Goal: Task Accomplishment & Management: Use online tool/utility

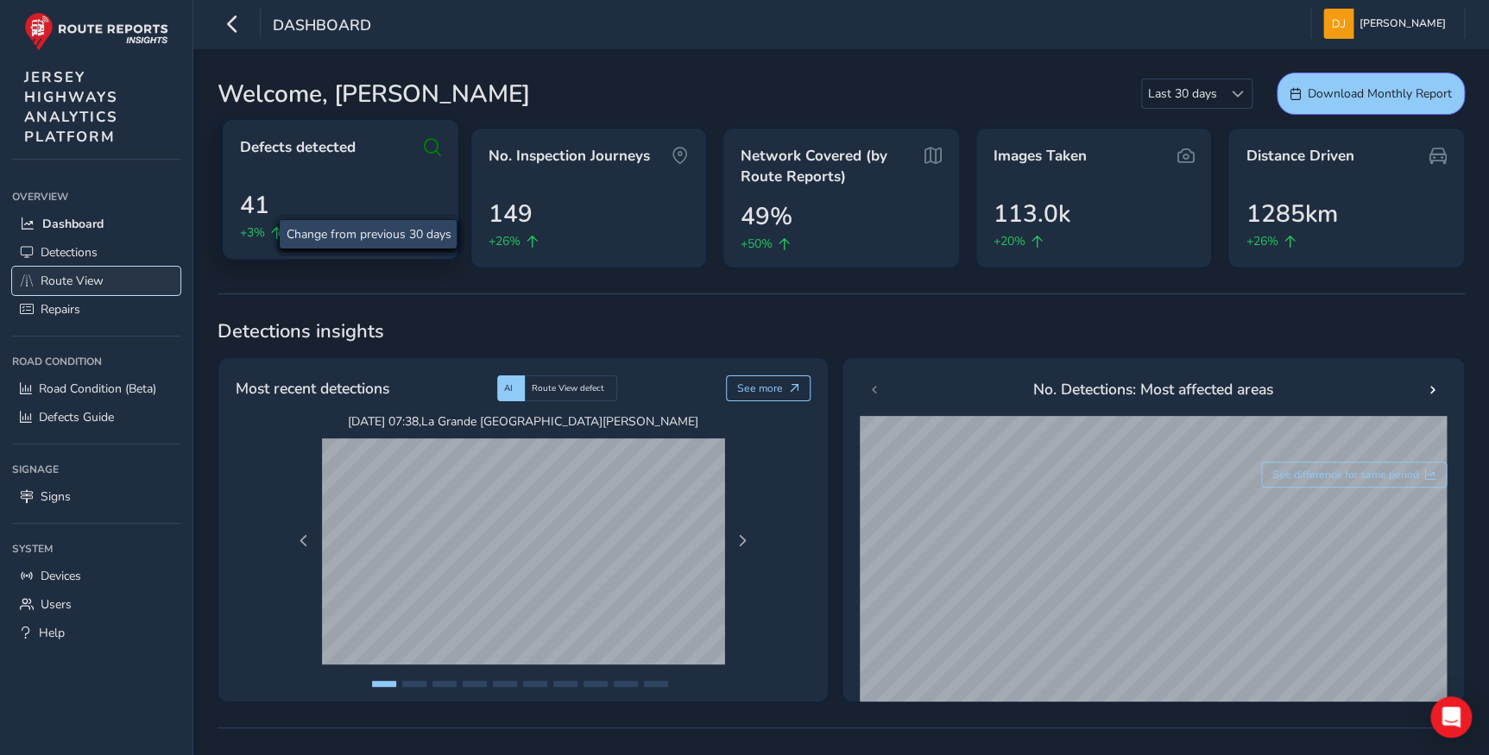
click at [112, 276] on link "Route View" at bounding box center [96, 281] width 168 height 28
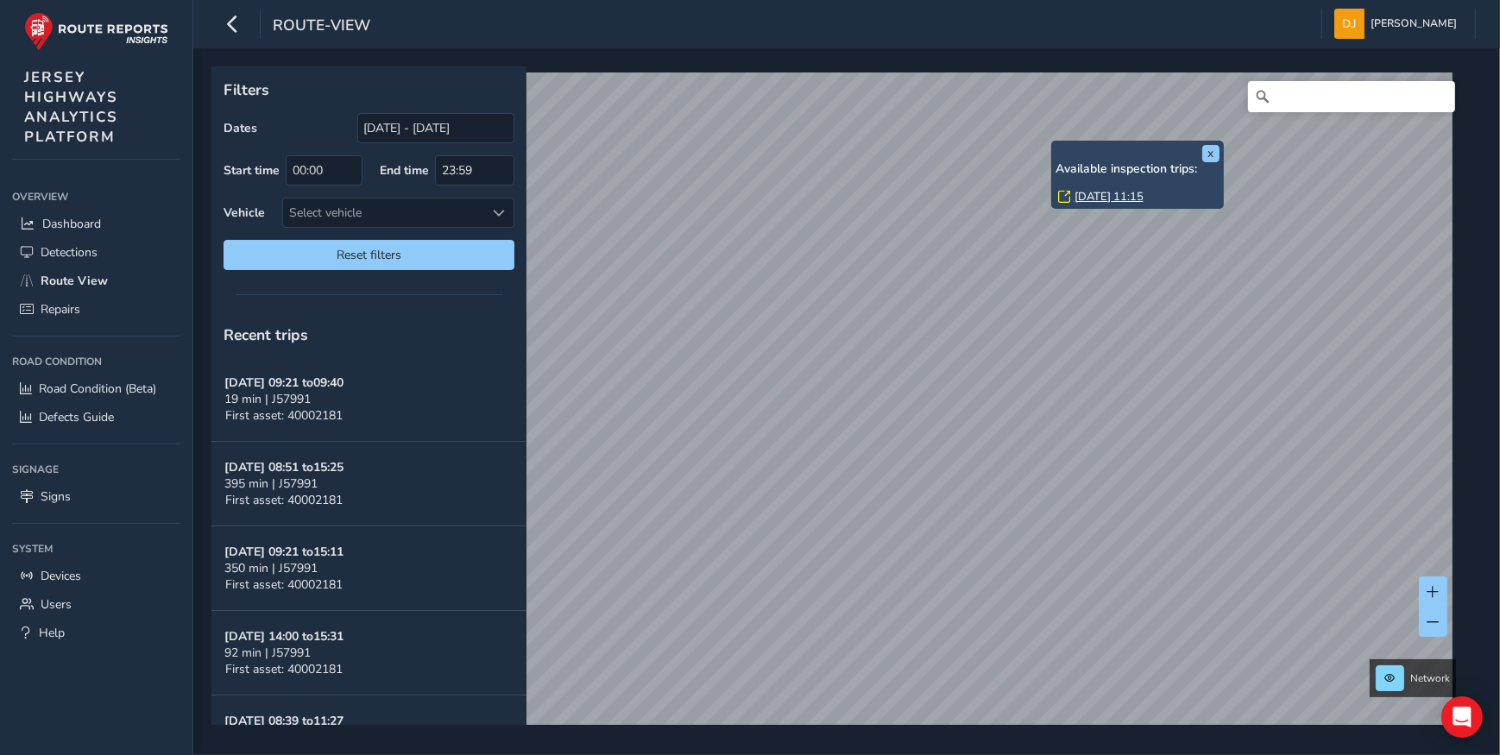
click at [1144, 197] on link "[DATE] 11:15" at bounding box center [1109, 197] width 69 height 16
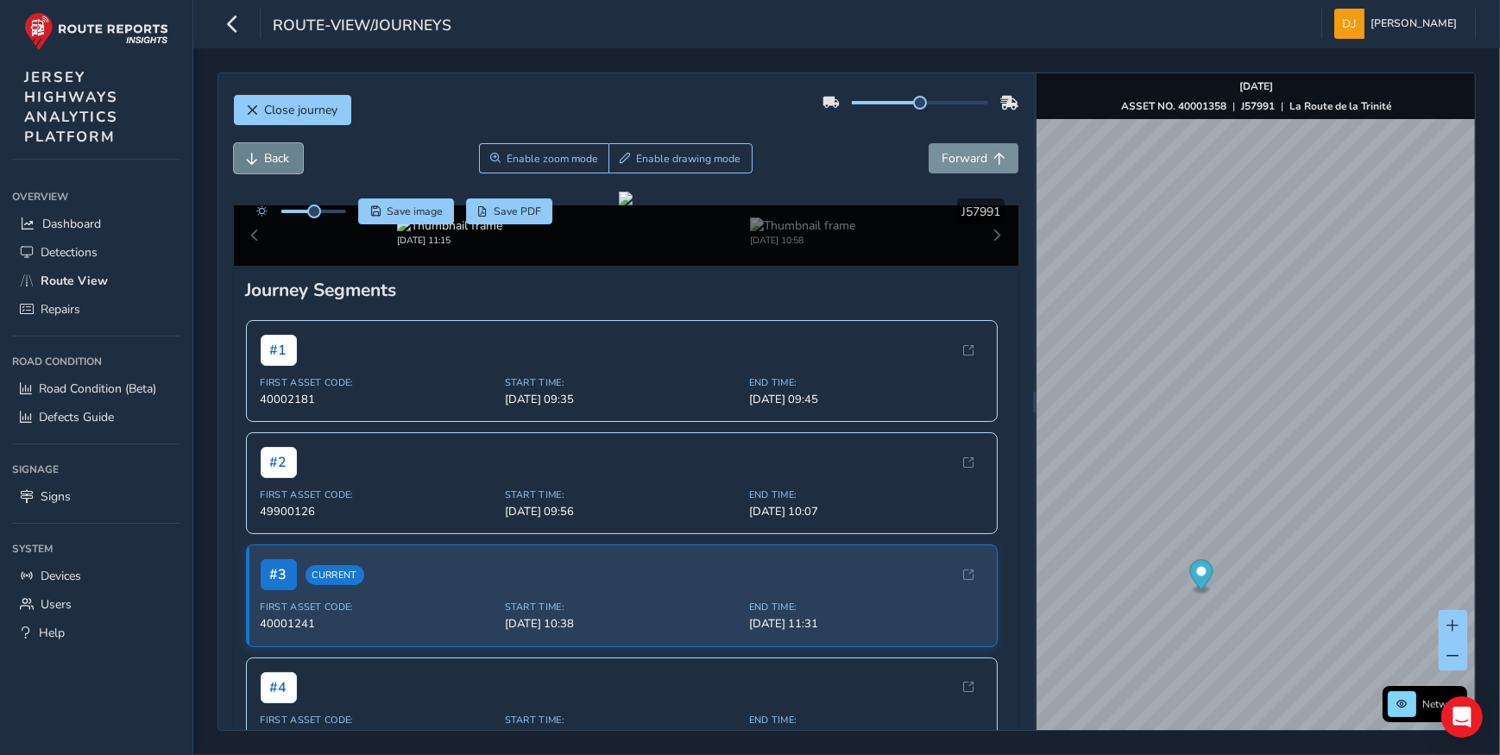
click at [265, 157] on span "Back" at bounding box center [277, 158] width 25 height 16
click at [959, 167] on button "Forward" at bounding box center [974, 158] width 90 height 30
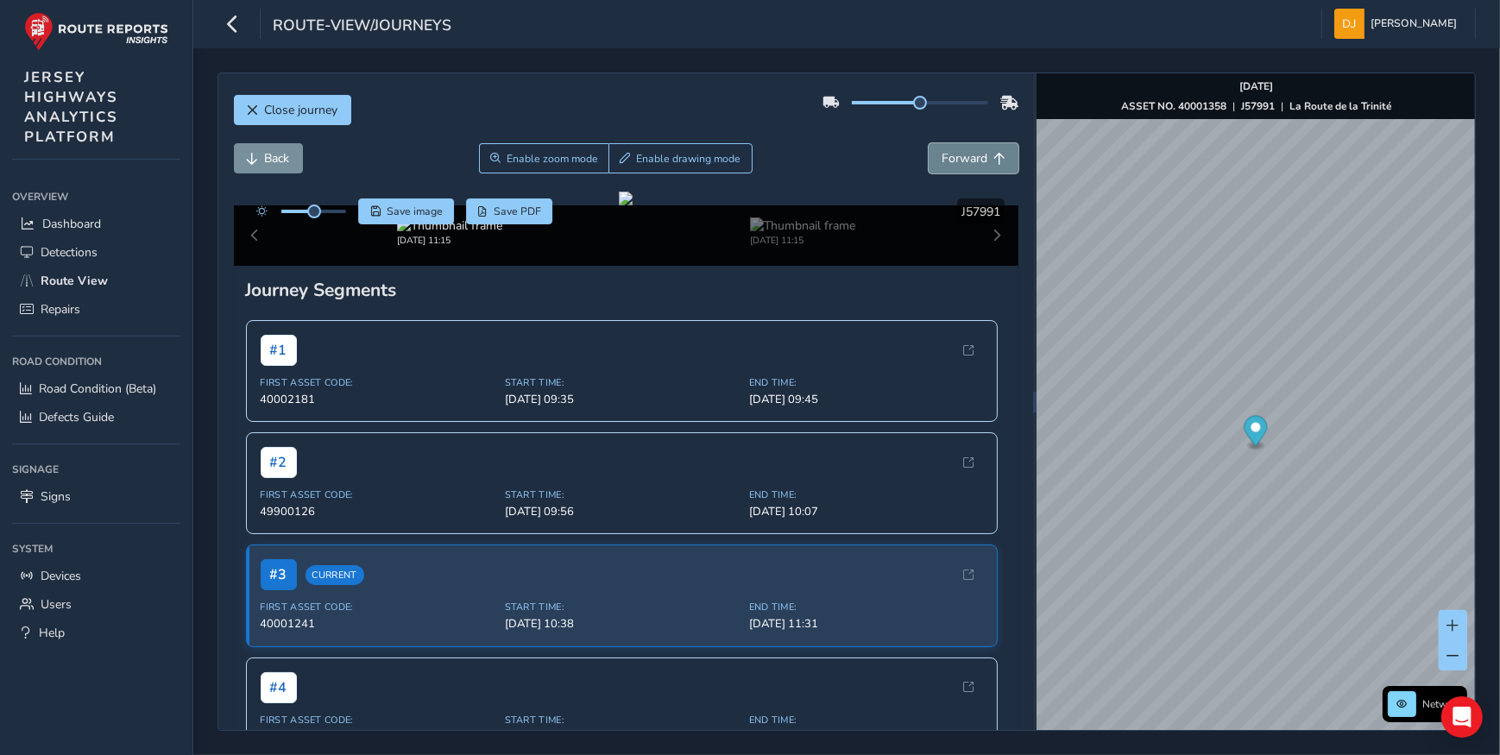
click at [959, 167] on button "Forward" at bounding box center [974, 158] width 90 height 30
click at [268, 172] on button "Back" at bounding box center [268, 158] width 69 height 30
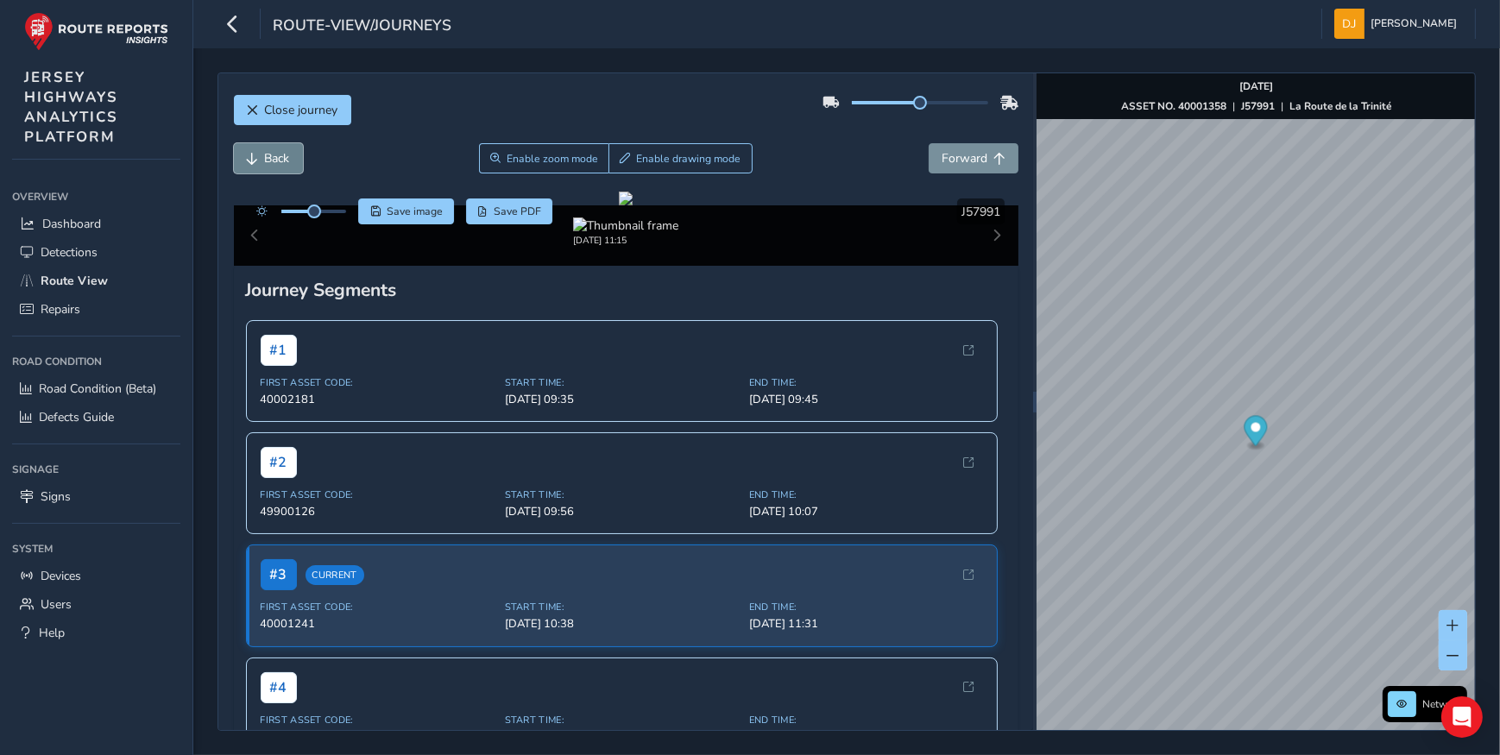
click at [268, 172] on button "Back" at bounding box center [268, 158] width 69 height 30
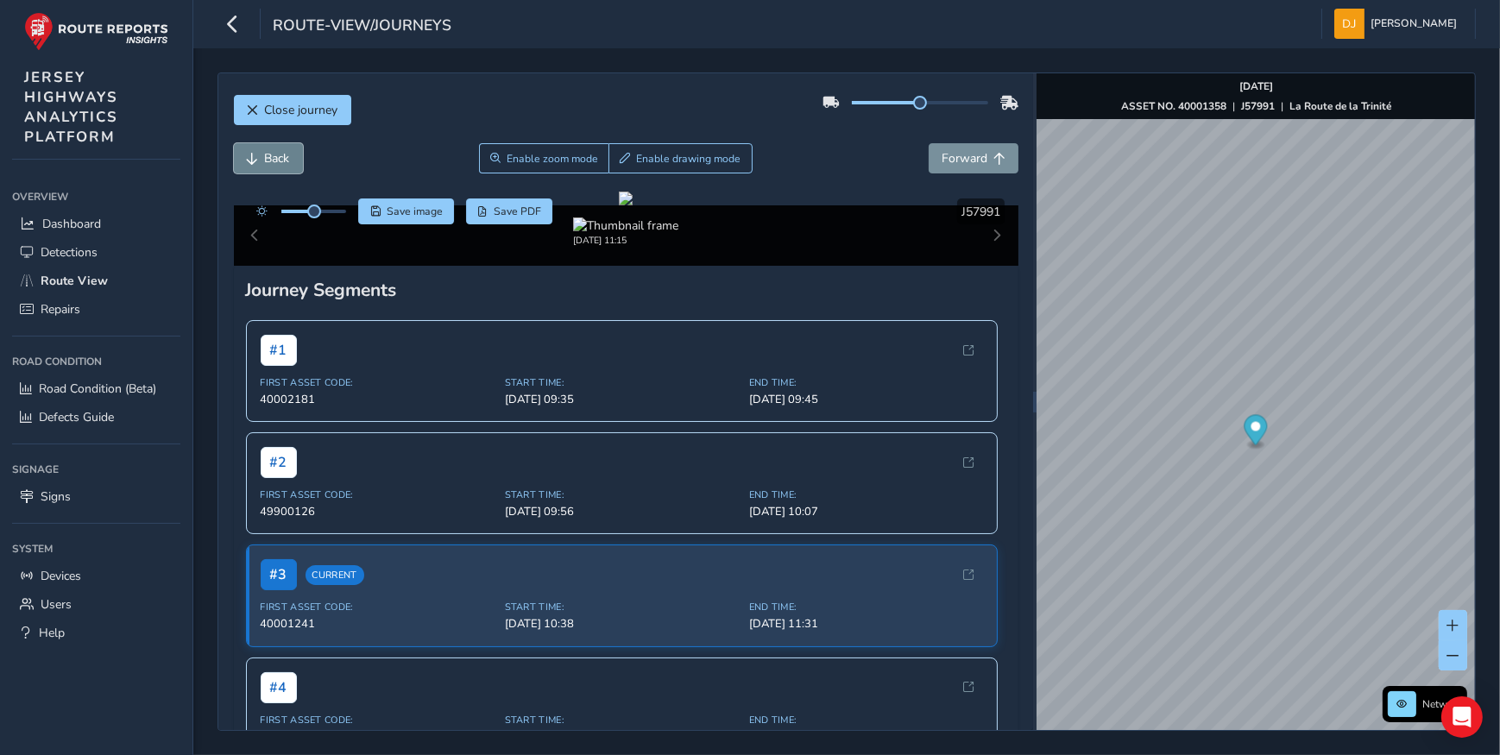
click at [268, 172] on button "Back" at bounding box center [268, 158] width 69 height 30
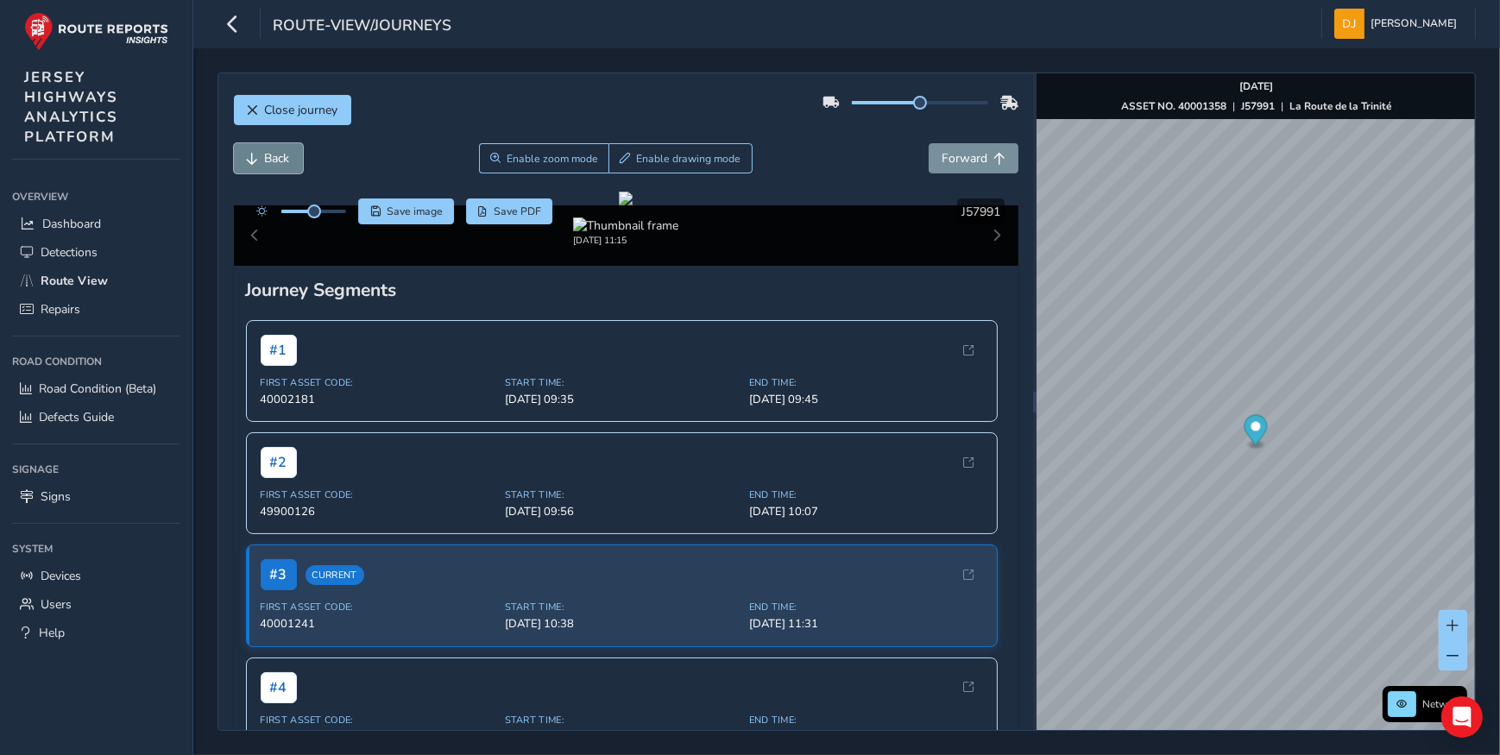
click at [268, 172] on button "Back" at bounding box center [268, 158] width 69 height 30
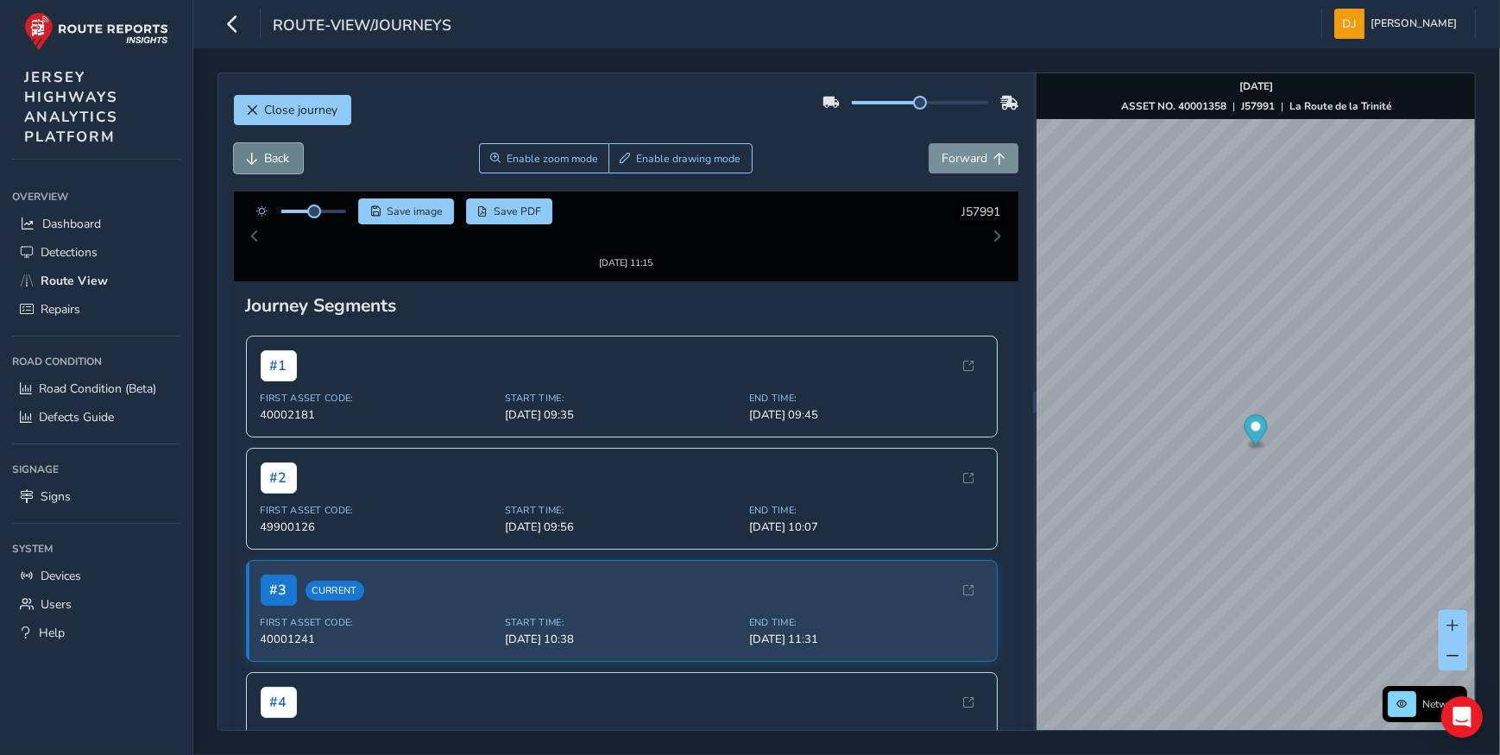
click at [268, 172] on button "Back" at bounding box center [268, 158] width 69 height 30
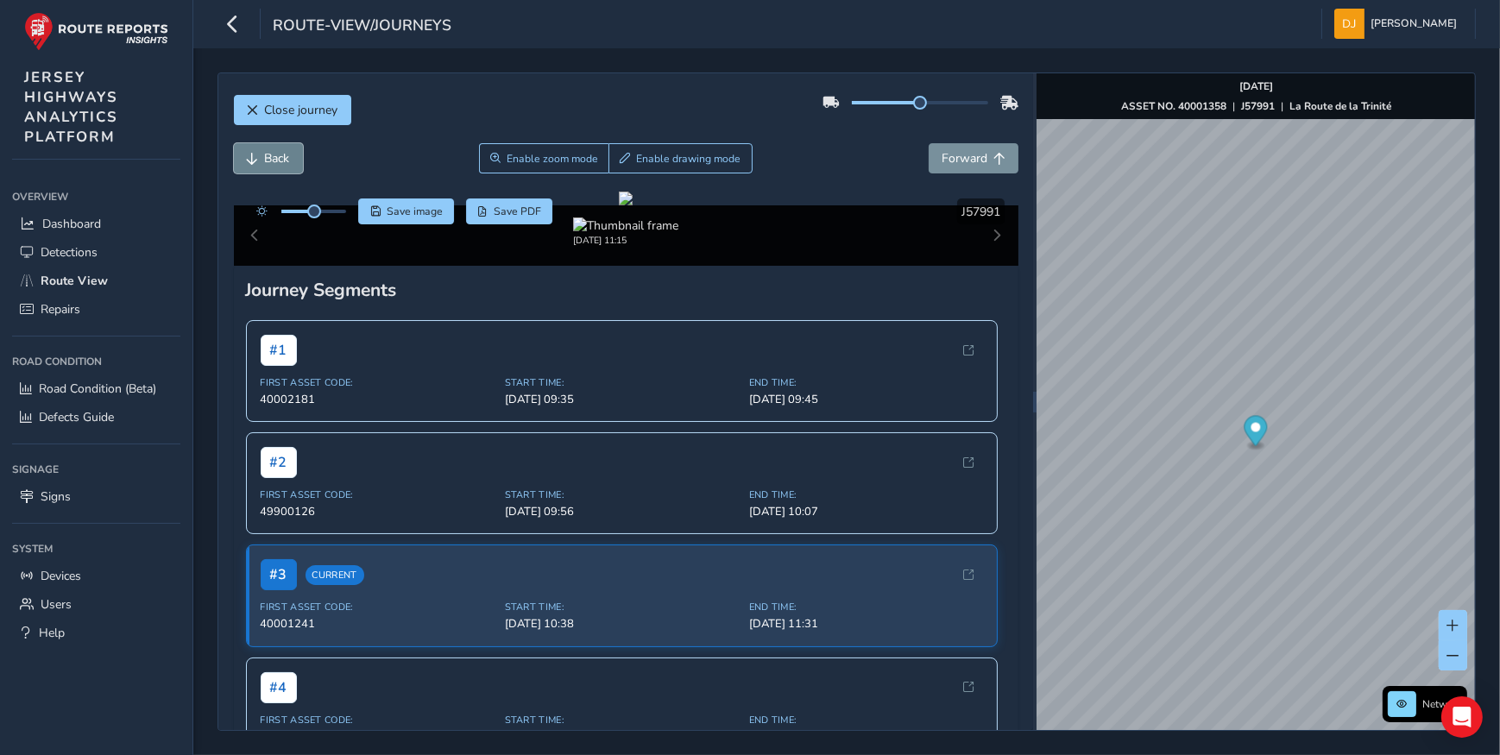
click at [268, 172] on button "Back" at bounding box center [268, 158] width 69 height 30
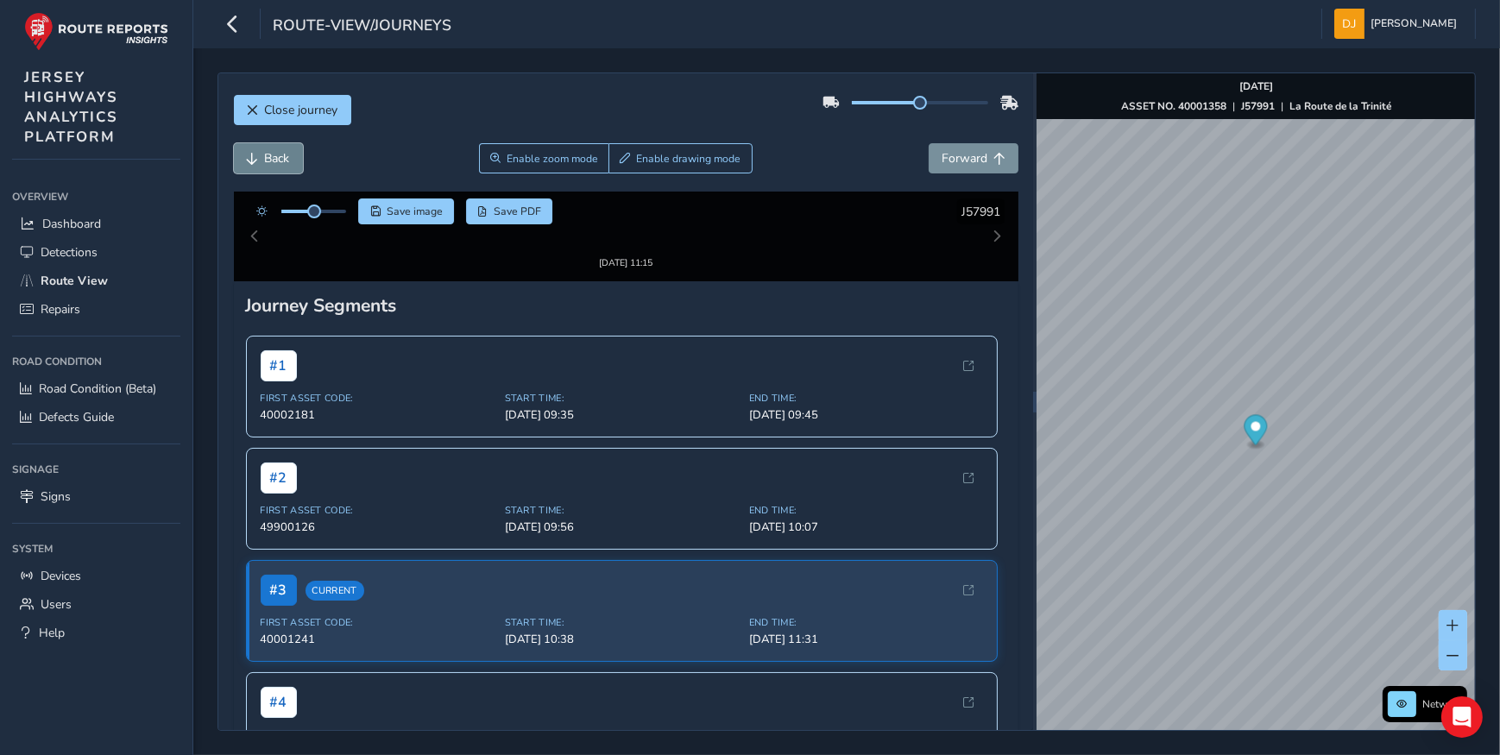
click at [268, 172] on button "Back" at bounding box center [268, 158] width 69 height 30
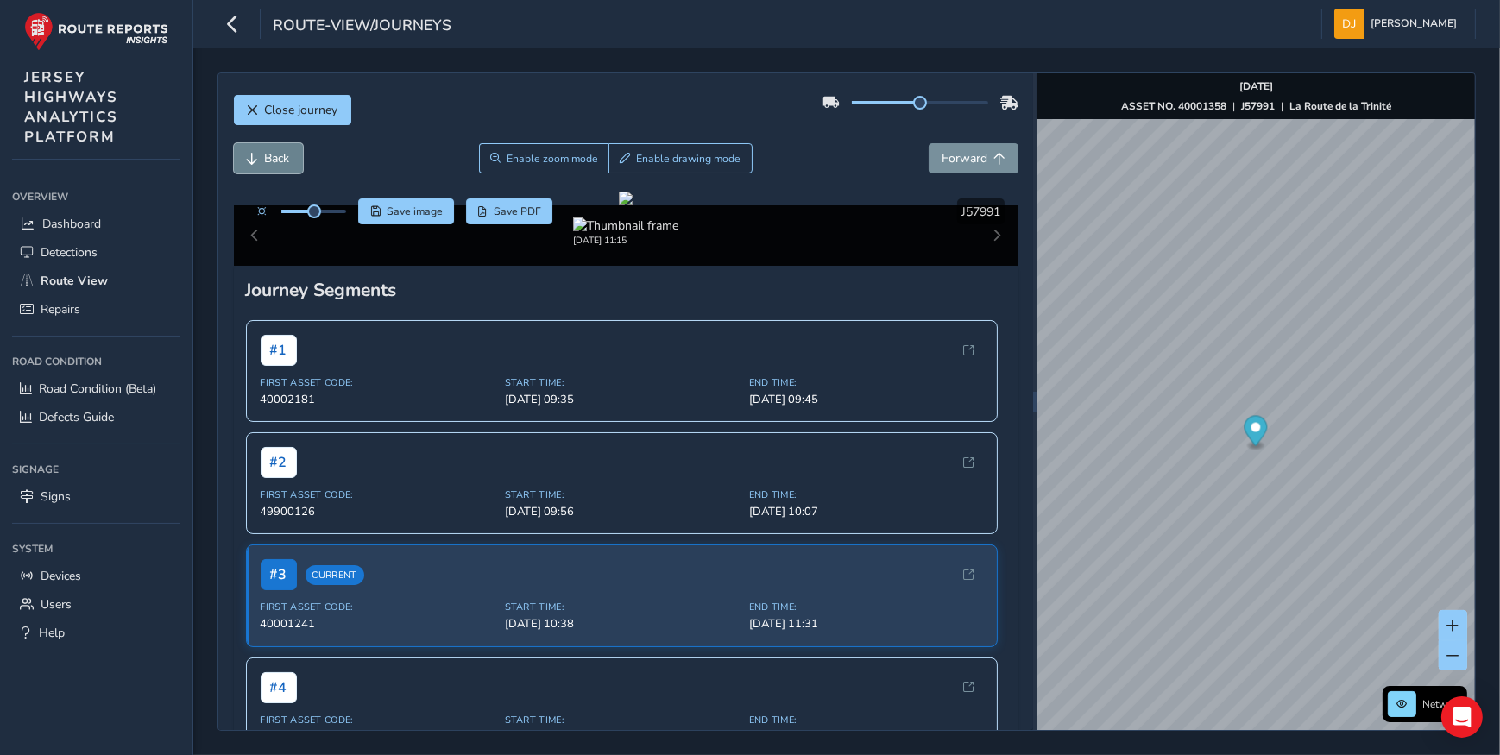
click at [268, 170] on button "Back" at bounding box center [268, 158] width 69 height 30
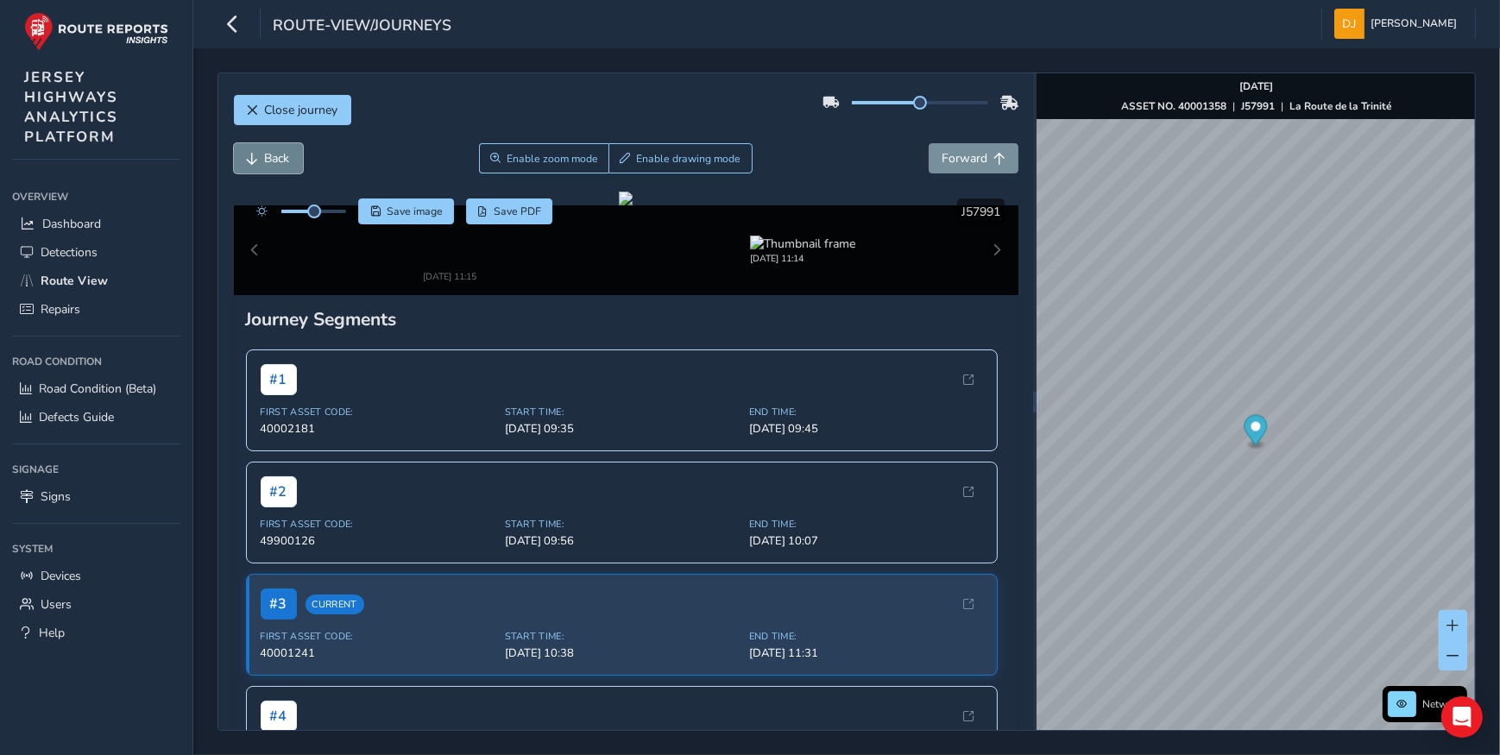
click at [268, 170] on button "Back" at bounding box center [268, 158] width 69 height 30
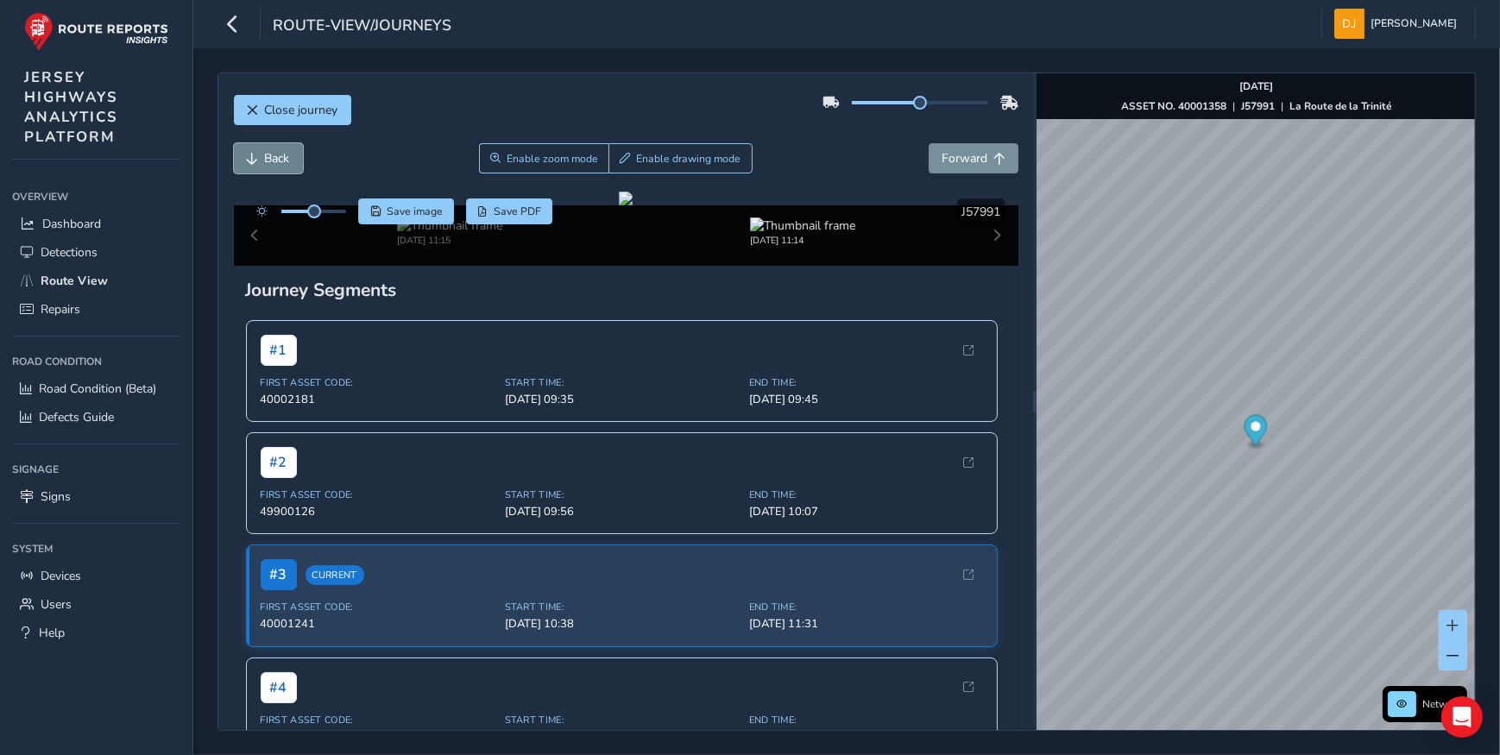
click at [268, 170] on button "Back" at bounding box center [268, 158] width 69 height 30
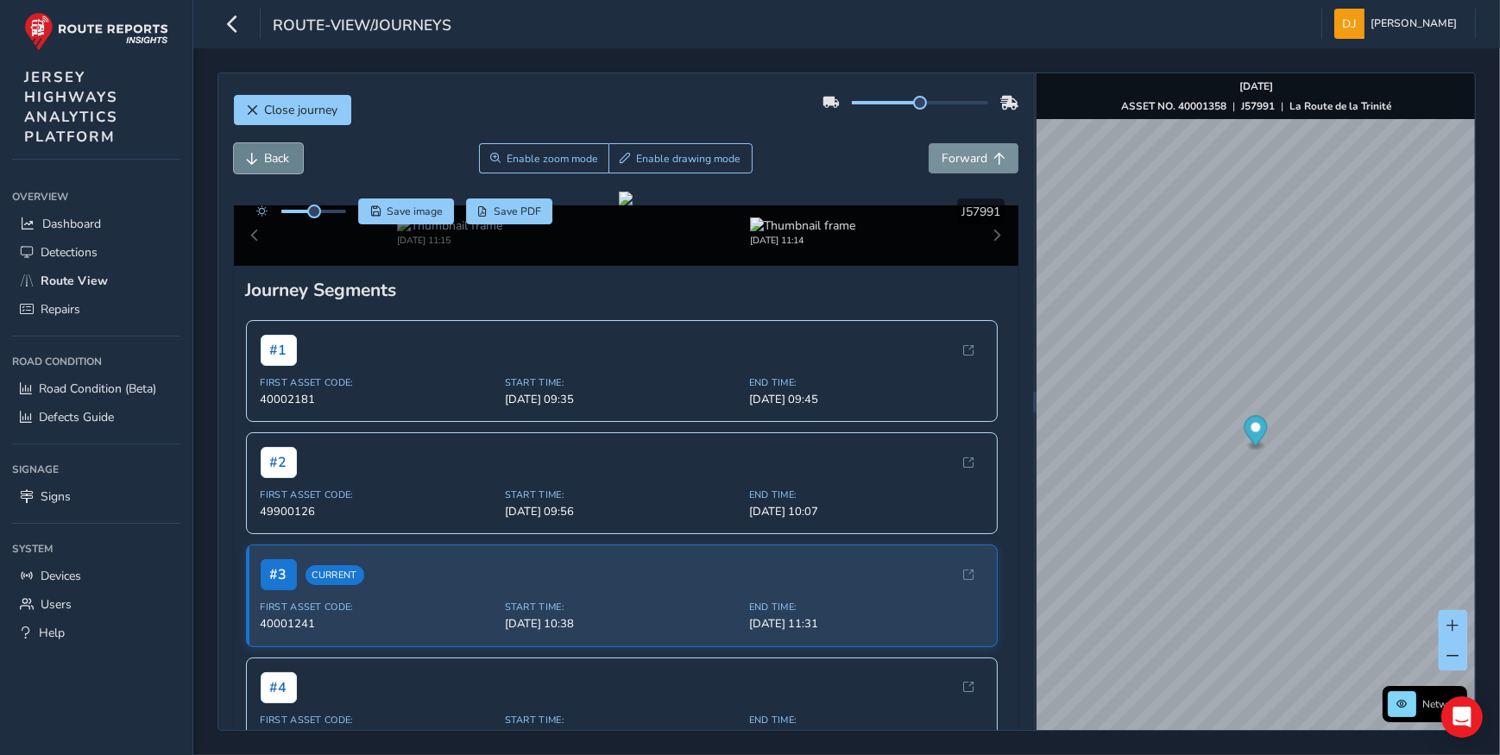
click at [268, 170] on button "Back" at bounding box center [268, 158] width 69 height 30
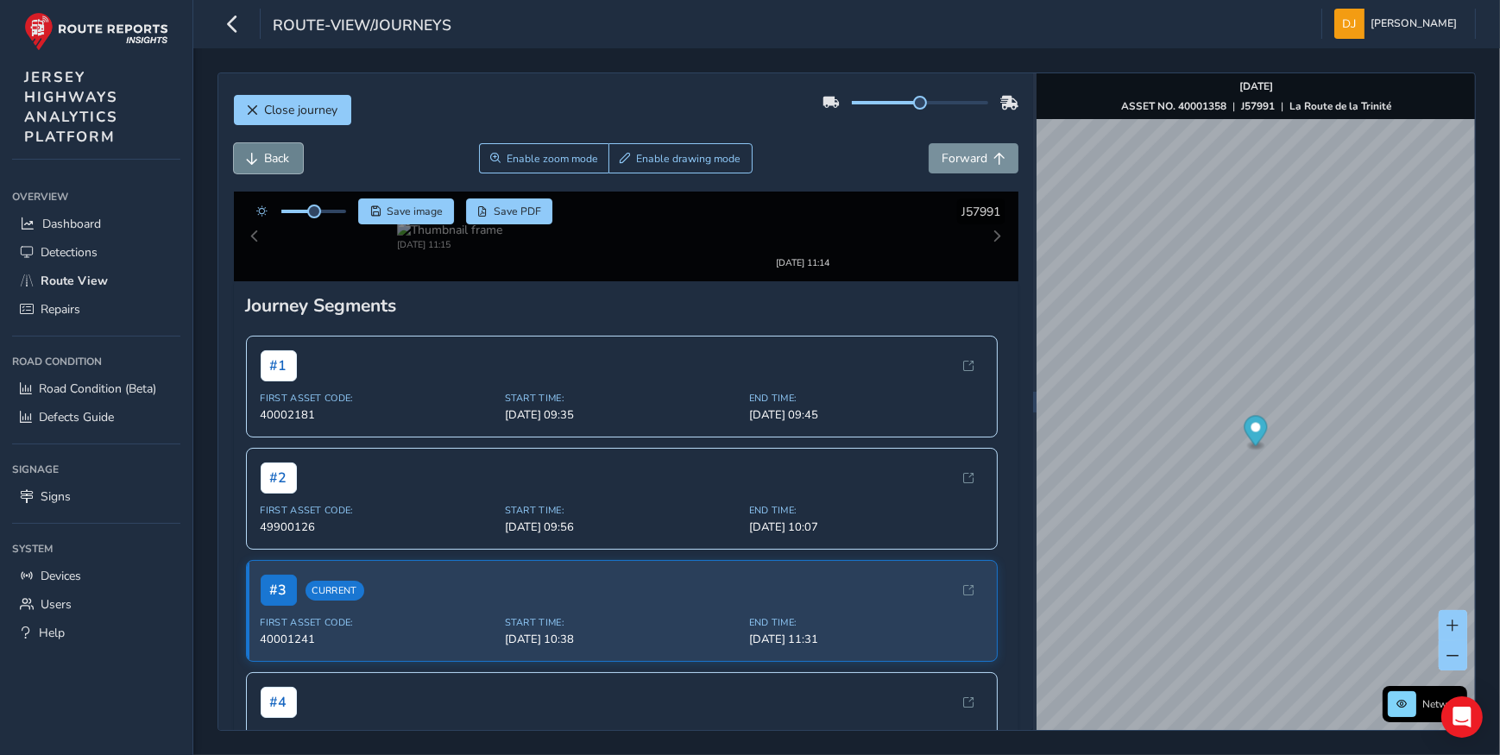
click at [268, 170] on button "Back" at bounding box center [268, 158] width 69 height 30
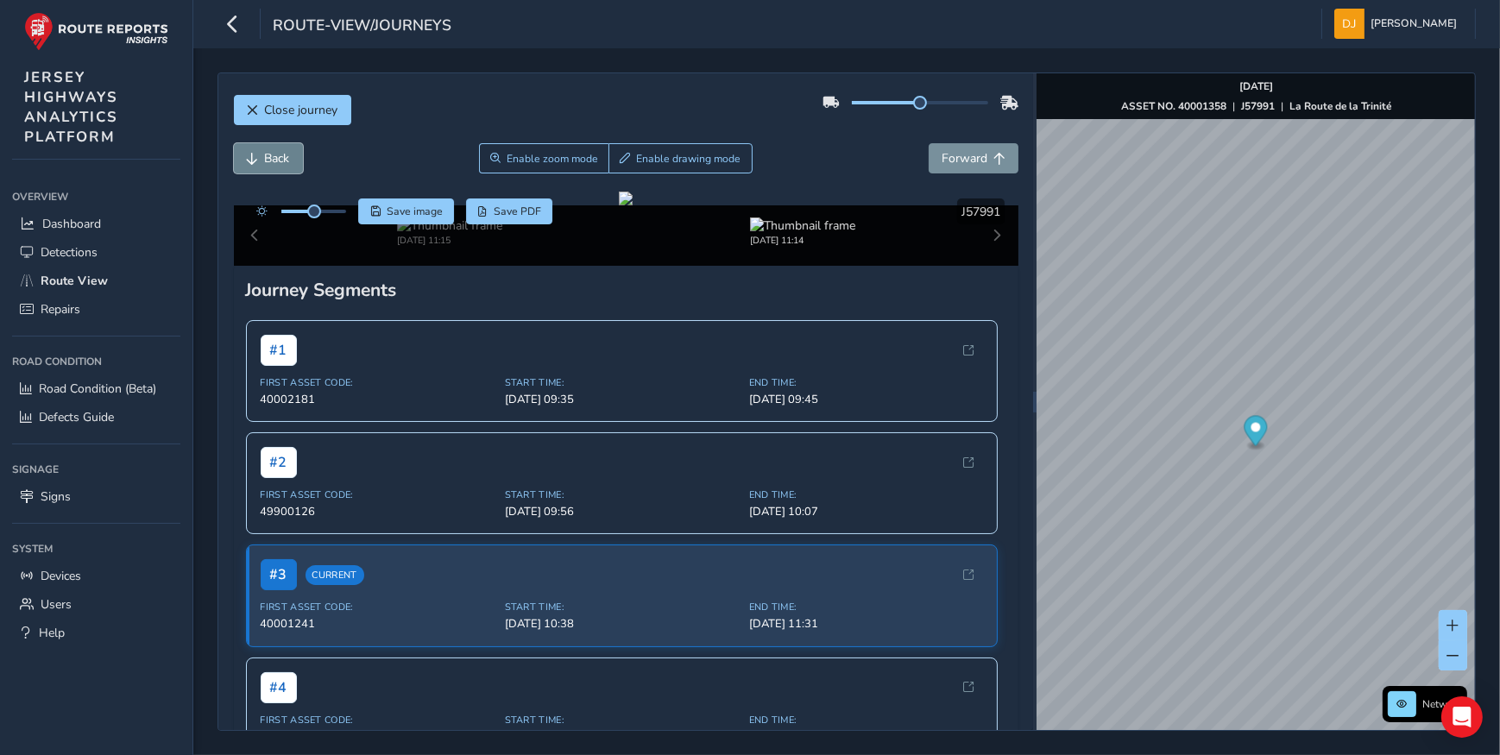
click at [268, 170] on button "Back" at bounding box center [268, 158] width 69 height 30
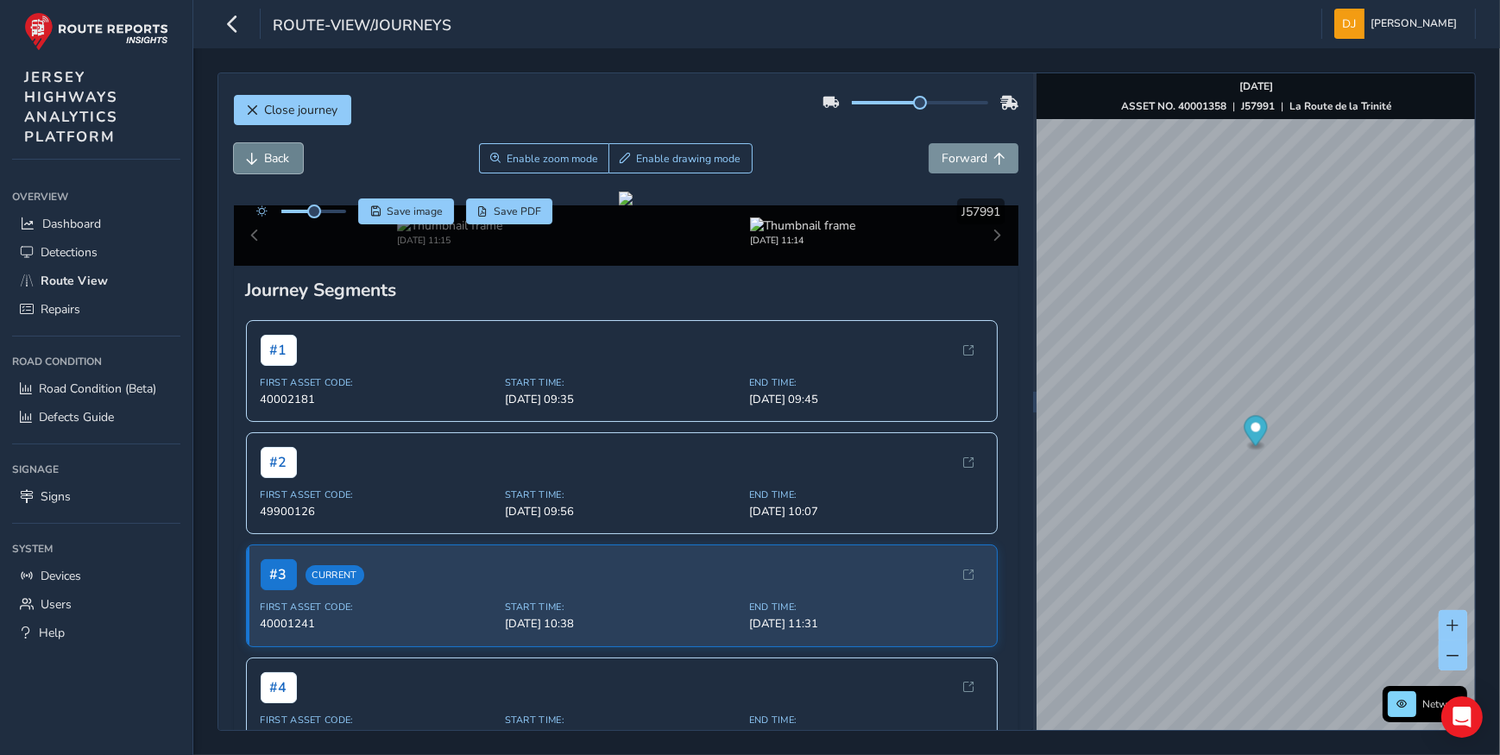
click at [268, 170] on button "Back" at bounding box center [268, 158] width 69 height 30
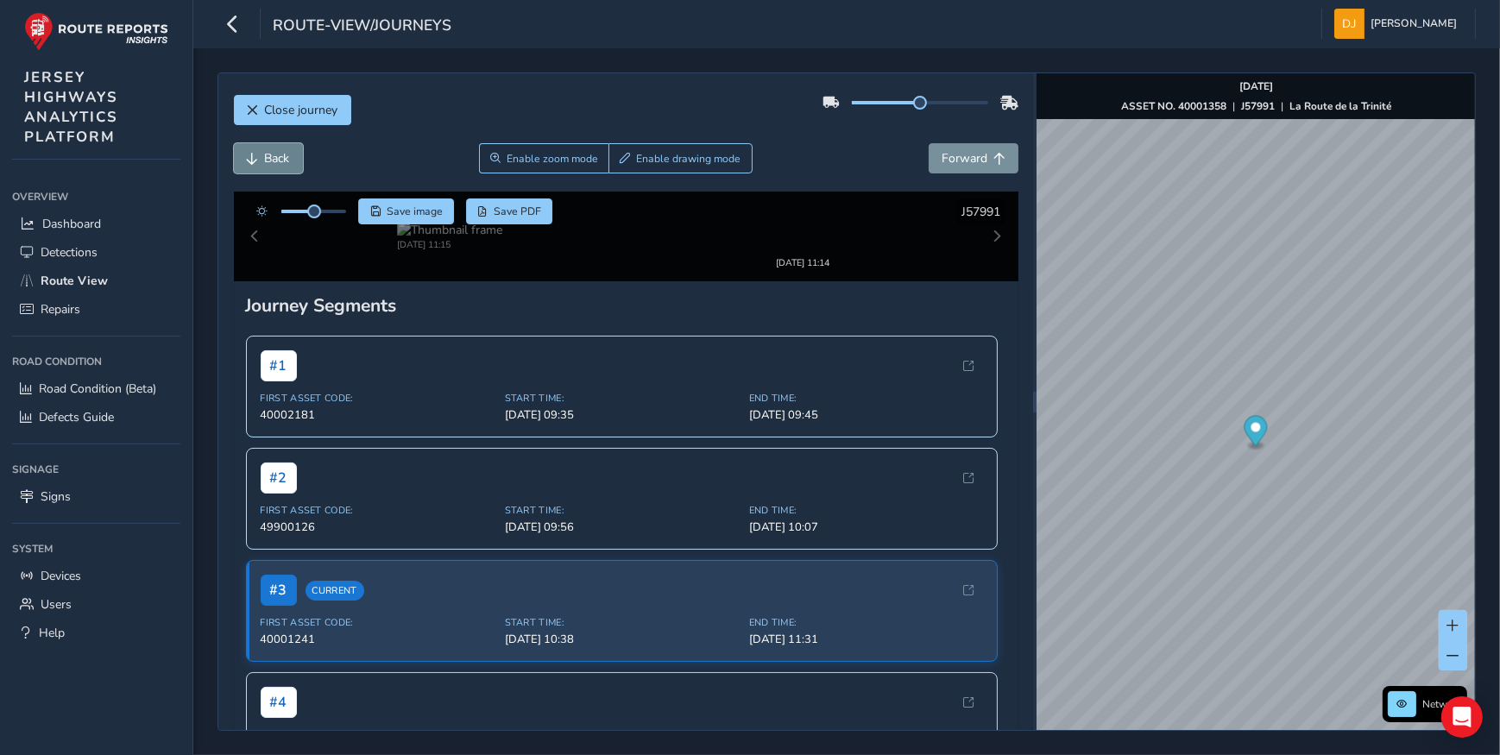
click at [268, 170] on button "Back" at bounding box center [268, 158] width 69 height 30
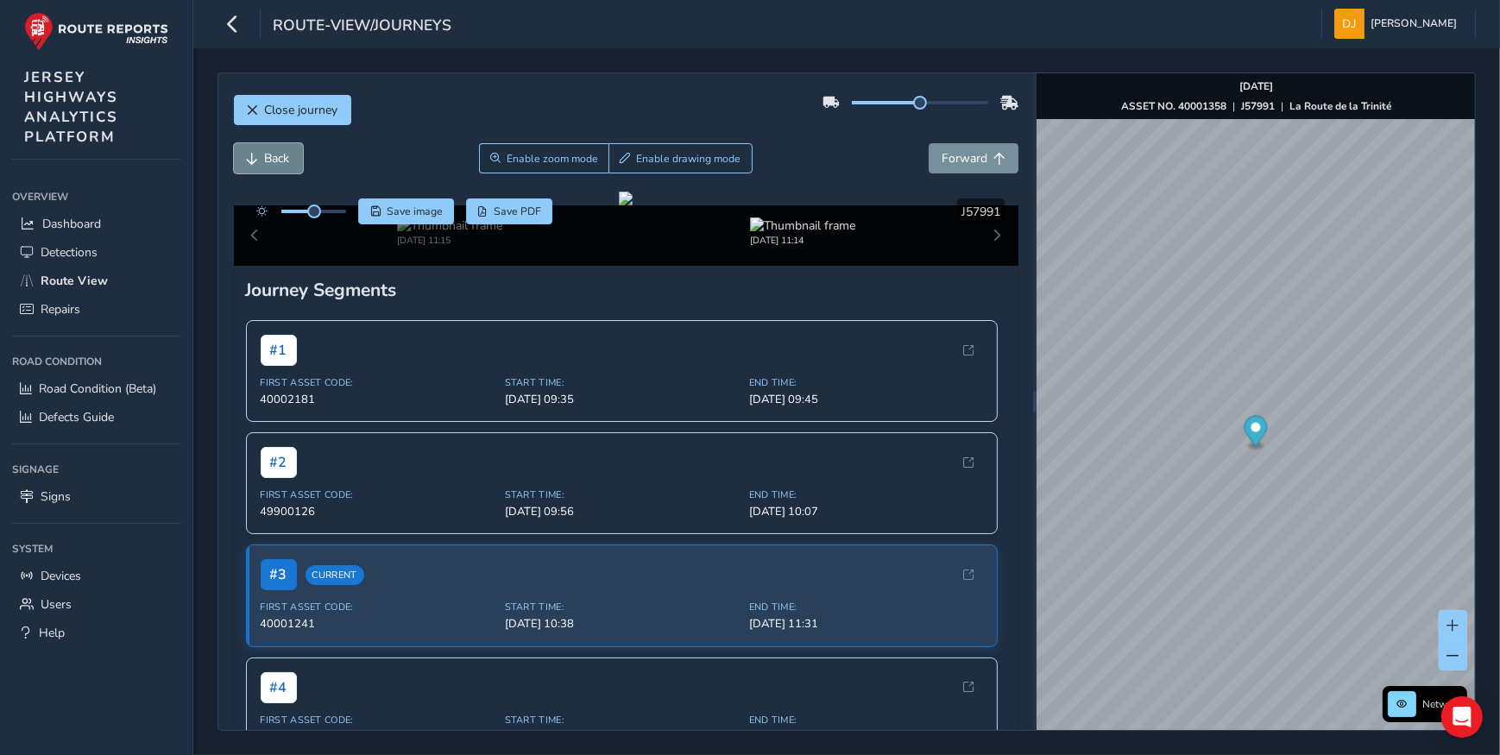
click at [268, 170] on button "Back" at bounding box center [268, 158] width 69 height 30
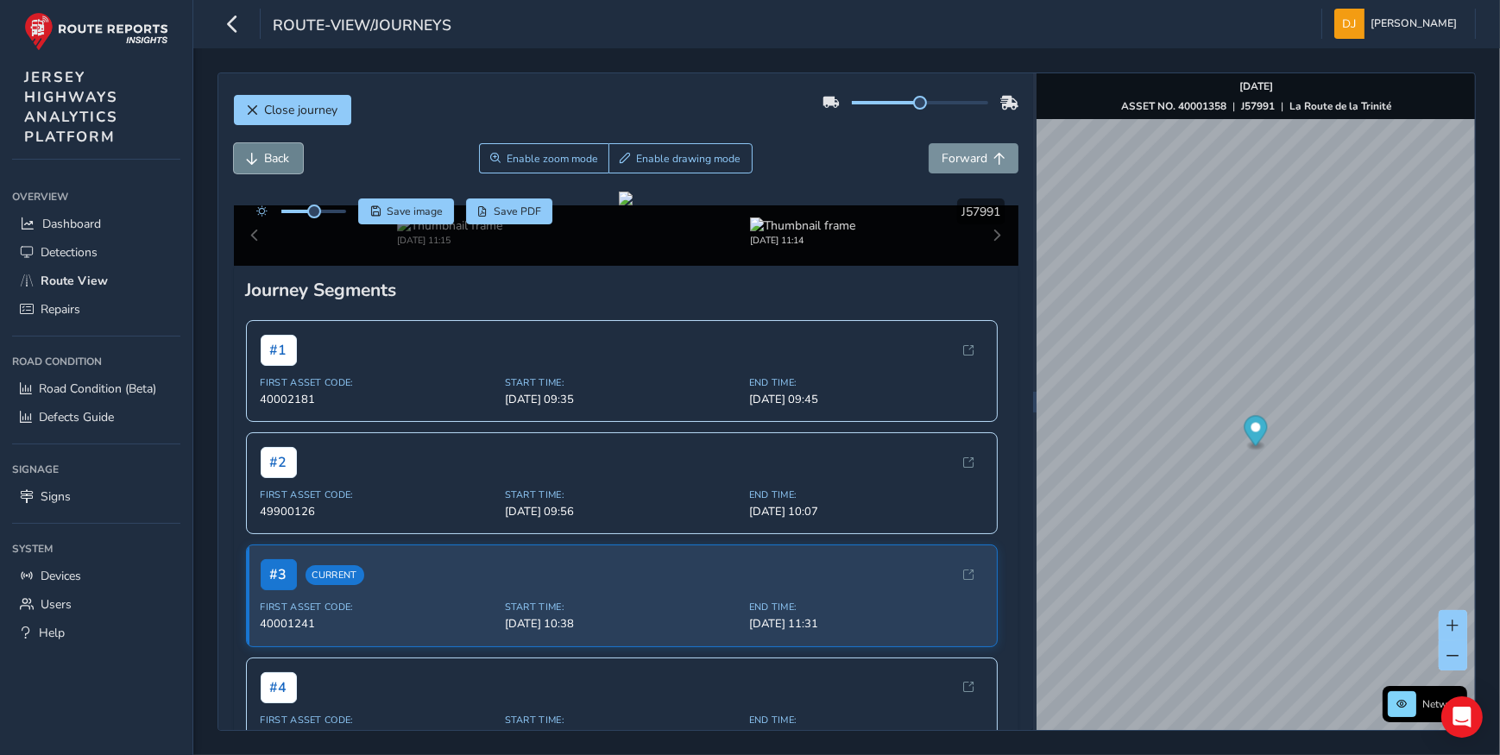
click at [268, 170] on button "Back" at bounding box center [268, 158] width 69 height 30
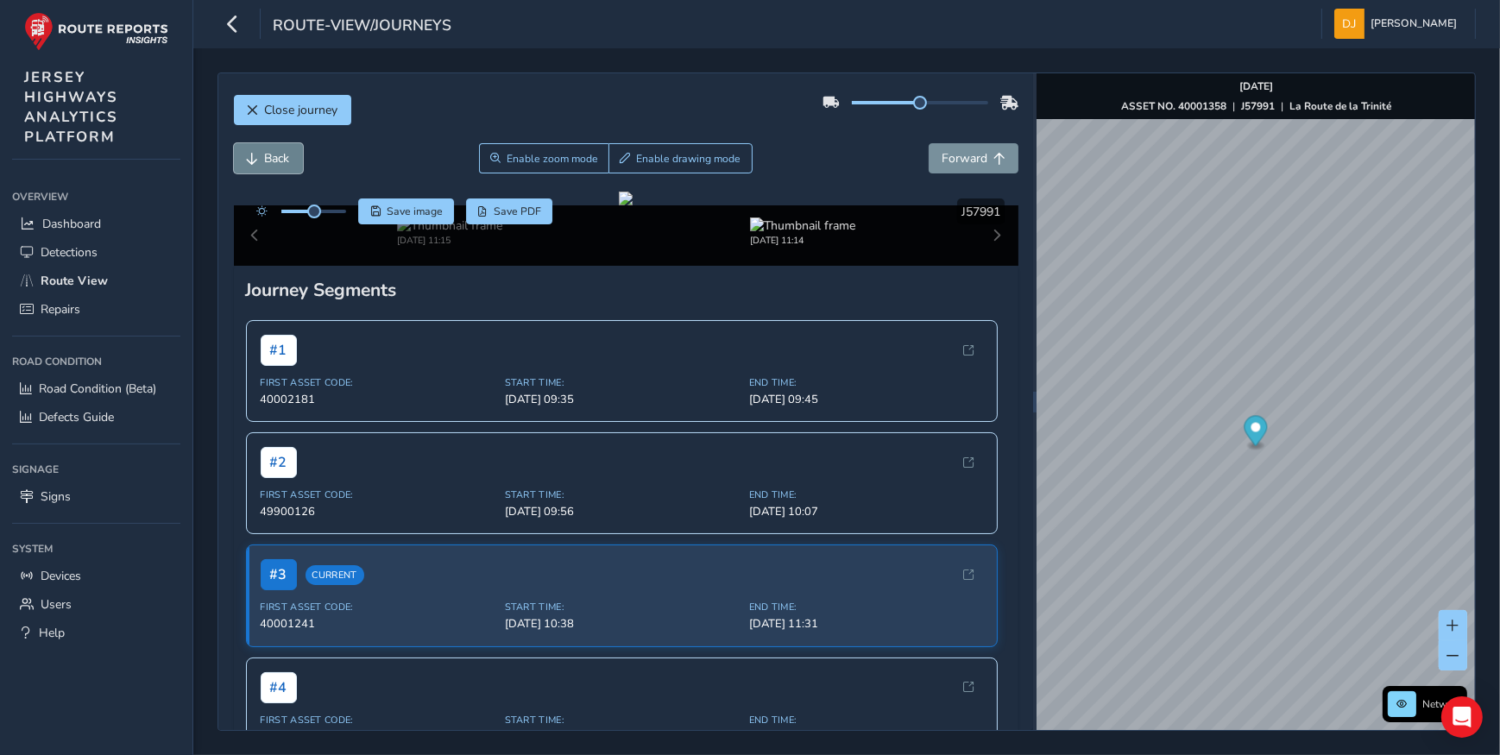
click at [268, 170] on button "Back" at bounding box center [268, 158] width 69 height 30
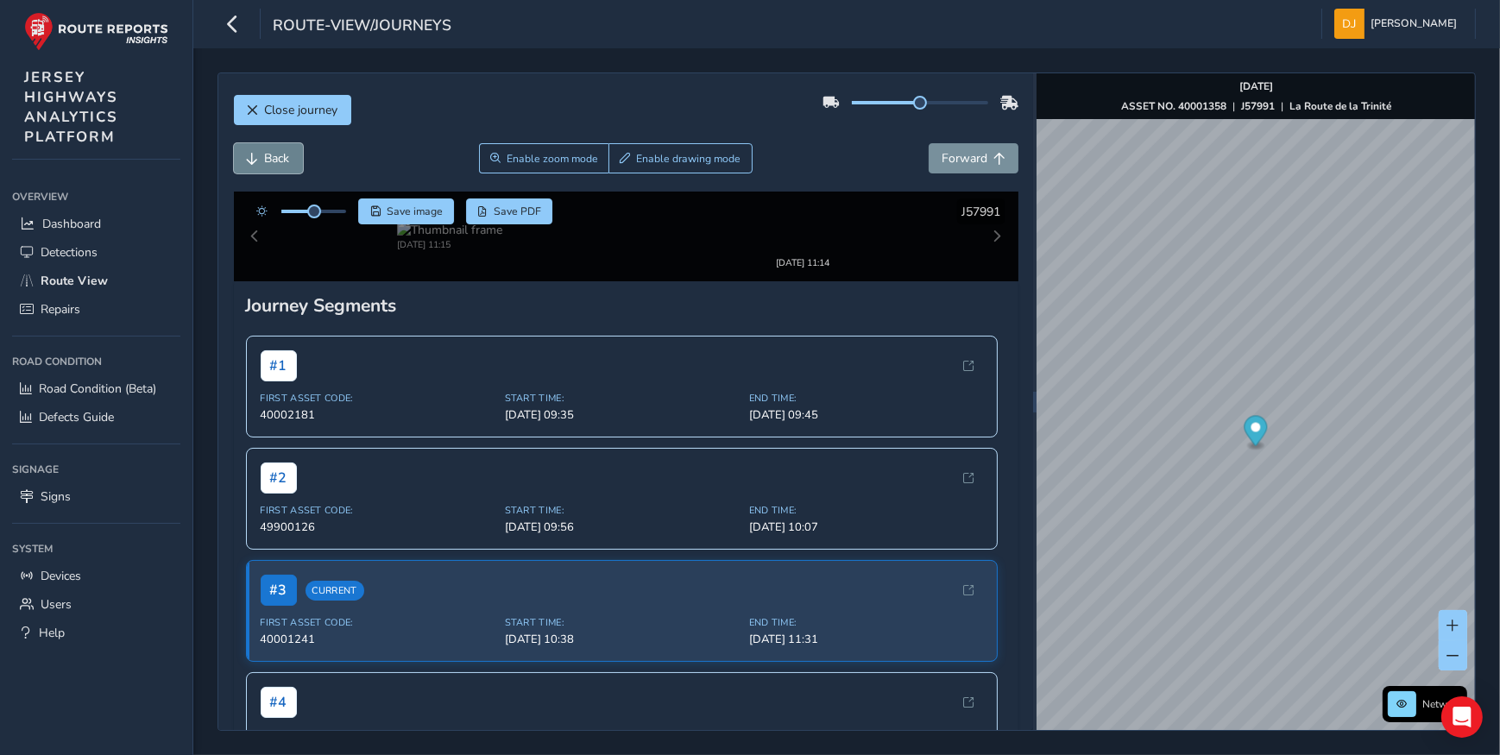
click at [268, 170] on button "Back" at bounding box center [268, 158] width 69 height 30
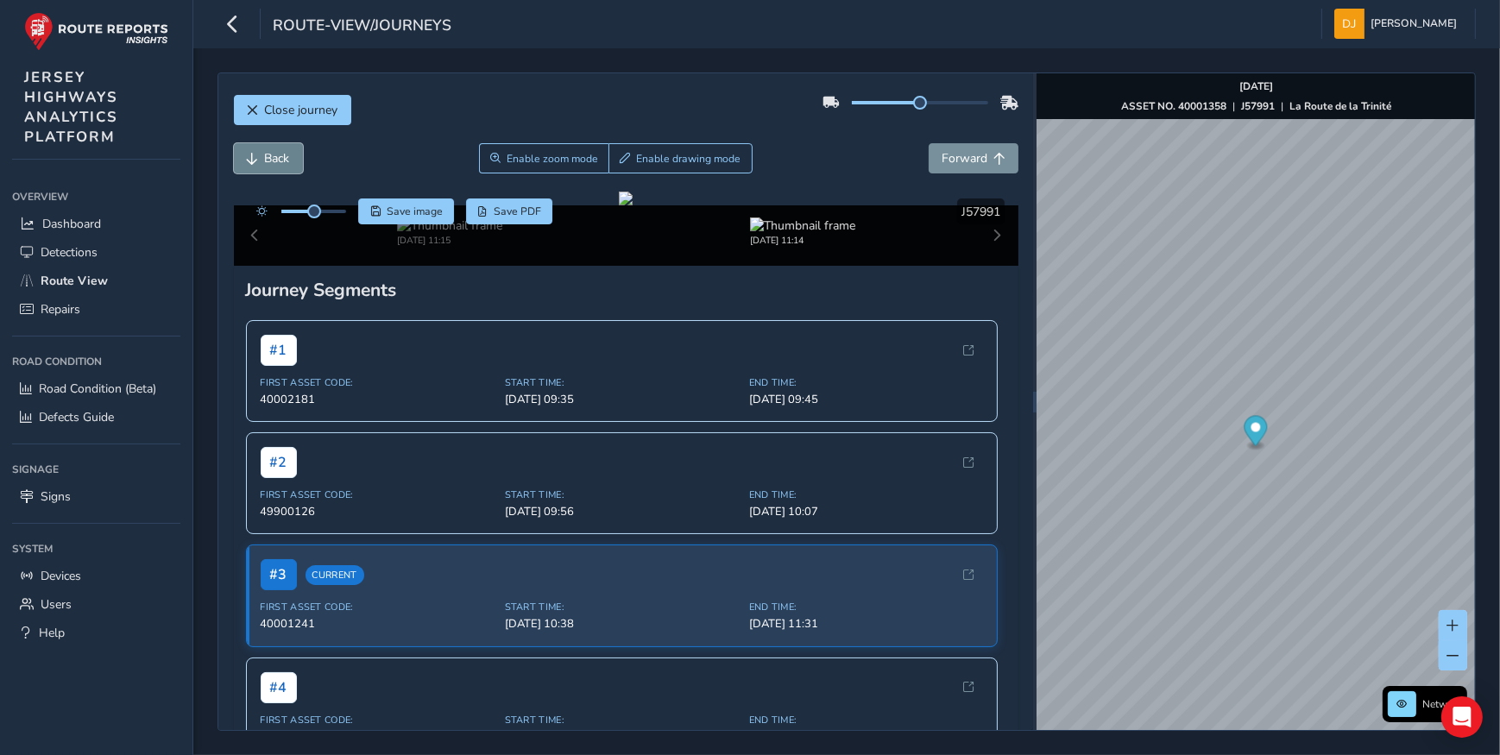
click at [268, 170] on button "Back" at bounding box center [268, 158] width 69 height 30
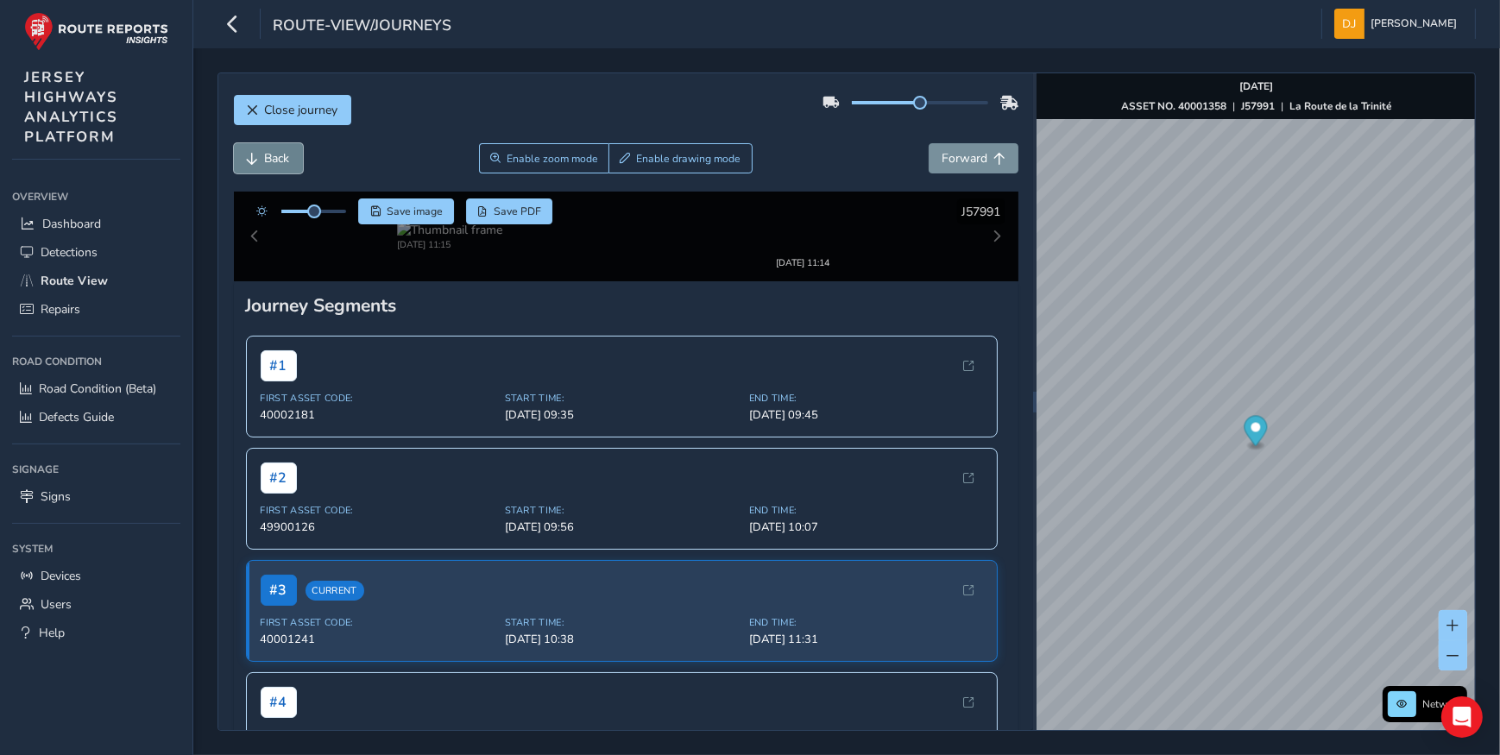
click at [268, 170] on button "Back" at bounding box center [268, 158] width 69 height 30
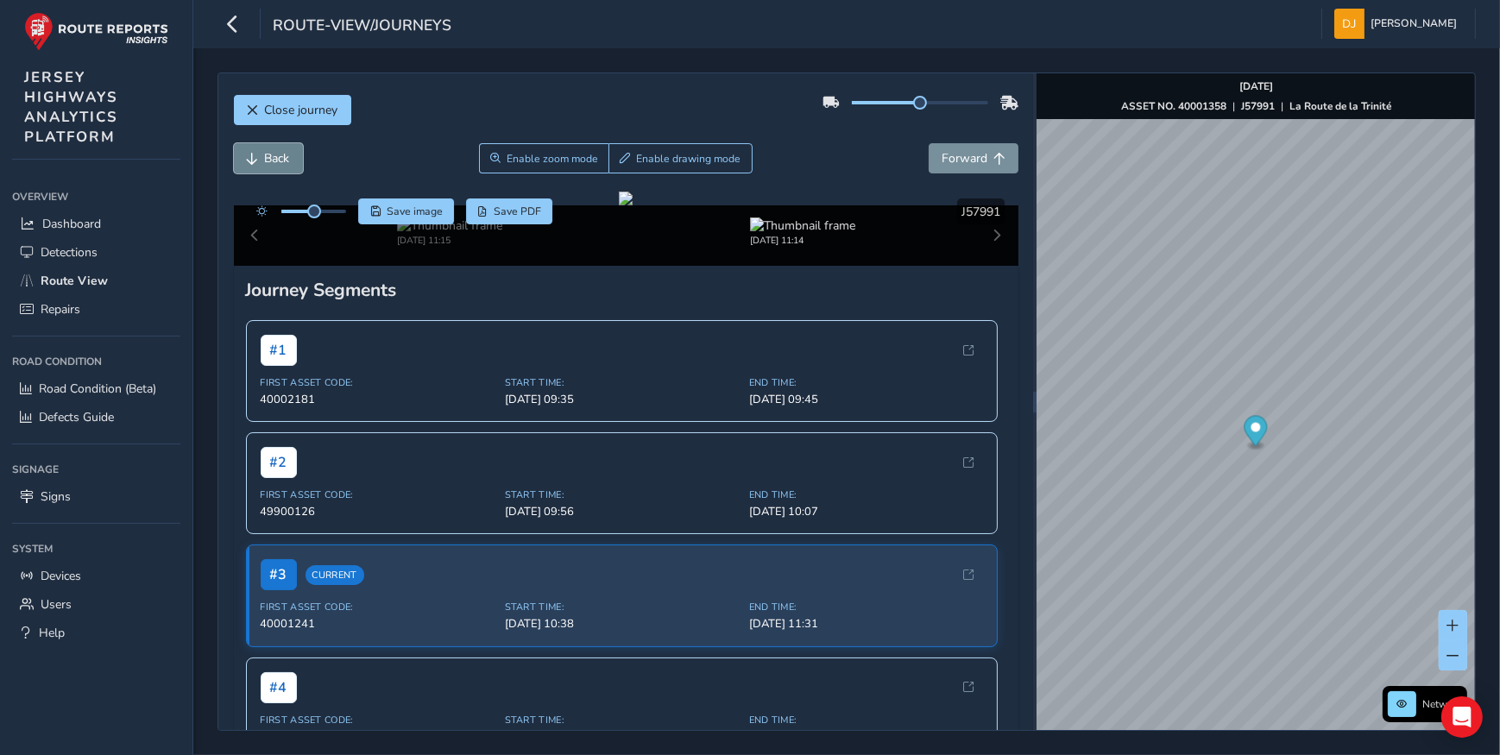
click at [268, 170] on button "Back" at bounding box center [268, 158] width 69 height 30
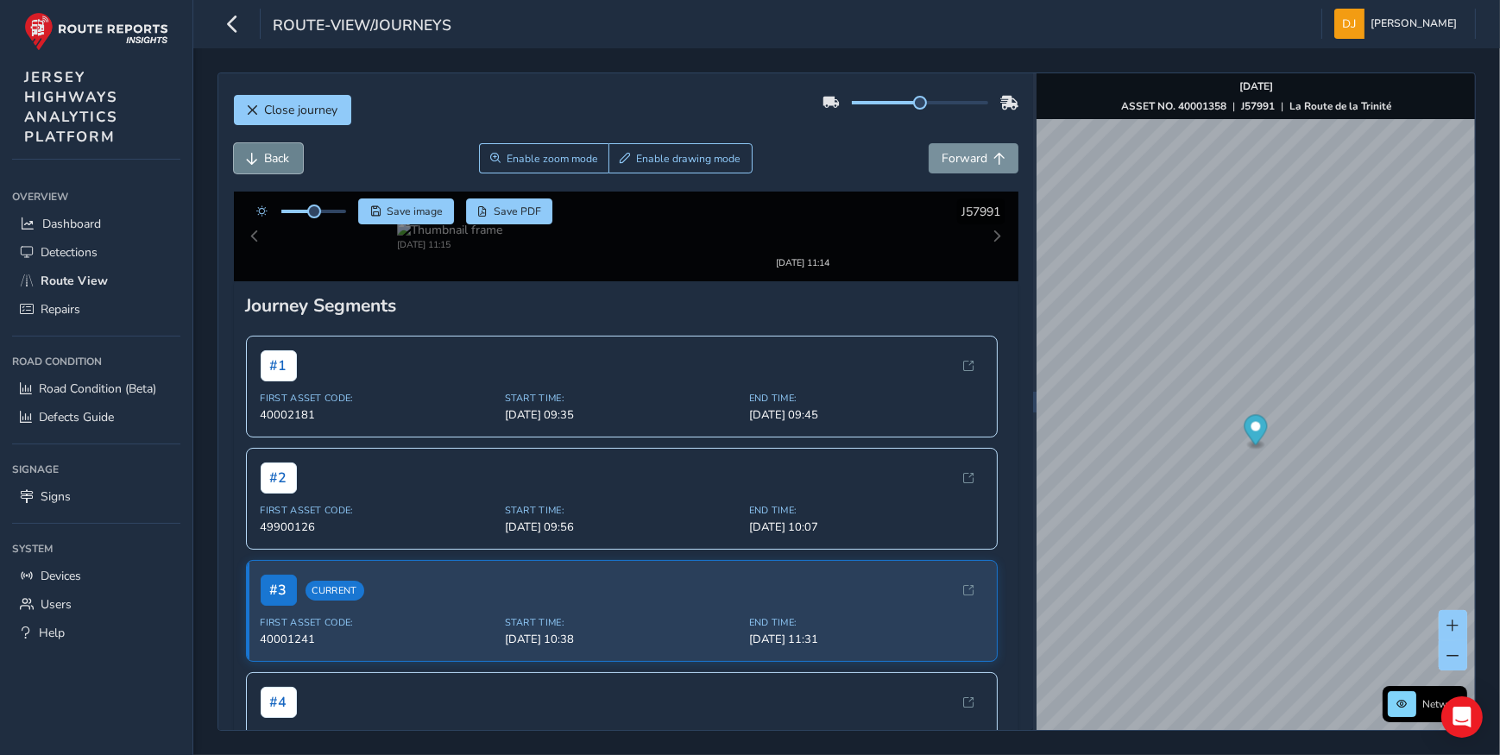
click at [268, 170] on button "Back" at bounding box center [268, 158] width 69 height 30
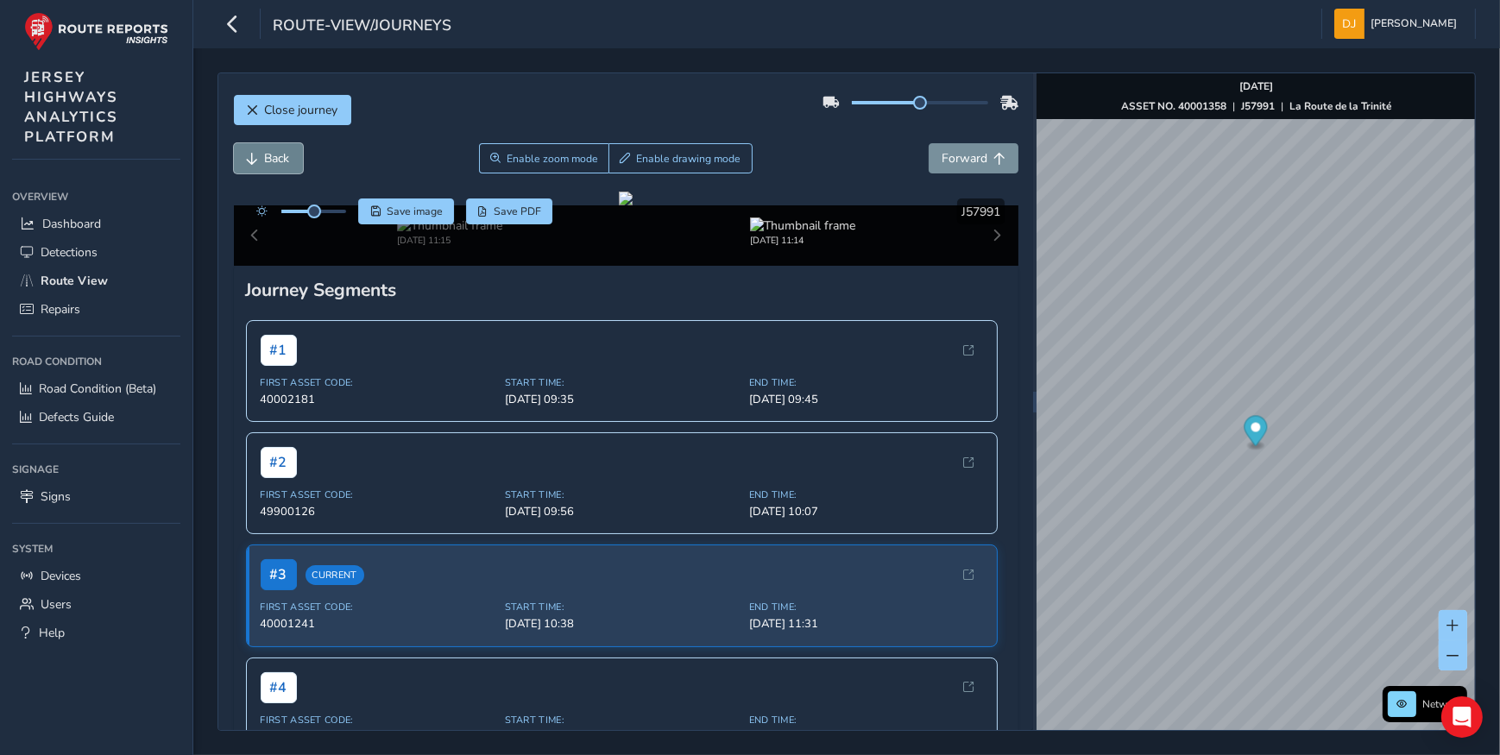
click at [268, 170] on button "Back" at bounding box center [268, 158] width 69 height 30
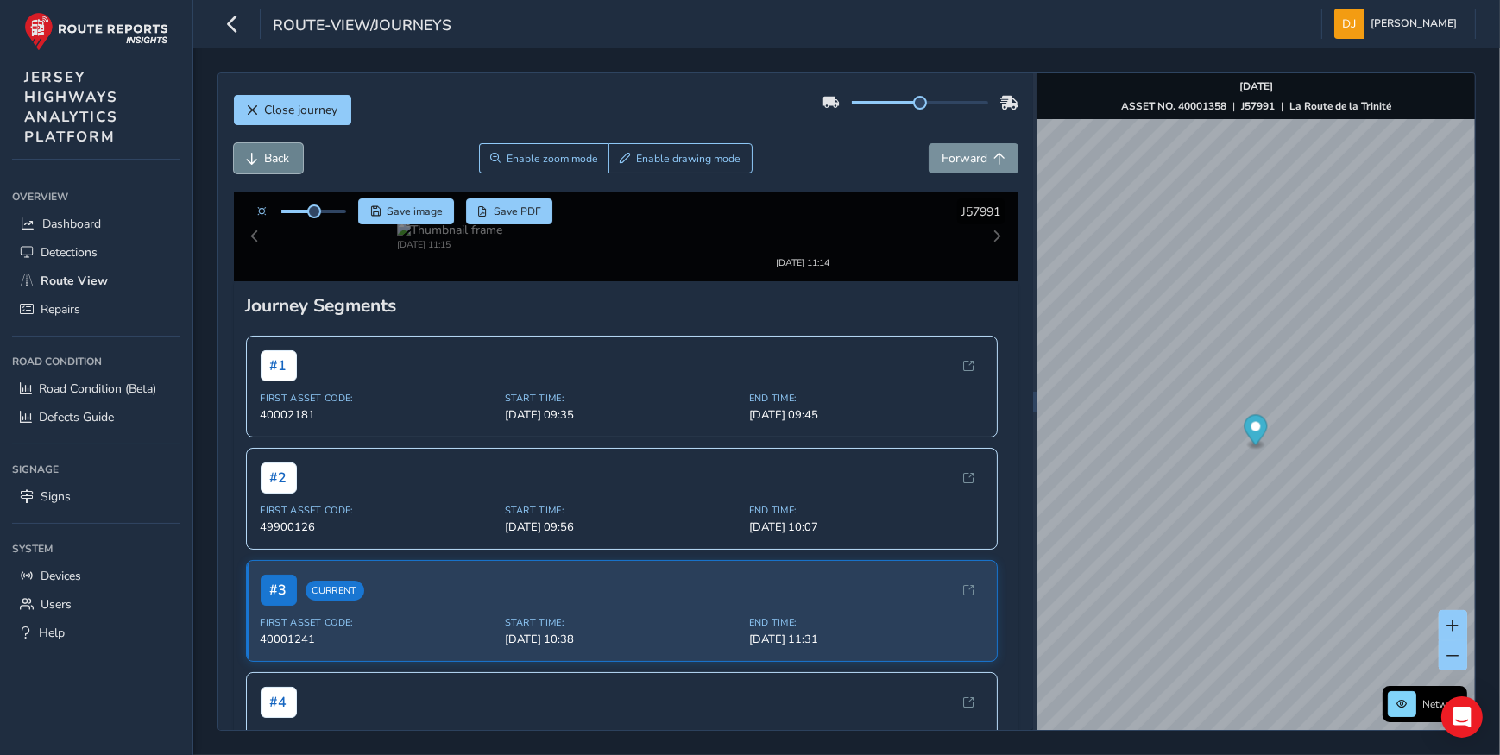
click at [268, 170] on button "Back" at bounding box center [268, 158] width 69 height 30
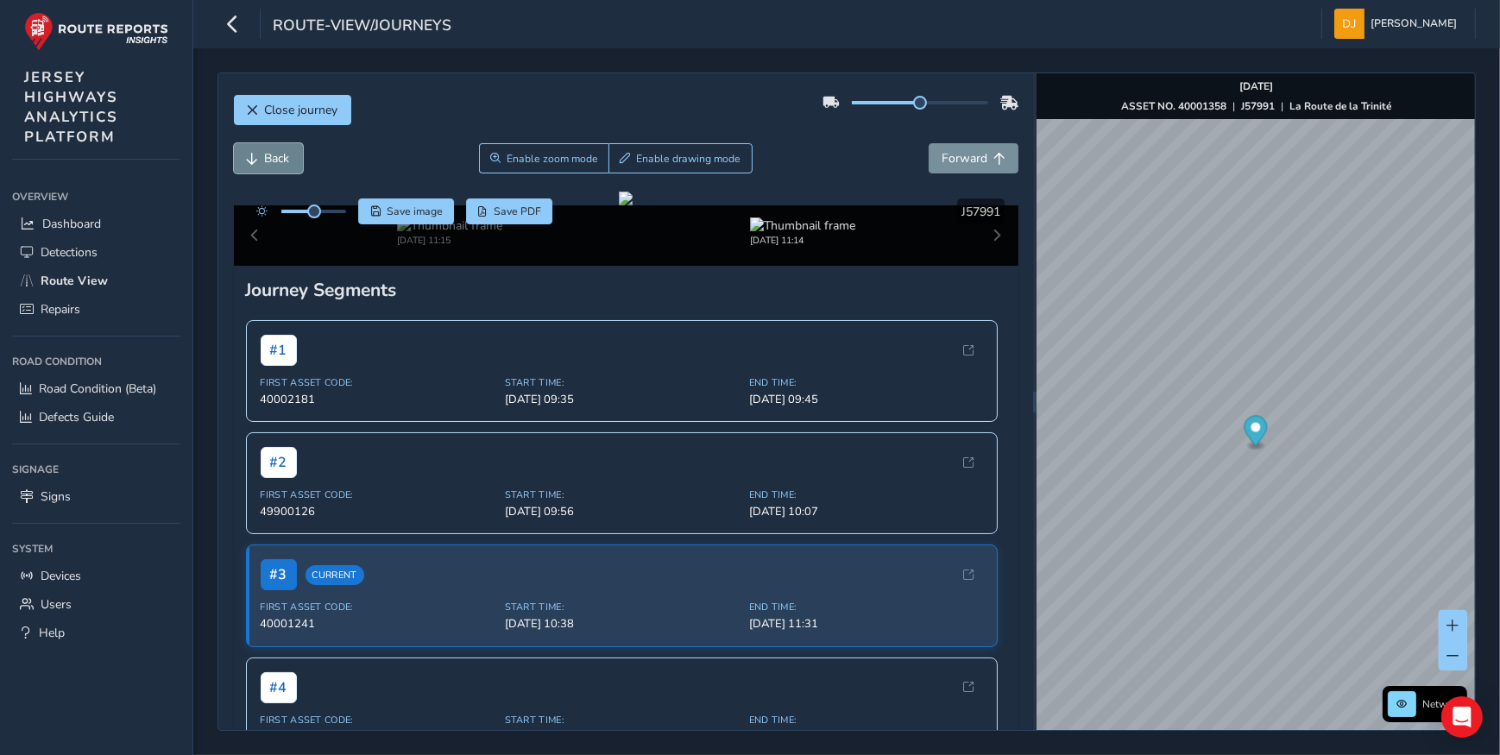
click at [268, 170] on button "Back" at bounding box center [268, 158] width 69 height 30
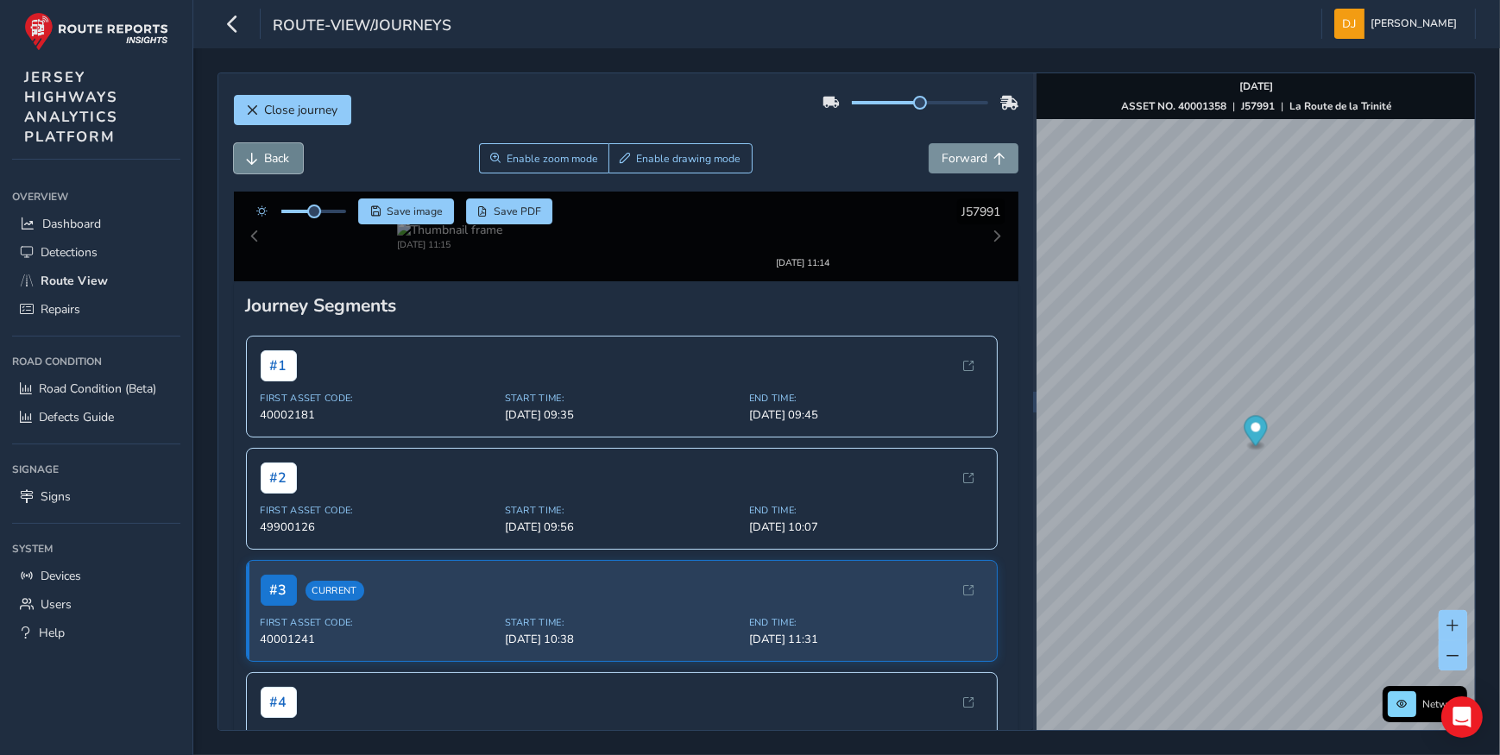
click at [268, 170] on button "Back" at bounding box center [268, 158] width 69 height 30
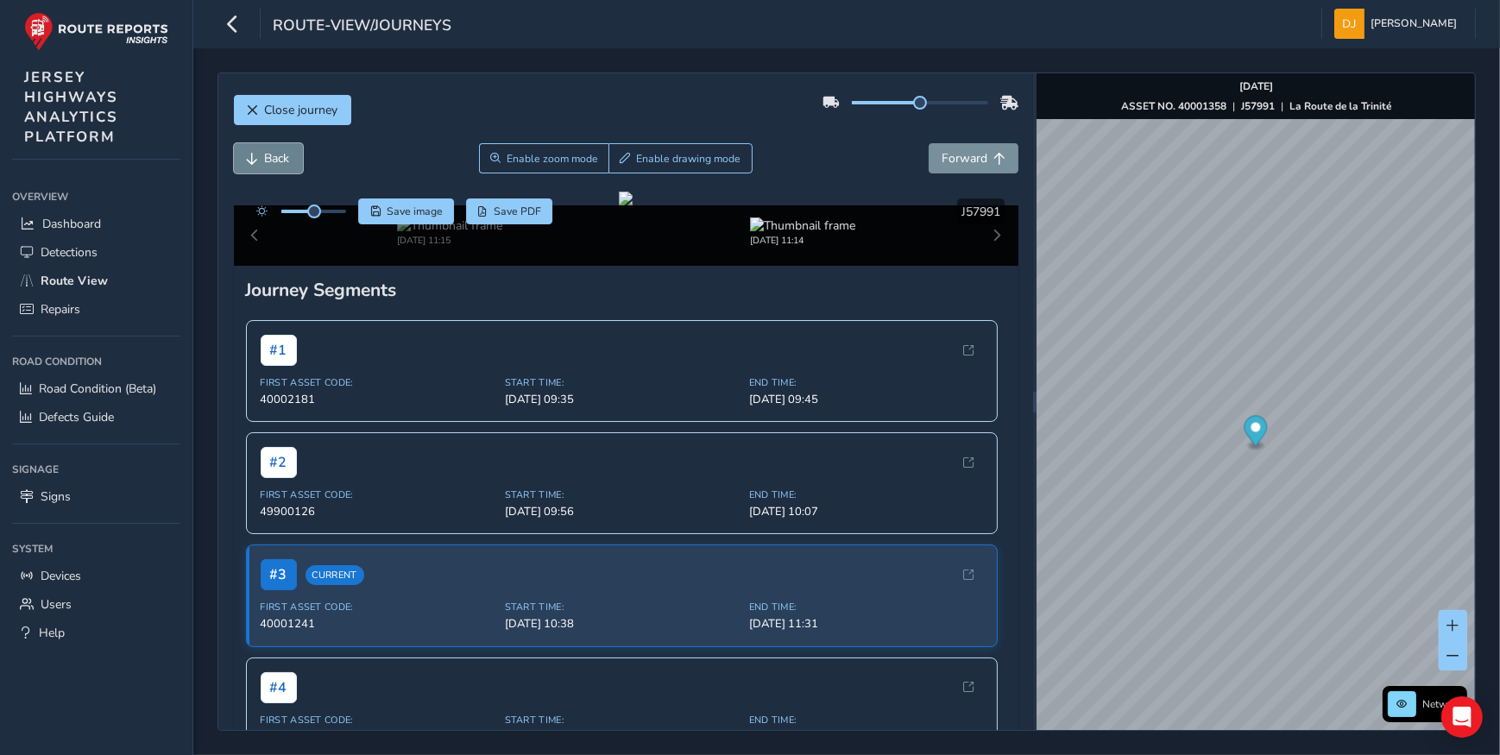
click at [268, 170] on button "Back" at bounding box center [268, 158] width 69 height 30
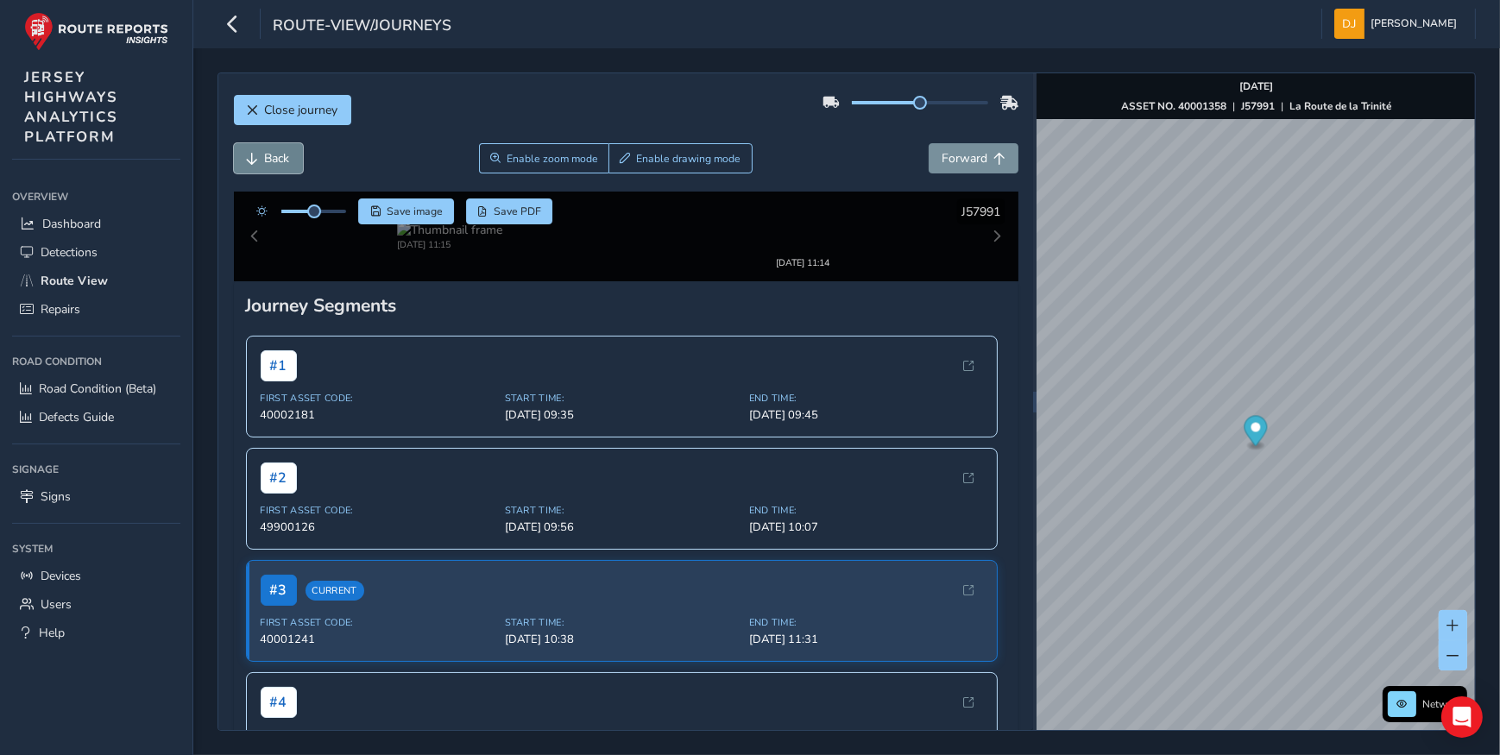
click at [268, 170] on button "Back" at bounding box center [268, 158] width 69 height 30
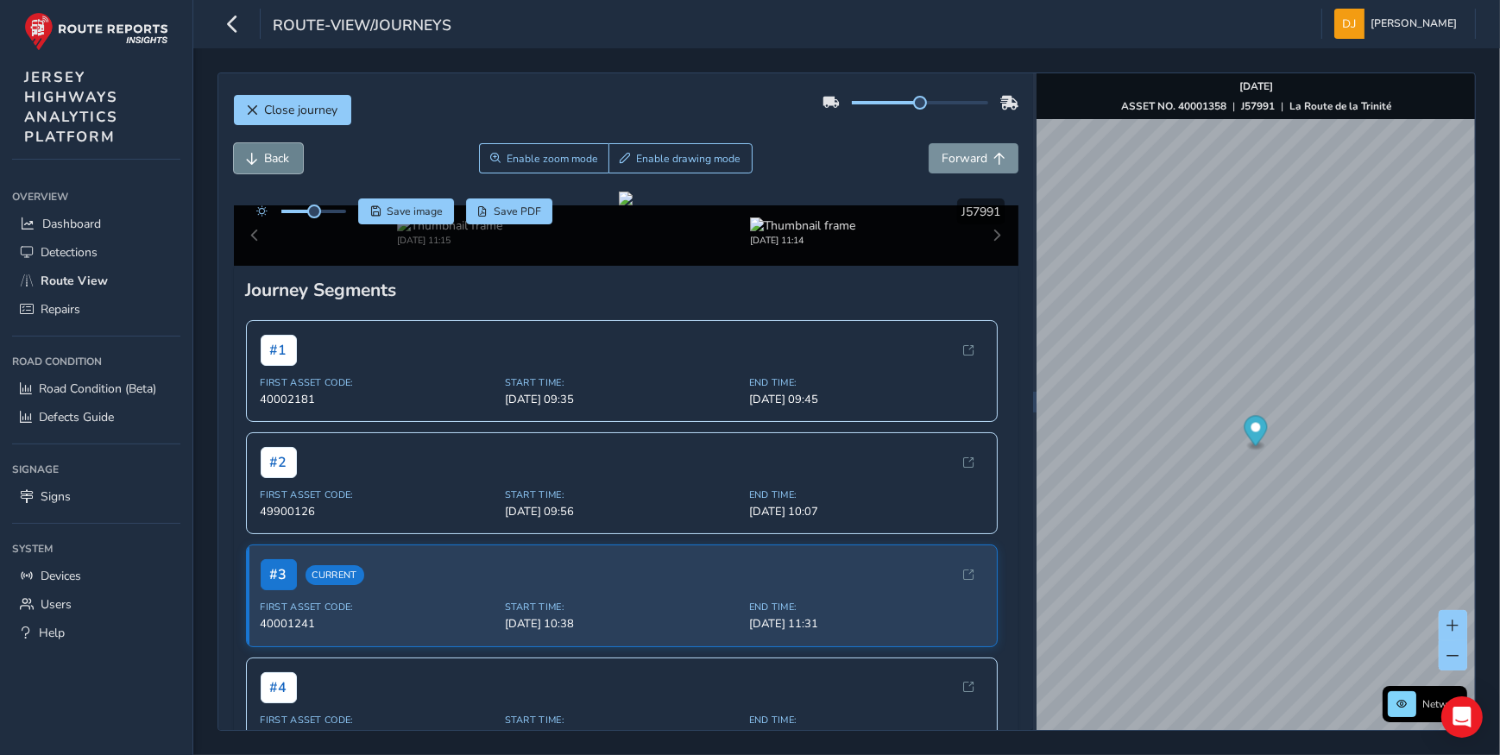
click at [268, 170] on button "Back" at bounding box center [268, 158] width 69 height 30
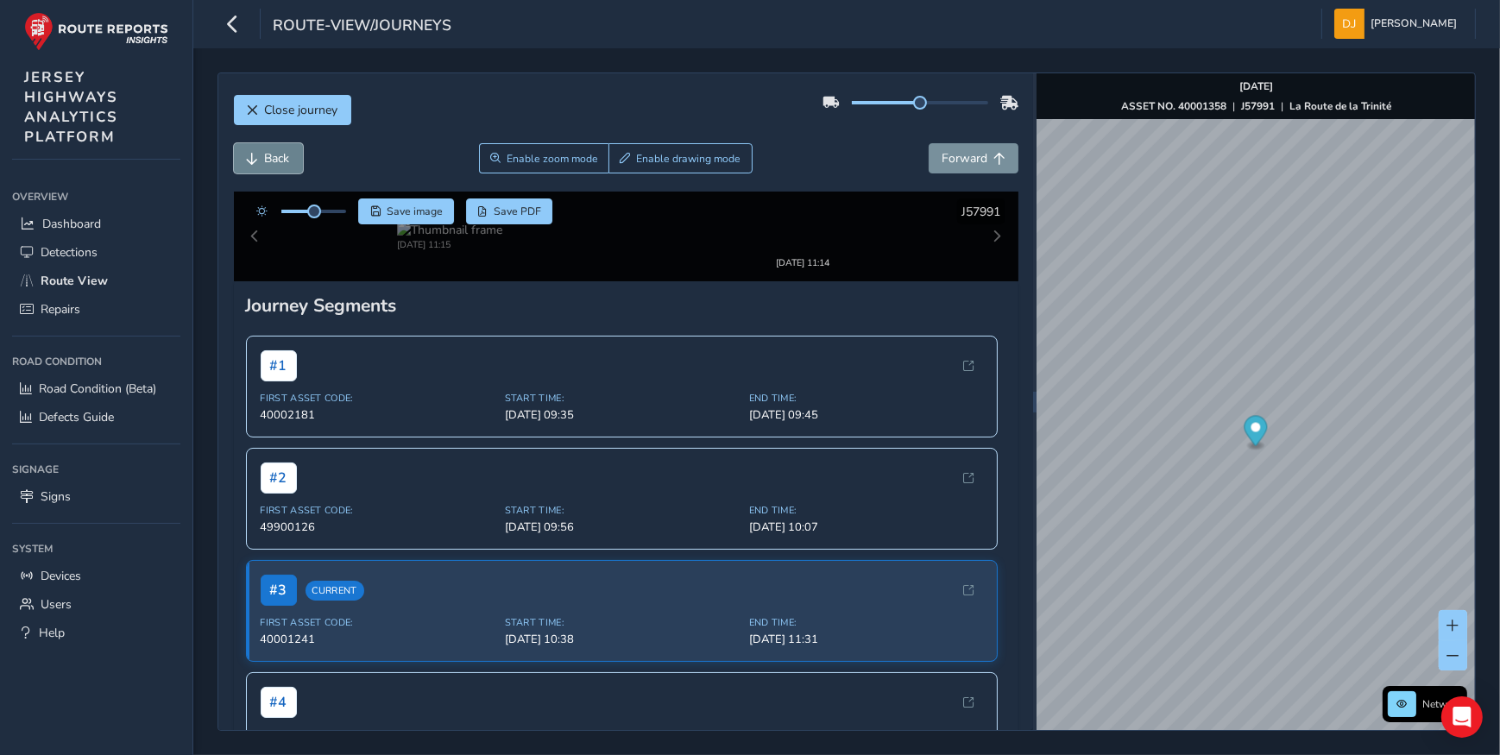
click at [268, 170] on button "Back" at bounding box center [268, 158] width 69 height 30
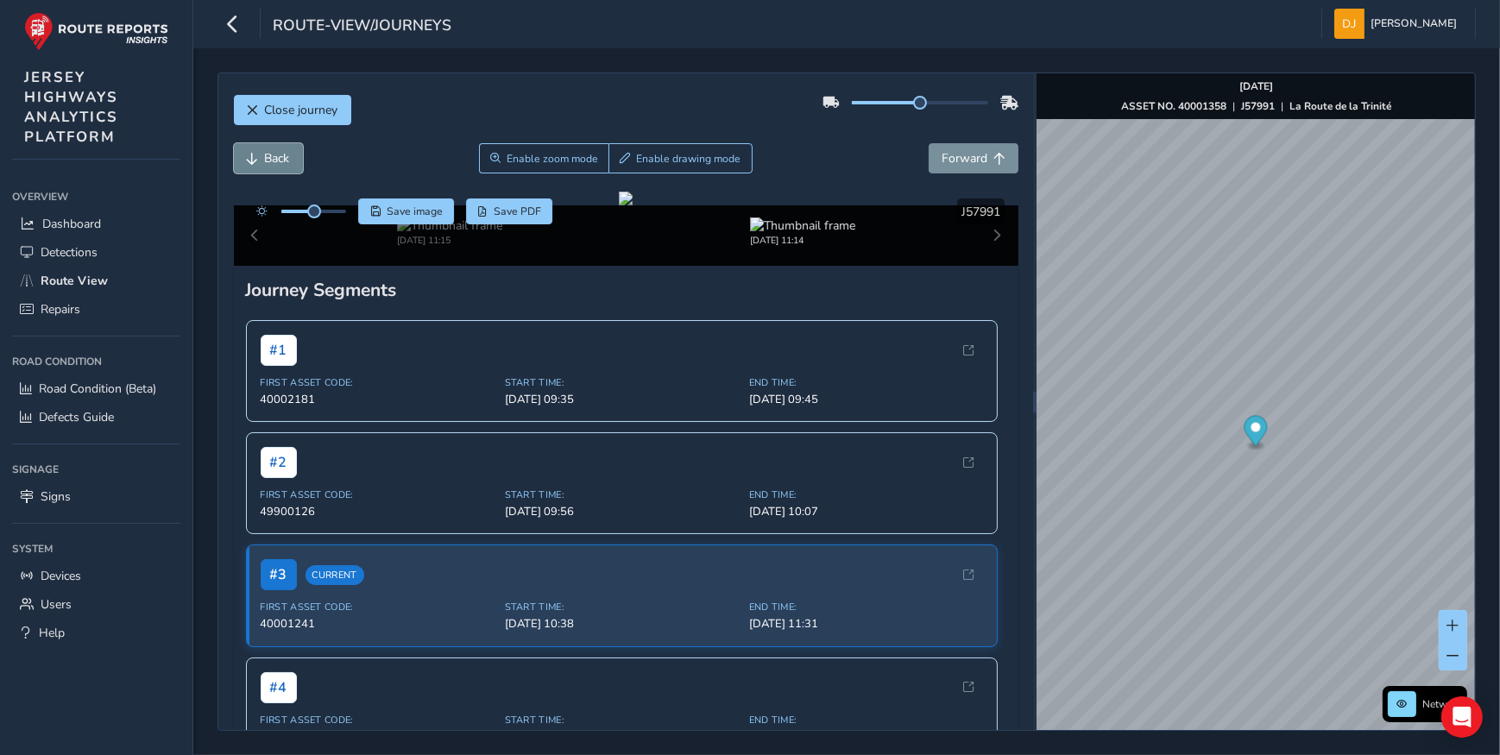
click at [268, 170] on button "Back" at bounding box center [268, 158] width 69 height 30
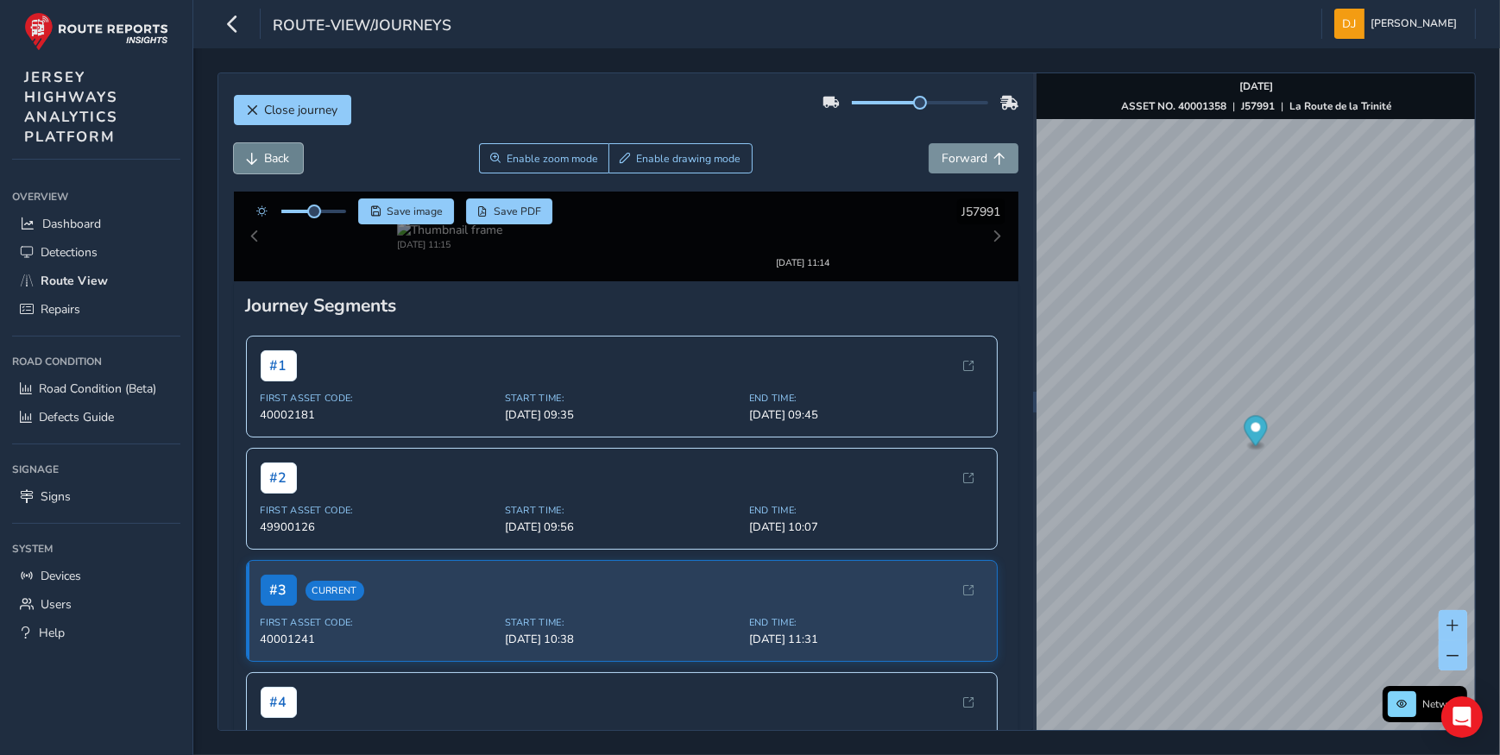
click at [268, 170] on button "Back" at bounding box center [268, 158] width 69 height 30
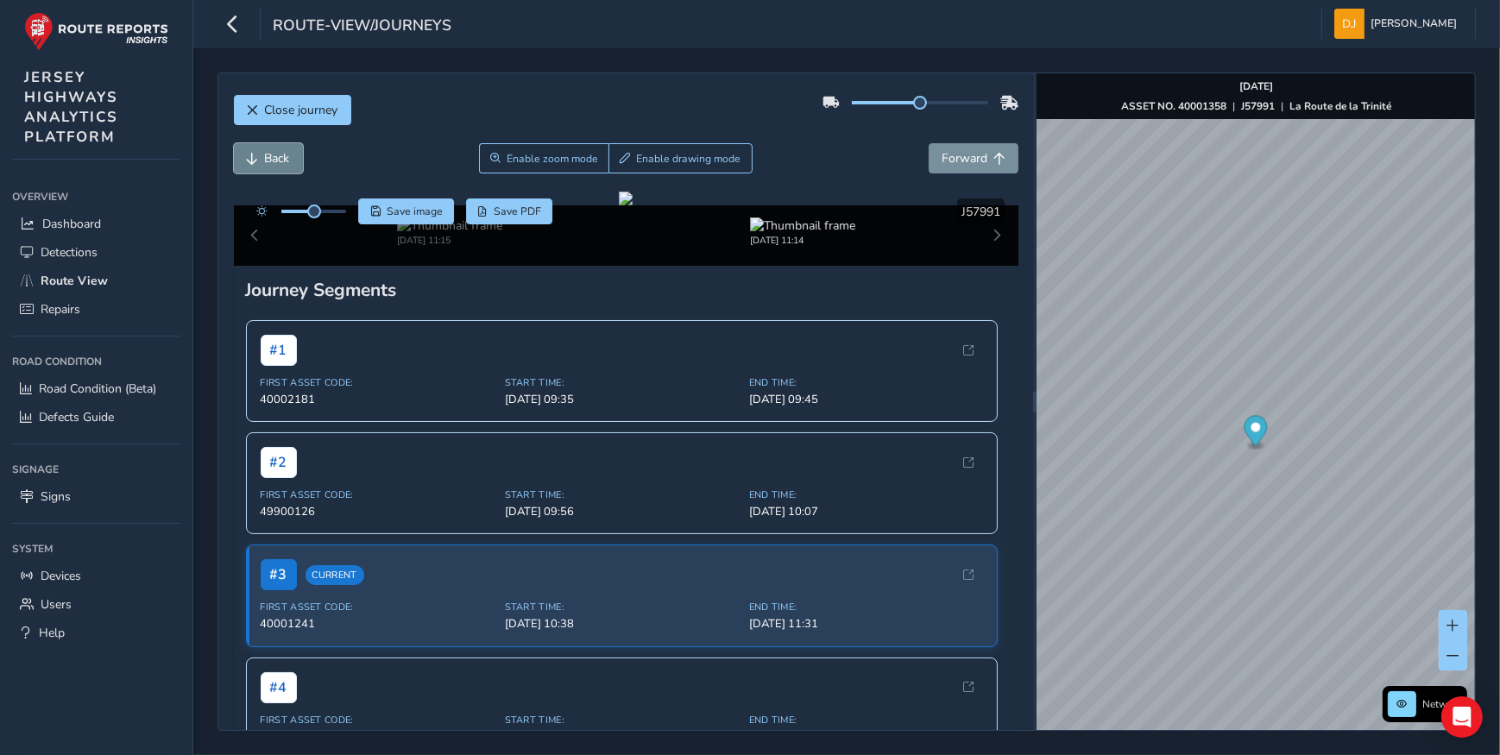
click at [268, 170] on button "Back" at bounding box center [268, 158] width 69 height 30
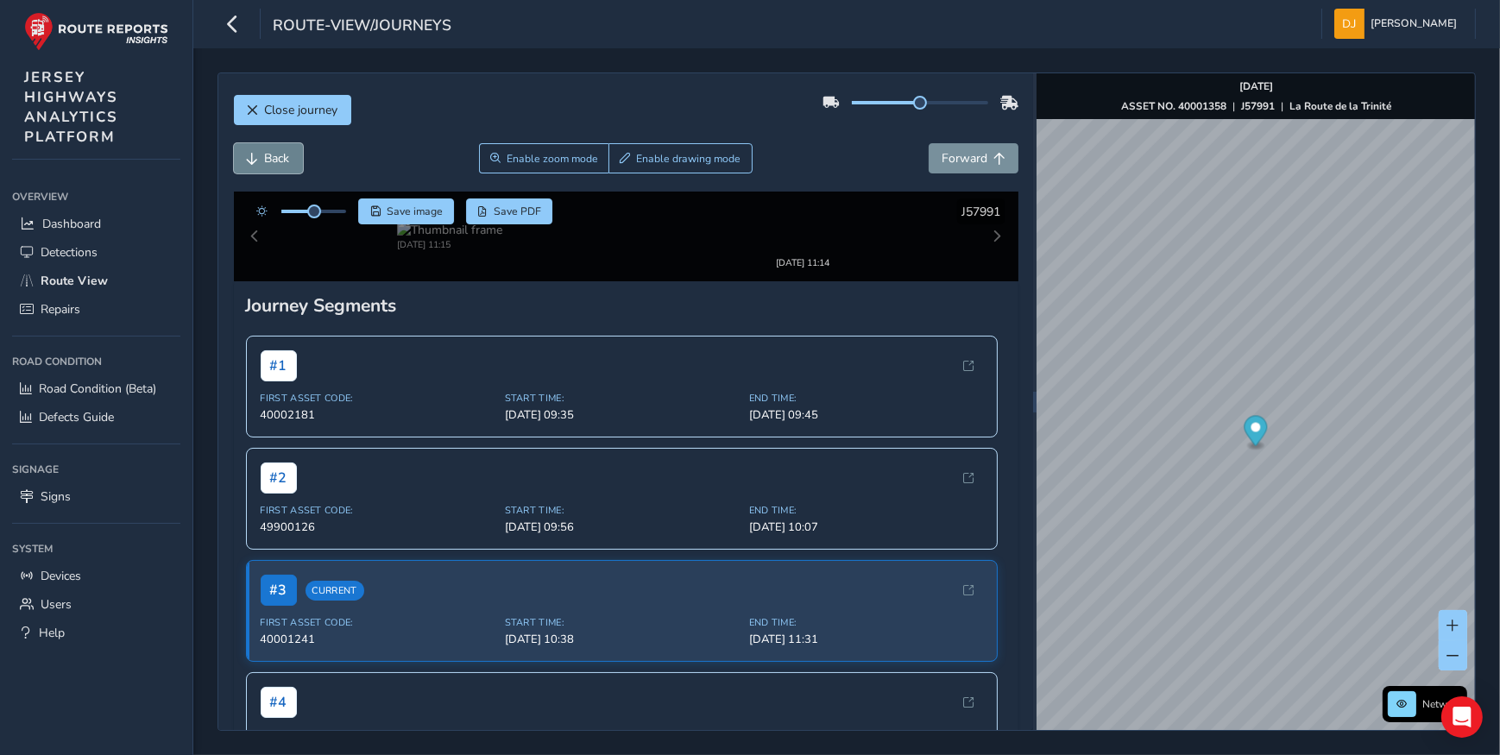
click at [268, 170] on button "Back" at bounding box center [268, 158] width 69 height 30
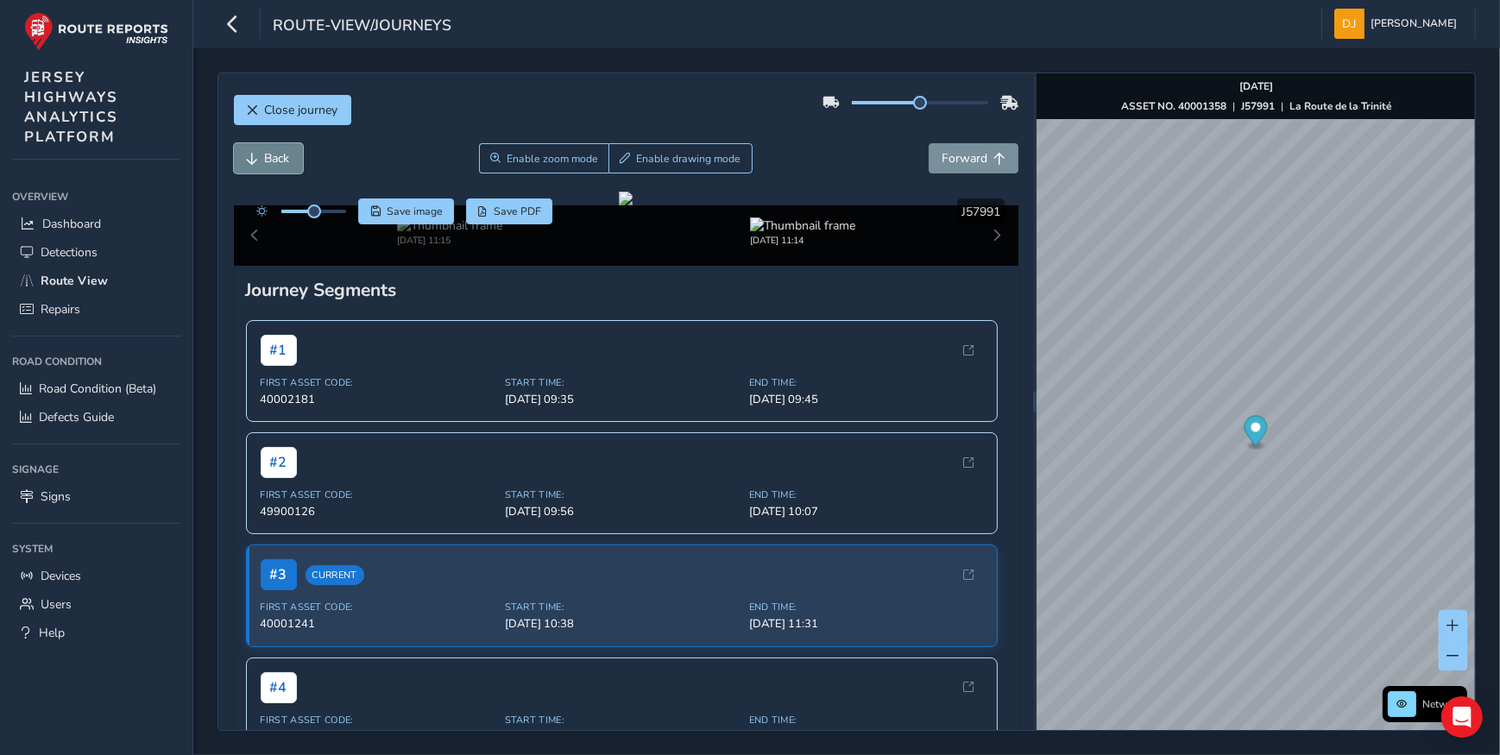
click at [268, 170] on button "Back" at bounding box center [268, 158] width 69 height 30
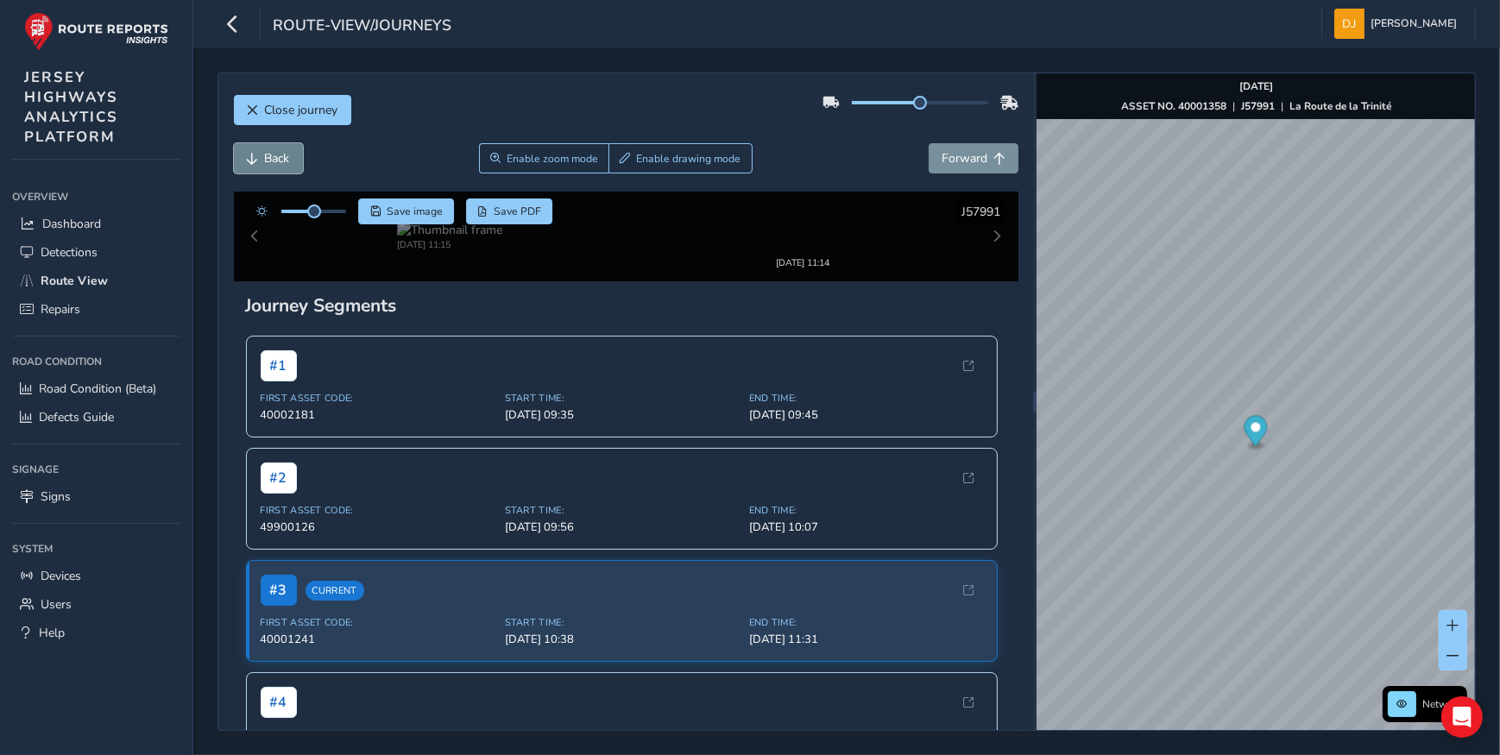
click at [268, 170] on button "Back" at bounding box center [268, 158] width 69 height 30
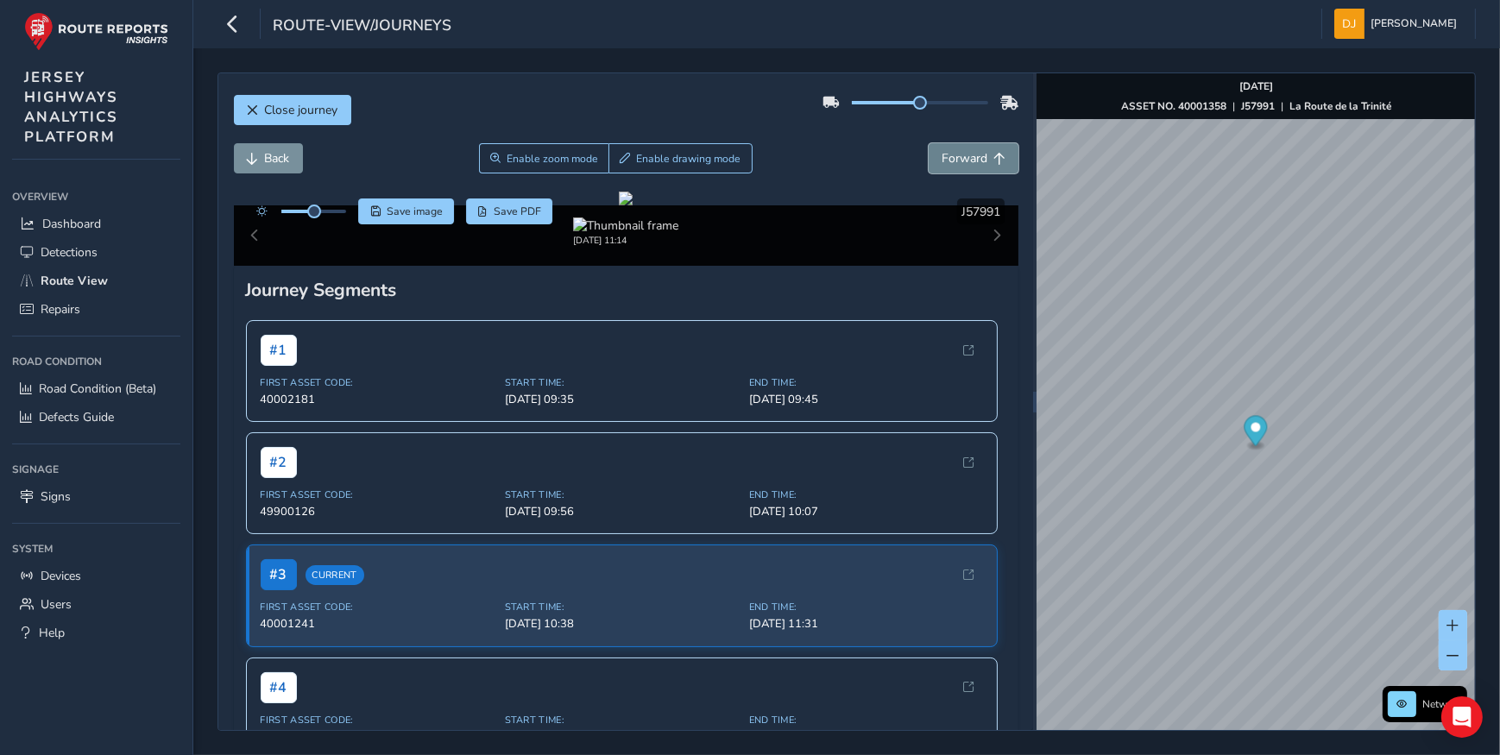
click at [964, 154] on span "Forward" at bounding box center [965, 158] width 46 height 16
click at [256, 151] on button "Back" at bounding box center [268, 158] width 69 height 30
click at [515, 218] on span "Save PDF" at bounding box center [517, 212] width 47 height 14
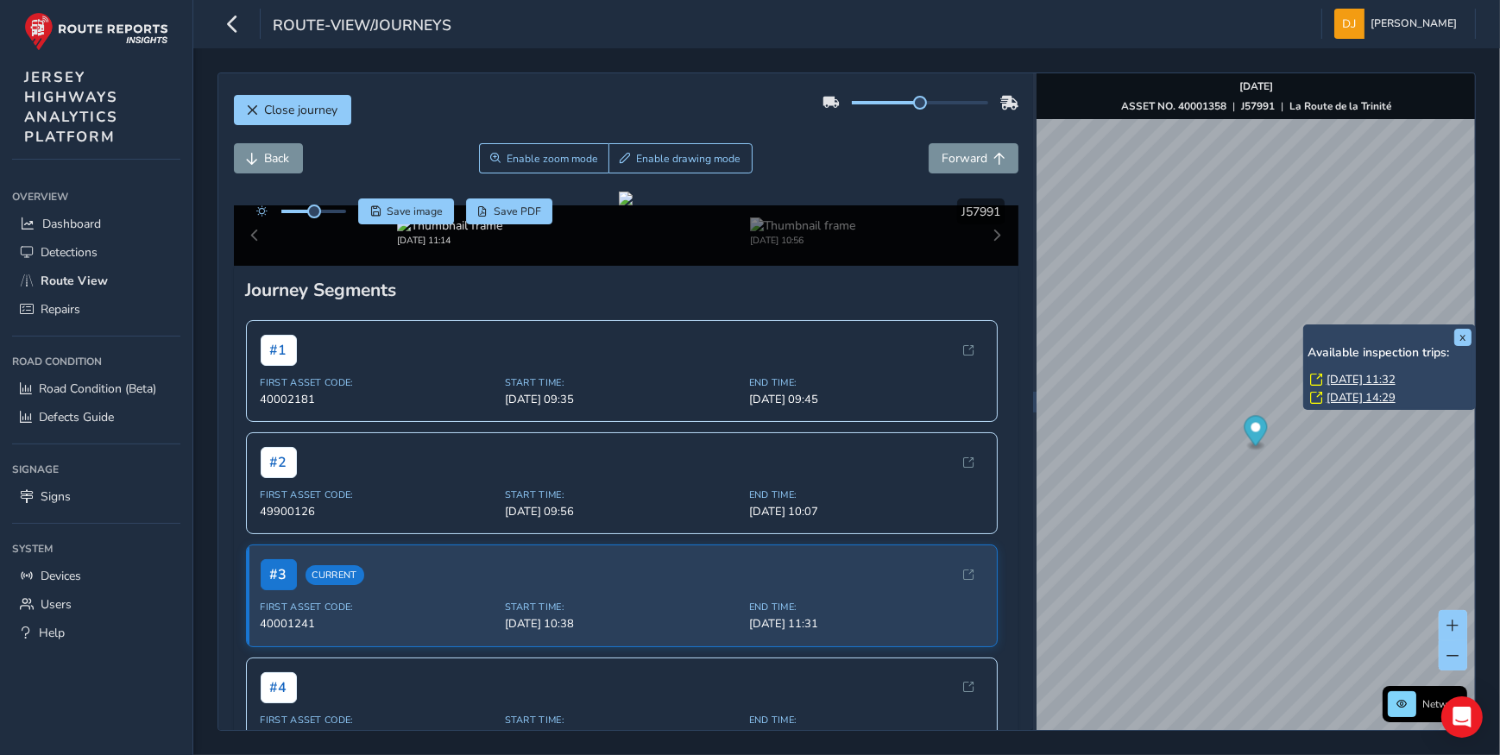
click at [1347, 377] on link "[DATE] 11:32" at bounding box center [1361, 380] width 69 height 16
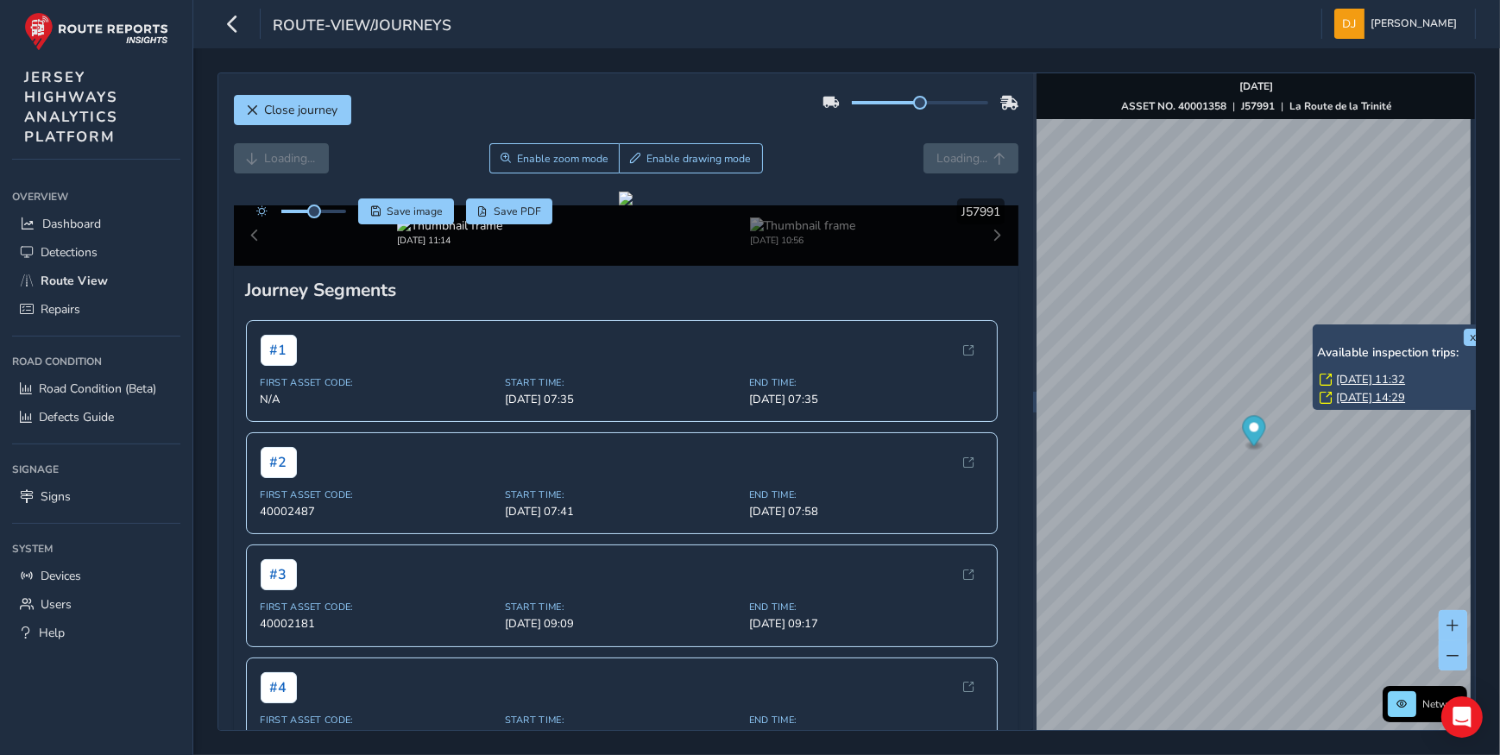
click at [1354, 396] on link "[DATE] 14:29" at bounding box center [1370, 398] width 69 height 16
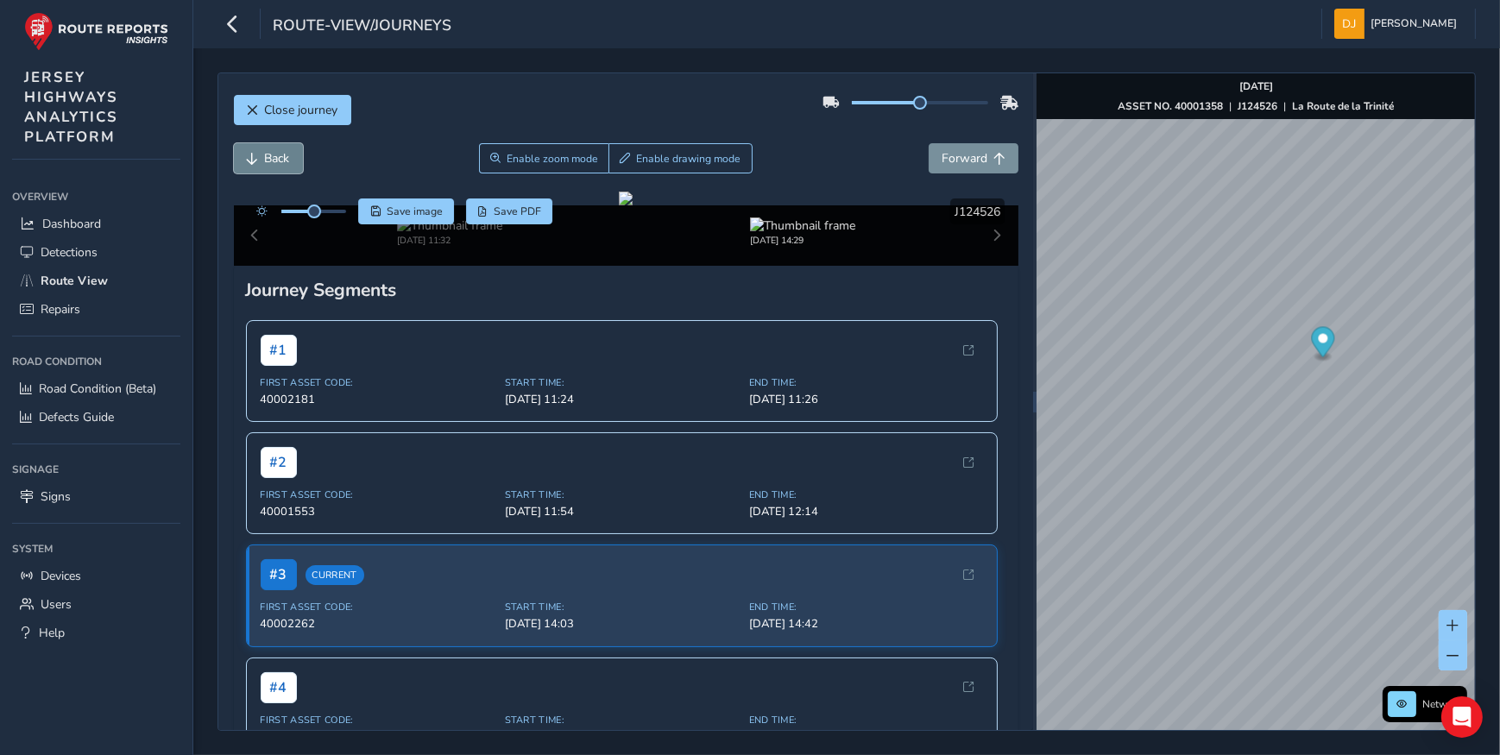
click at [259, 158] on button "Back" at bounding box center [268, 158] width 69 height 30
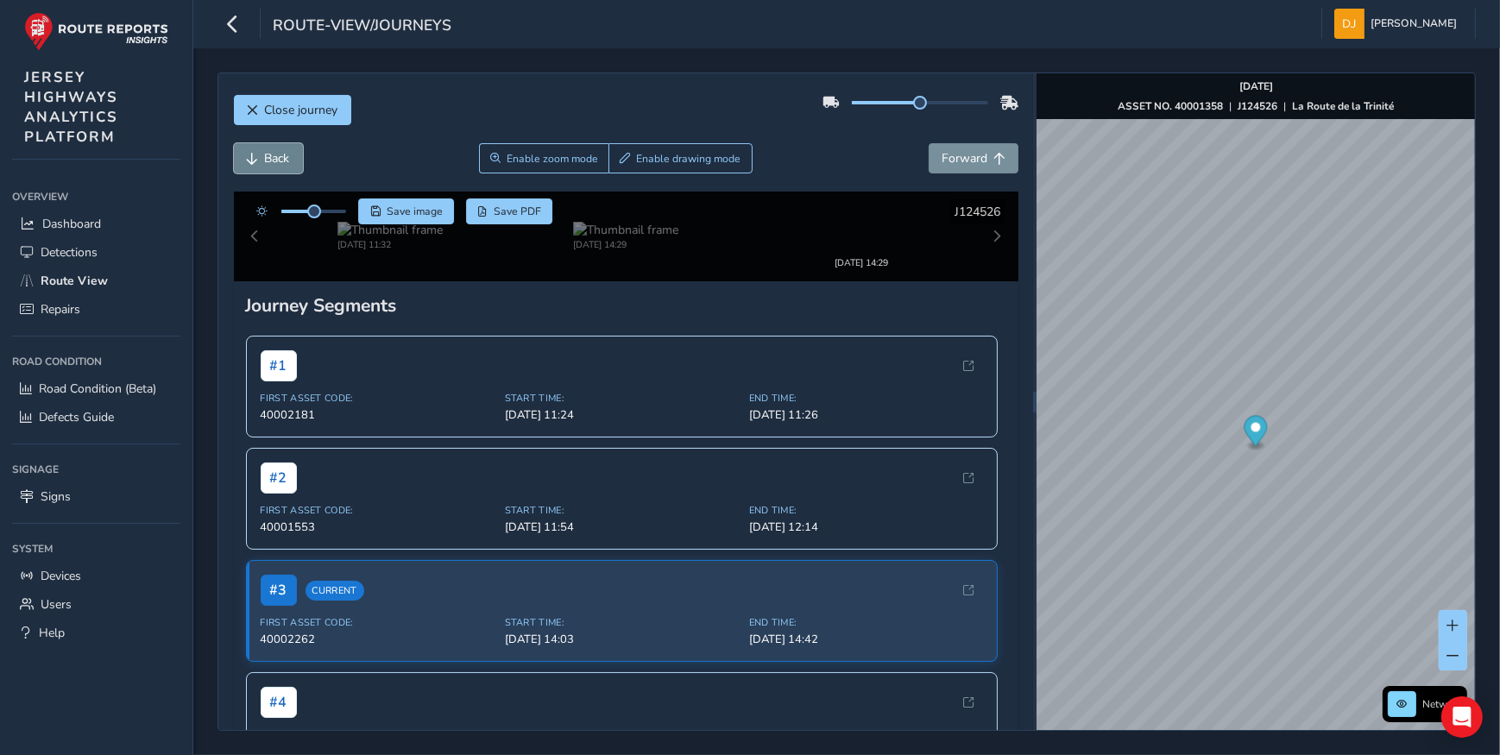
click at [259, 158] on button "Back" at bounding box center [268, 158] width 69 height 30
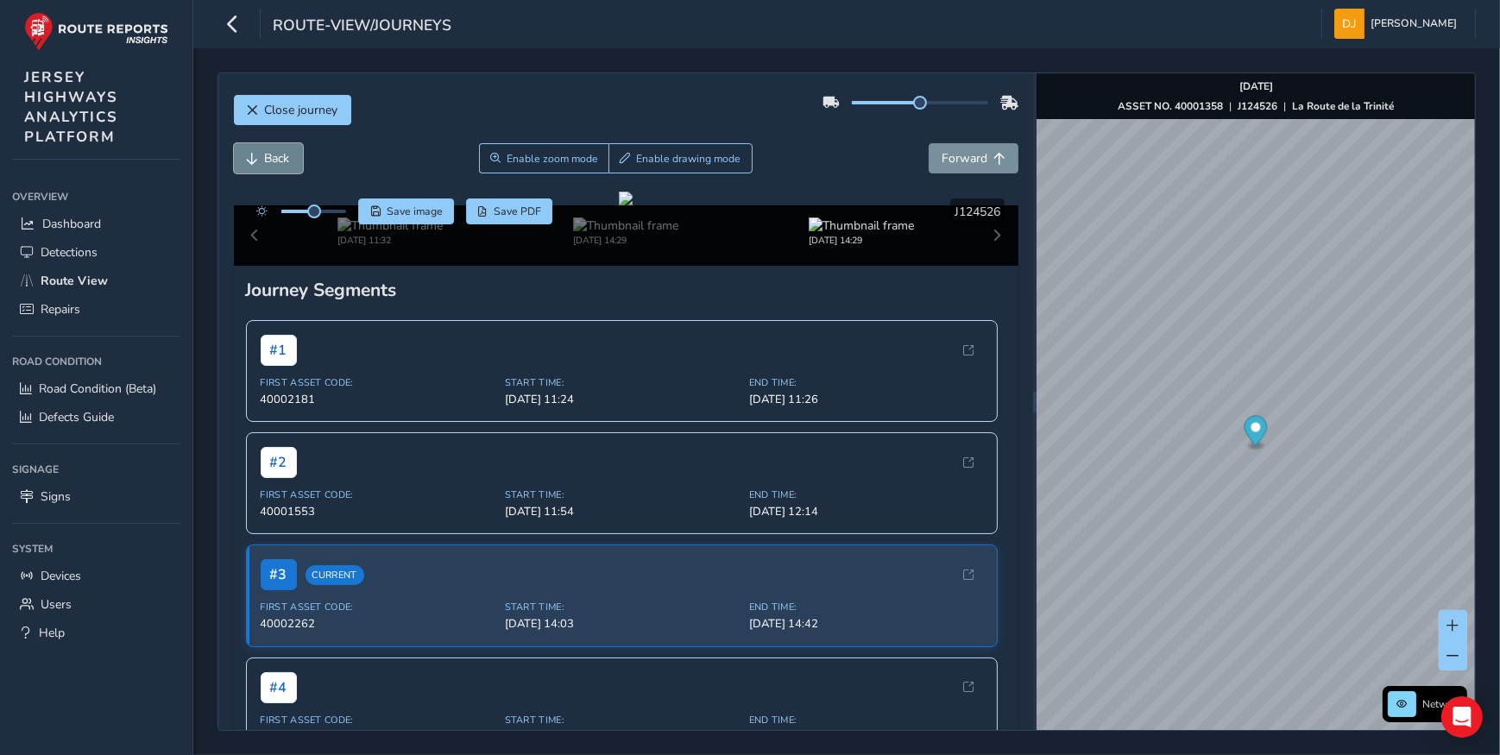
click at [259, 158] on button "Back" at bounding box center [268, 158] width 69 height 30
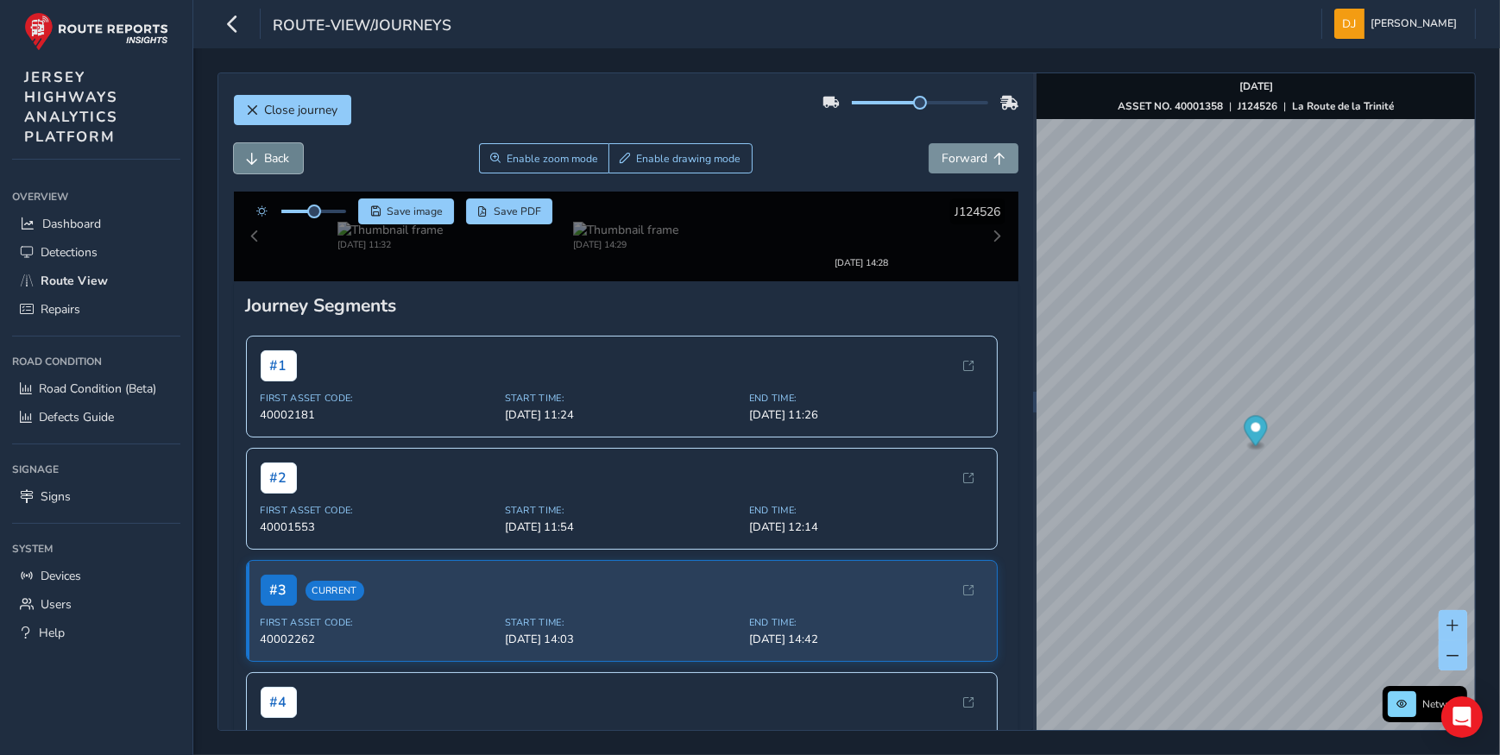
click at [259, 158] on button "Back" at bounding box center [268, 158] width 69 height 30
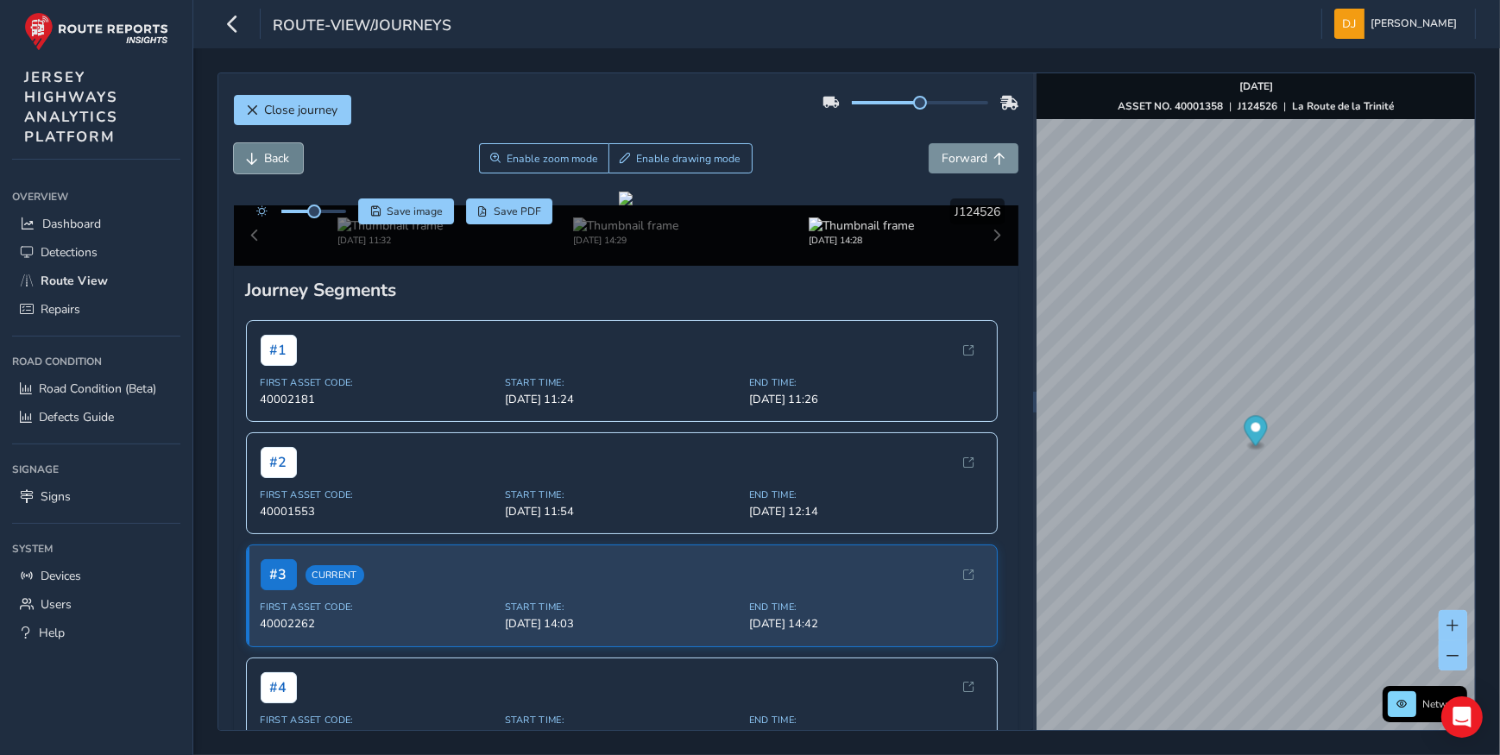
click at [259, 158] on button "Back" at bounding box center [268, 158] width 69 height 30
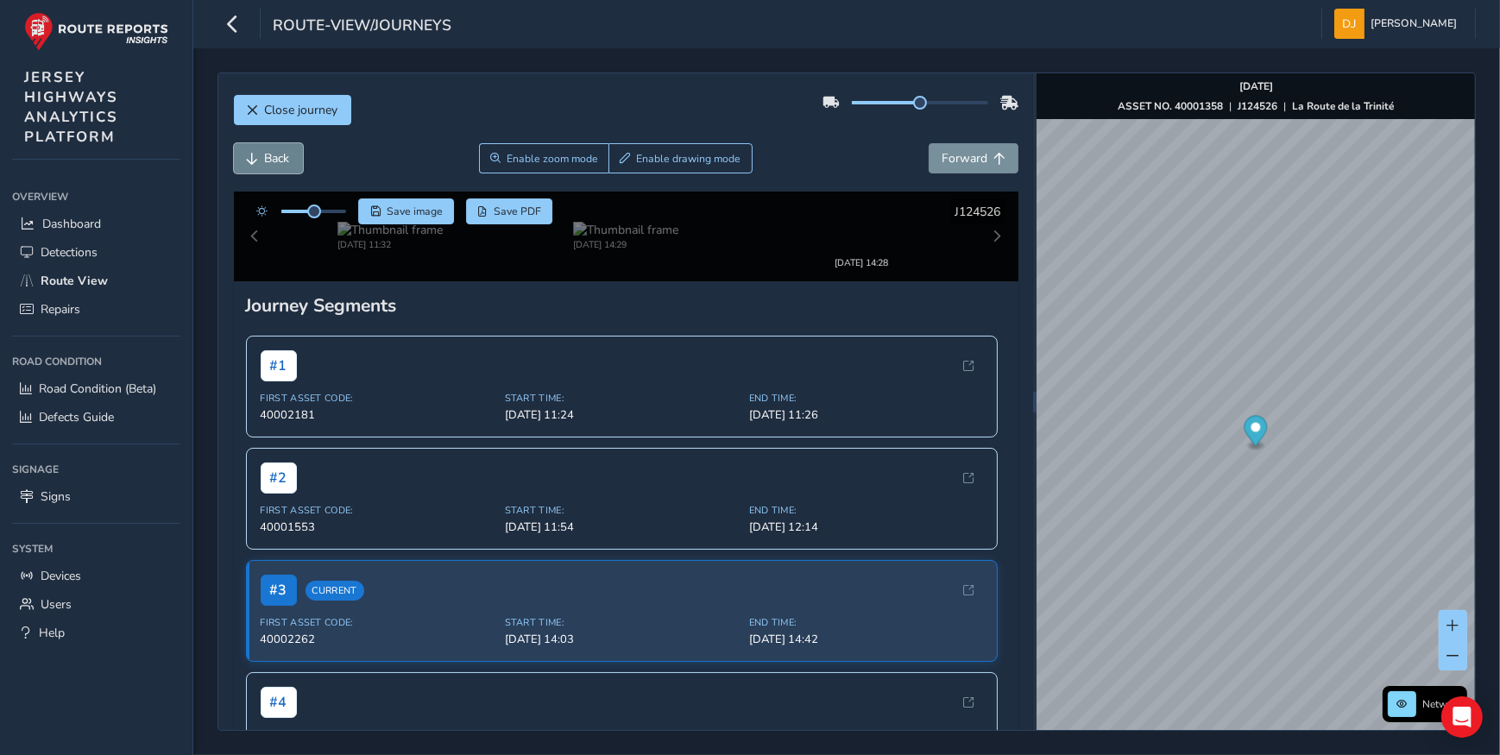
click at [259, 158] on button "Back" at bounding box center [268, 158] width 69 height 30
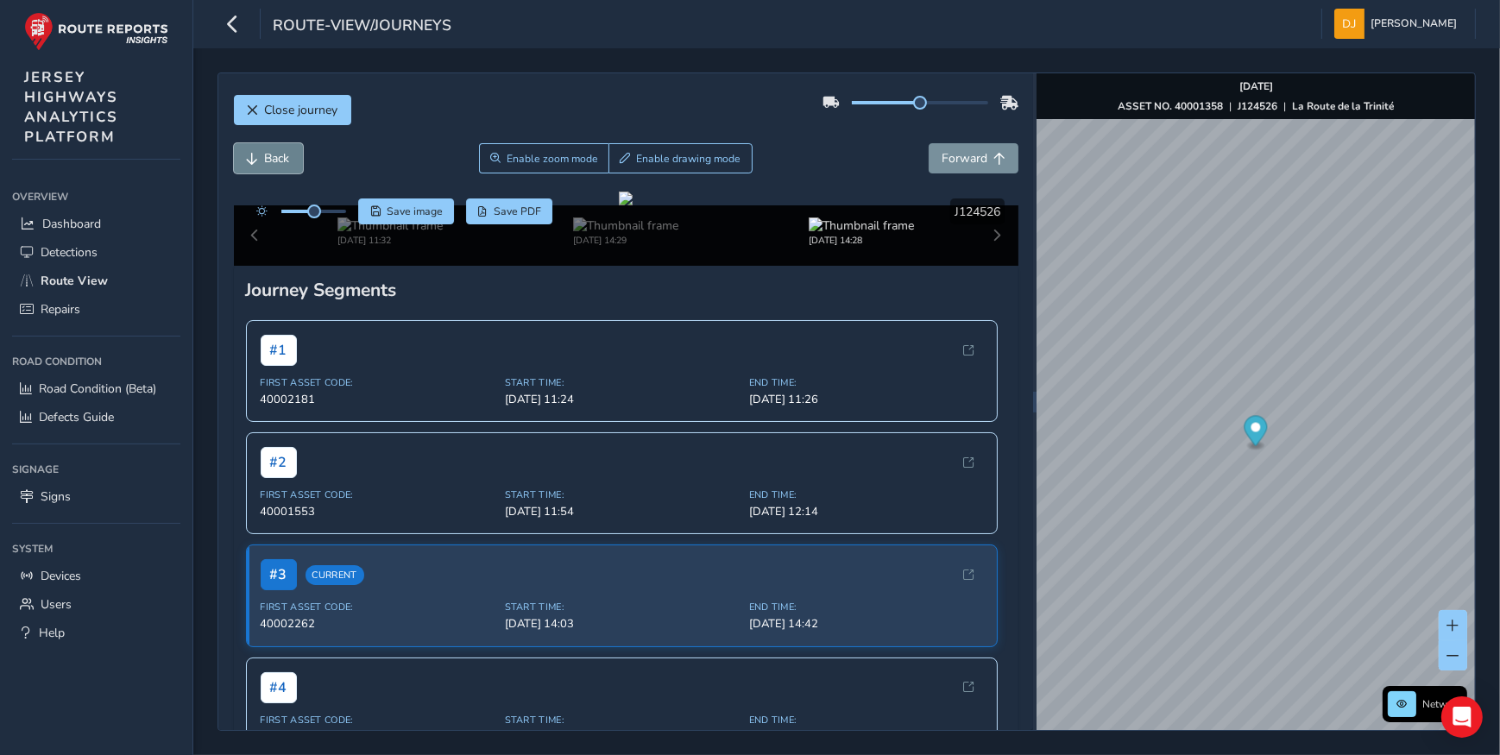
click at [259, 158] on button "Back" at bounding box center [268, 158] width 69 height 30
click at [260, 158] on button "Back" at bounding box center [268, 158] width 69 height 30
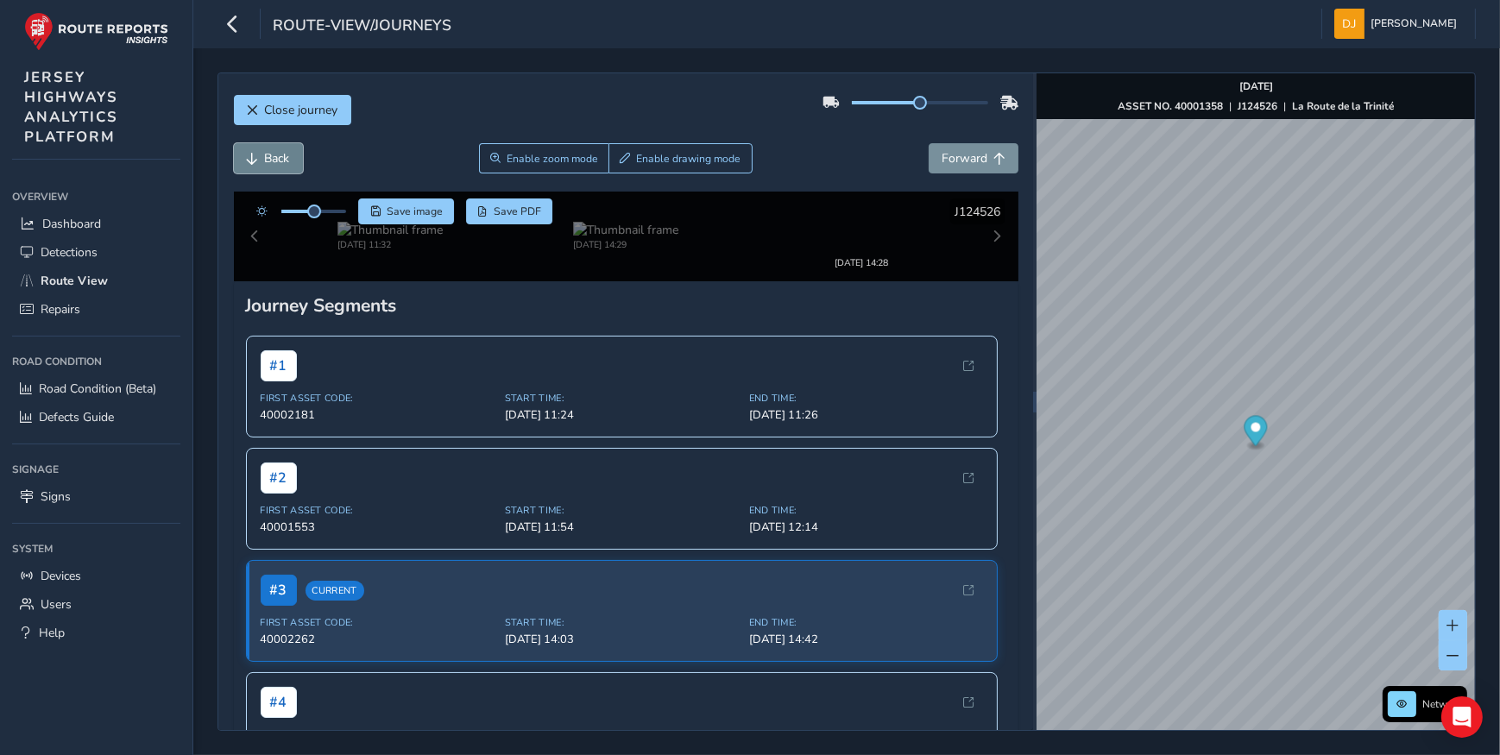
click at [260, 158] on button "Back" at bounding box center [268, 158] width 69 height 30
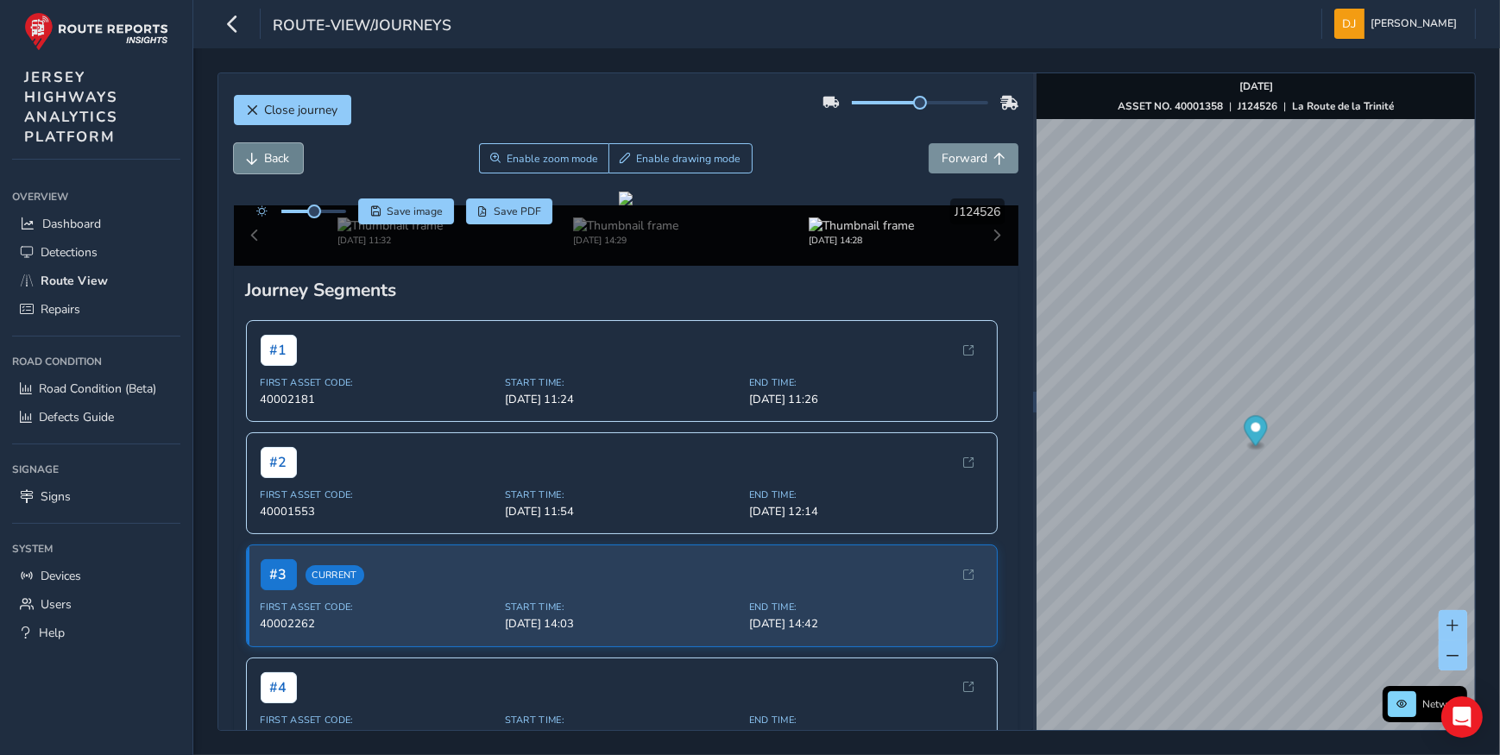
click at [260, 158] on button "Back" at bounding box center [268, 158] width 69 height 30
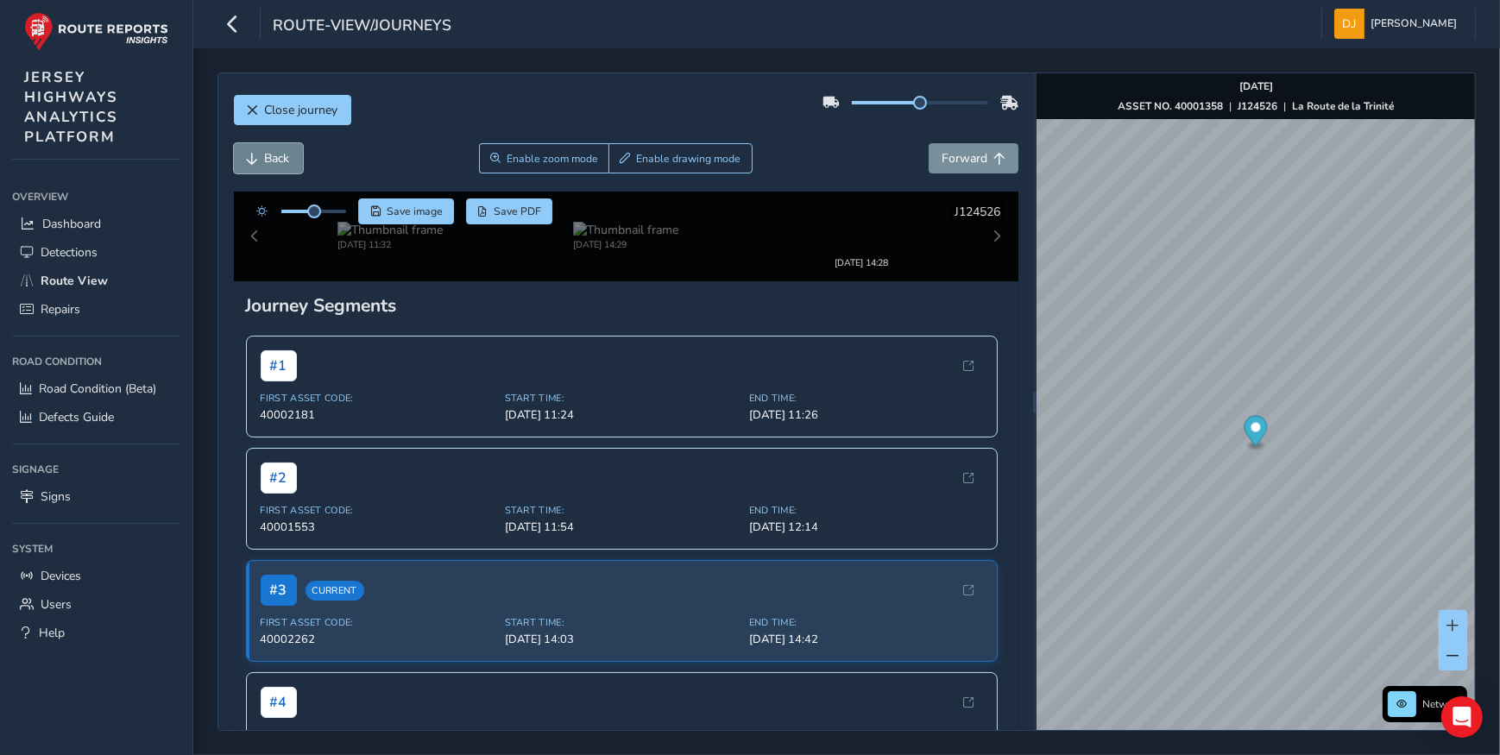
click at [260, 158] on button "Back" at bounding box center [268, 158] width 69 height 30
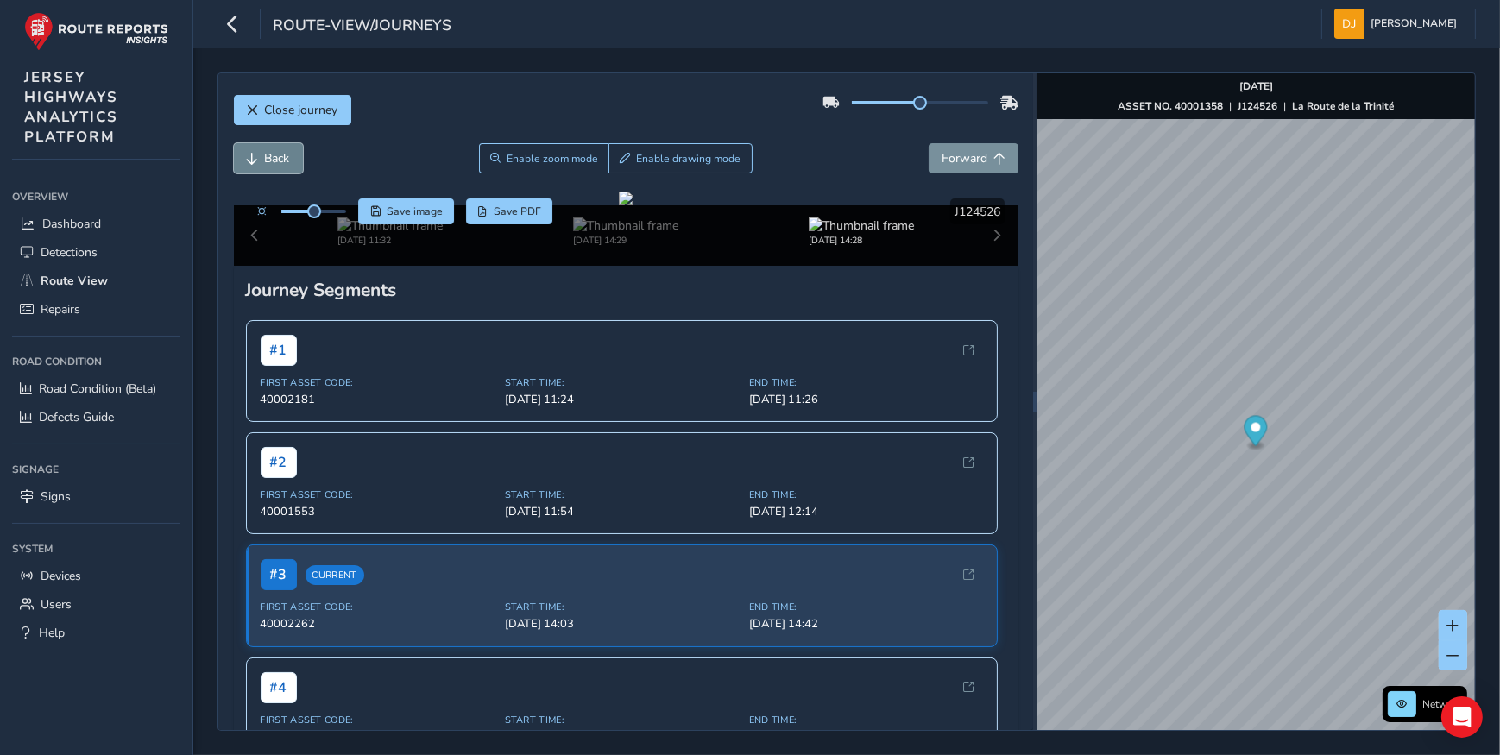
click at [260, 158] on button "Back" at bounding box center [268, 158] width 69 height 30
click at [260, 159] on button "Back" at bounding box center [268, 158] width 69 height 30
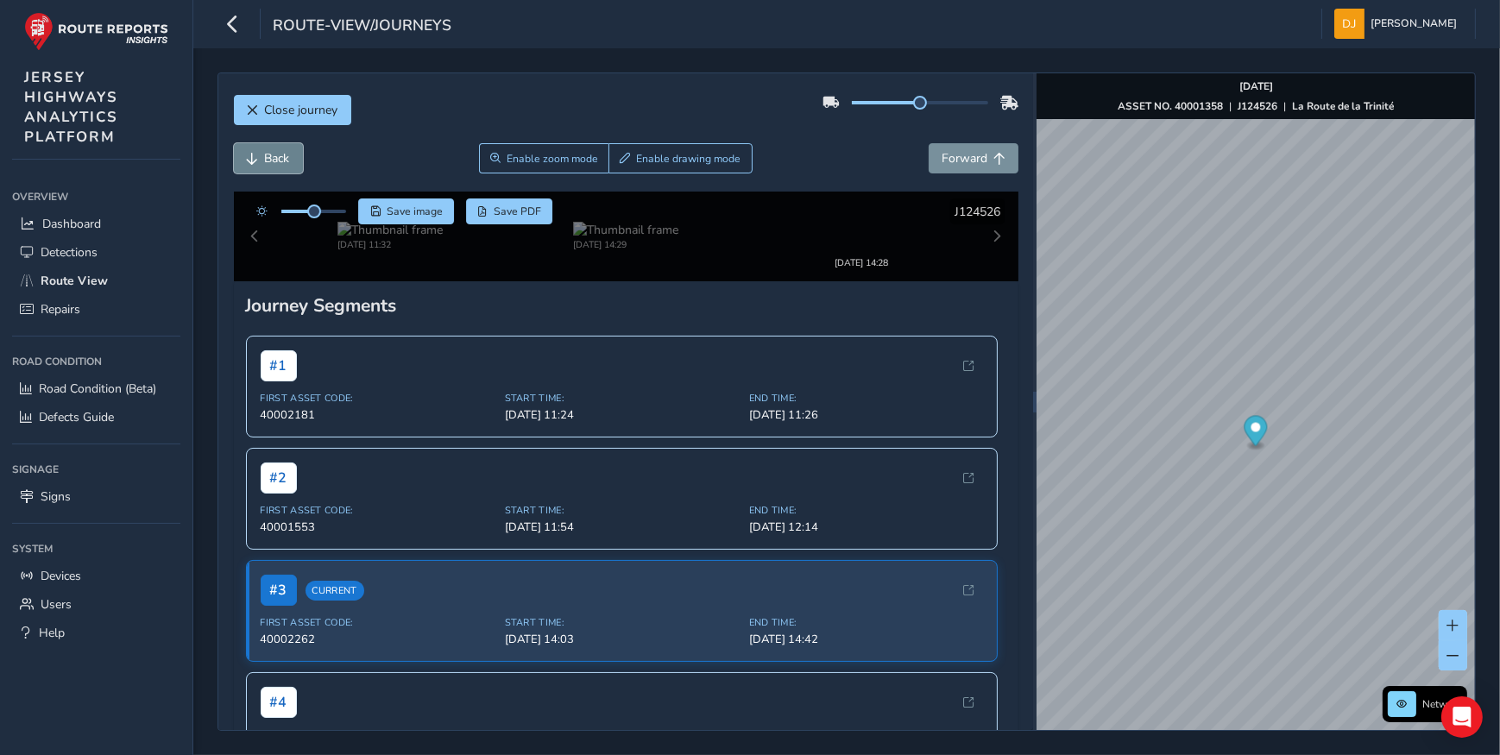
click at [260, 159] on button "Back" at bounding box center [268, 158] width 69 height 30
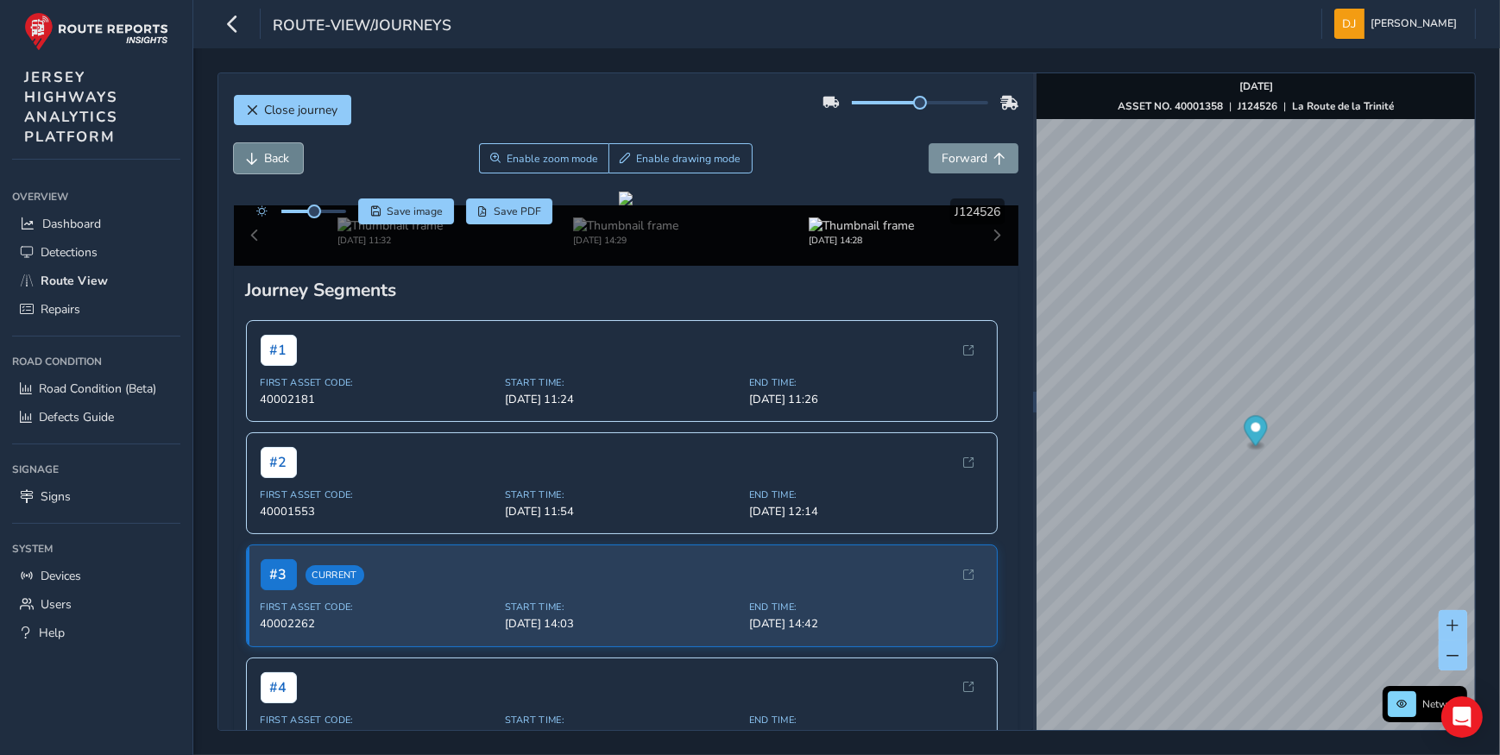
click at [260, 159] on button "Back" at bounding box center [268, 158] width 69 height 30
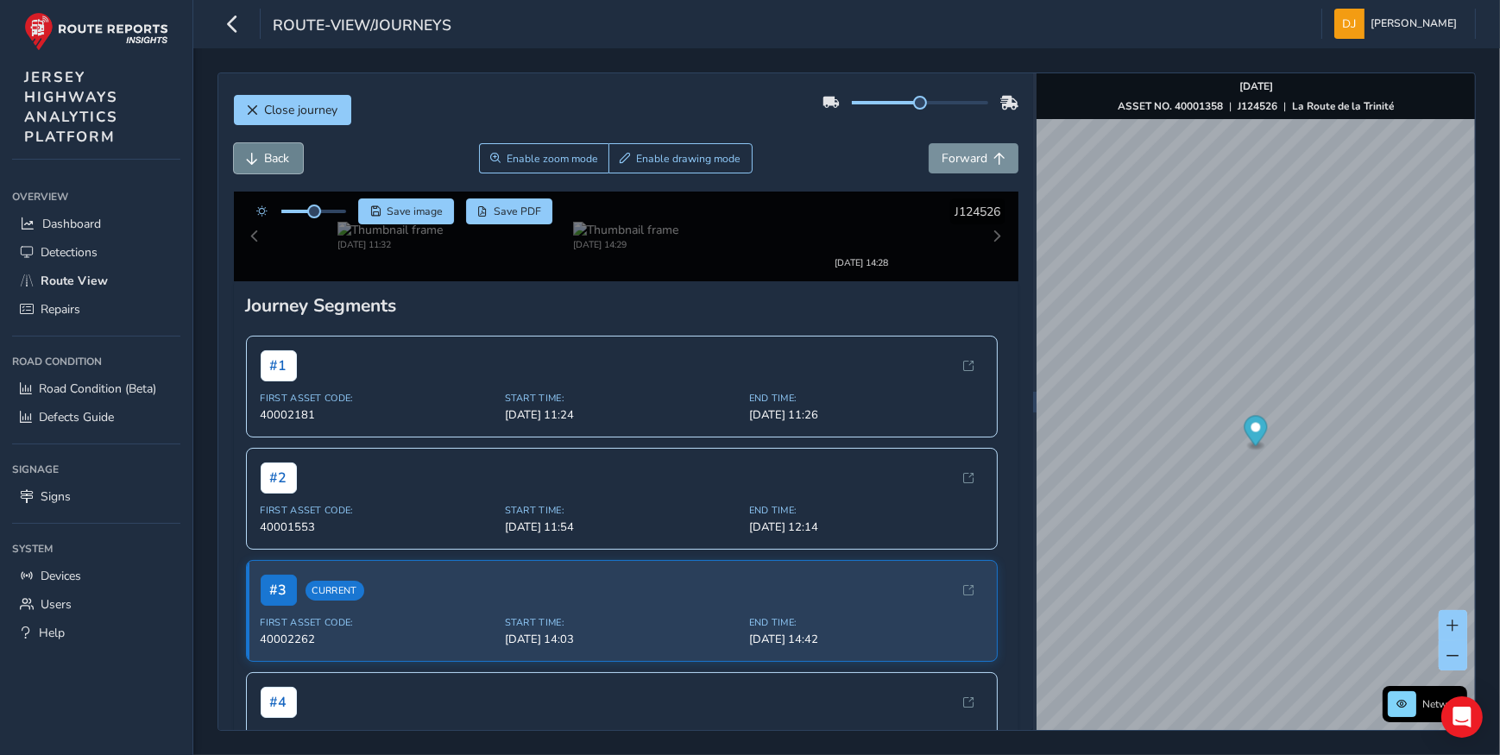
click at [260, 159] on button "Back" at bounding box center [268, 158] width 69 height 30
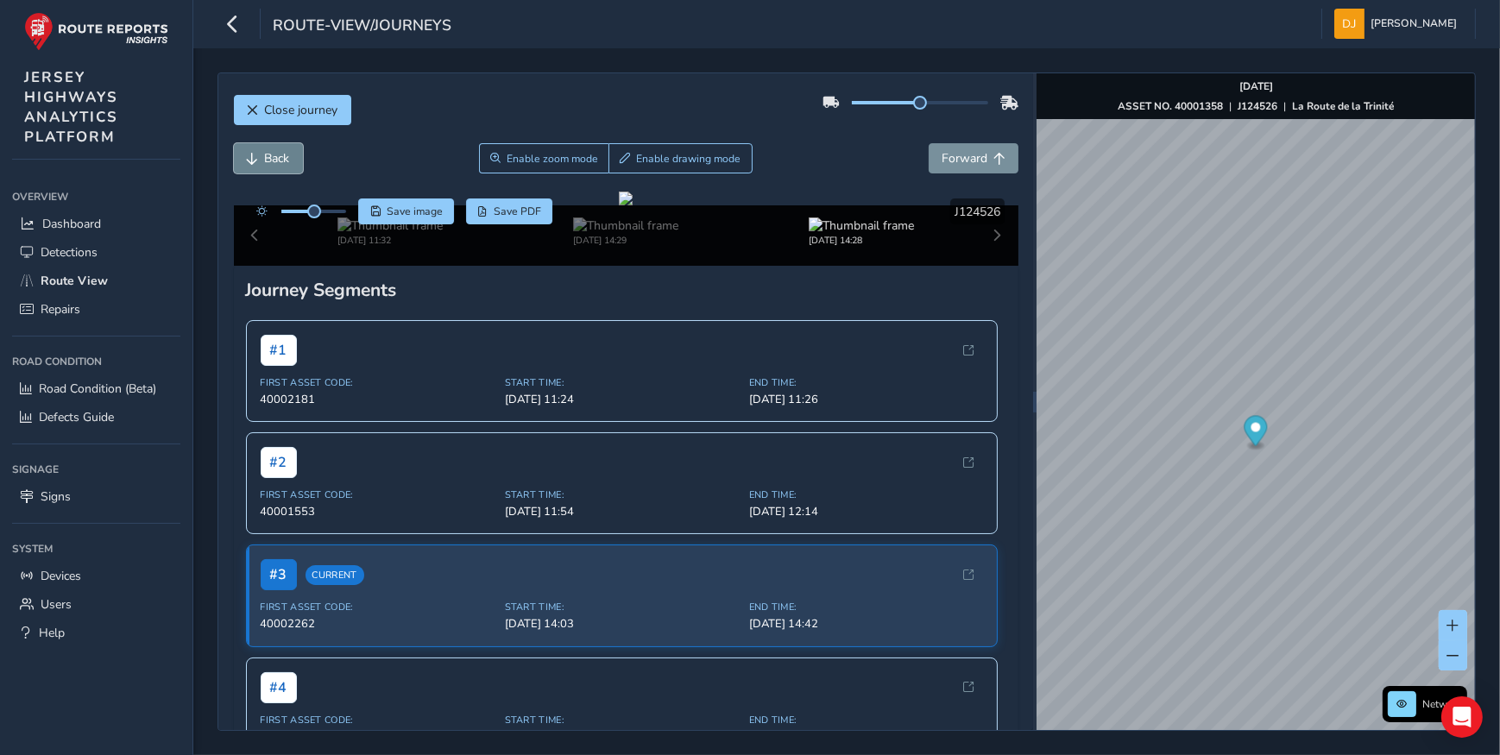
click at [260, 159] on button "Back" at bounding box center [268, 158] width 69 height 30
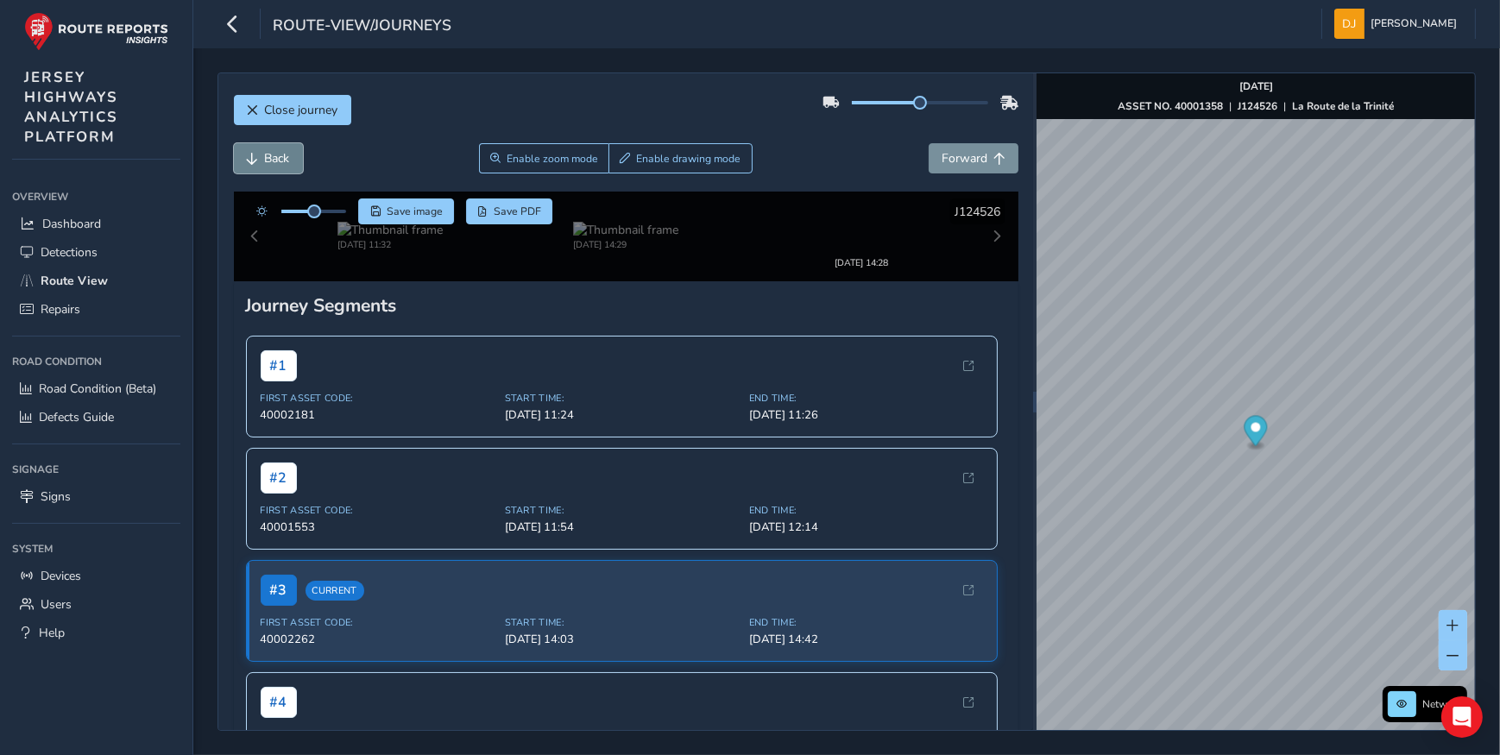
click at [260, 159] on button "Back" at bounding box center [268, 158] width 69 height 30
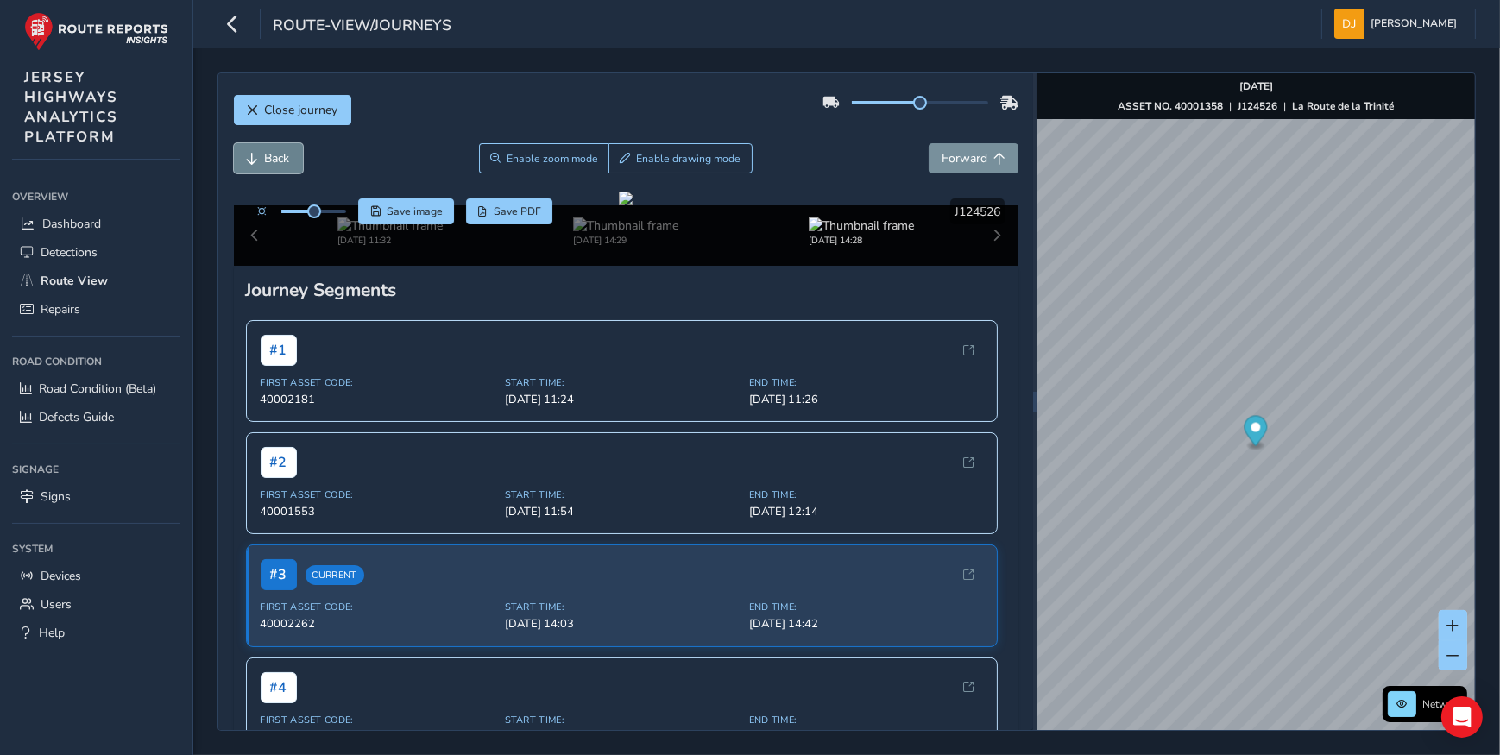
click at [260, 159] on button "Back" at bounding box center [268, 158] width 69 height 30
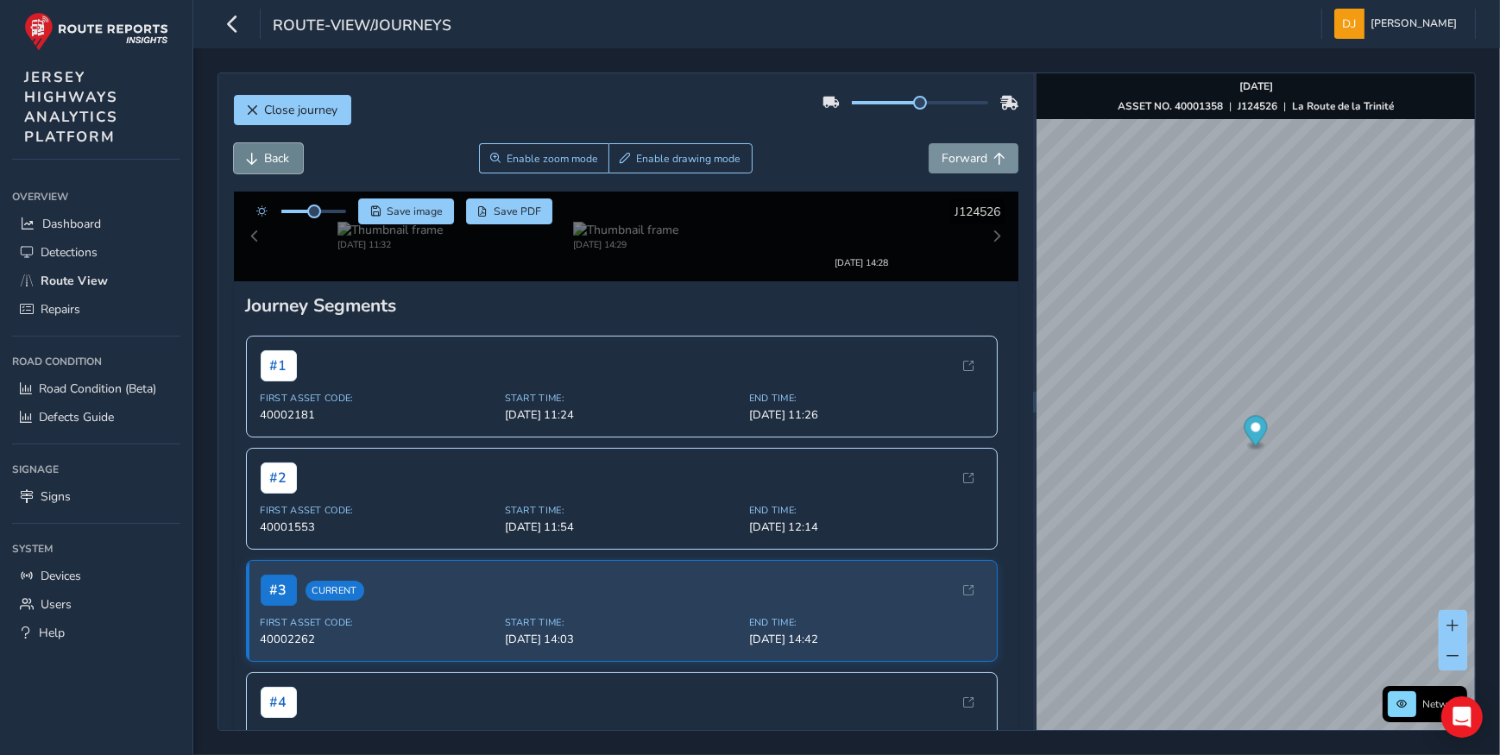
click at [260, 159] on button "Back" at bounding box center [268, 158] width 69 height 30
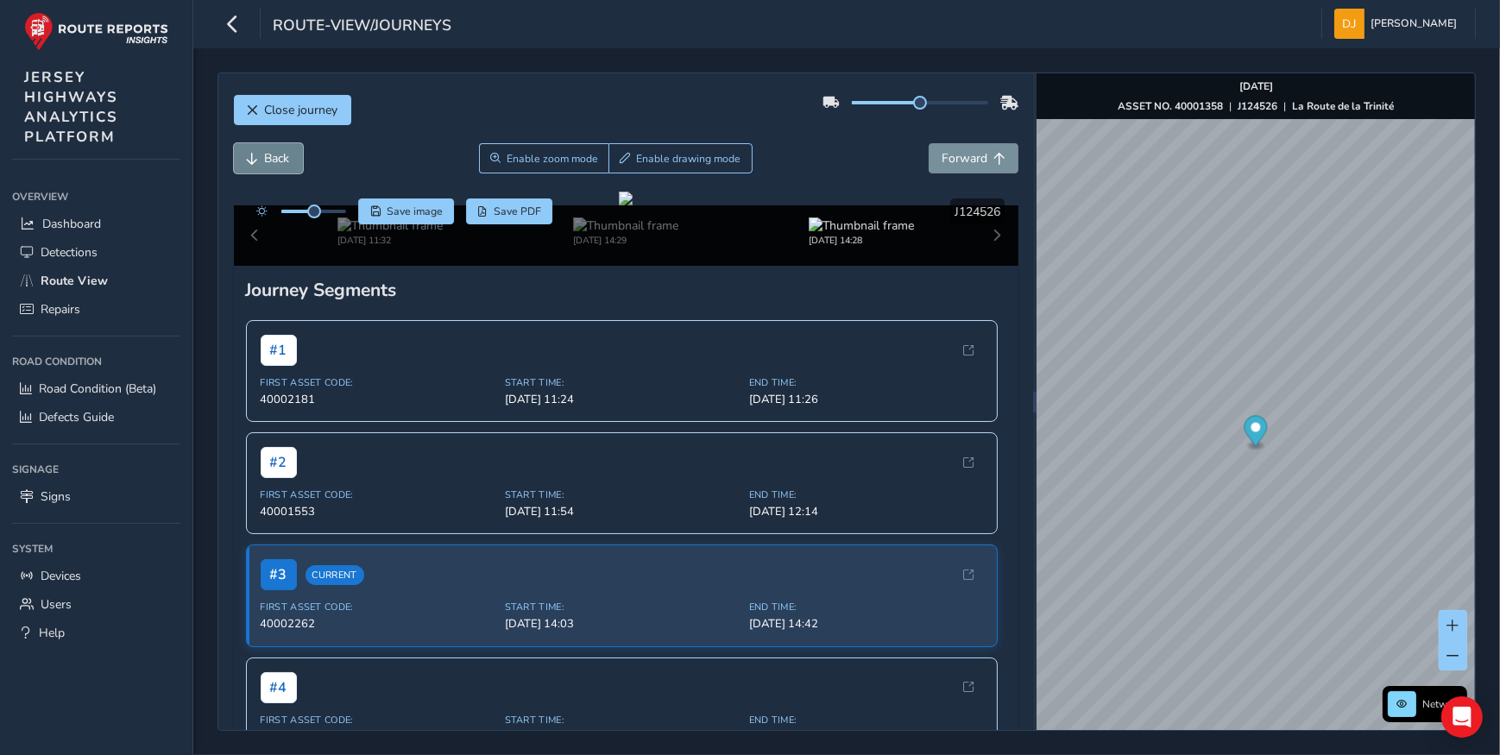
click at [260, 159] on button "Back" at bounding box center [268, 158] width 69 height 30
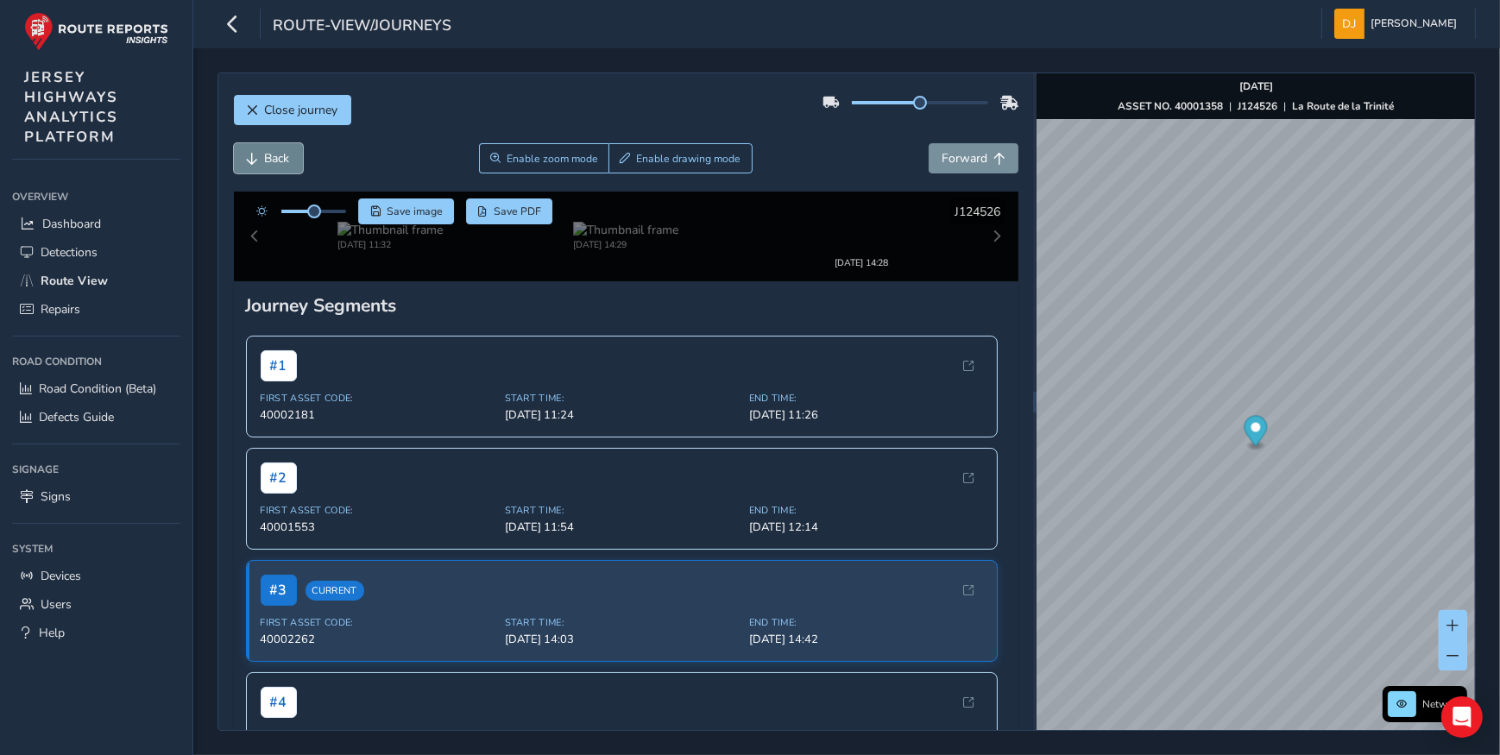
click at [260, 159] on button "Back" at bounding box center [268, 158] width 69 height 30
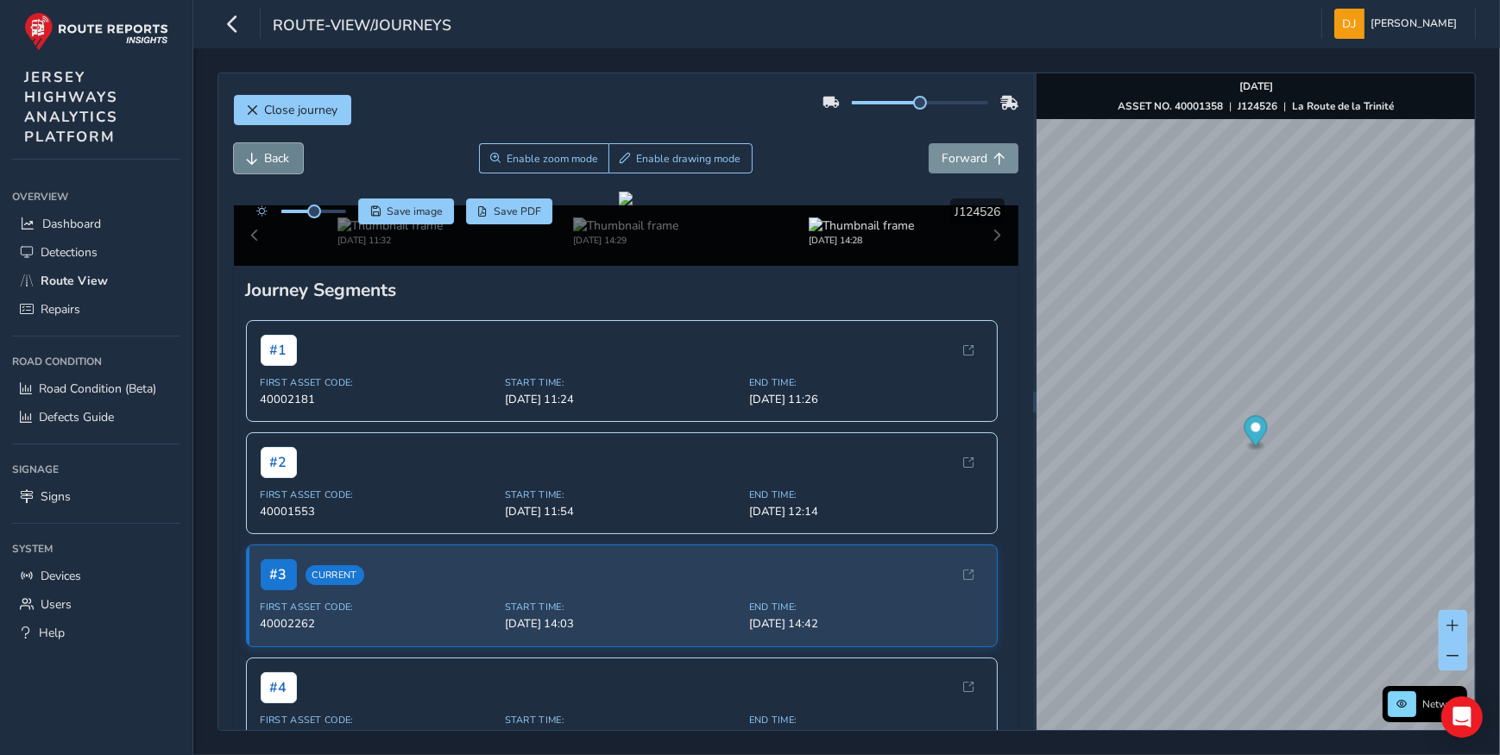
click at [260, 159] on button "Back" at bounding box center [268, 158] width 69 height 30
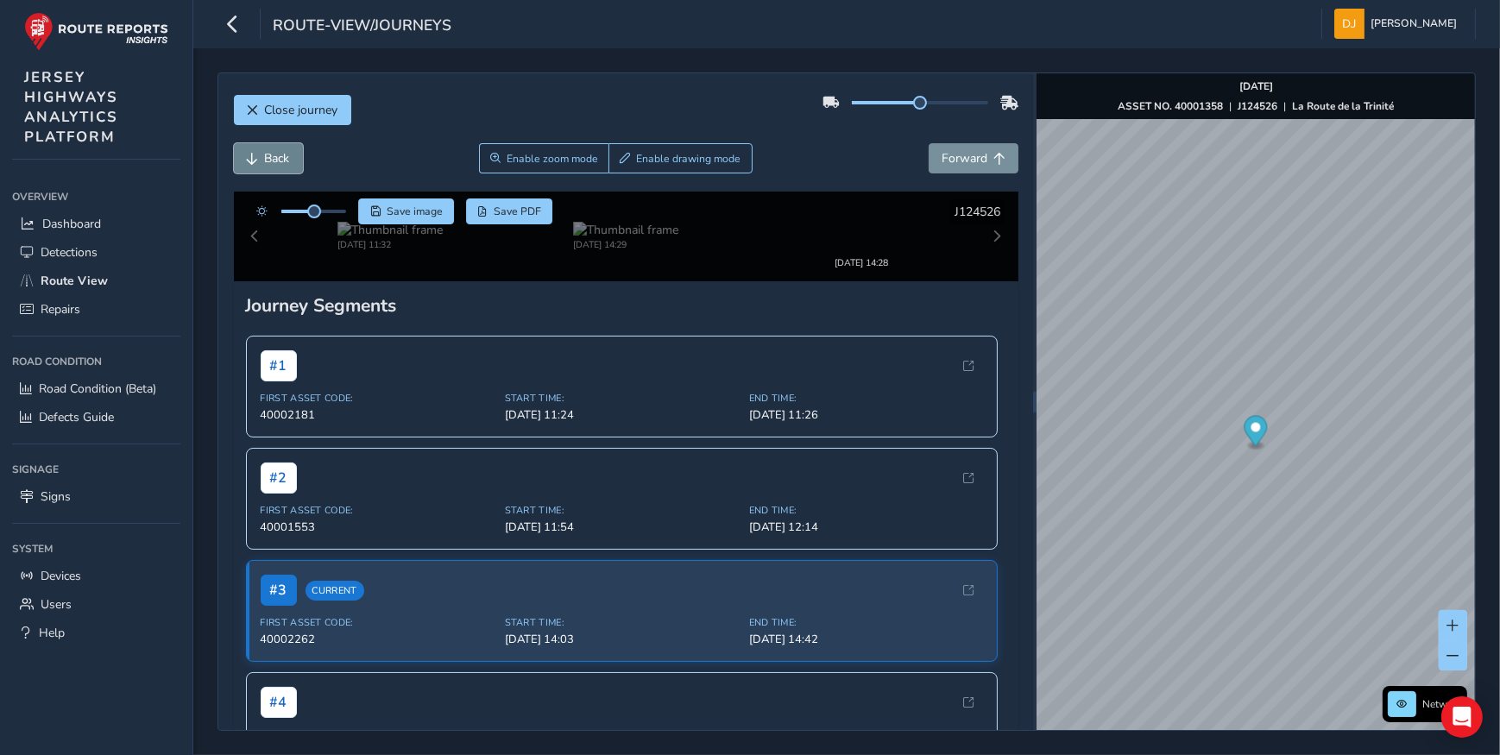
click at [260, 159] on button "Back" at bounding box center [268, 158] width 69 height 30
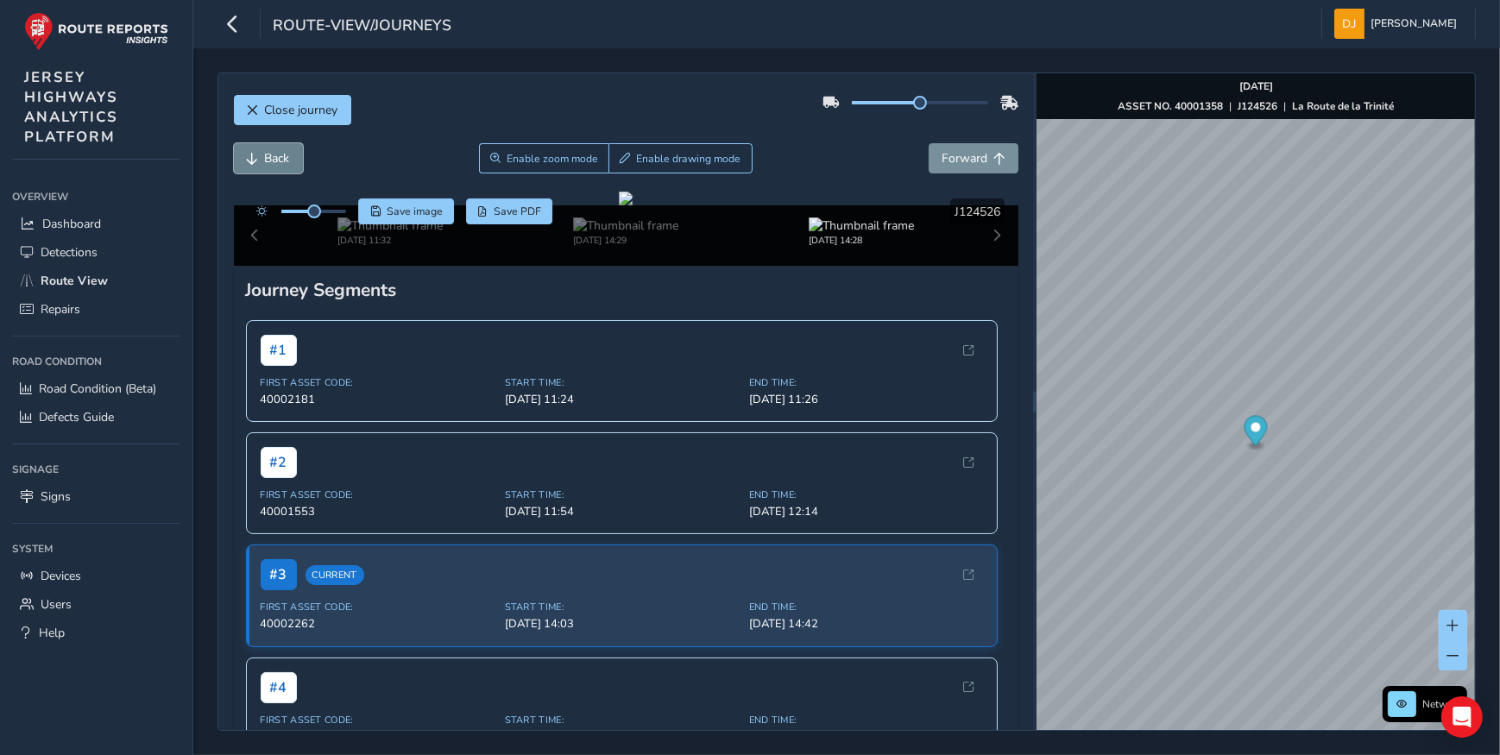
click at [260, 160] on button "Back" at bounding box center [268, 158] width 69 height 30
click at [260, 161] on button "Back" at bounding box center [268, 158] width 69 height 30
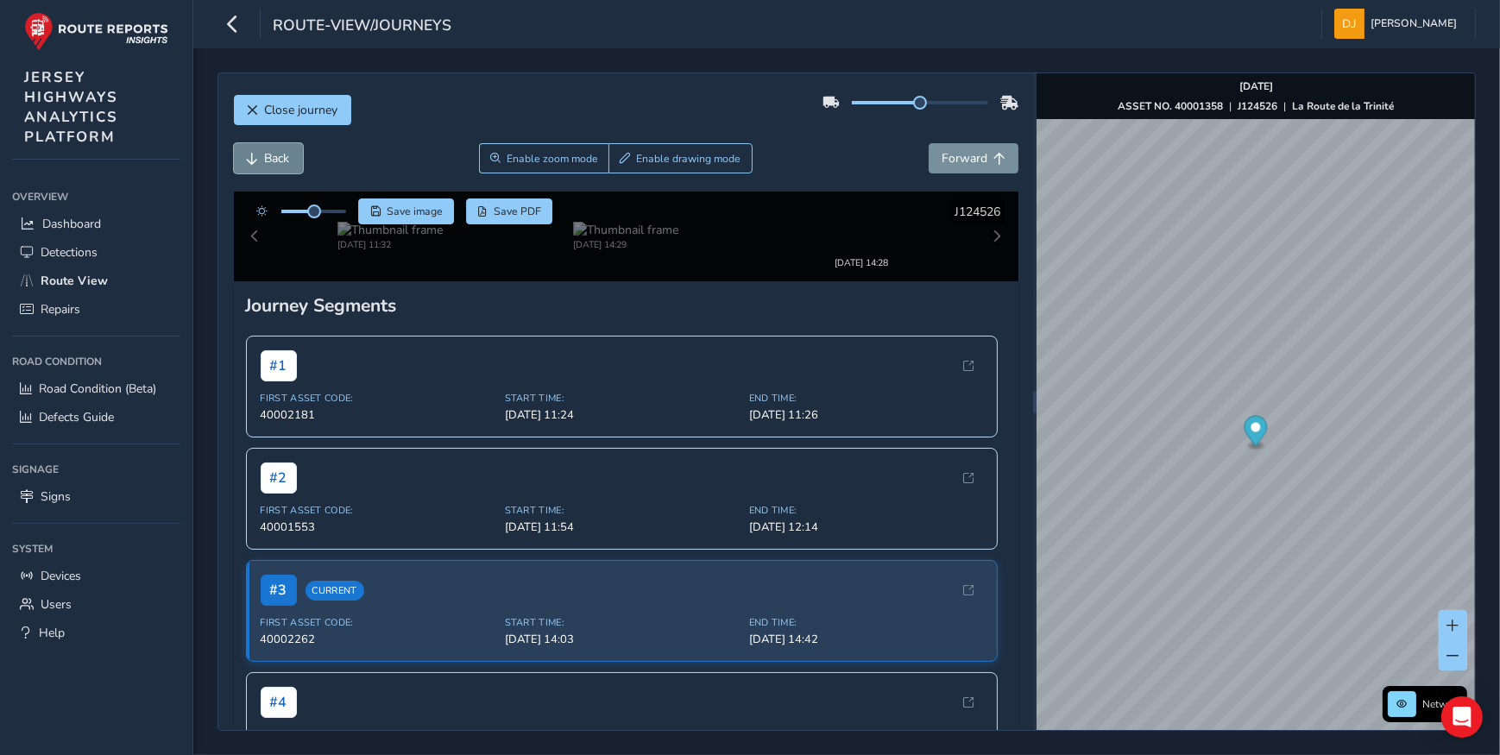
click at [260, 161] on button "Back" at bounding box center [268, 158] width 69 height 30
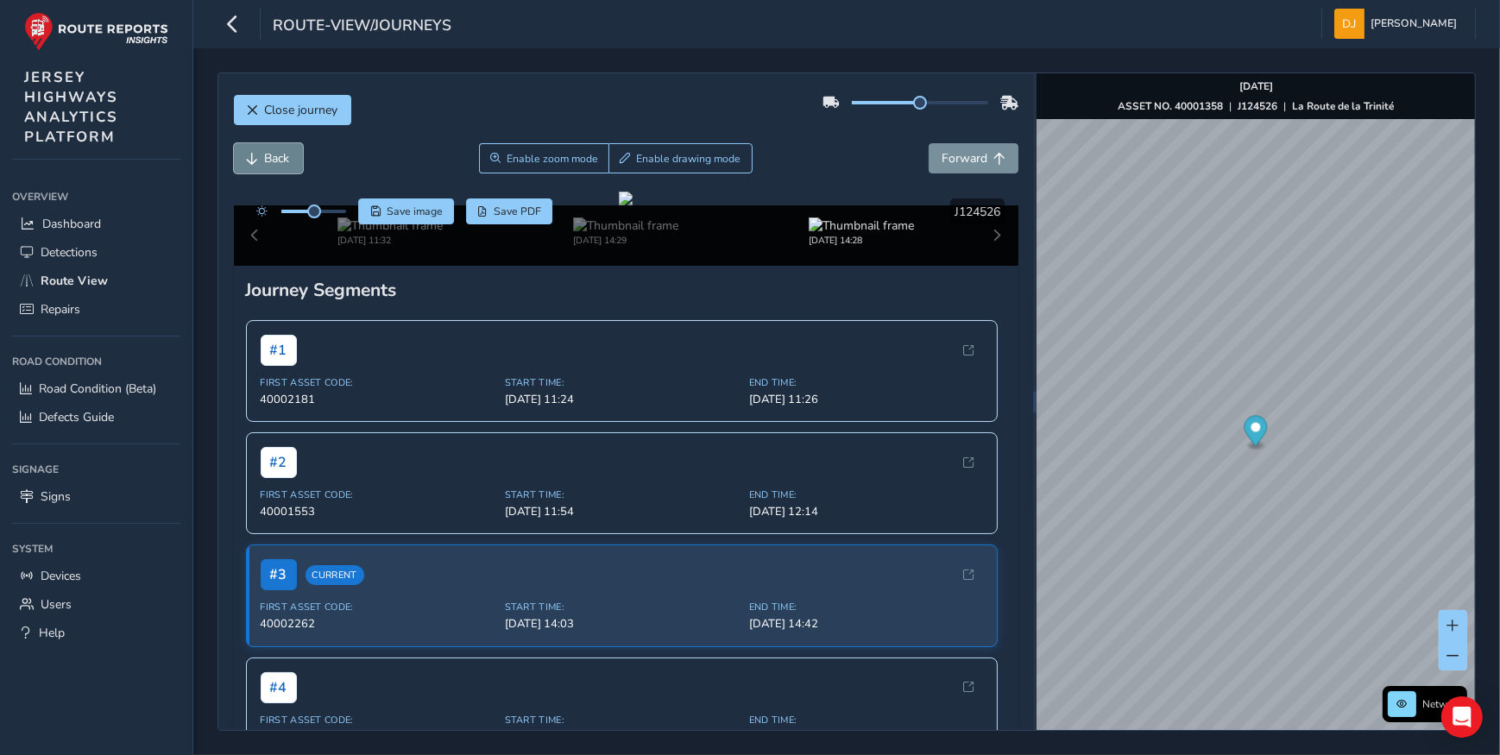
click at [260, 161] on button "Back" at bounding box center [268, 158] width 69 height 30
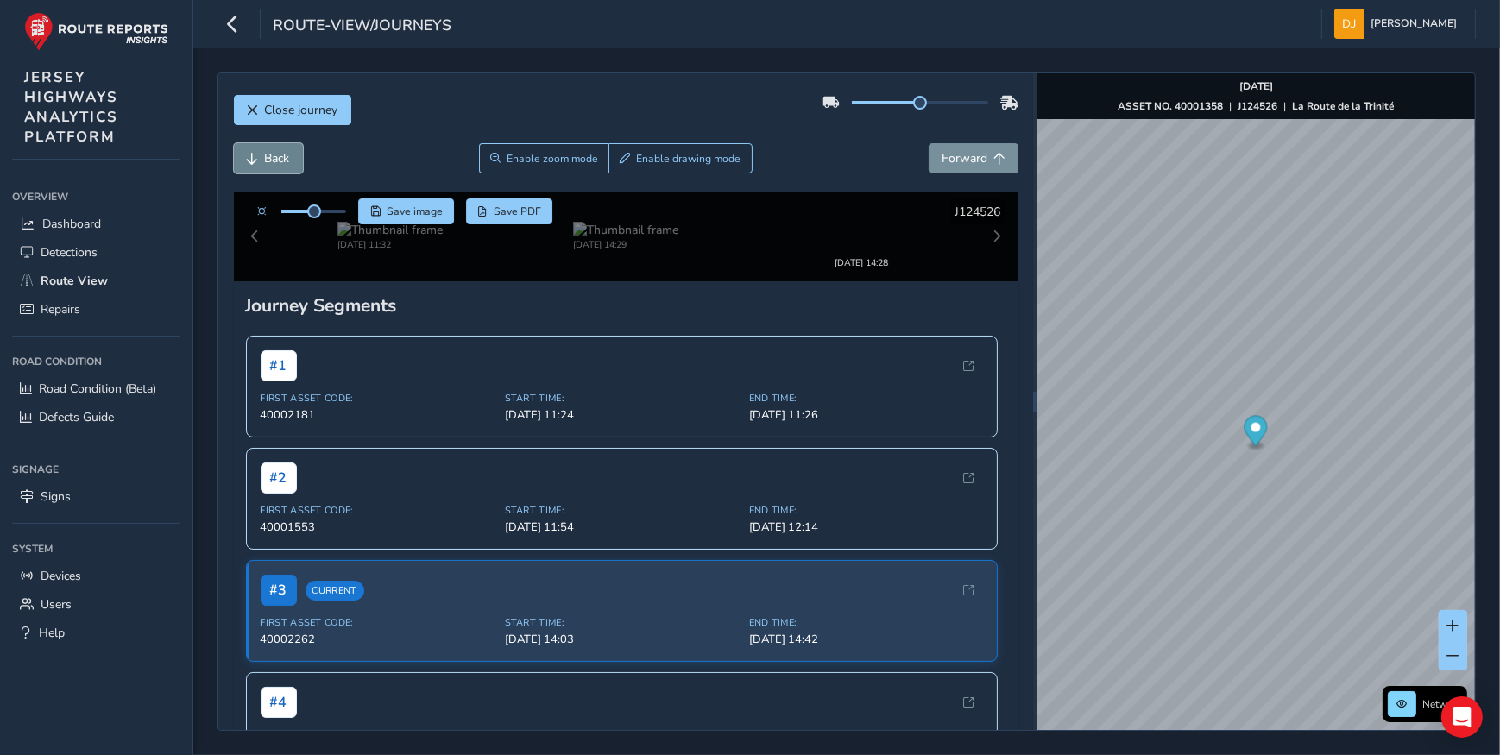
click at [260, 161] on button "Back" at bounding box center [268, 158] width 69 height 30
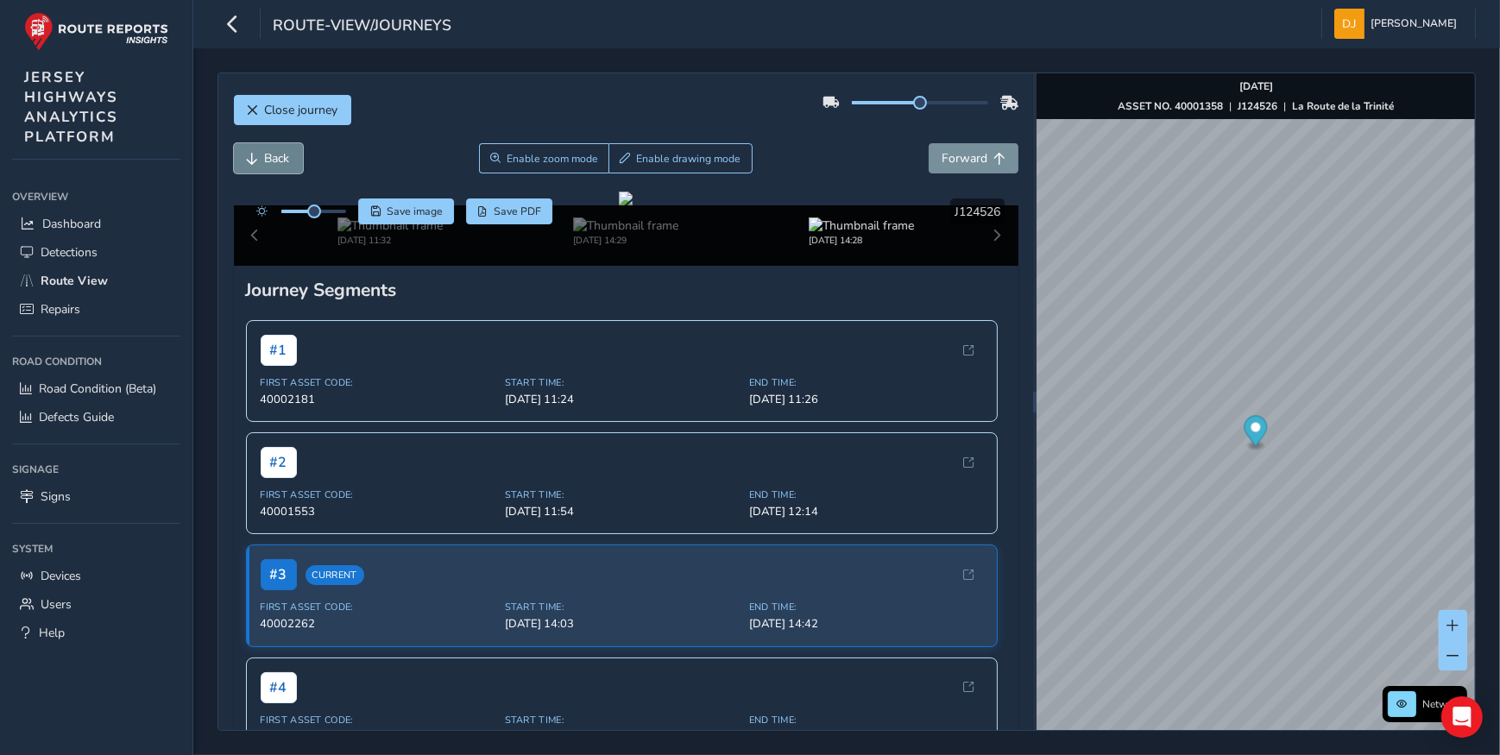
click at [260, 161] on button "Back" at bounding box center [268, 158] width 69 height 30
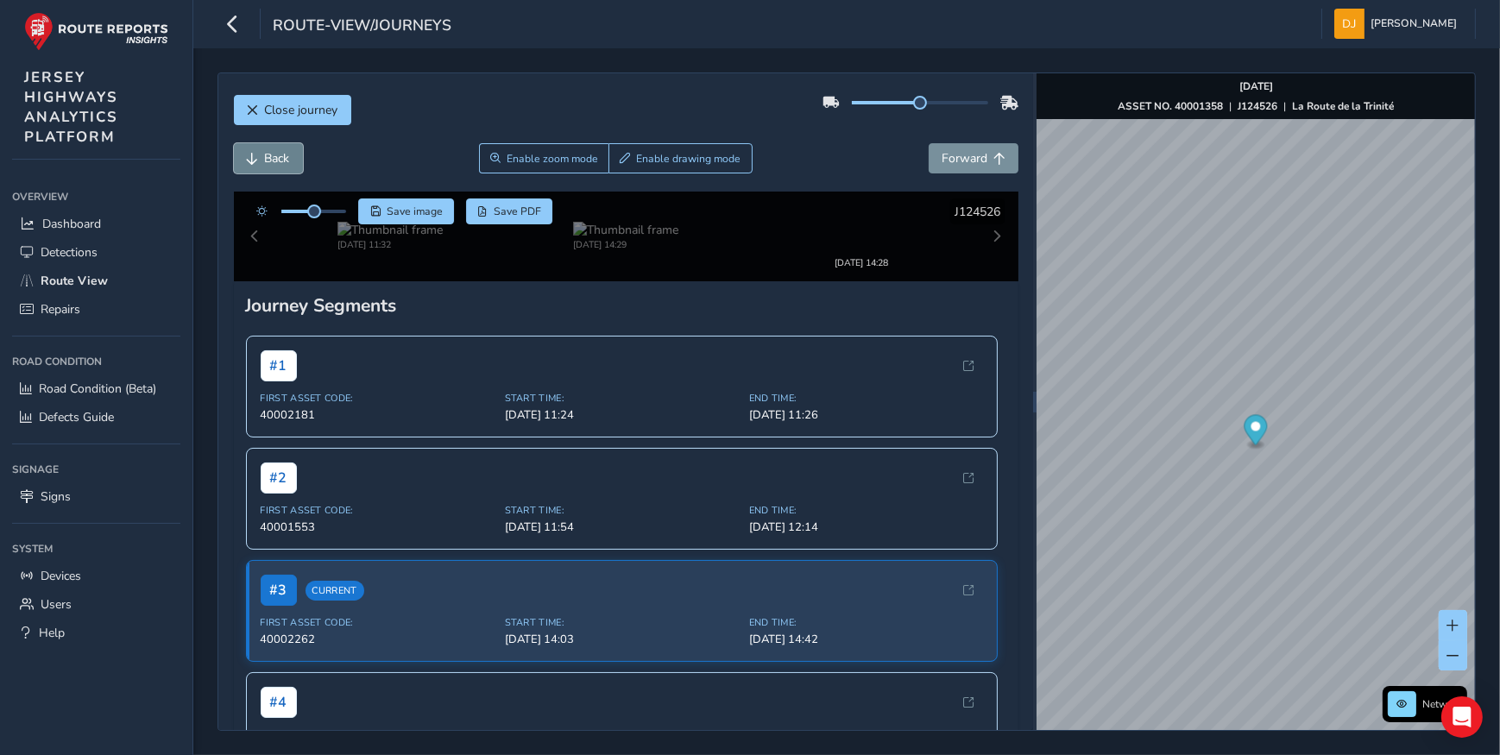
click at [260, 161] on button "Back" at bounding box center [268, 158] width 69 height 30
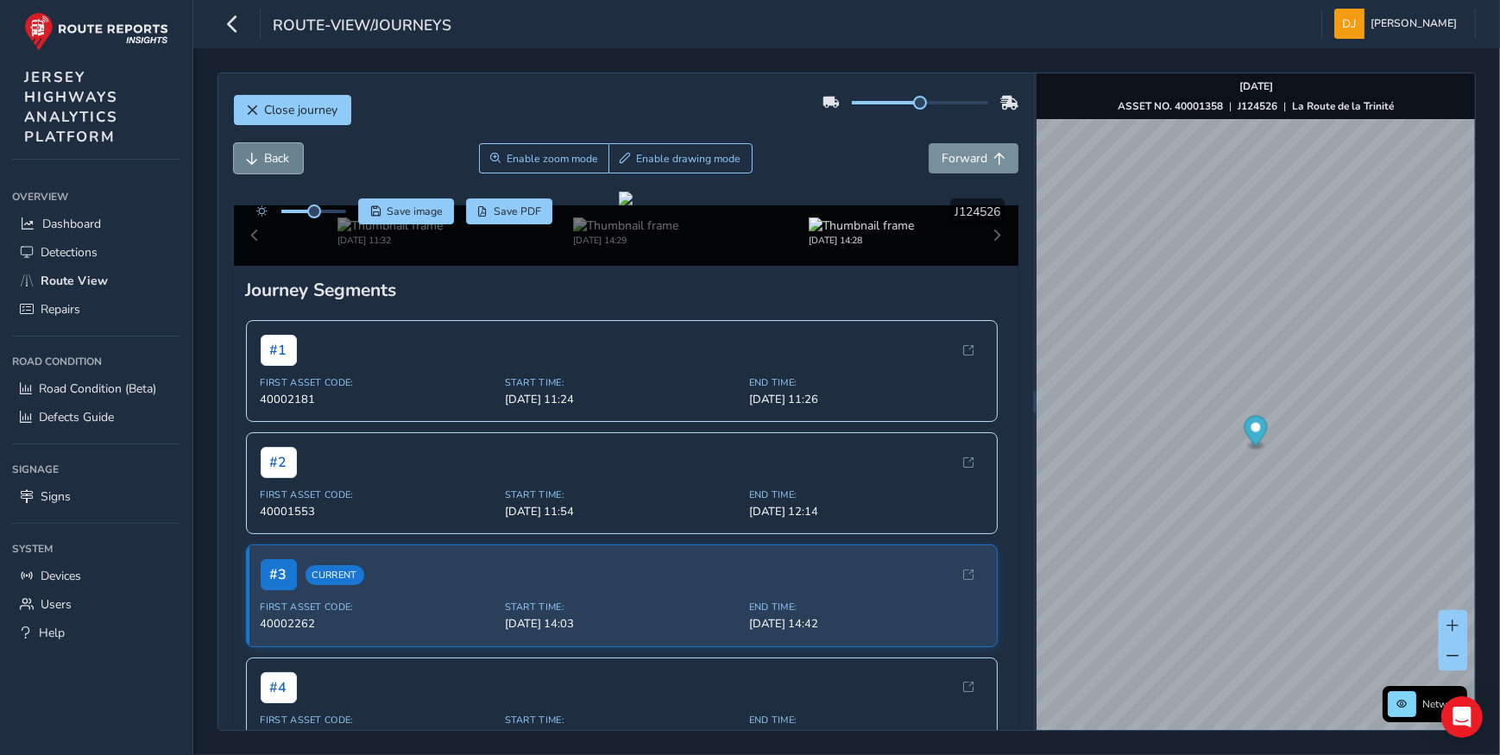
click at [260, 161] on button "Back" at bounding box center [268, 158] width 69 height 30
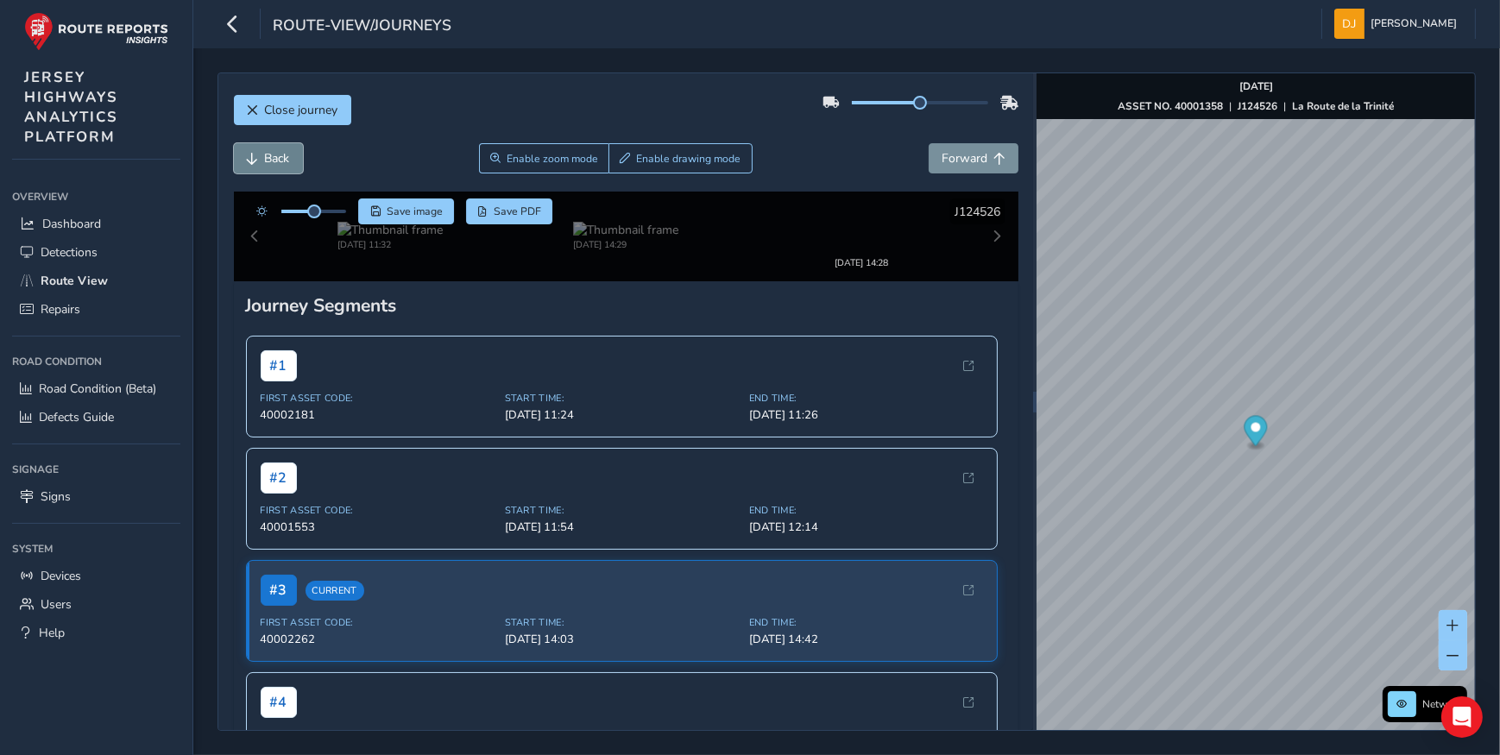
click at [260, 161] on button "Back" at bounding box center [268, 158] width 69 height 30
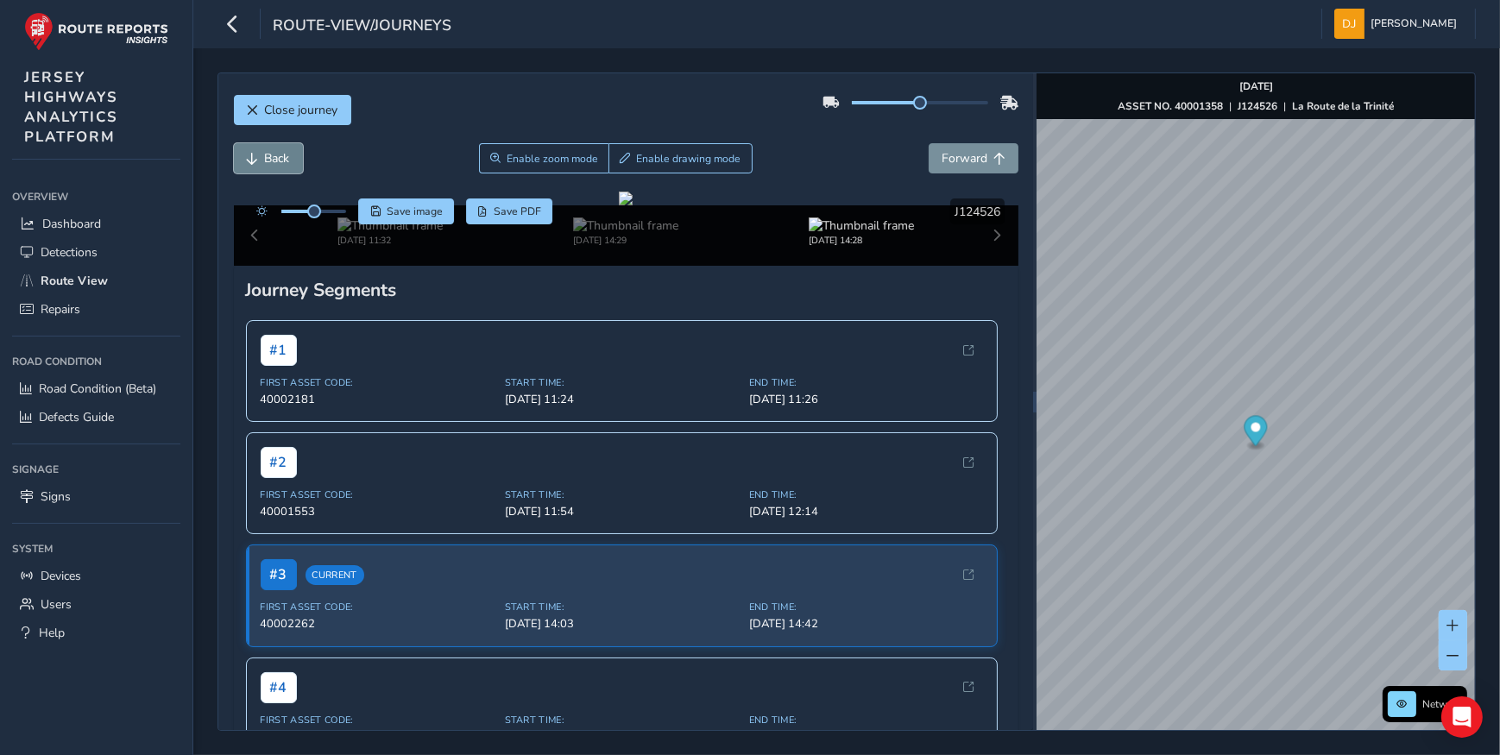
click at [260, 161] on button "Back" at bounding box center [268, 158] width 69 height 30
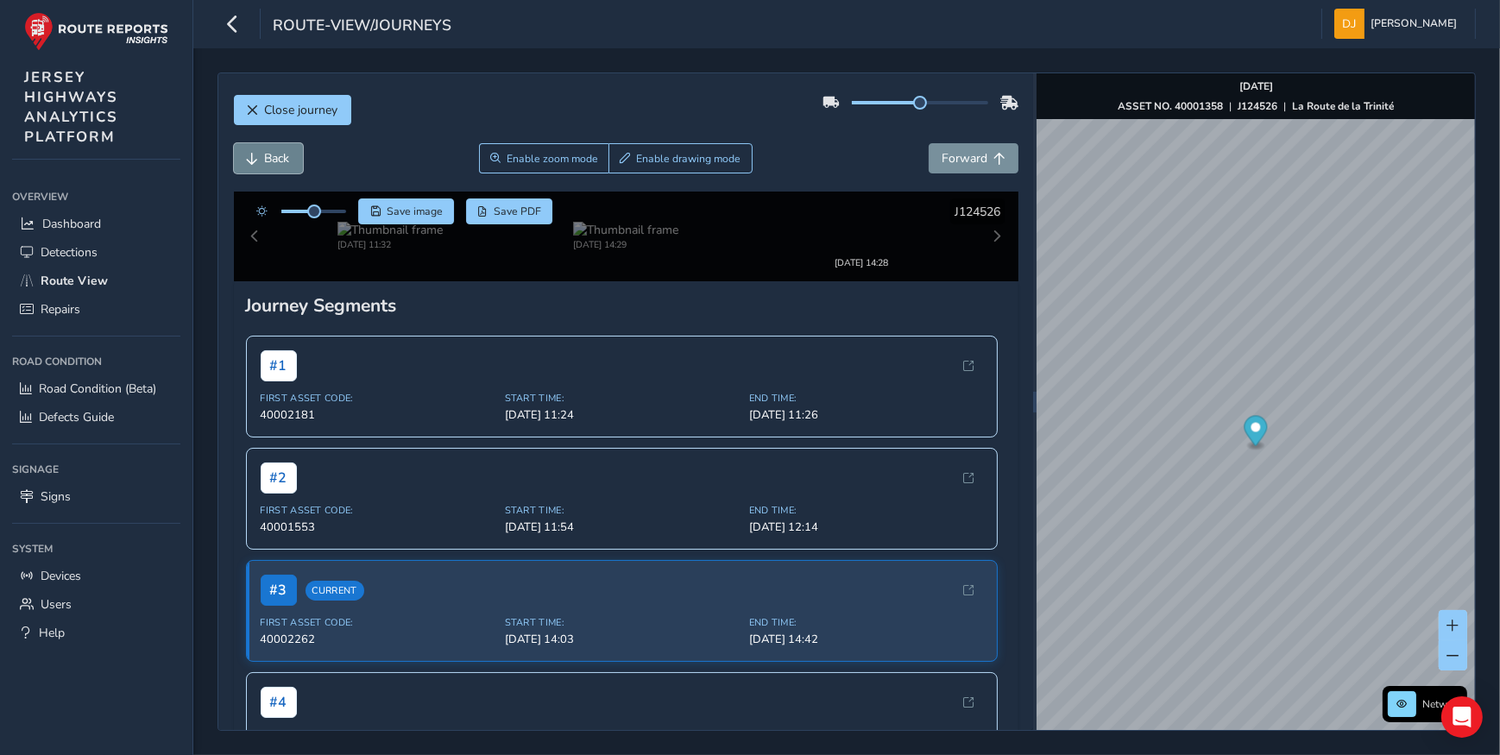
click at [260, 161] on button "Back" at bounding box center [268, 158] width 69 height 30
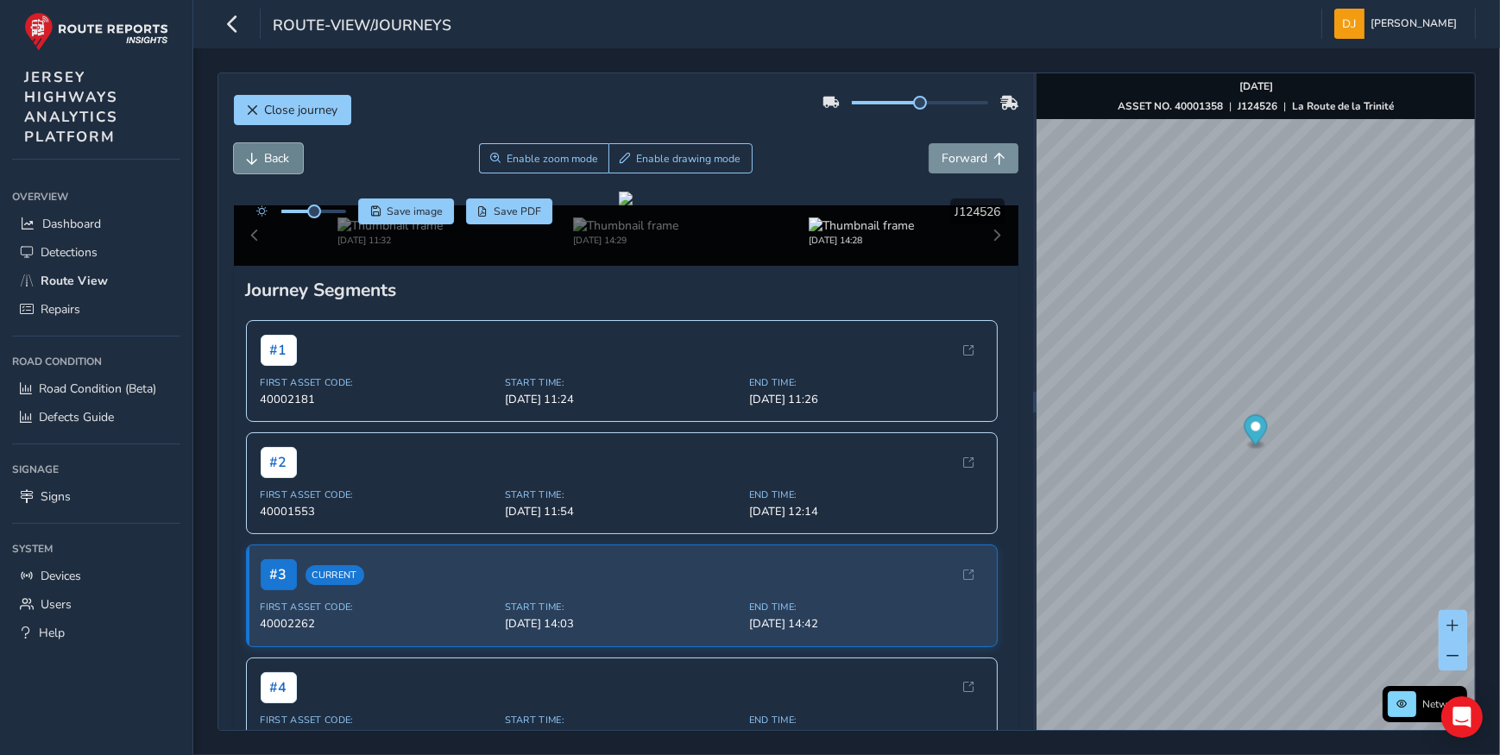
click at [260, 161] on button "Back" at bounding box center [268, 158] width 69 height 30
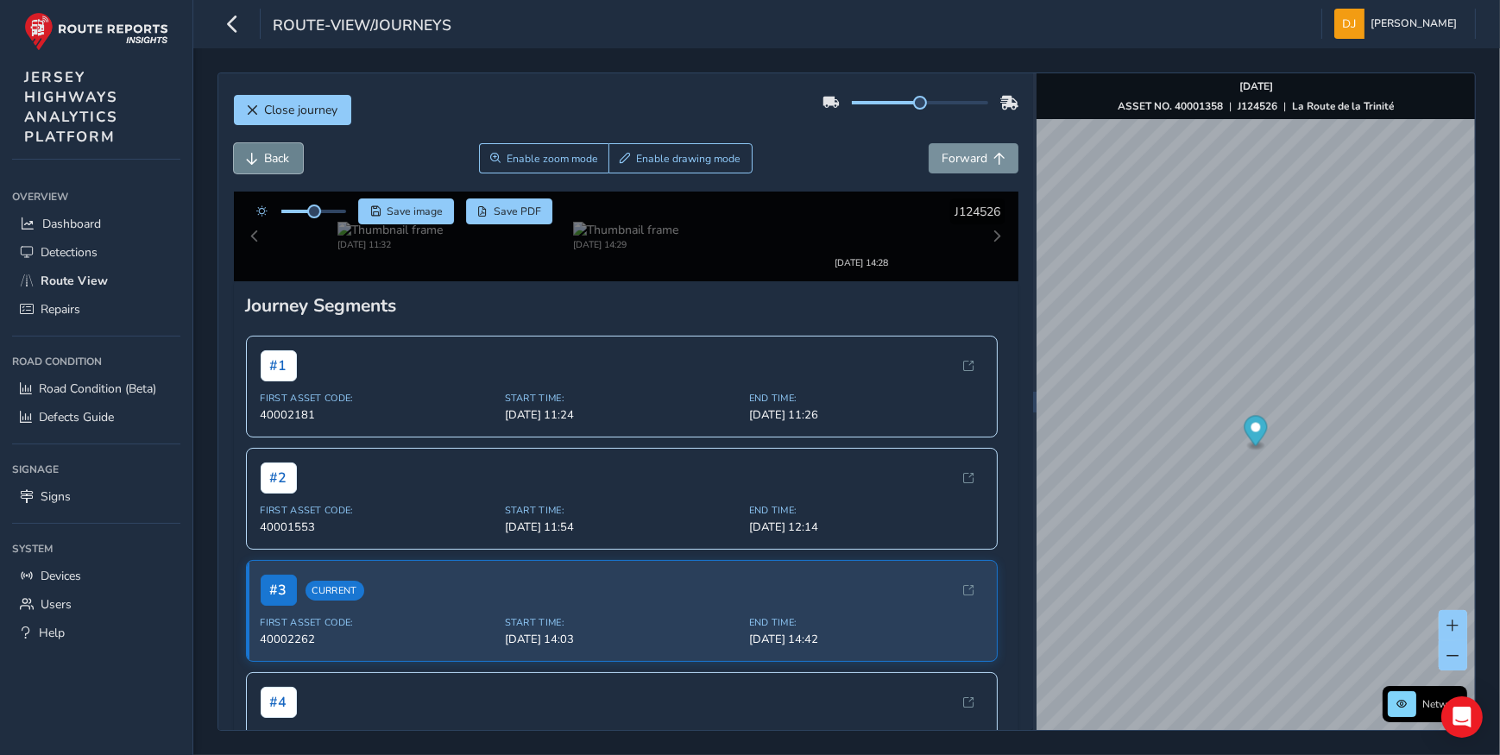
click at [260, 161] on button "Back" at bounding box center [268, 158] width 69 height 30
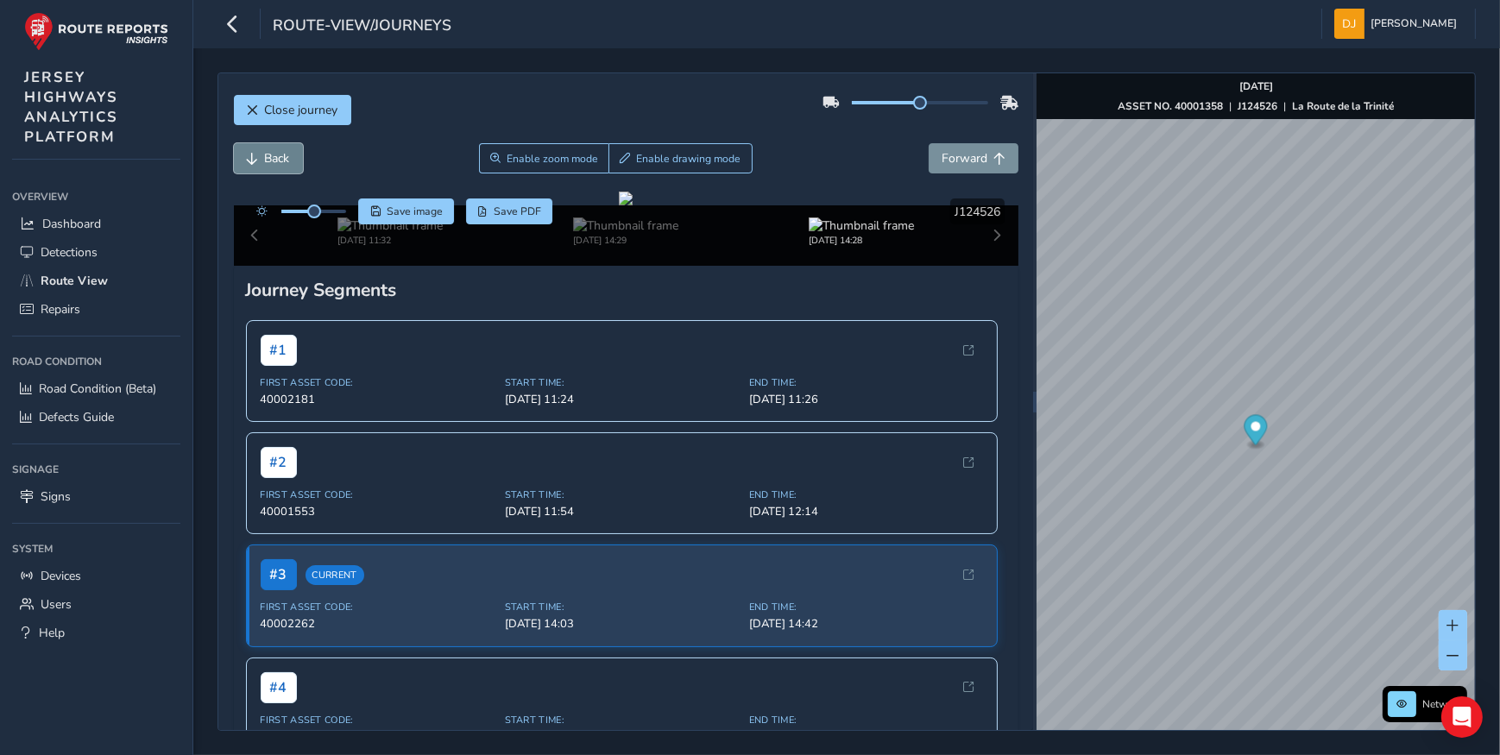
click at [260, 161] on button "Back" at bounding box center [268, 158] width 69 height 30
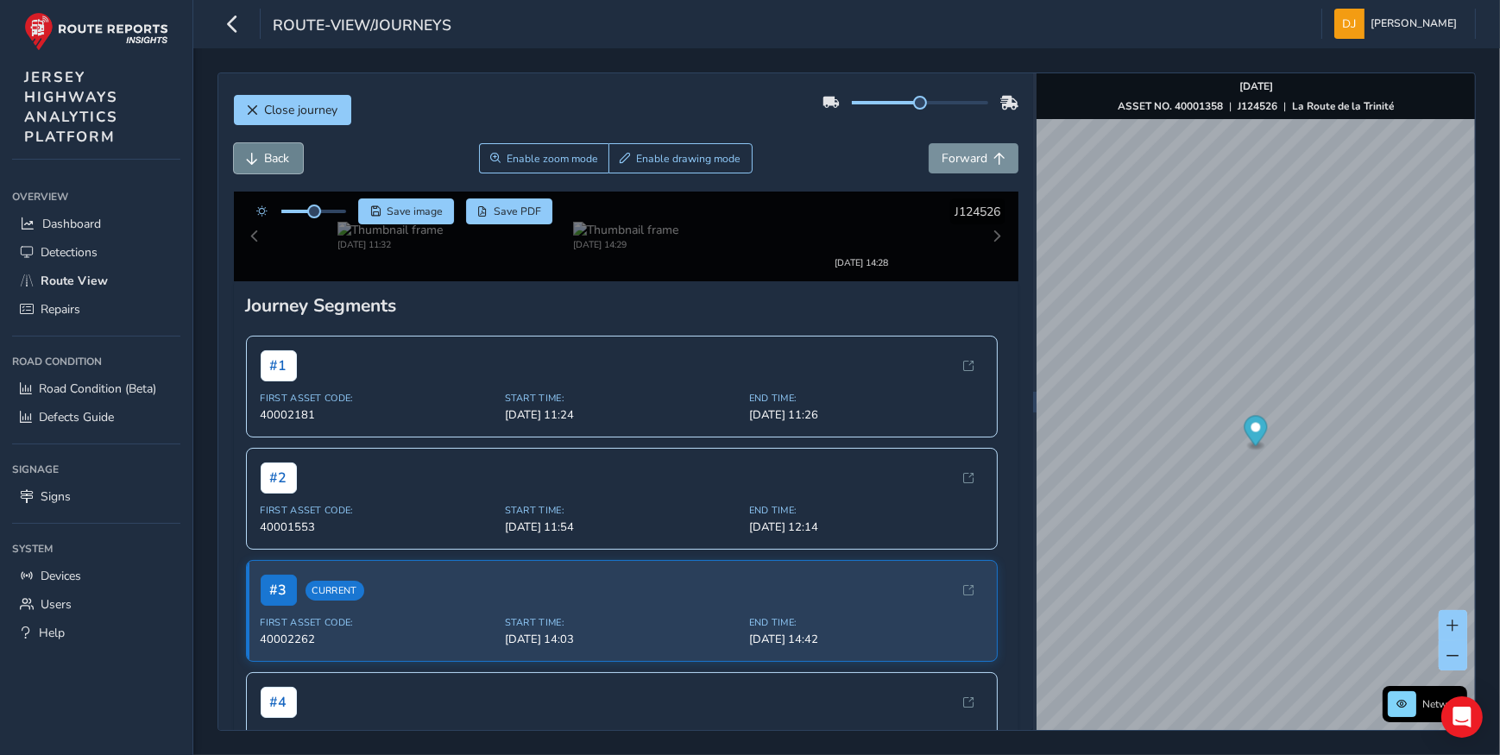
click at [260, 161] on button "Back" at bounding box center [268, 158] width 69 height 30
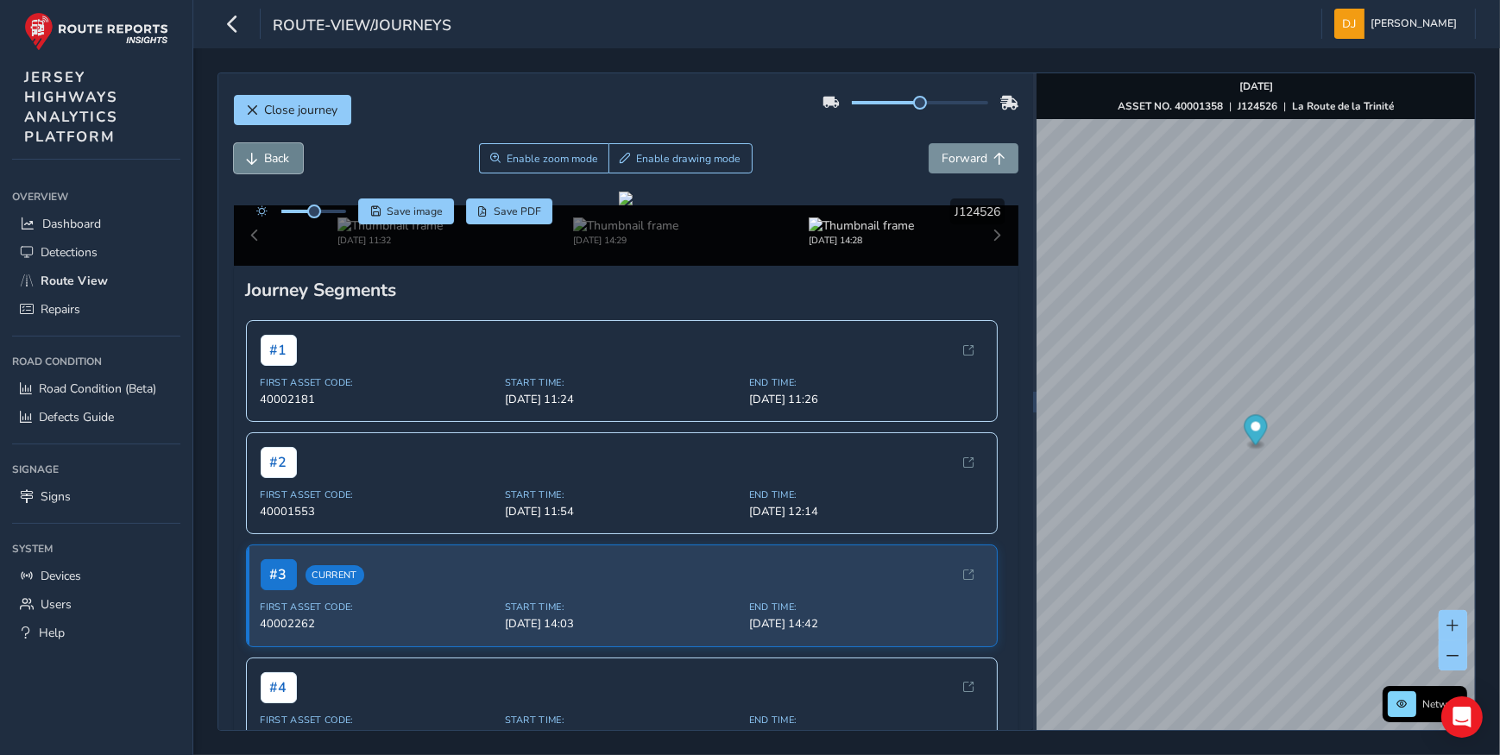
click at [260, 161] on button "Back" at bounding box center [268, 158] width 69 height 30
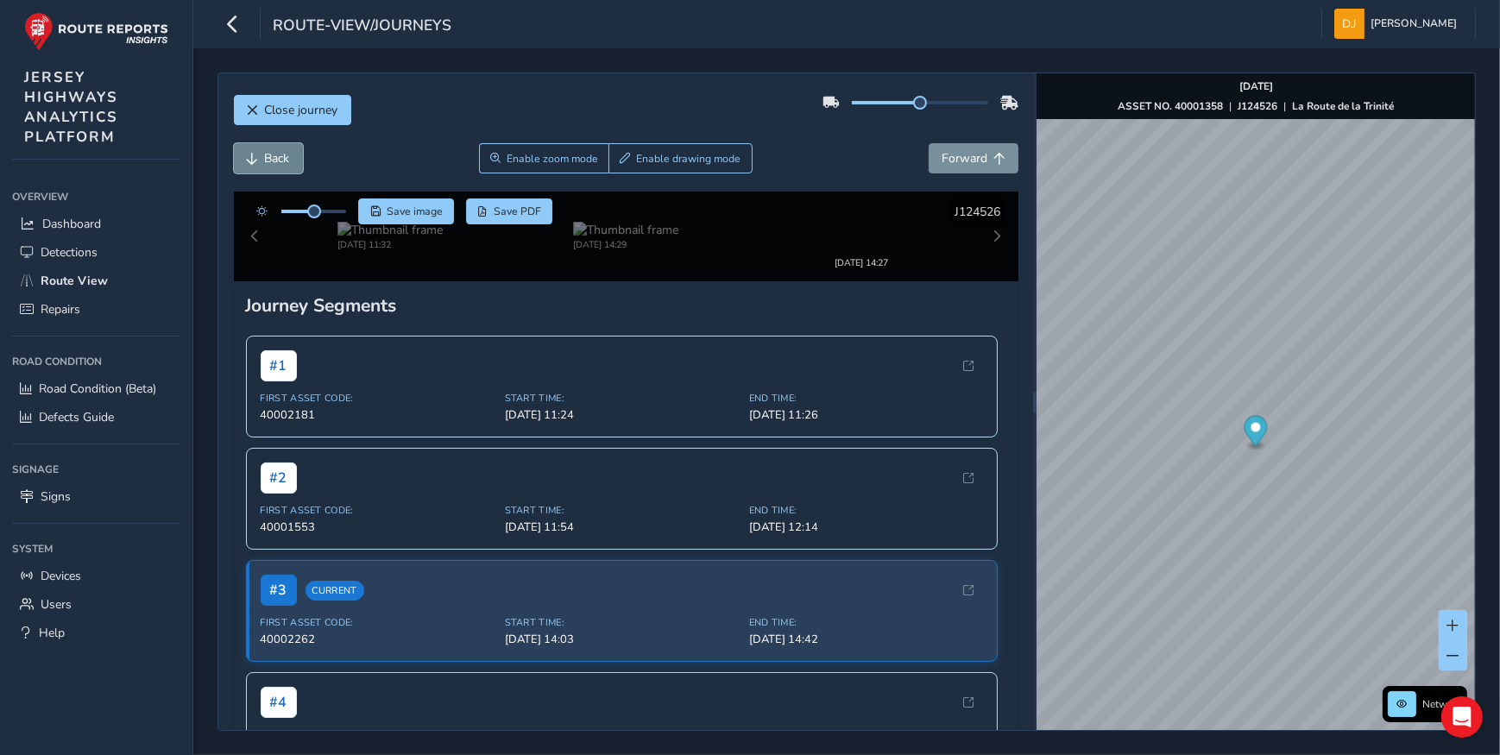
click at [260, 161] on button "Back" at bounding box center [268, 158] width 69 height 30
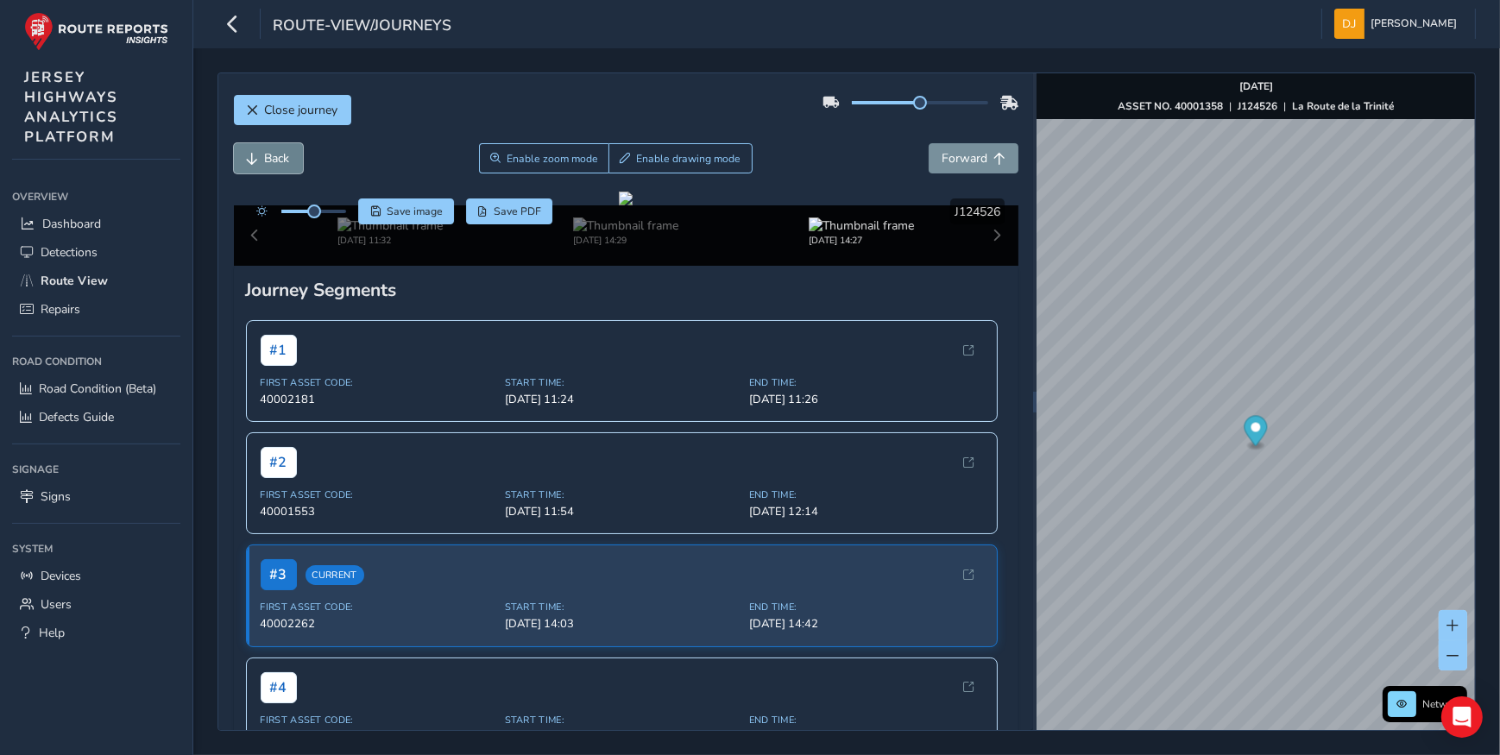
click at [260, 161] on button "Back" at bounding box center [268, 158] width 69 height 30
click at [987, 148] on button "Forward" at bounding box center [974, 158] width 90 height 30
click at [519, 214] on span "Save PDF" at bounding box center [517, 212] width 47 height 14
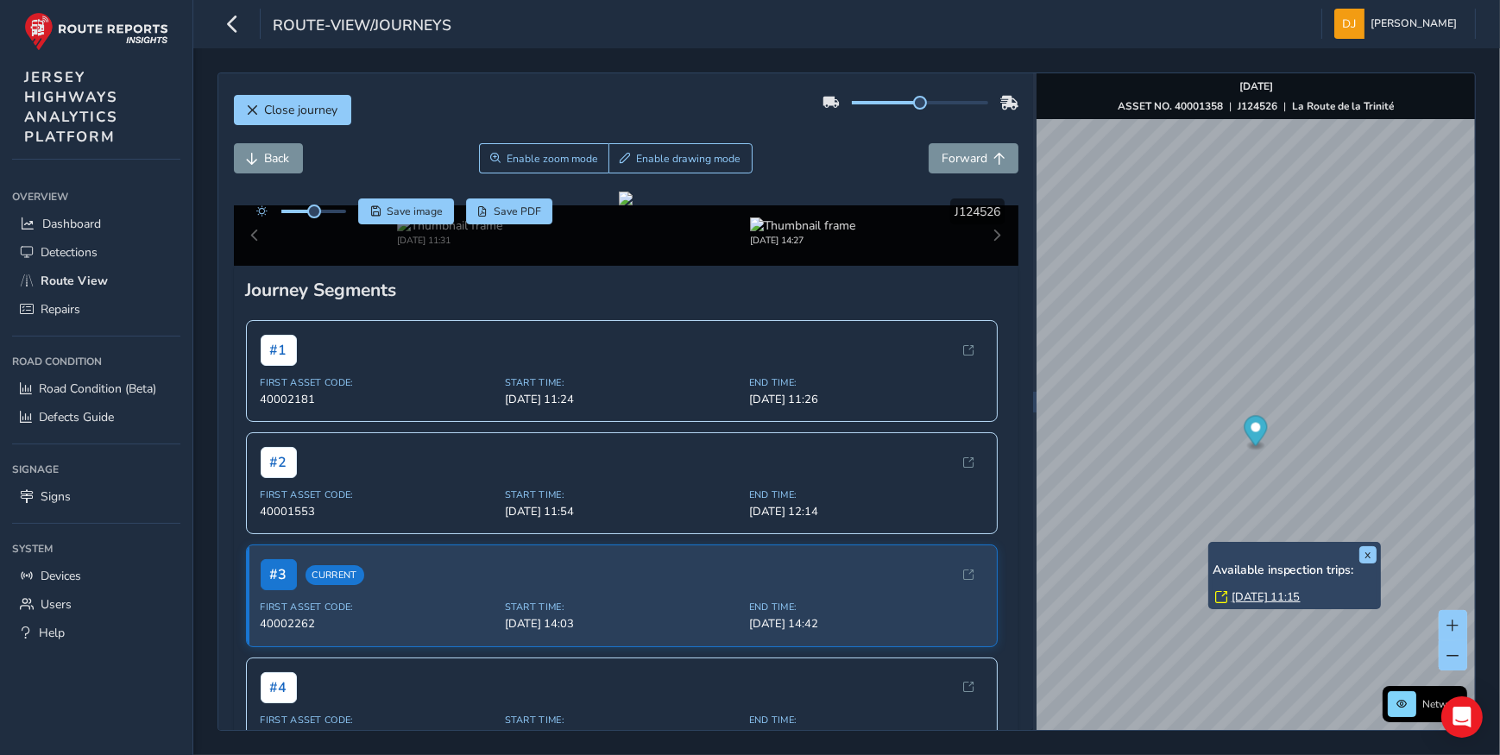
click at [1267, 597] on link "[DATE] 11:15" at bounding box center [1266, 598] width 69 height 16
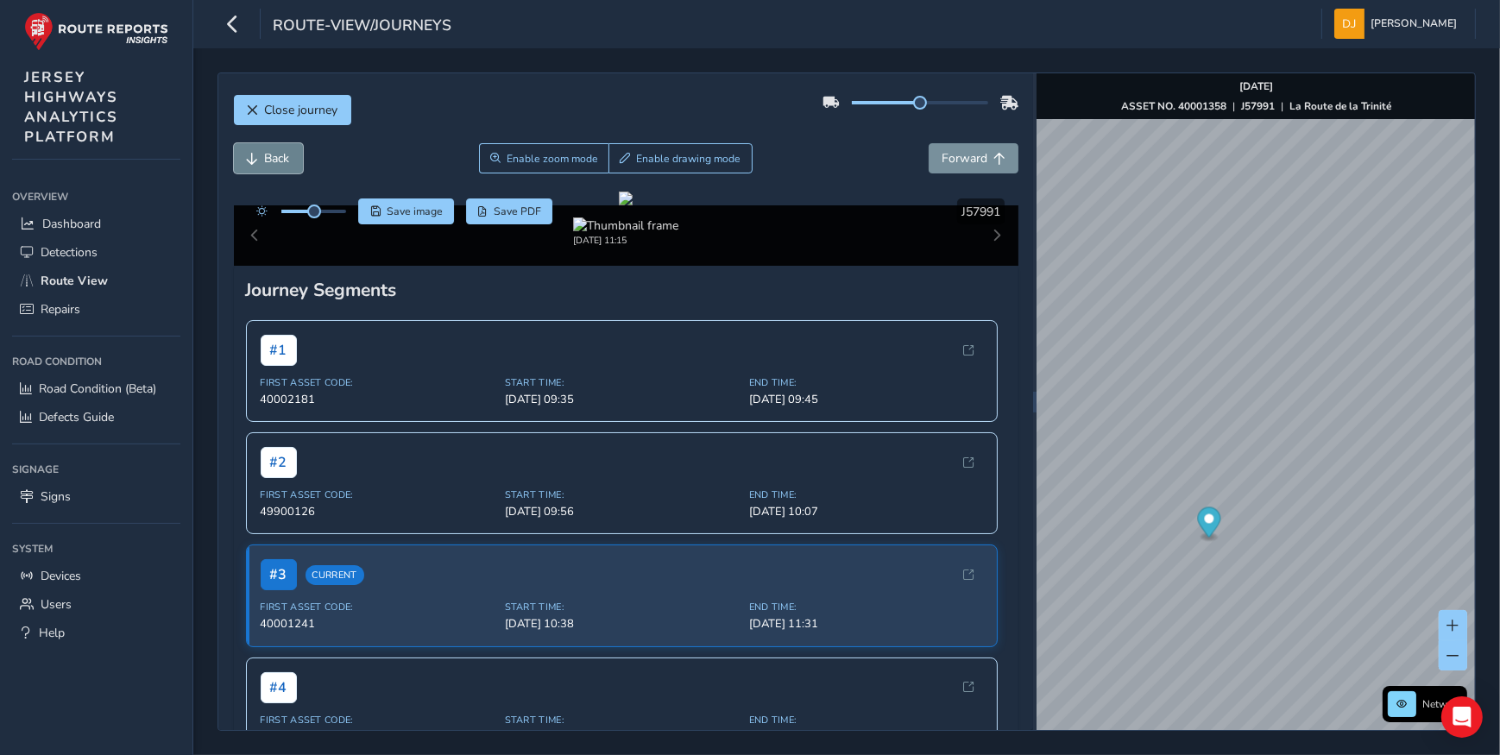
click at [262, 154] on button "Back" at bounding box center [268, 158] width 69 height 30
click at [261, 155] on button "Back" at bounding box center [268, 158] width 69 height 30
click at [261, 157] on button "Back" at bounding box center [268, 158] width 69 height 30
click at [261, 158] on button "Back" at bounding box center [268, 158] width 69 height 30
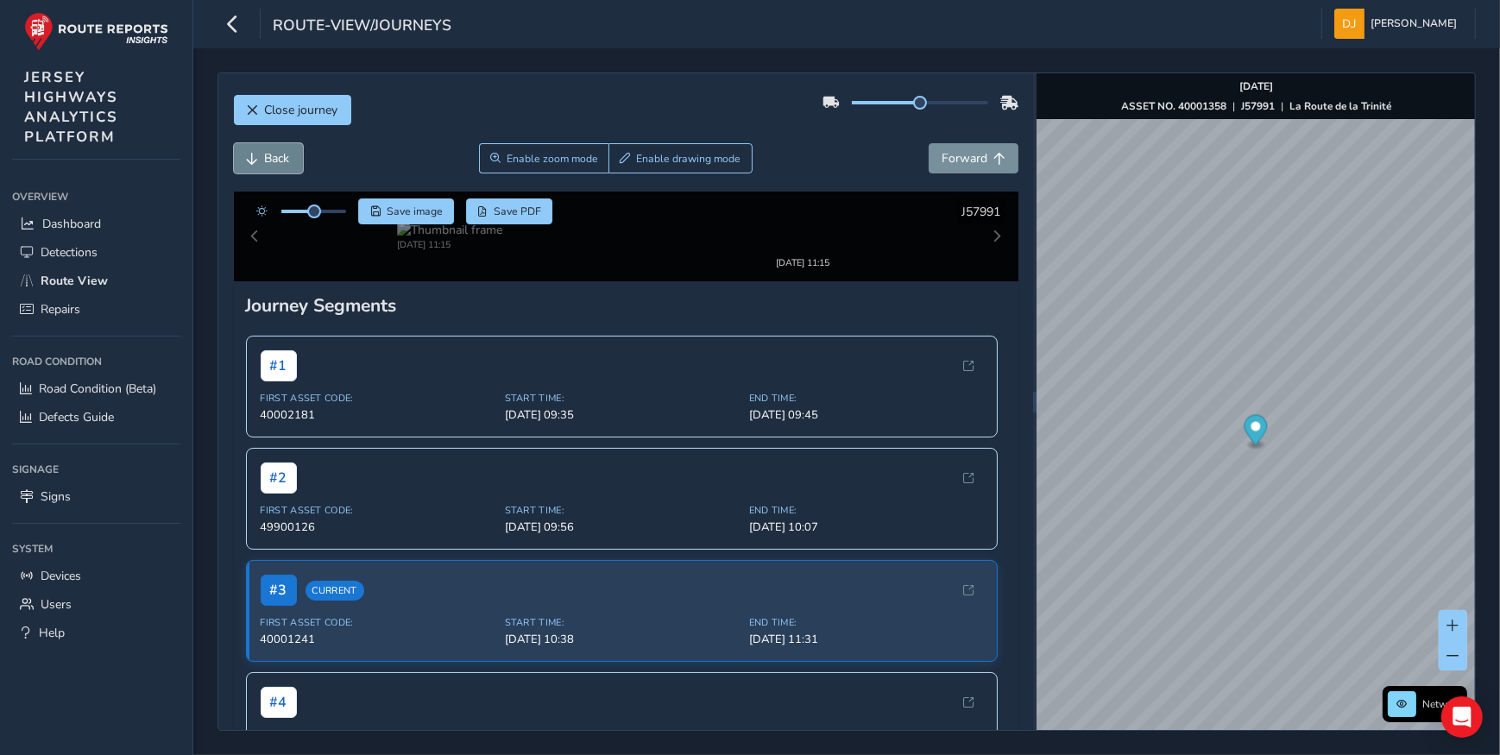
click at [261, 158] on button "Back" at bounding box center [268, 158] width 69 height 30
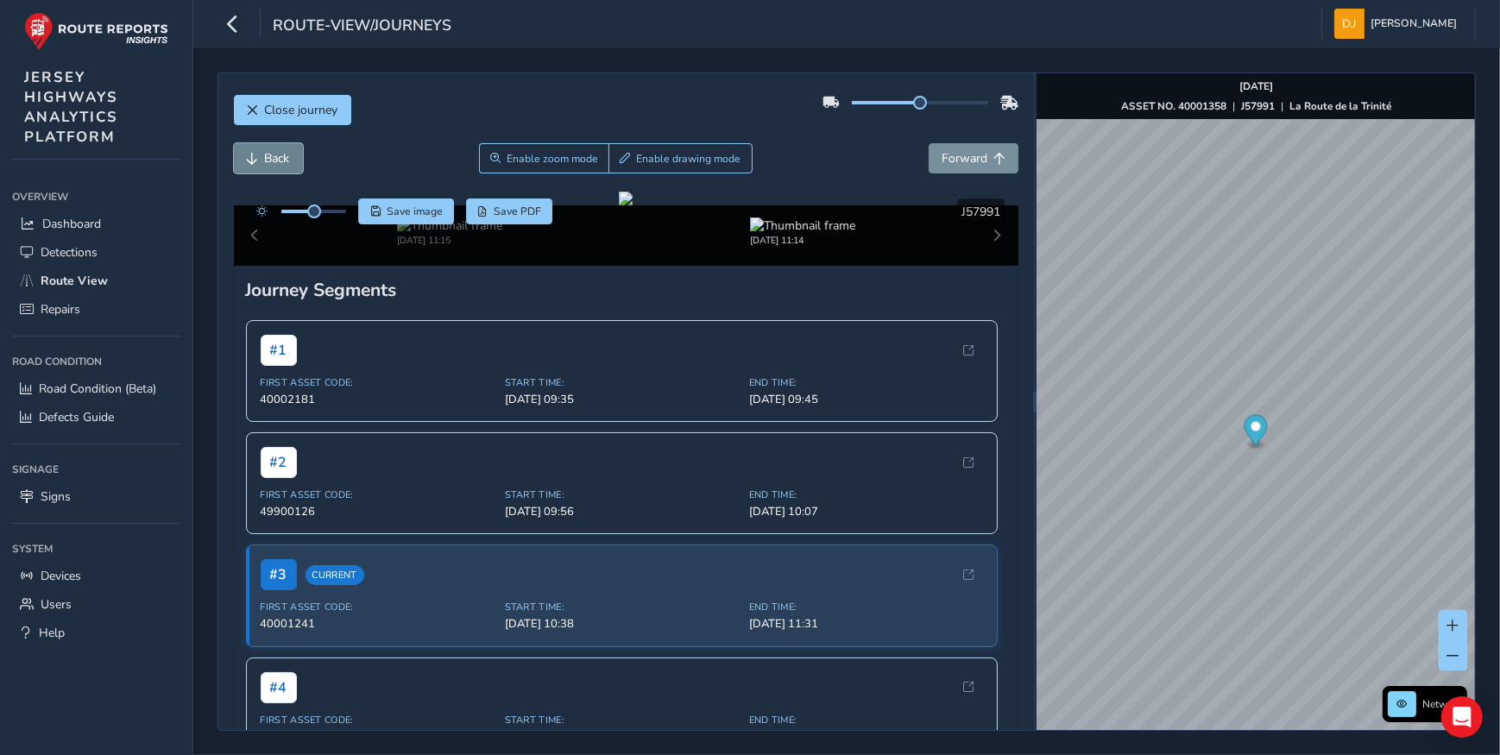
click at [261, 158] on button "Back" at bounding box center [268, 158] width 69 height 30
click at [261, 161] on button "Back" at bounding box center [268, 158] width 69 height 30
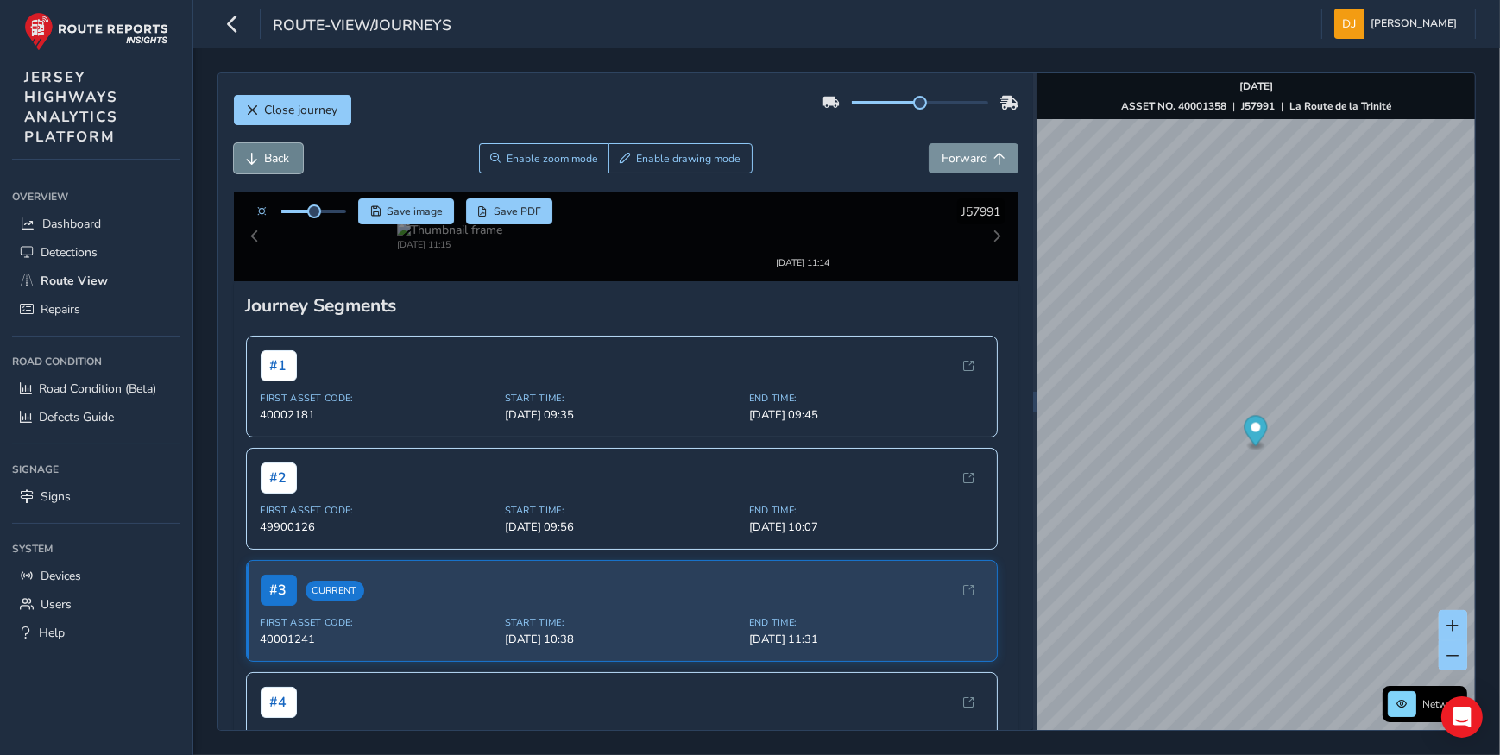
click at [261, 161] on button "Back" at bounding box center [268, 158] width 69 height 30
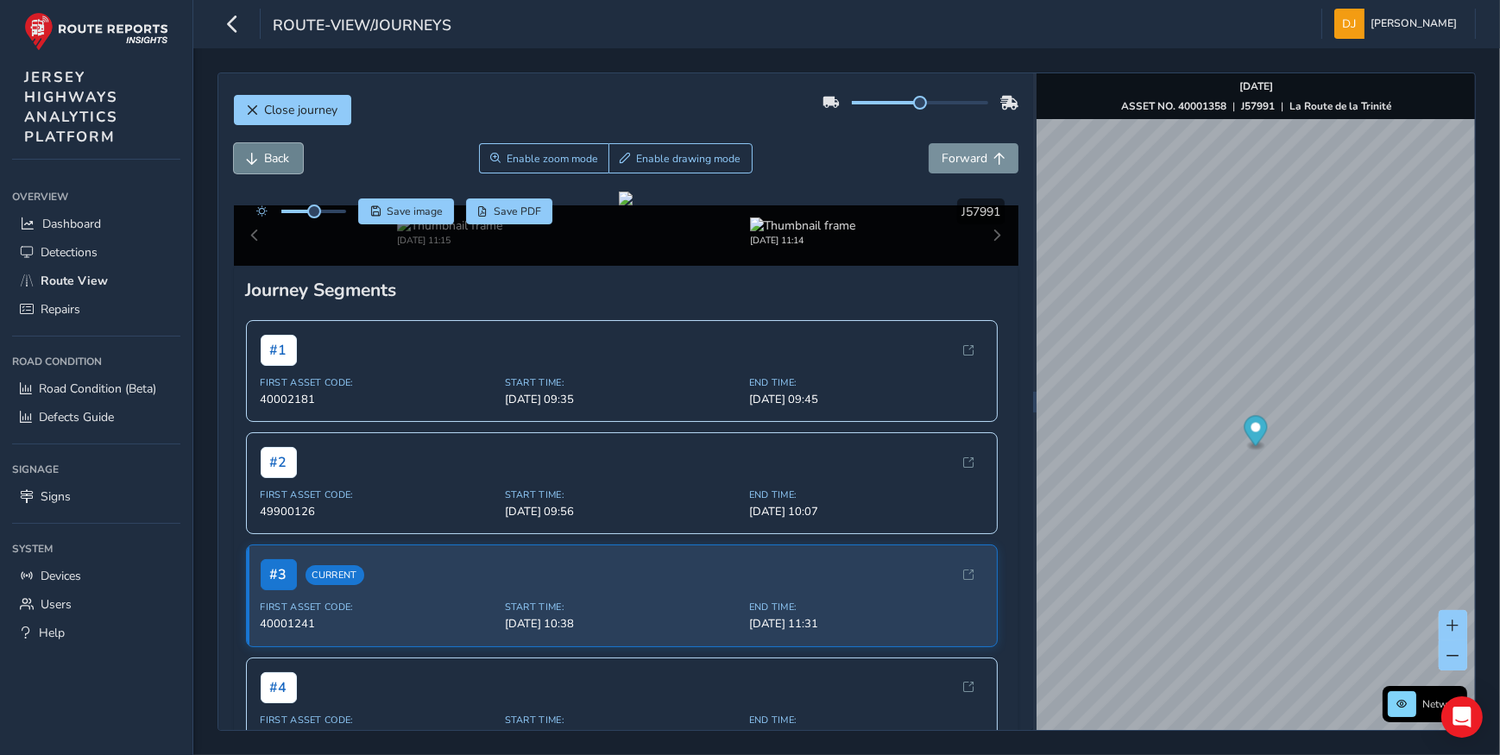
click at [261, 161] on button "Back" at bounding box center [268, 158] width 69 height 30
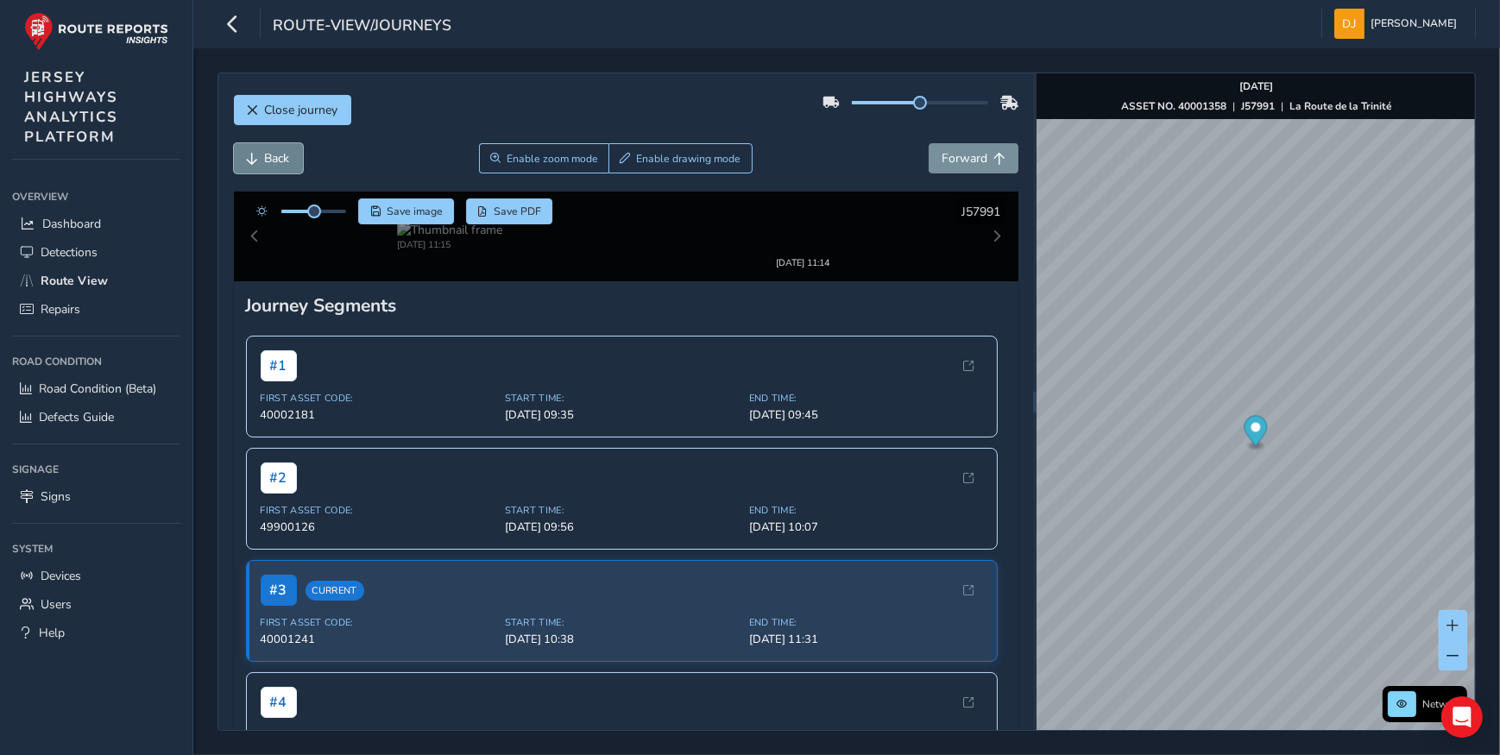
click at [261, 161] on button "Back" at bounding box center [268, 158] width 69 height 30
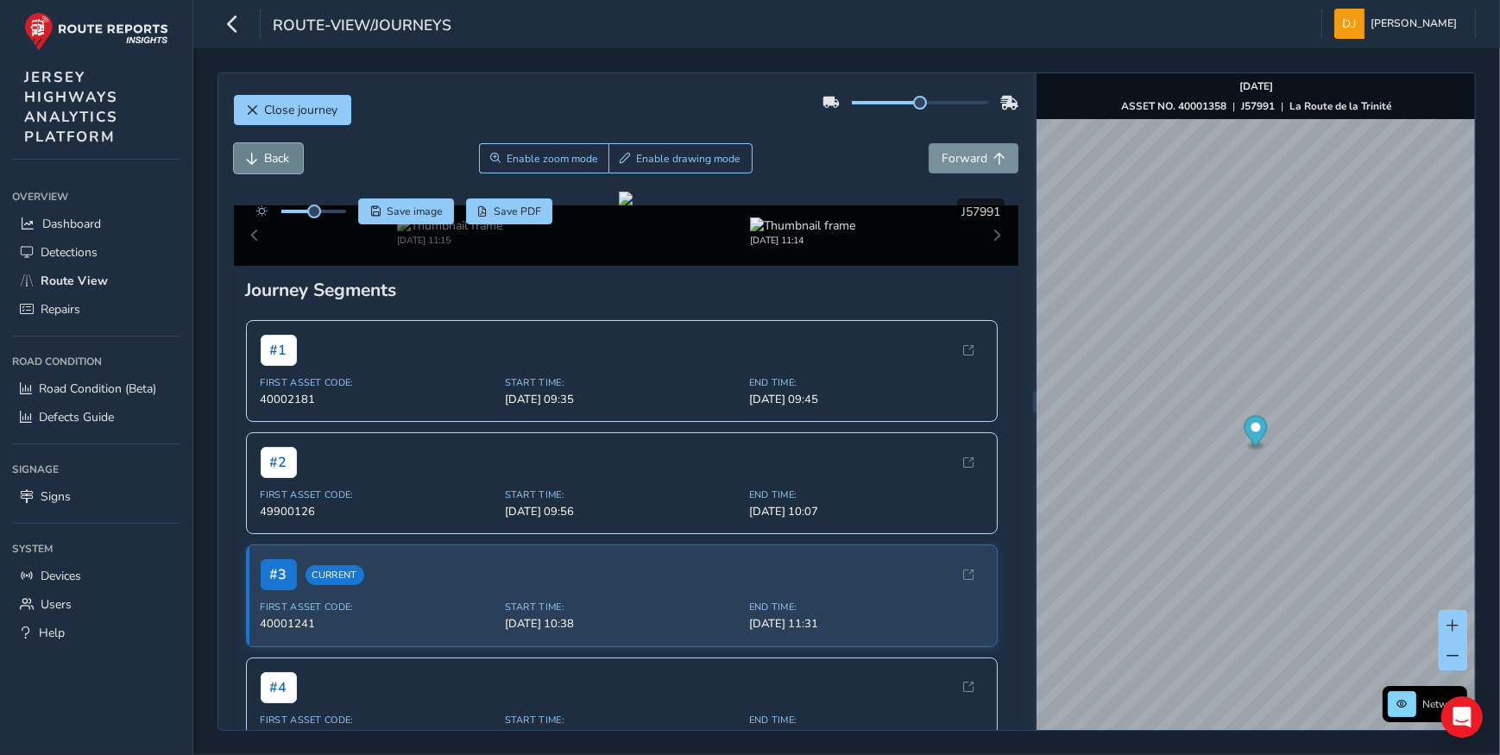
click at [261, 161] on button "Back" at bounding box center [268, 158] width 69 height 30
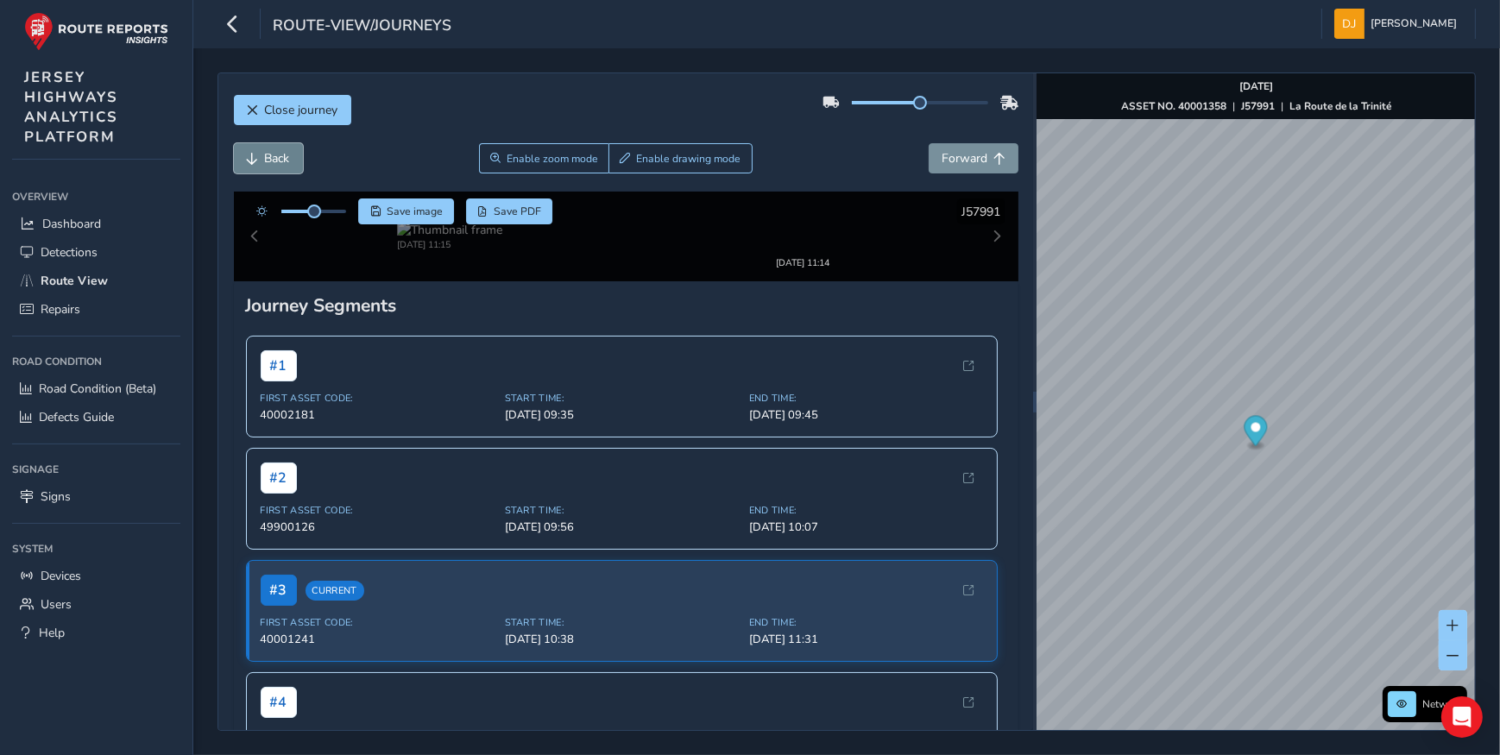
click at [260, 162] on button "Back" at bounding box center [268, 158] width 69 height 30
click at [260, 164] on button "Back" at bounding box center [268, 158] width 69 height 30
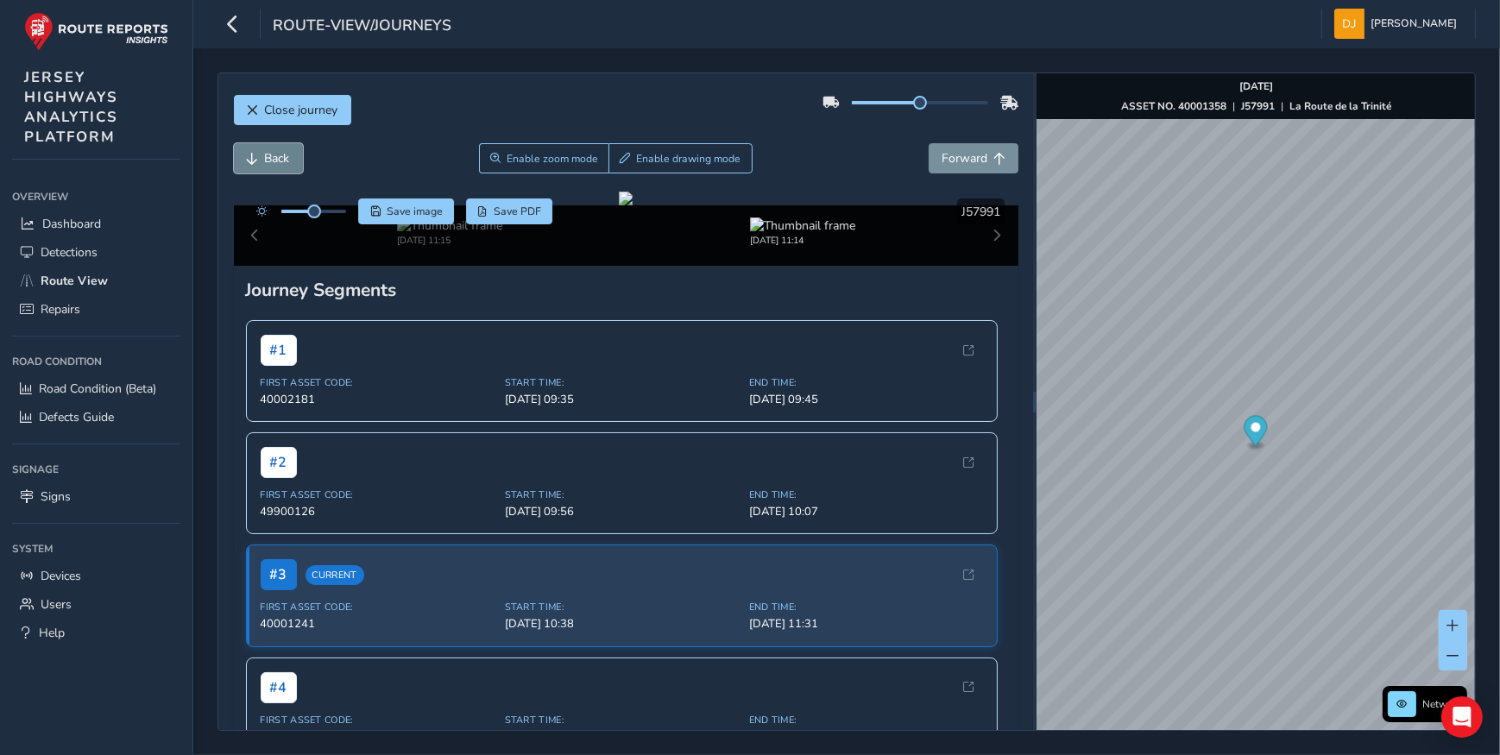
click at [260, 164] on button "Back" at bounding box center [268, 158] width 69 height 30
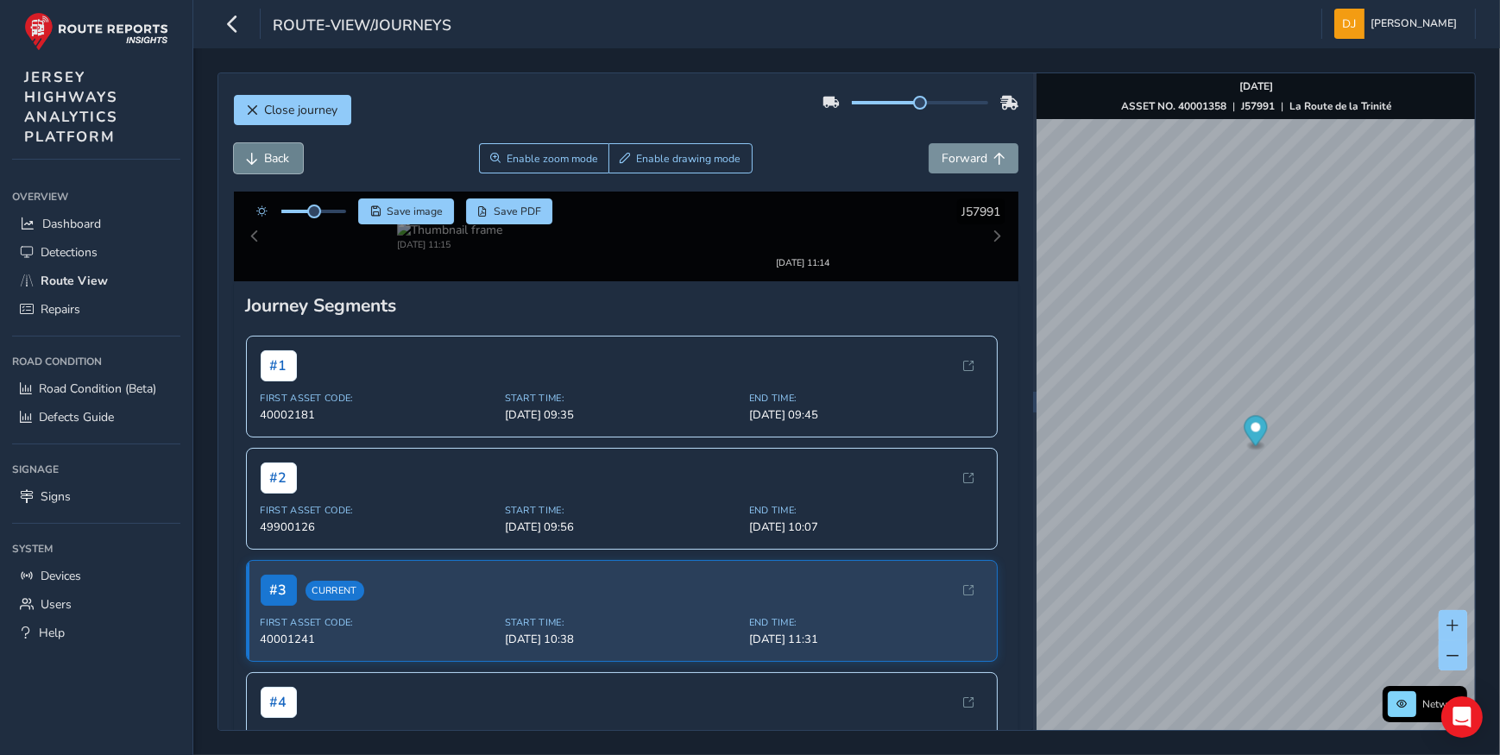
click at [260, 164] on button "Back" at bounding box center [268, 158] width 69 height 30
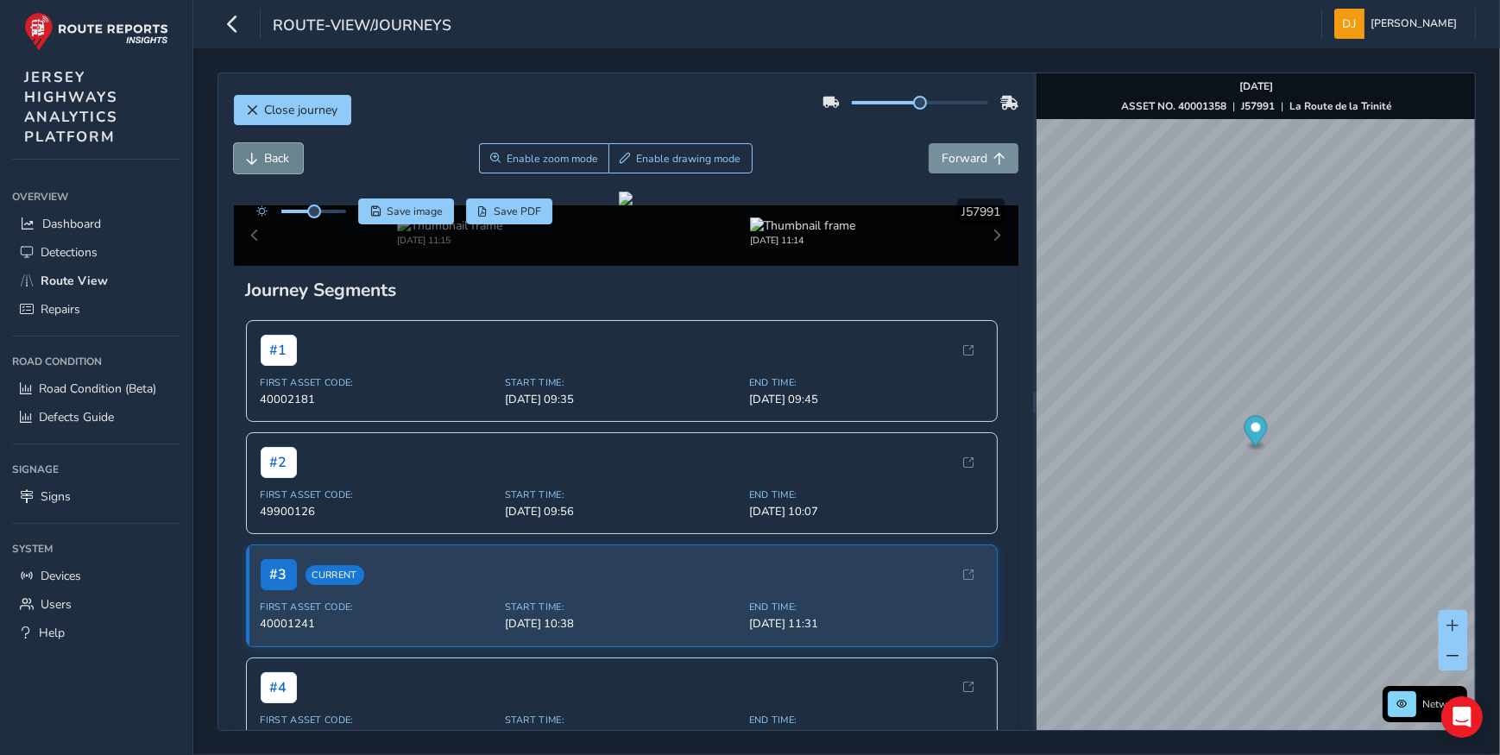
click at [260, 164] on button "Back" at bounding box center [268, 158] width 69 height 30
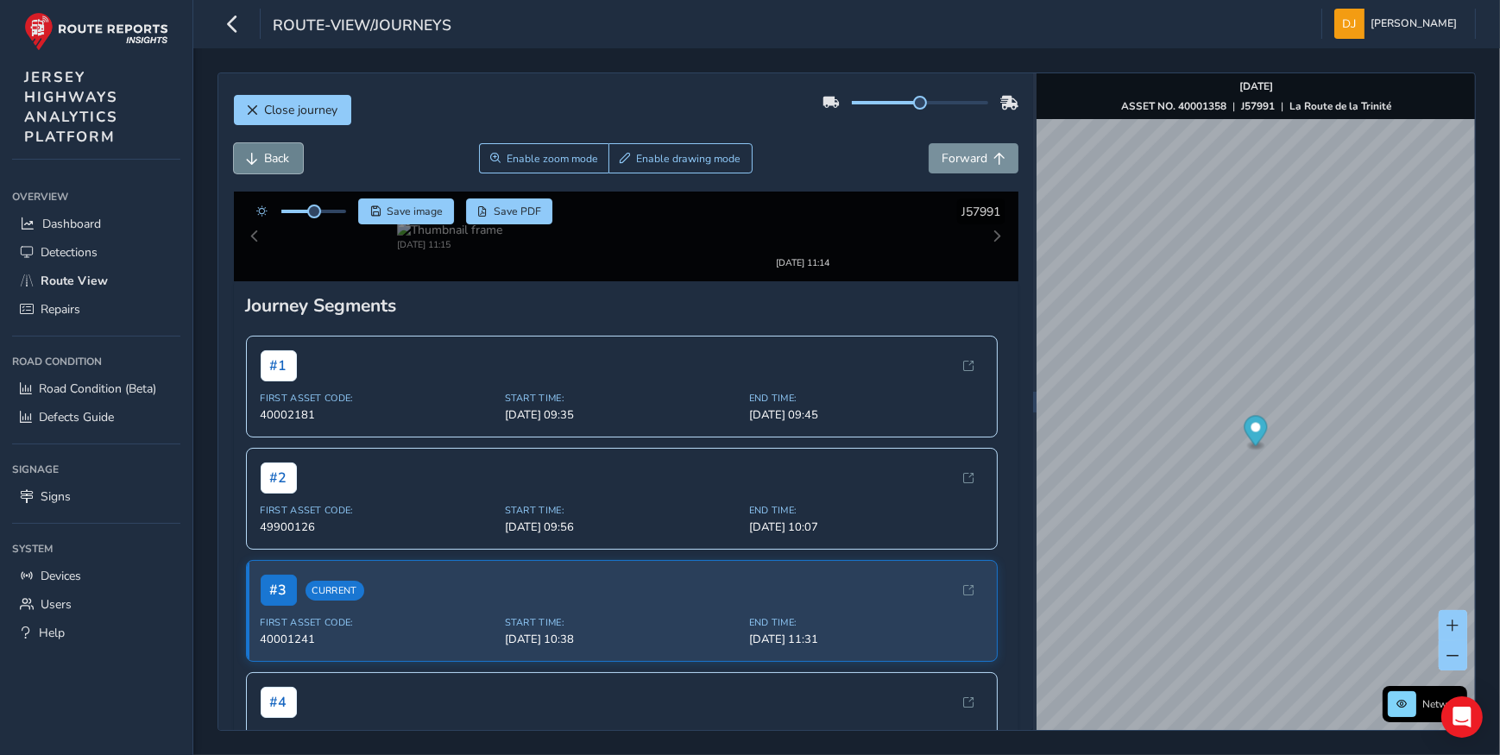
click at [260, 164] on button "Back" at bounding box center [268, 158] width 69 height 30
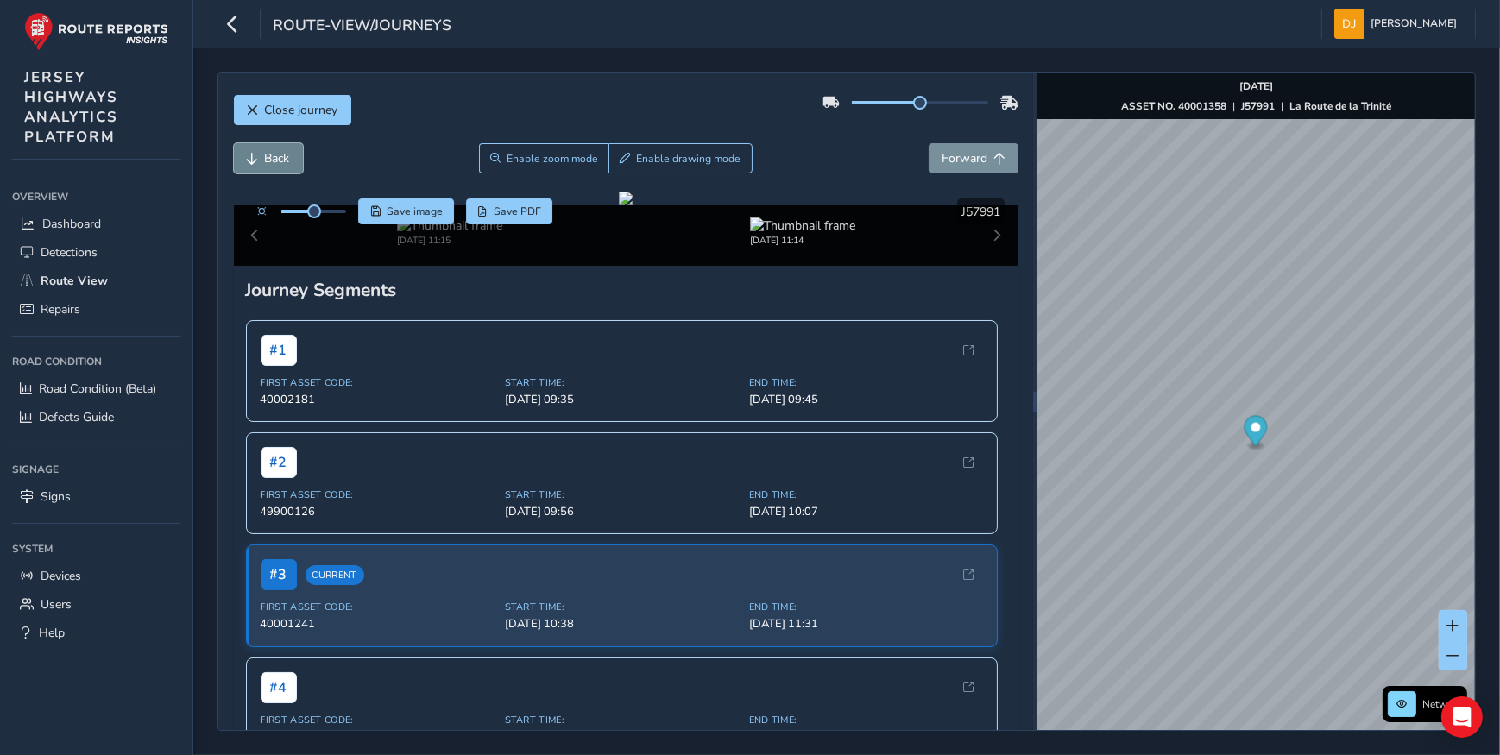
click at [260, 164] on button "Back" at bounding box center [268, 158] width 69 height 30
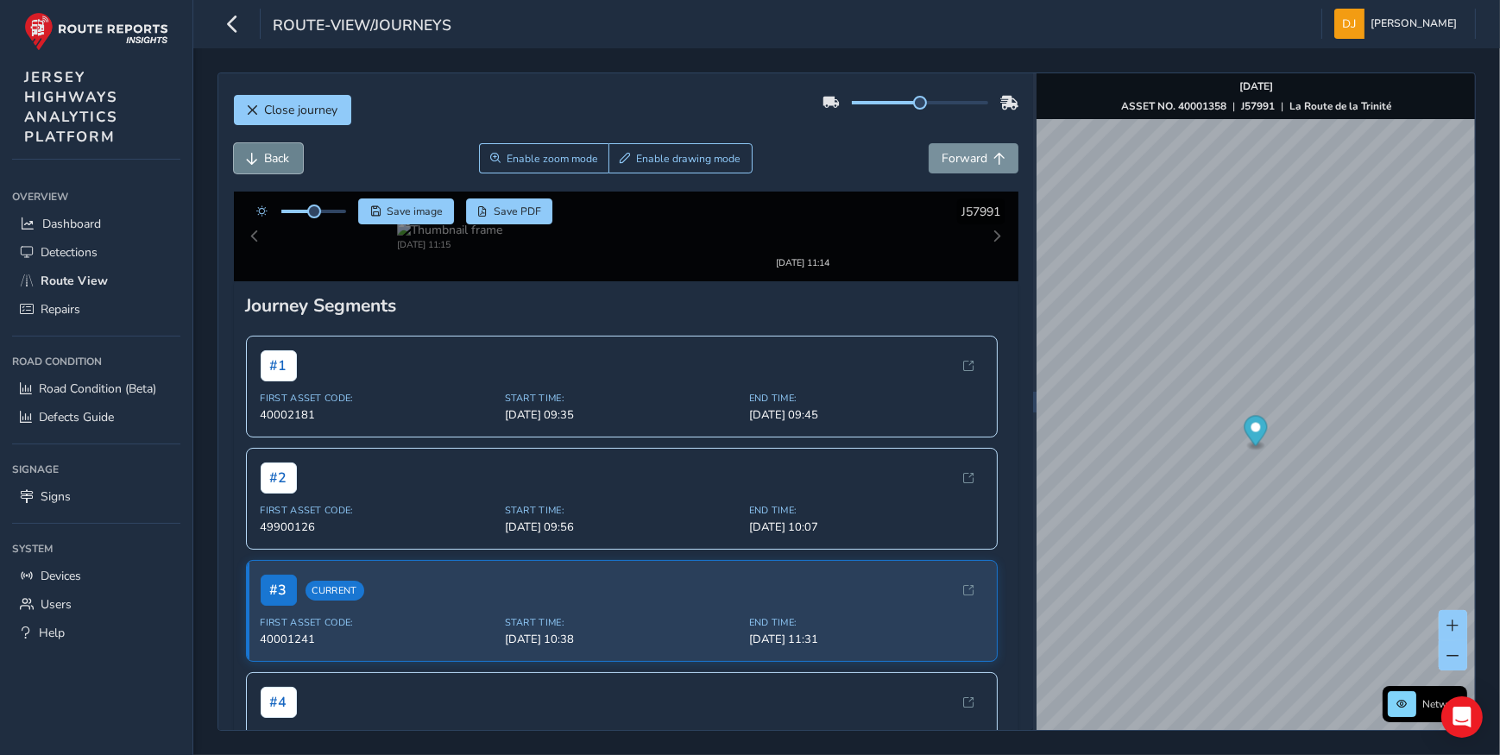
click at [260, 164] on button "Back" at bounding box center [268, 158] width 69 height 30
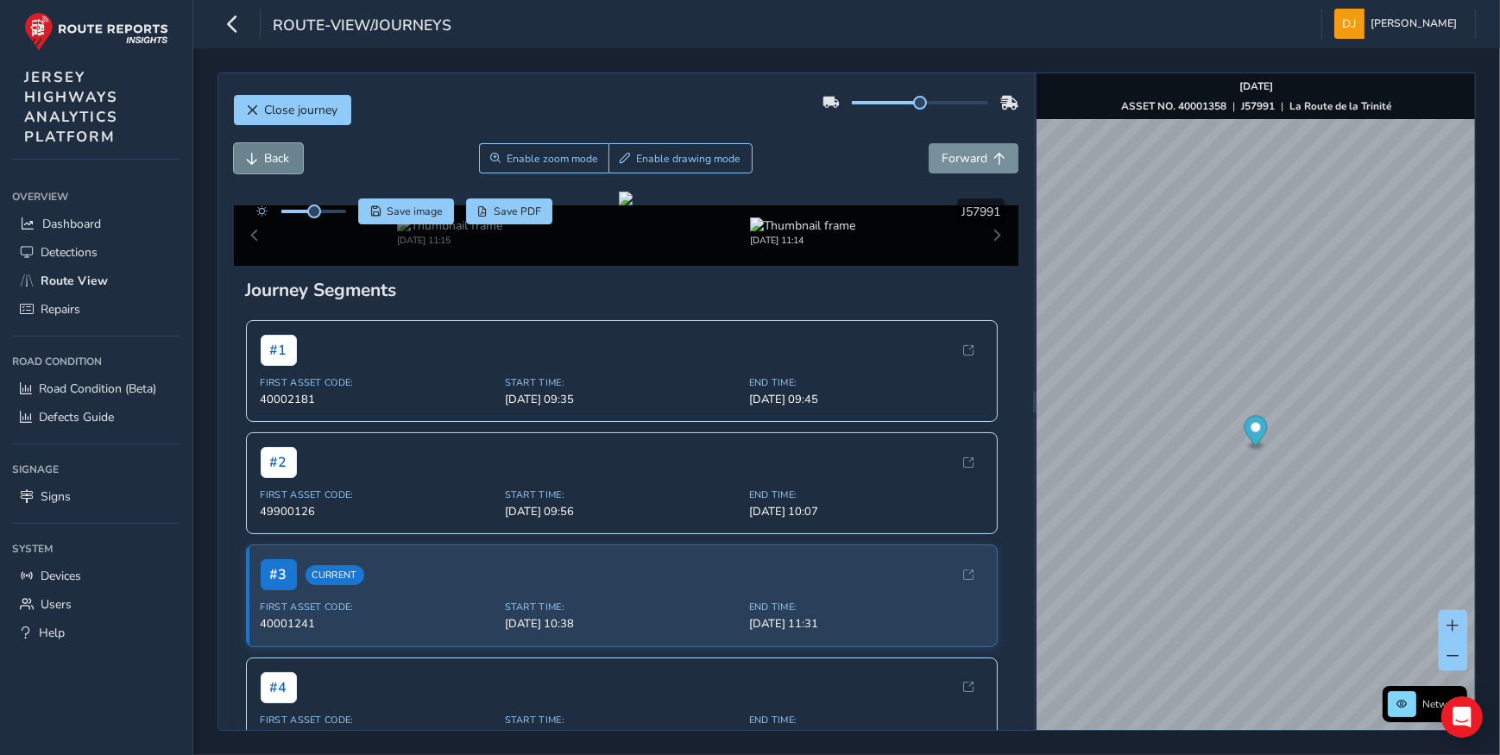
click at [260, 164] on button "Back" at bounding box center [268, 158] width 69 height 30
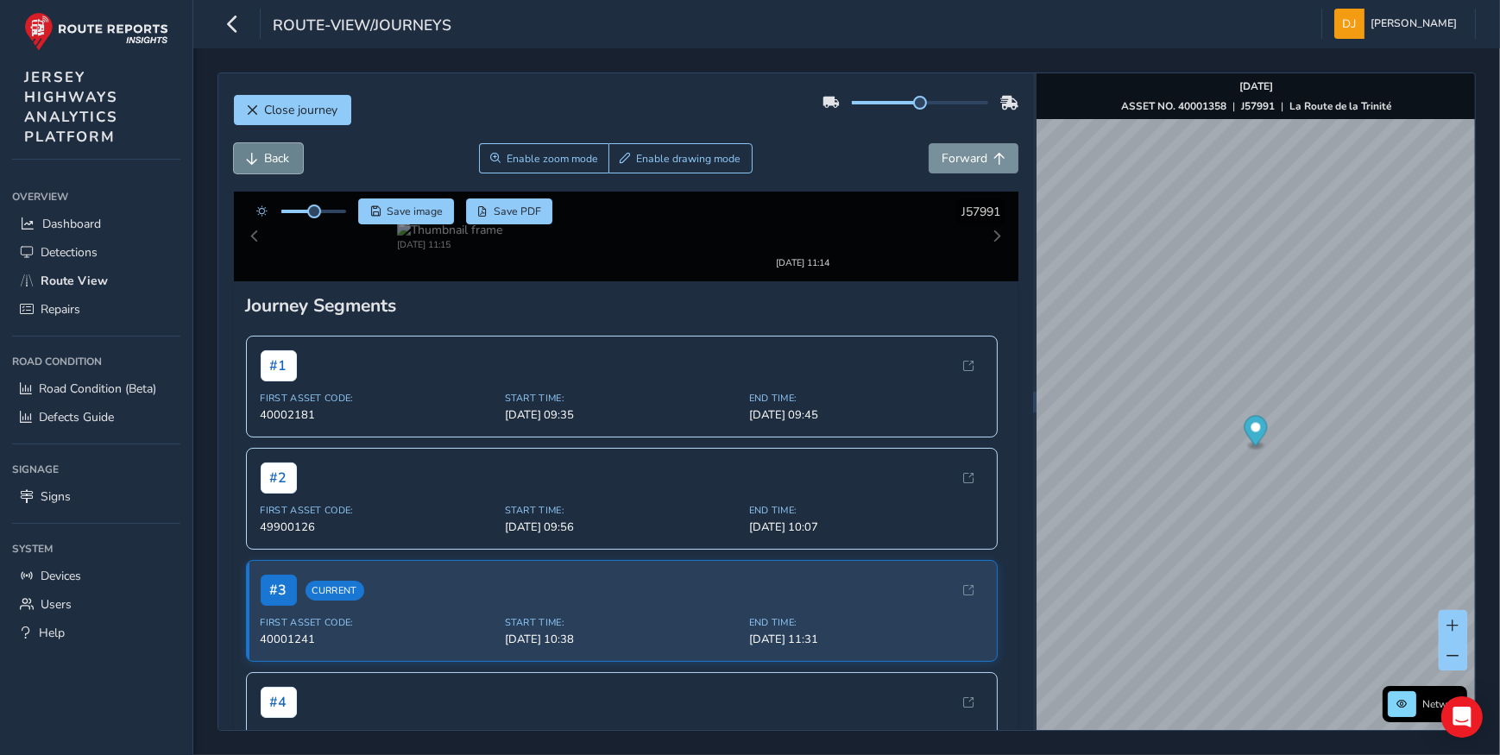
click at [260, 164] on button "Back" at bounding box center [268, 158] width 69 height 30
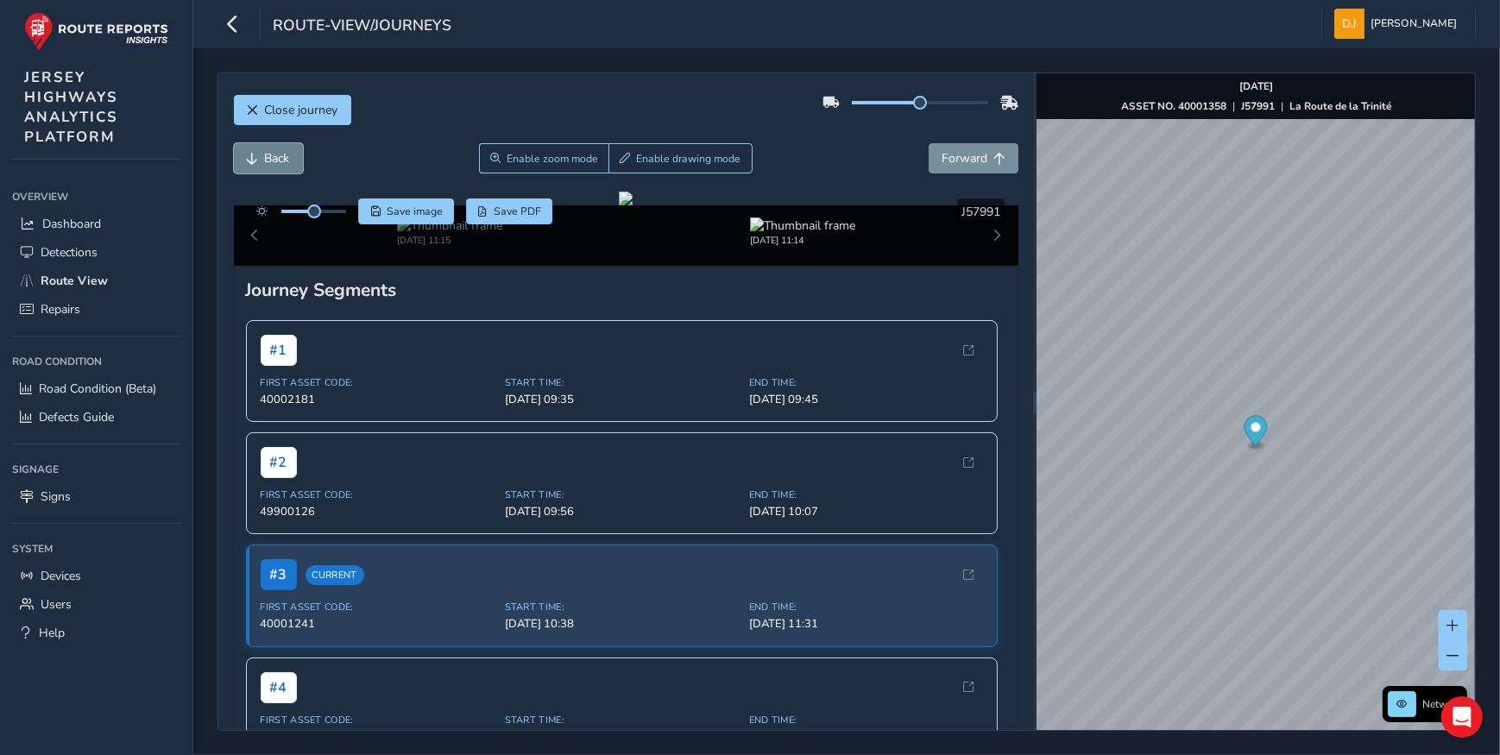
click at [260, 164] on button "Back" at bounding box center [268, 158] width 69 height 30
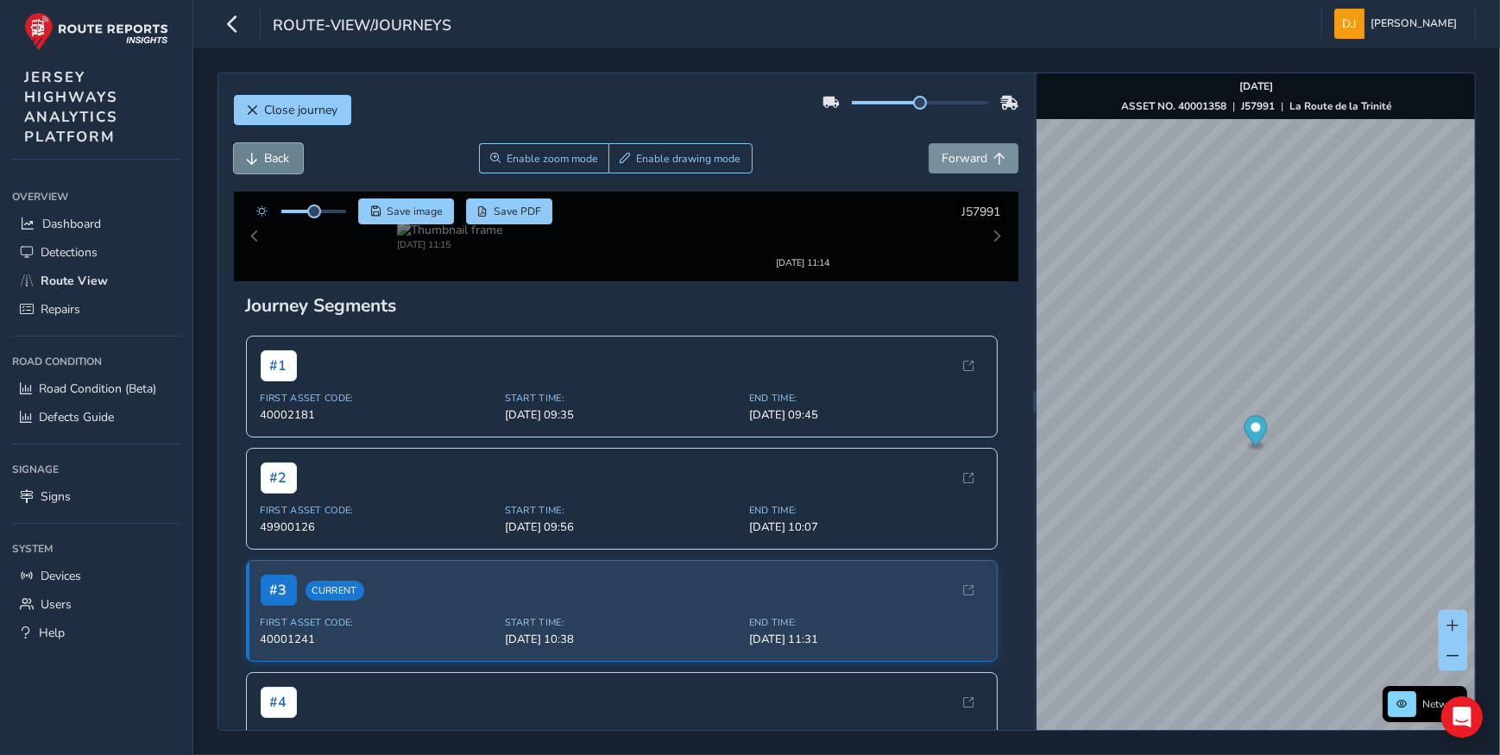
click at [260, 164] on button "Back" at bounding box center [268, 158] width 69 height 30
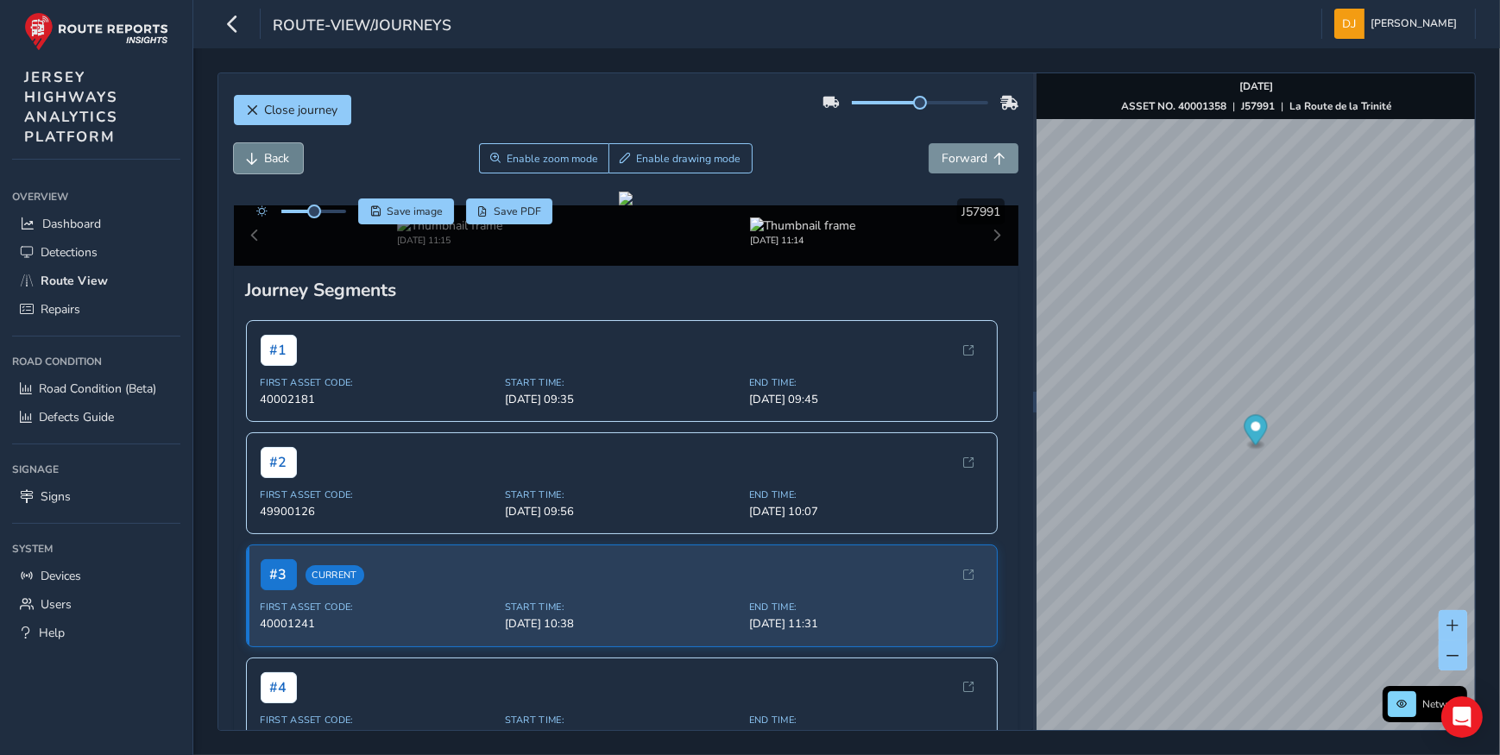
click at [260, 164] on button "Back" at bounding box center [268, 158] width 69 height 30
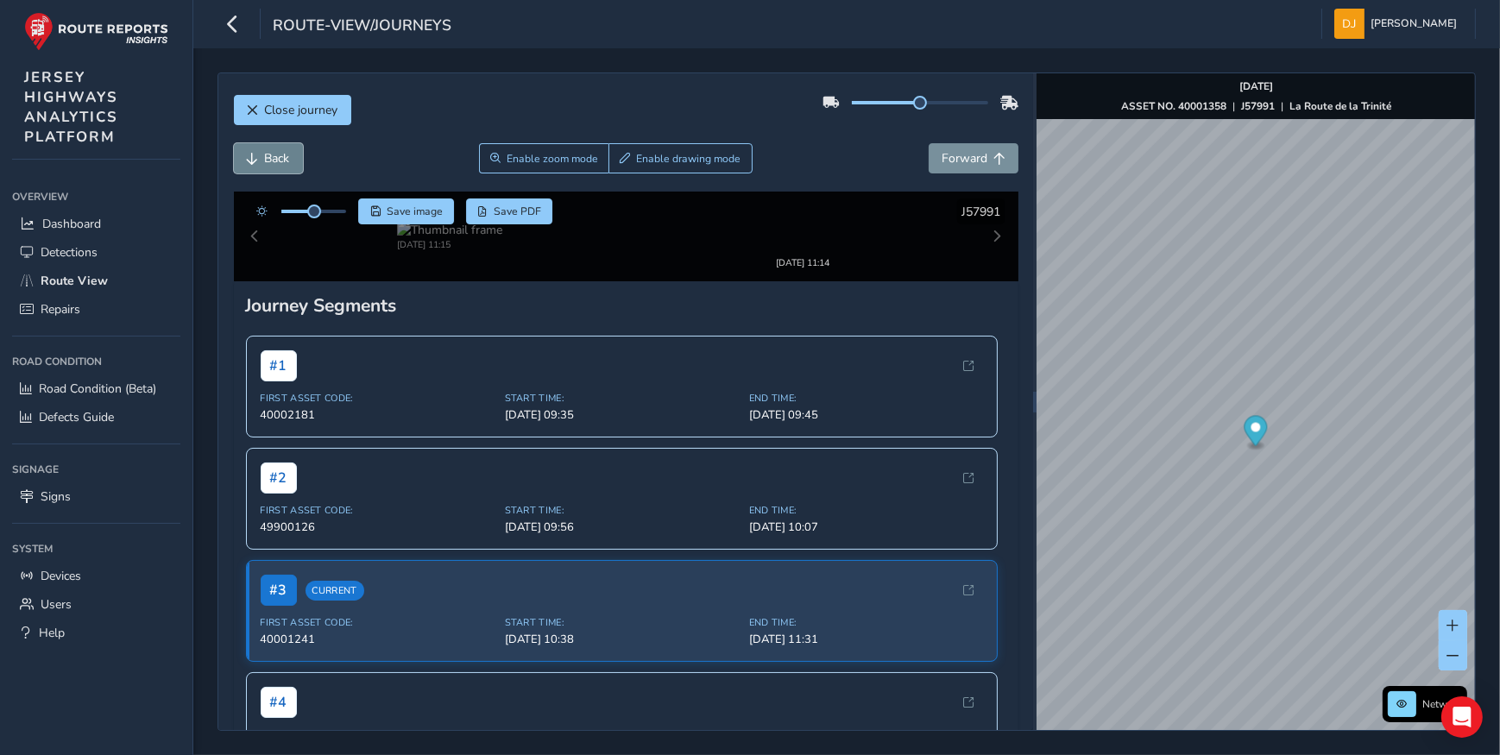
click at [260, 164] on button "Back" at bounding box center [268, 158] width 69 height 30
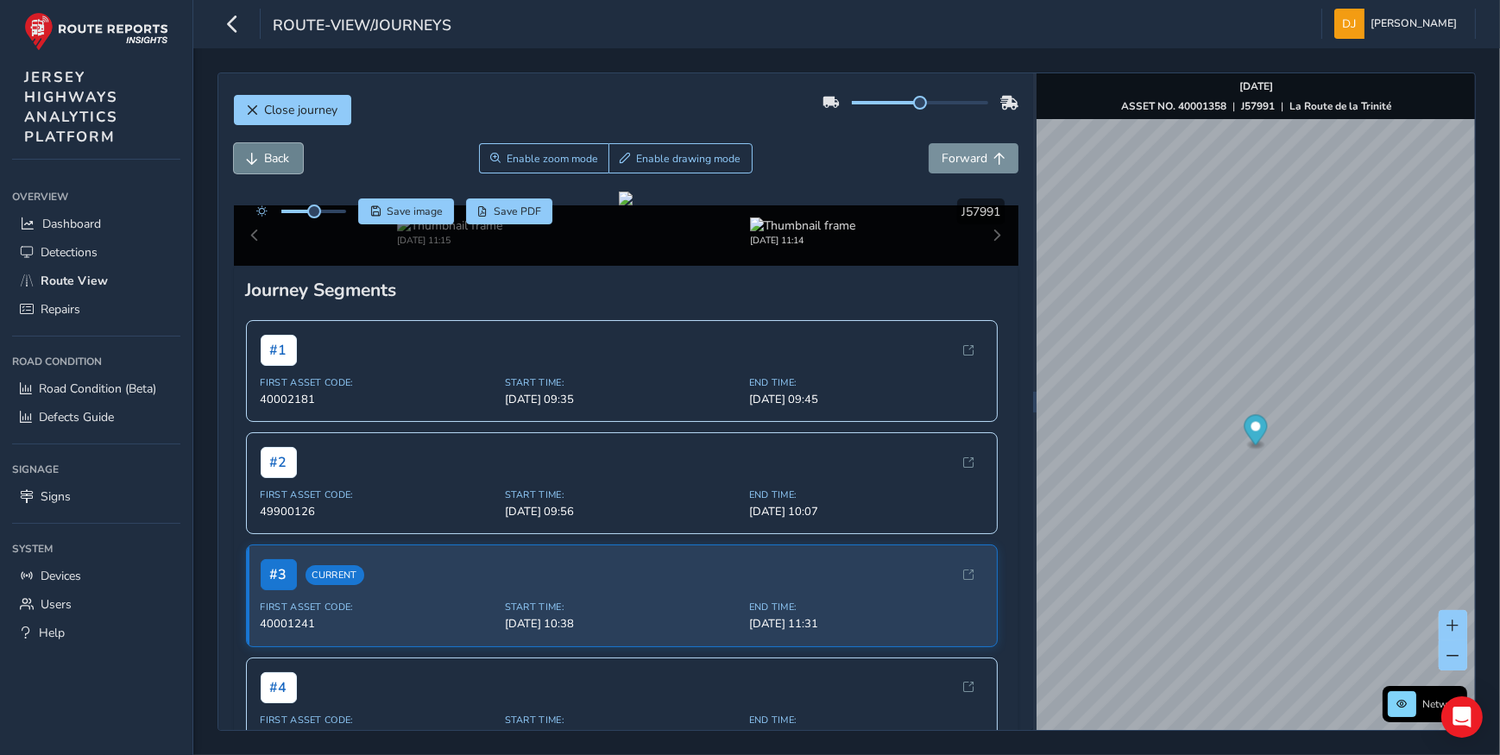
click at [260, 164] on button "Back" at bounding box center [268, 158] width 69 height 30
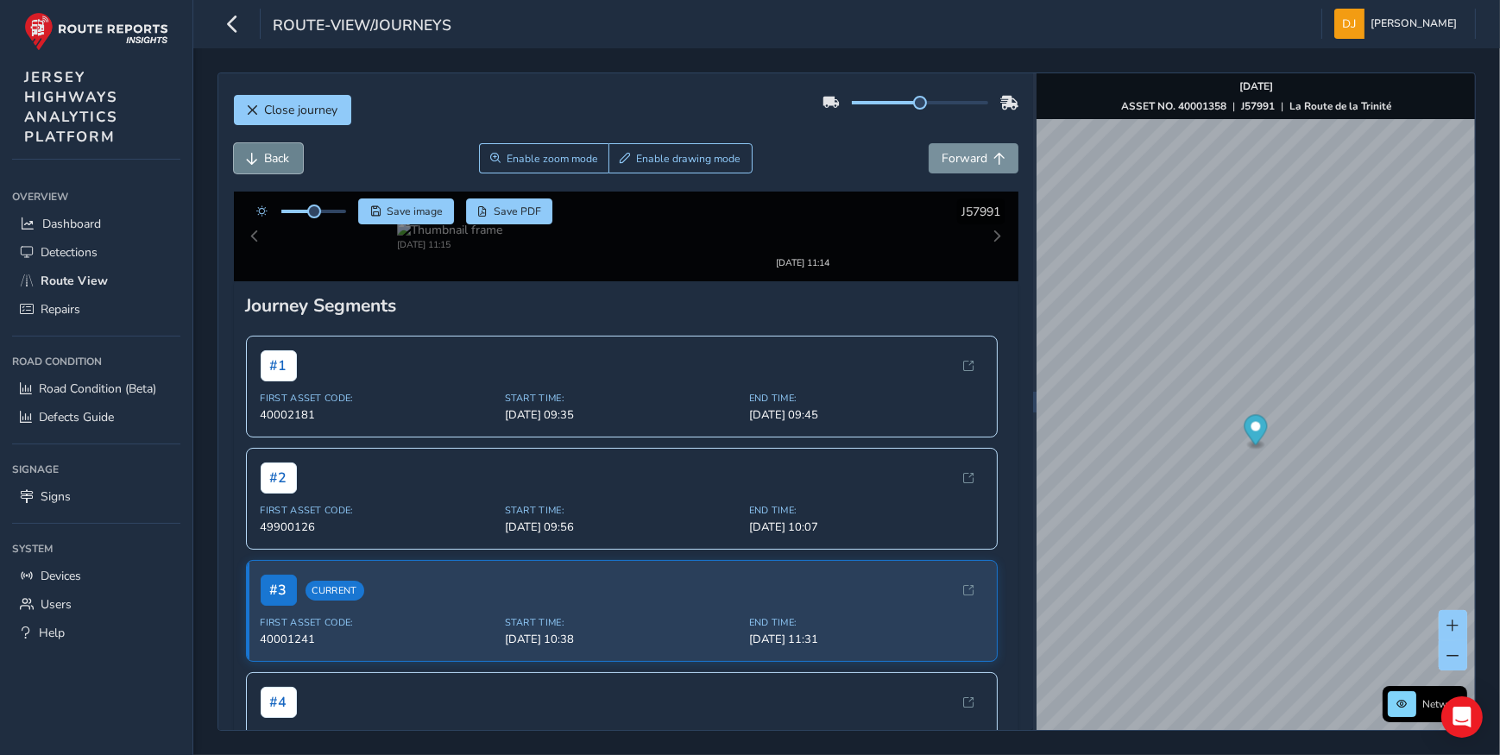
click at [260, 164] on button "Back" at bounding box center [268, 158] width 69 height 30
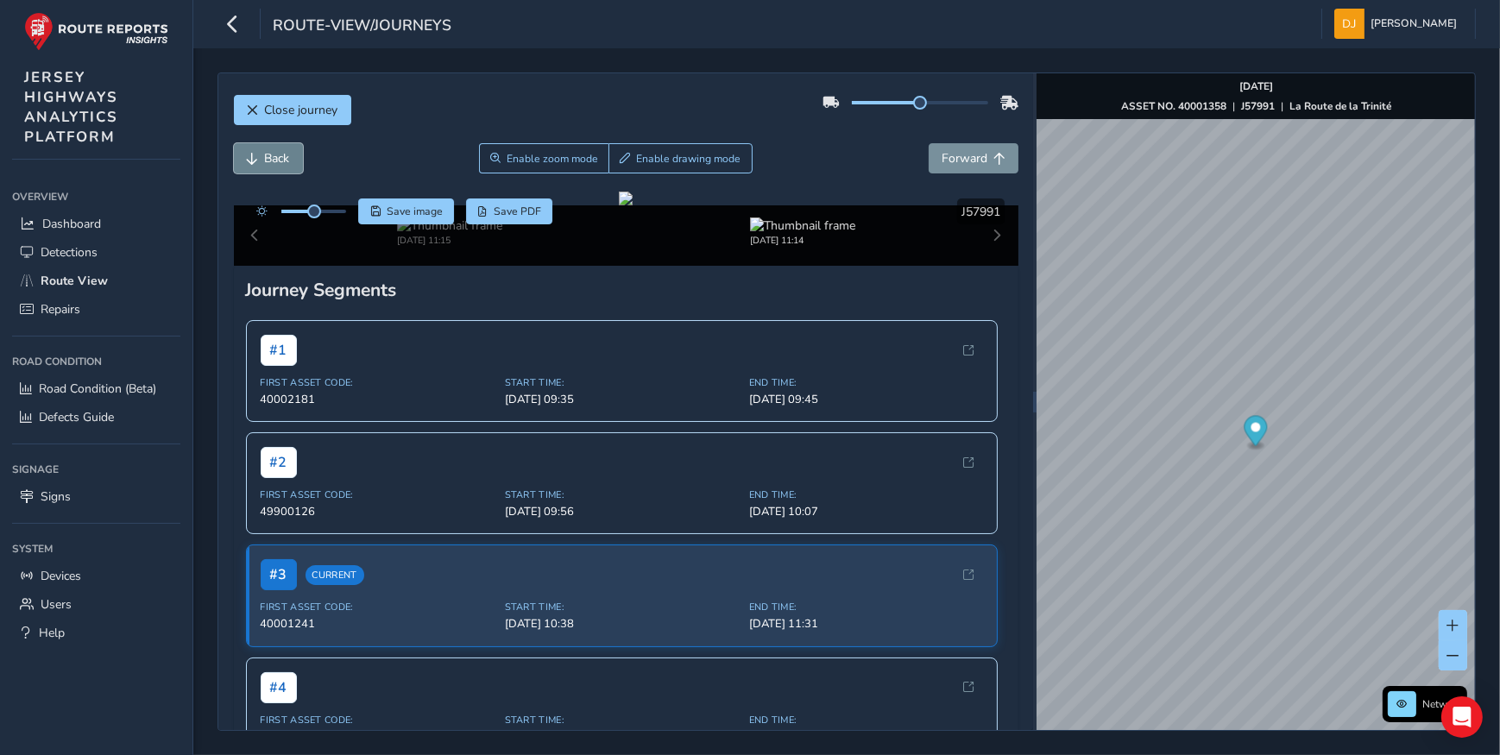
click at [260, 164] on button "Back" at bounding box center [268, 158] width 69 height 30
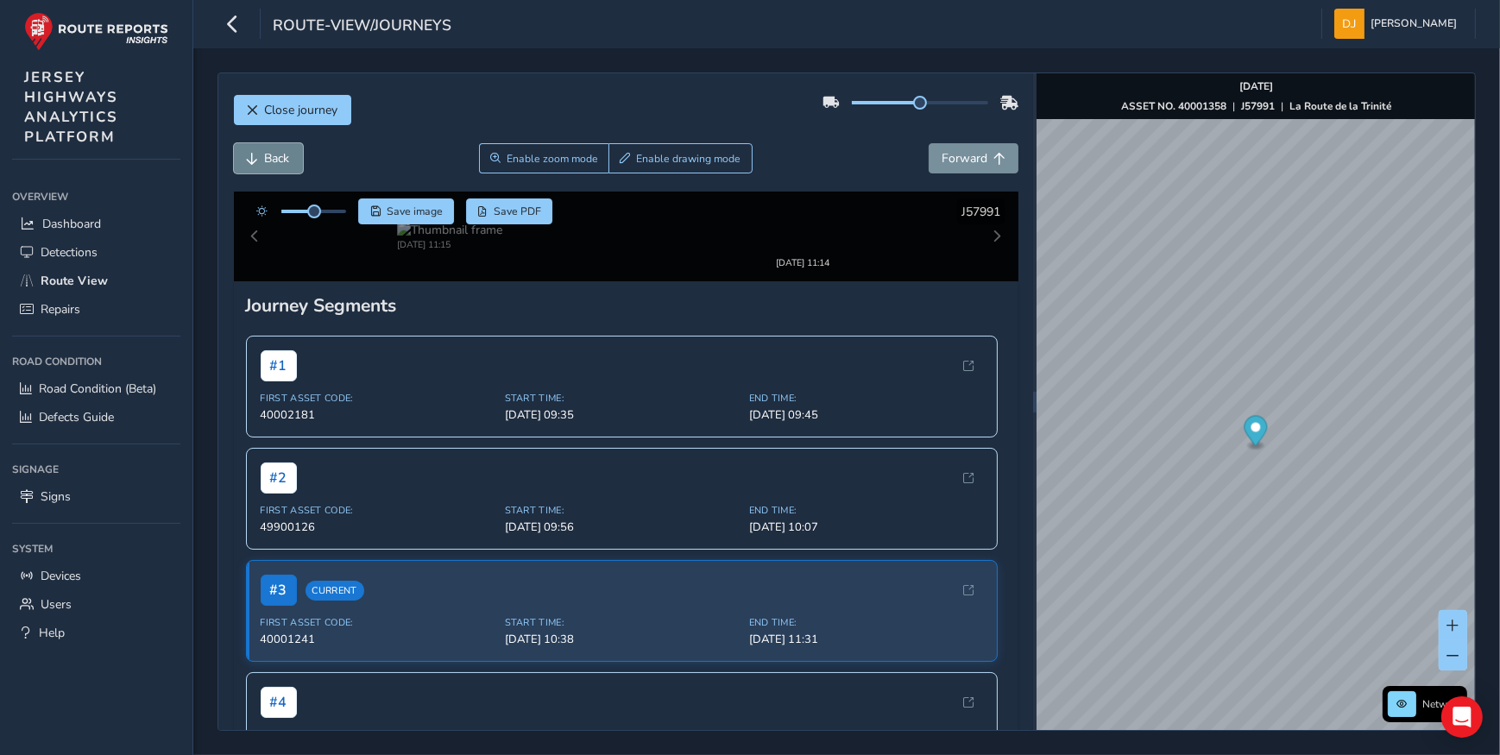
click at [260, 164] on button "Back" at bounding box center [268, 158] width 69 height 30
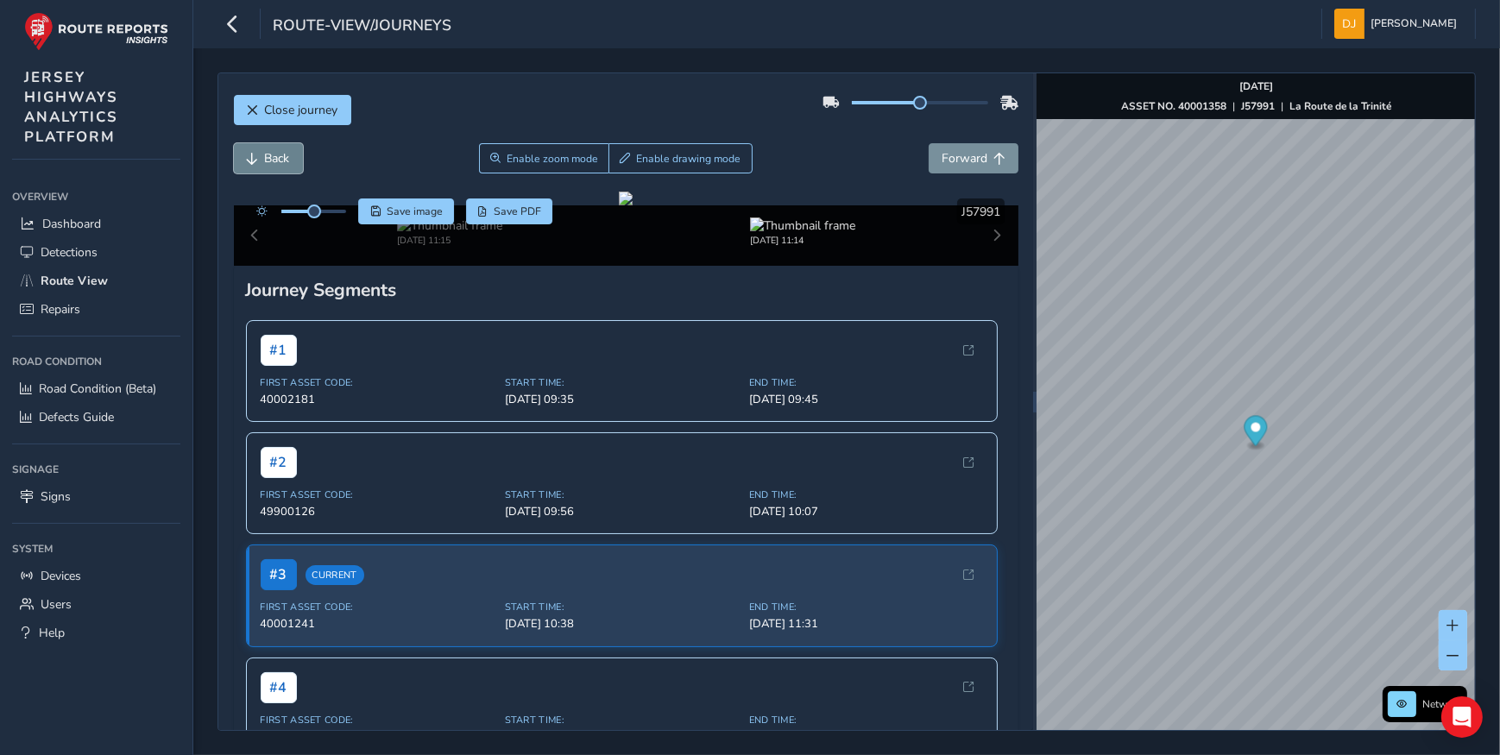
click at [260, 164] on button "Back" at bounding box center [268, 158] width 69 height 30
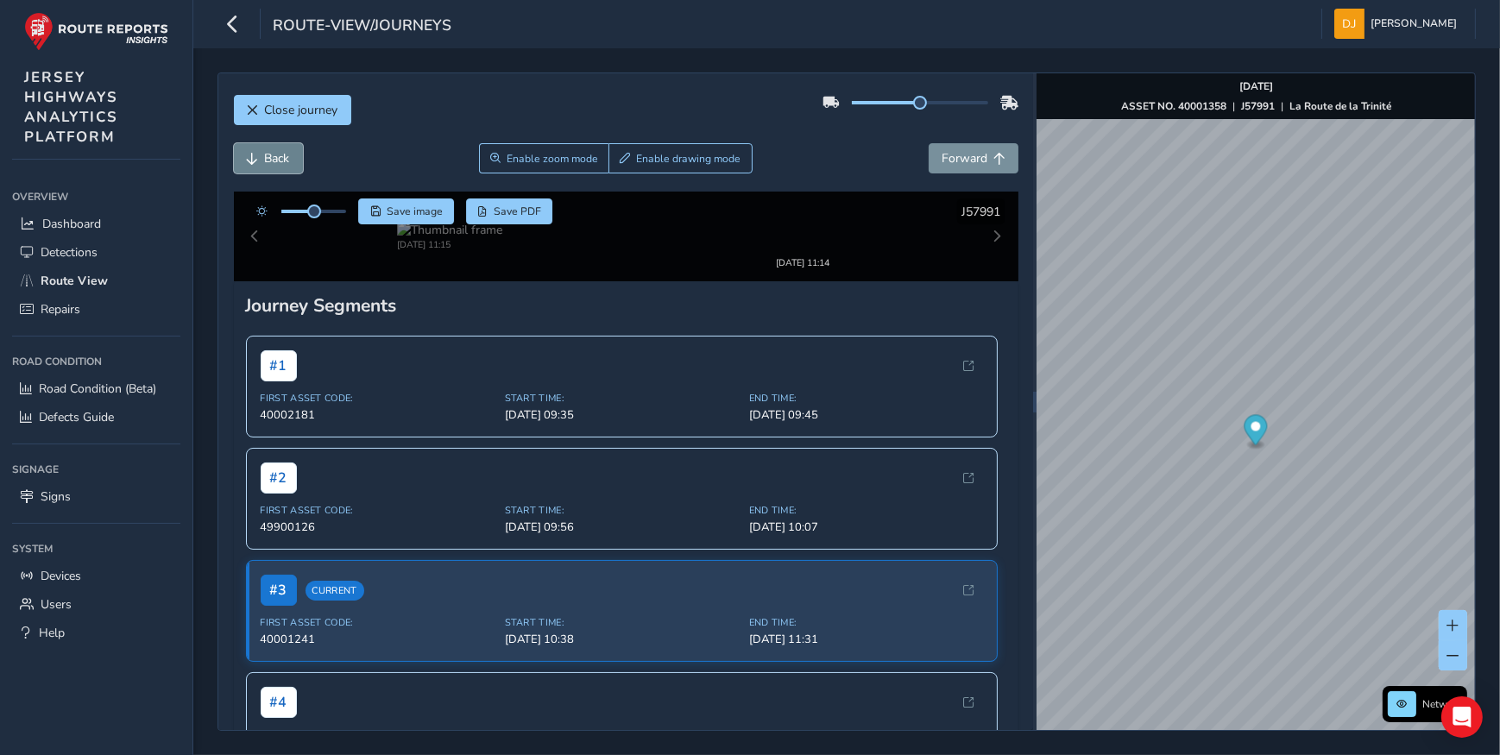
click at [260, 164] on button "Back" at bounding box center [268, 158] width 69 height 30
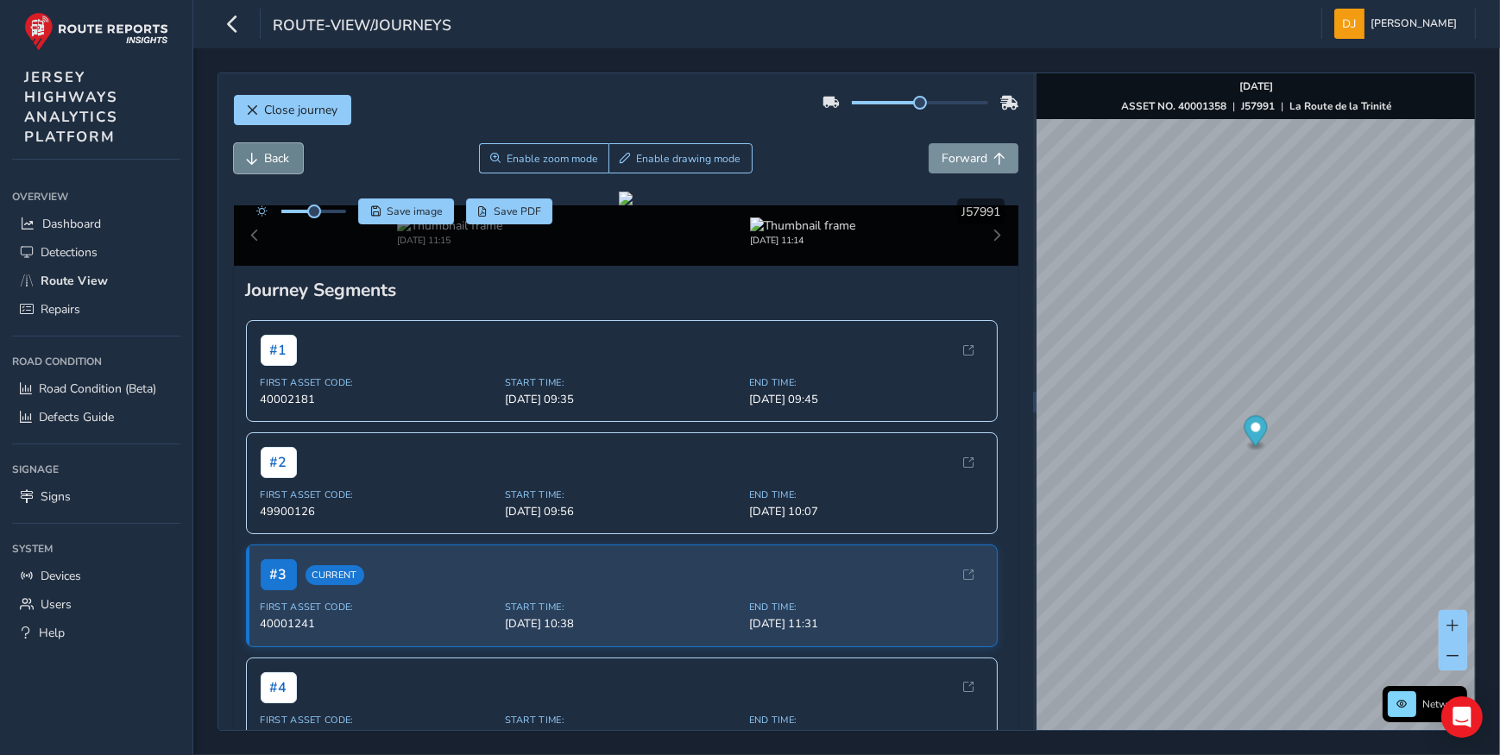
click at [260, 164] on button "Back" at bounding box center [268, 158] width 69 height 30
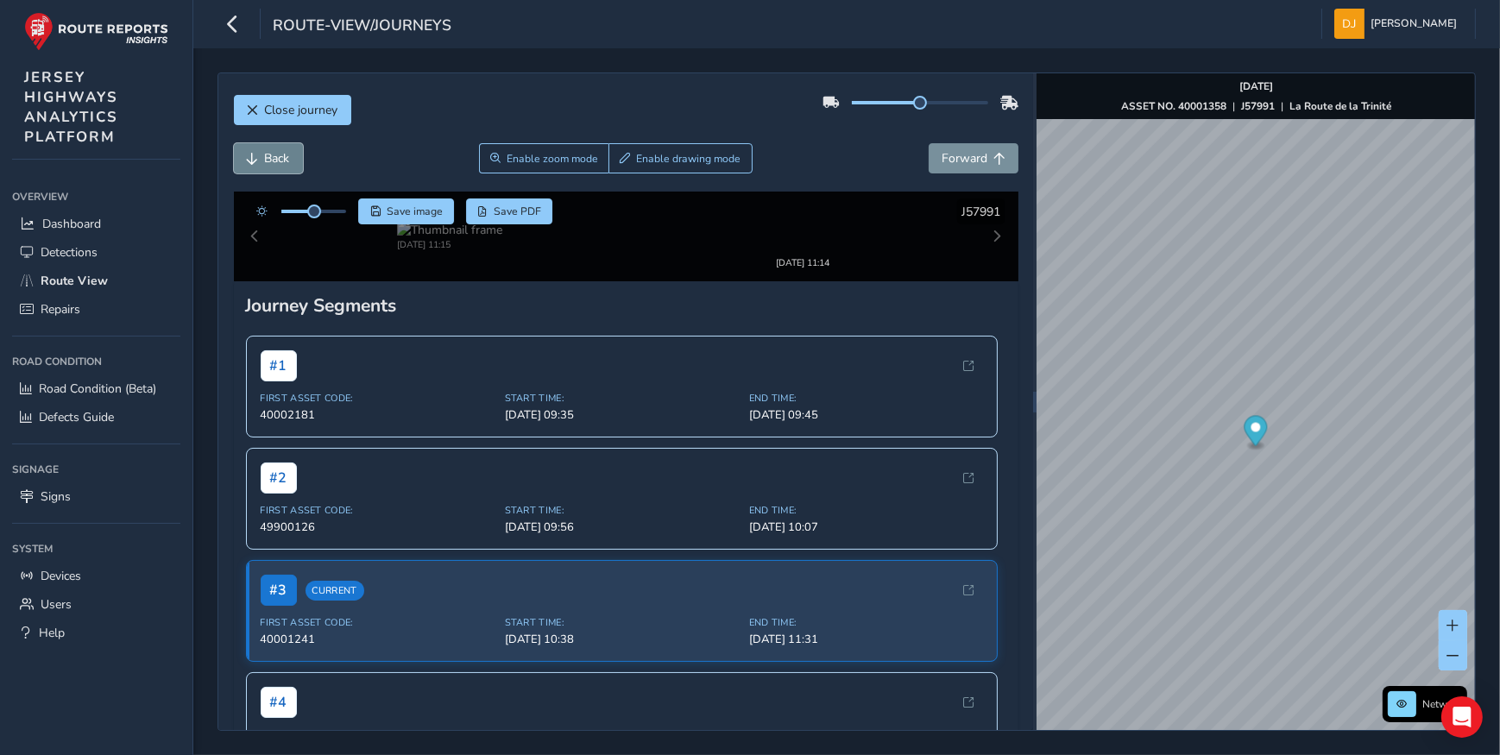
click at [260, 164] on button "Back" at bounding box center [268, 158] width 69 height 30
click at [260, 163] on button "Back" at bounding box center [268, 158] width 69 height 30
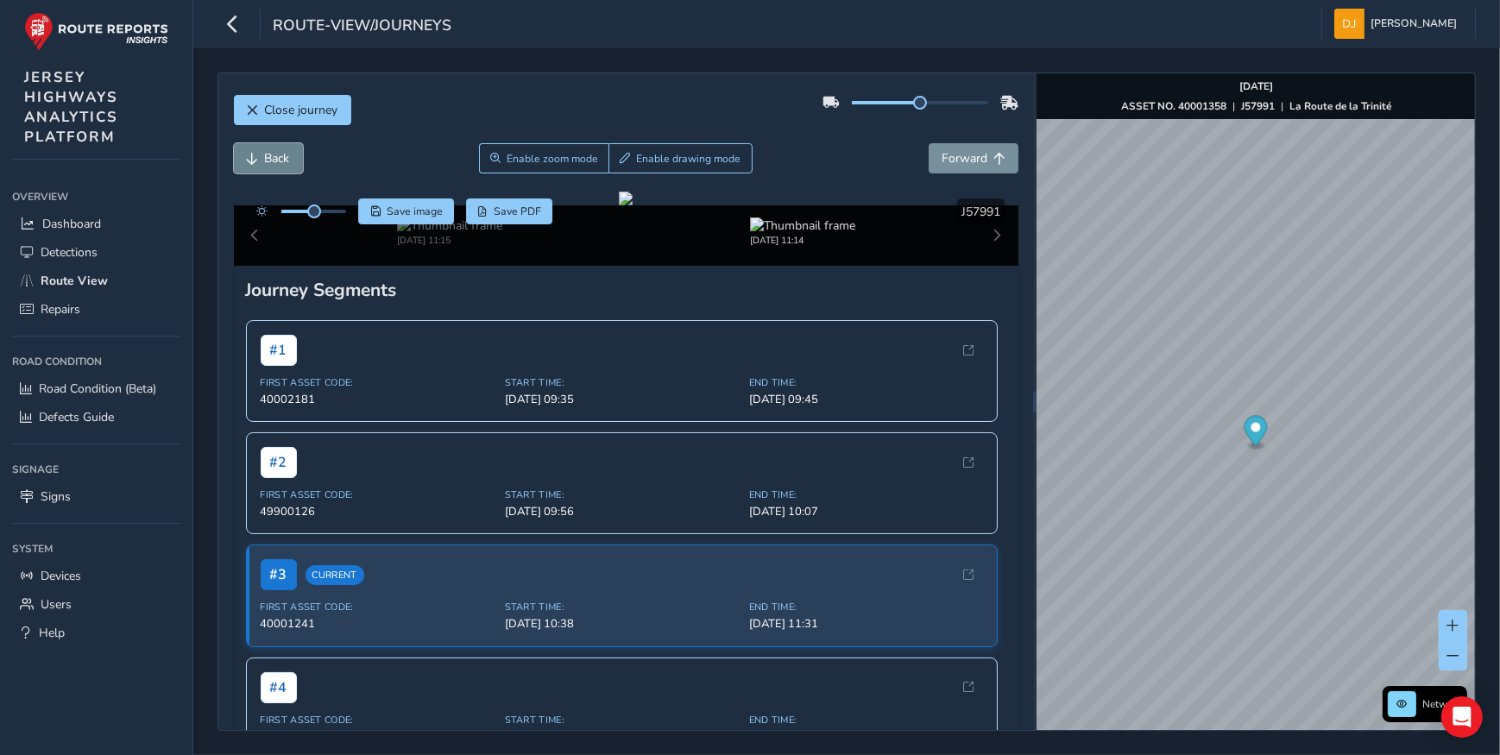
click at [260, 162] on button "Back" at bounding box center [268, 158] width 69 height 30
click at [259, 162] on button "Back" at bounding box center [268, 158] width 69 height 30
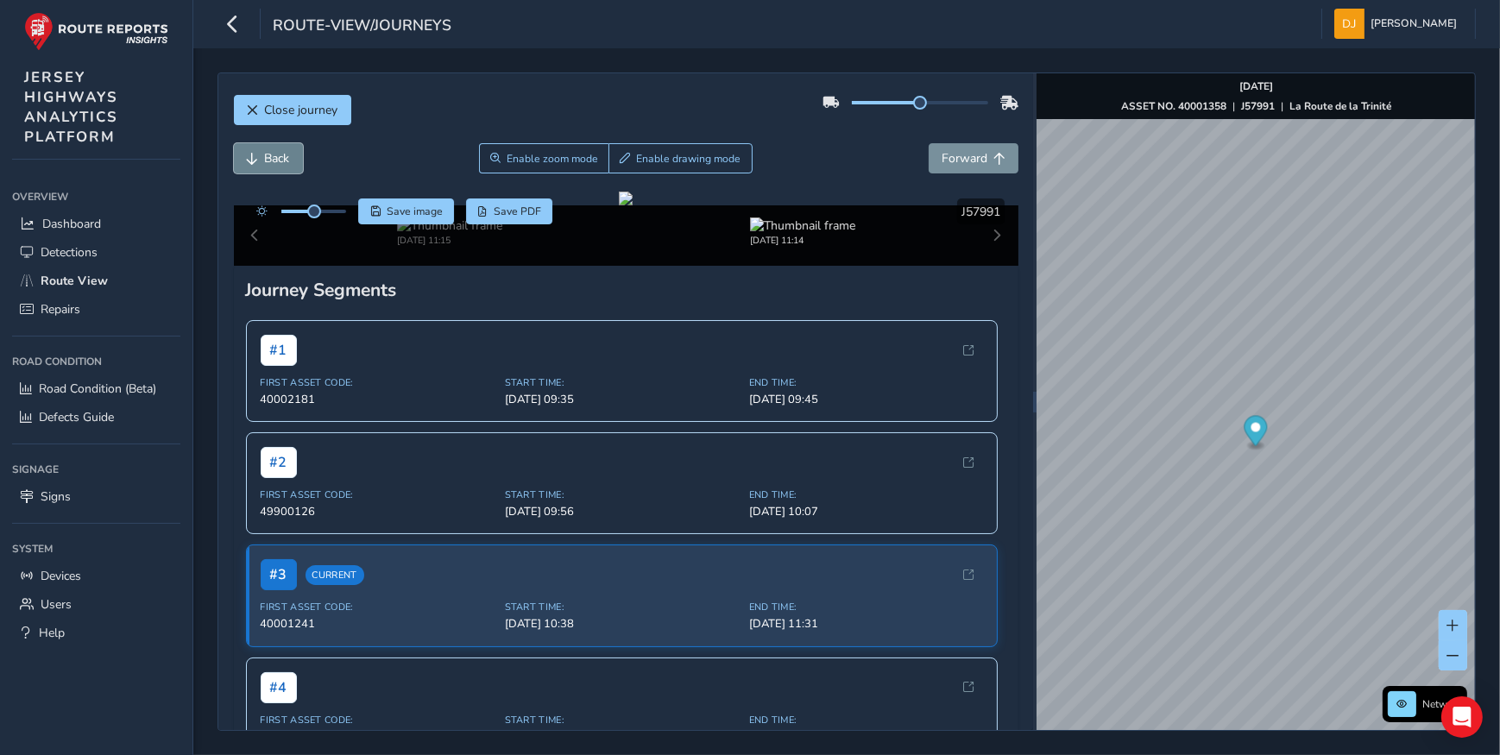
click at [259, 164] on button "Back" at bounding box center [268, 158] width 69 height 30
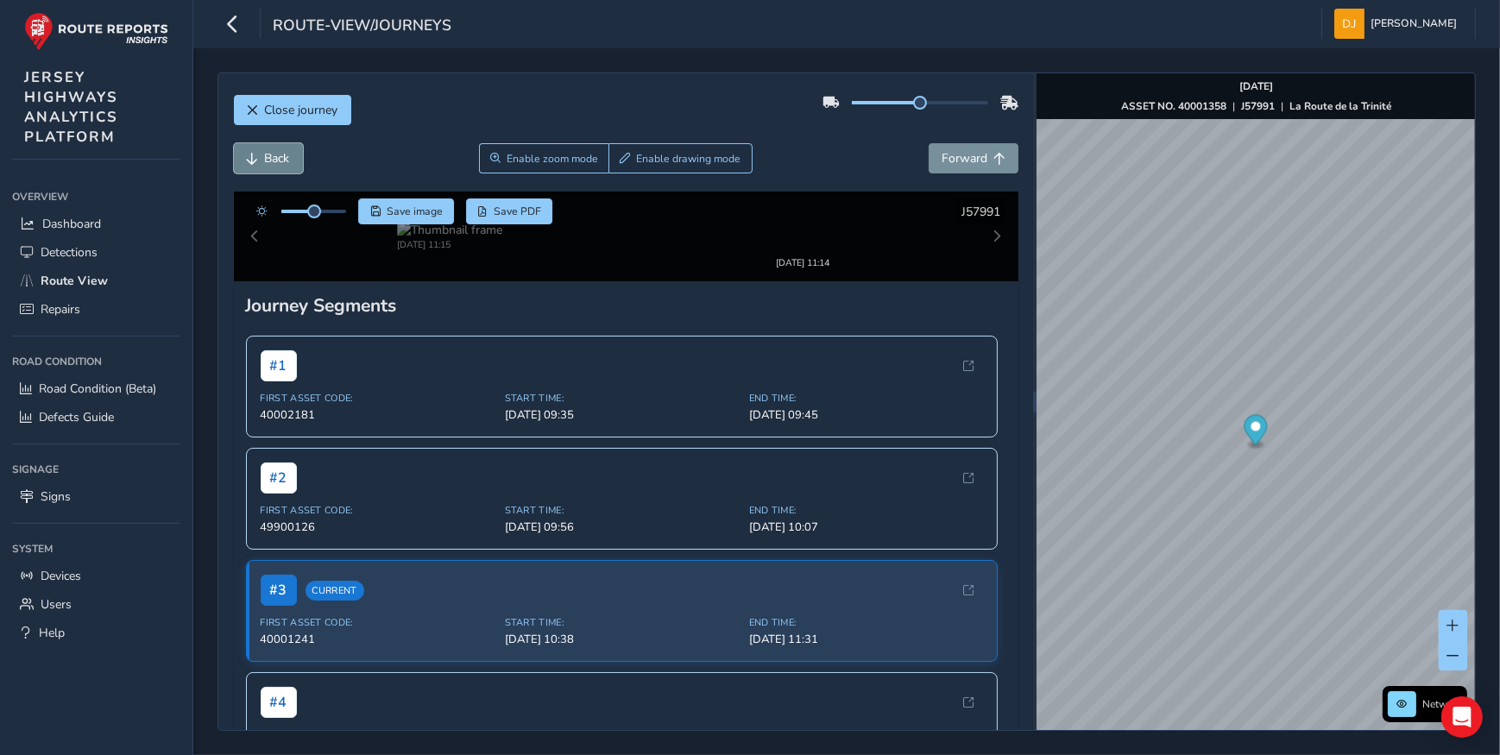
click at [259, 164] on button "Back" at bounding box center [268, 158] width 69 height 30
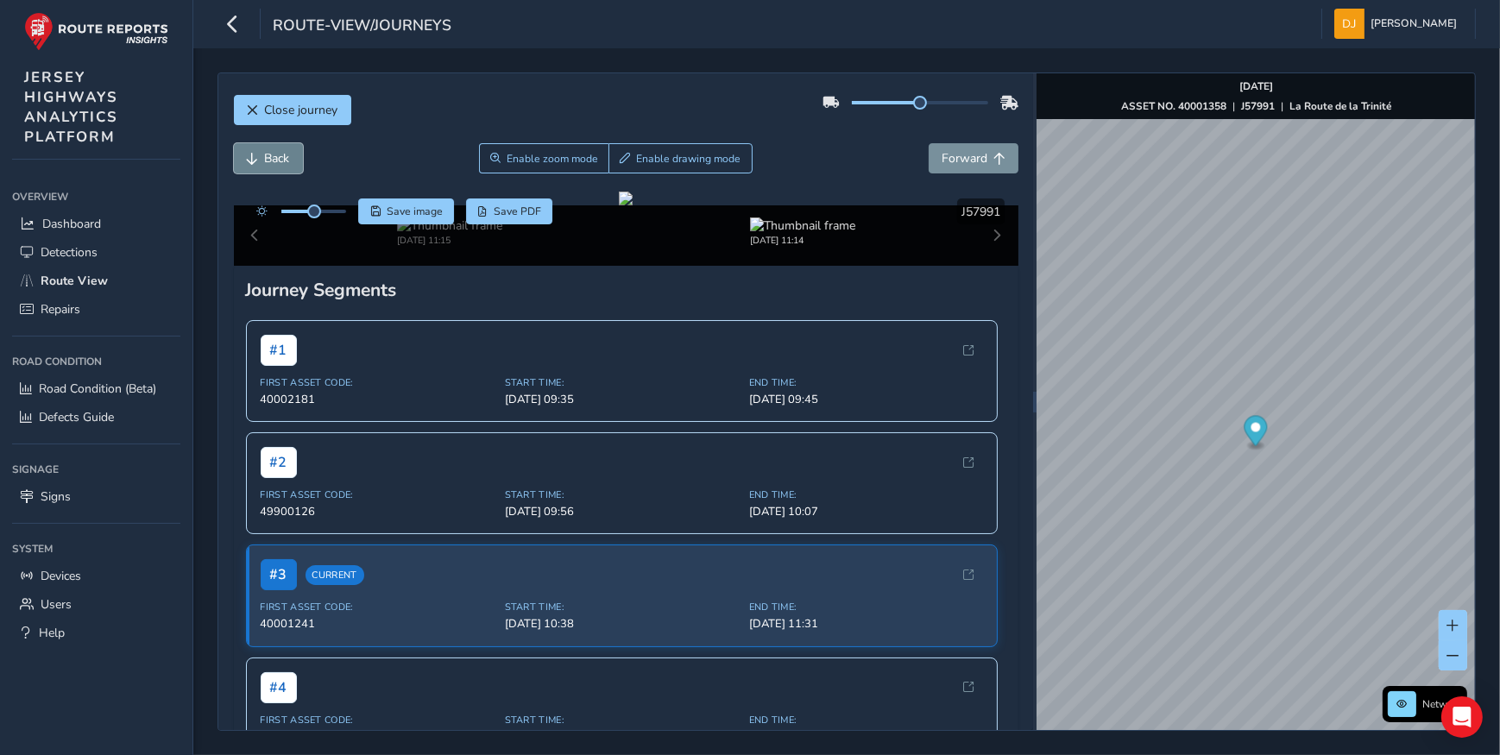
click at [259, 164] on button "Back" at bounding box center [268, 158] width 69 height 30
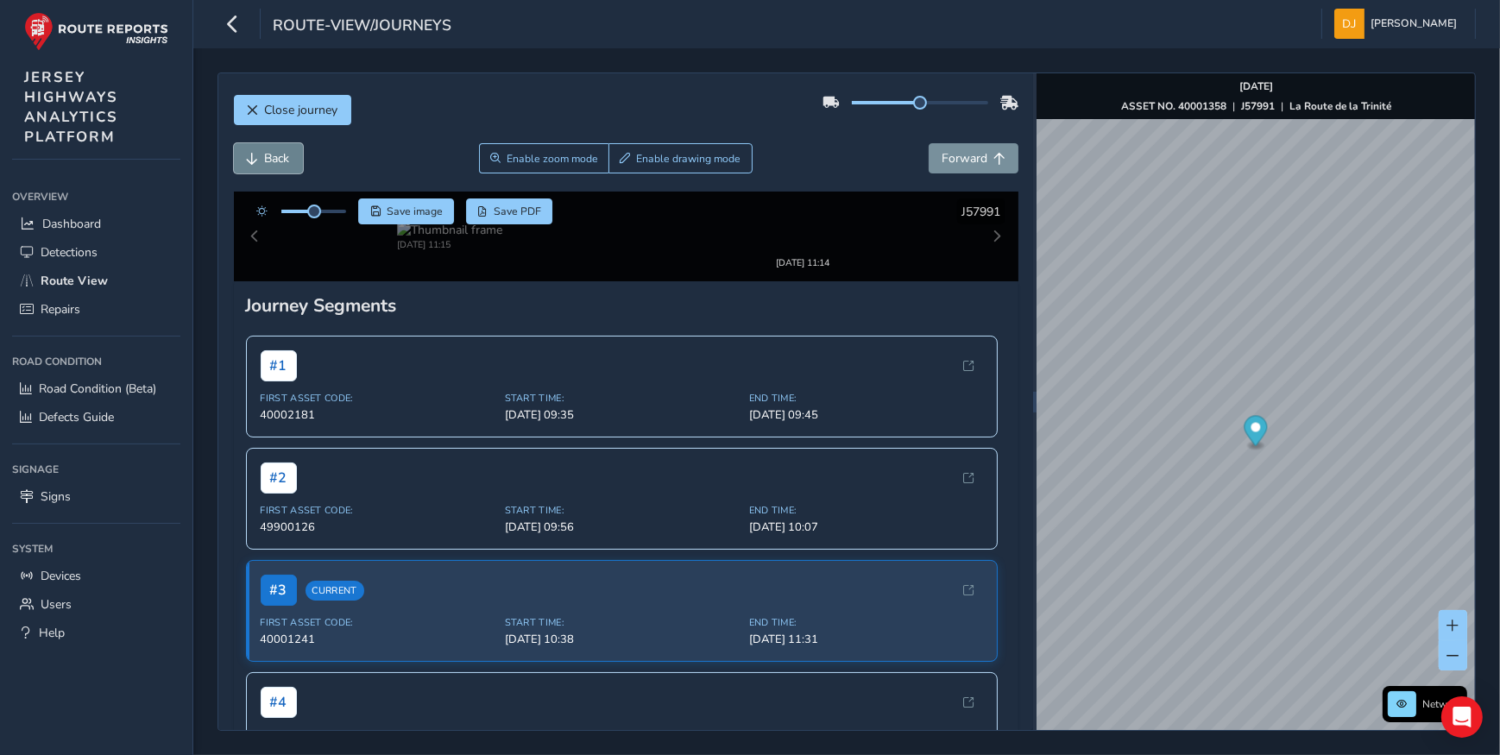
click at [259, 167] on button "Back" at bounding box center [268, 158] width 69 height 30
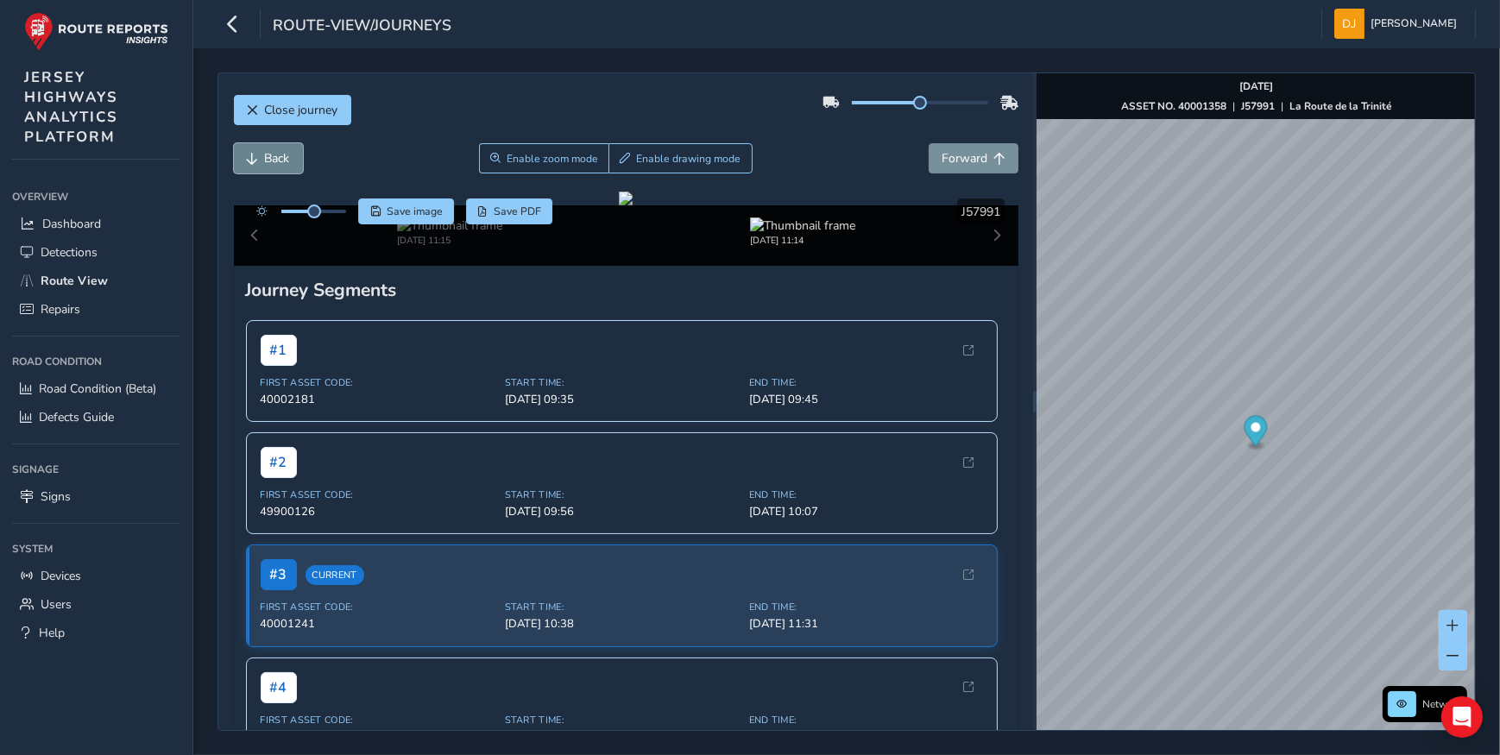
click at [258, 167] on button "Back" at bounding box center [268, 158] width 69 height 30
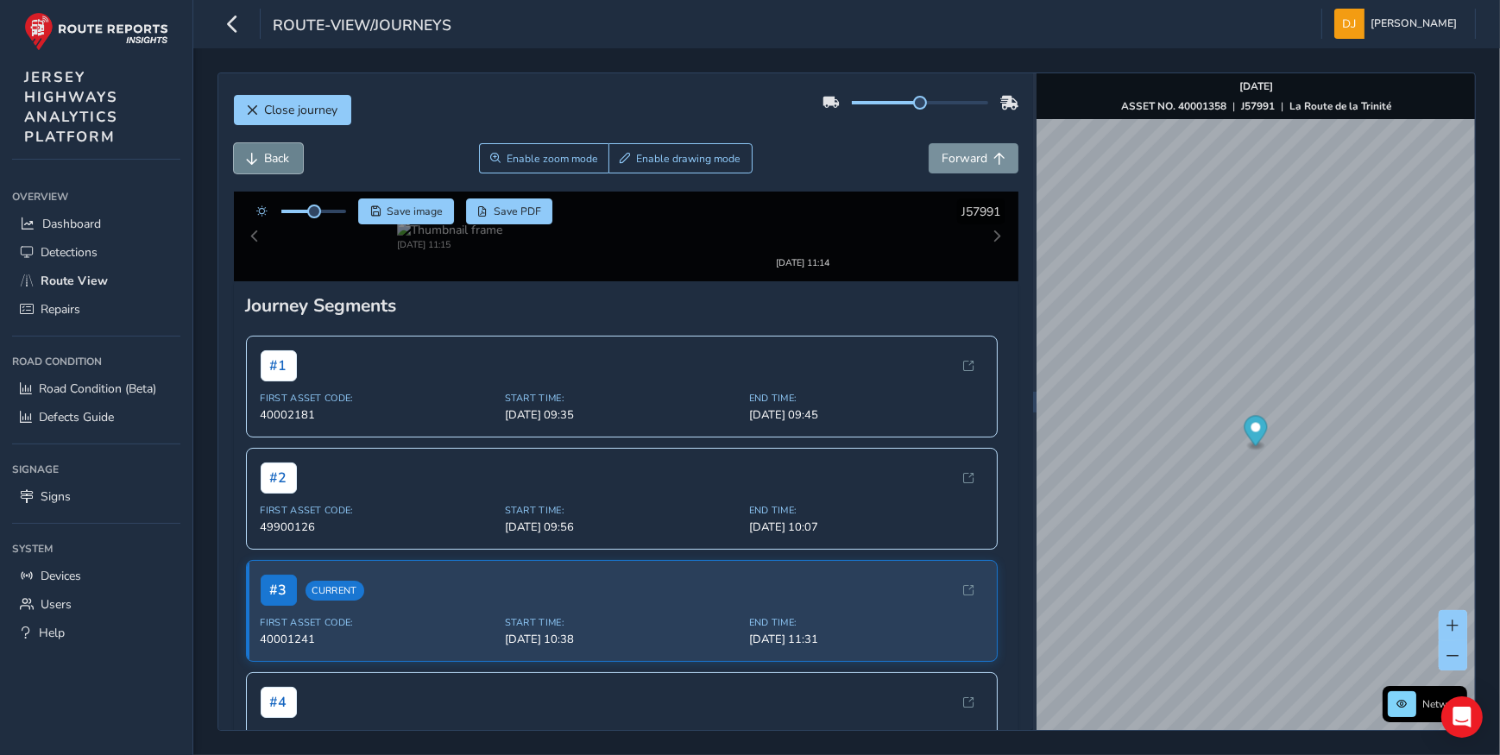
click at [258, 167] on button "Back" at bounding box center [268, 158] width 69 height 30
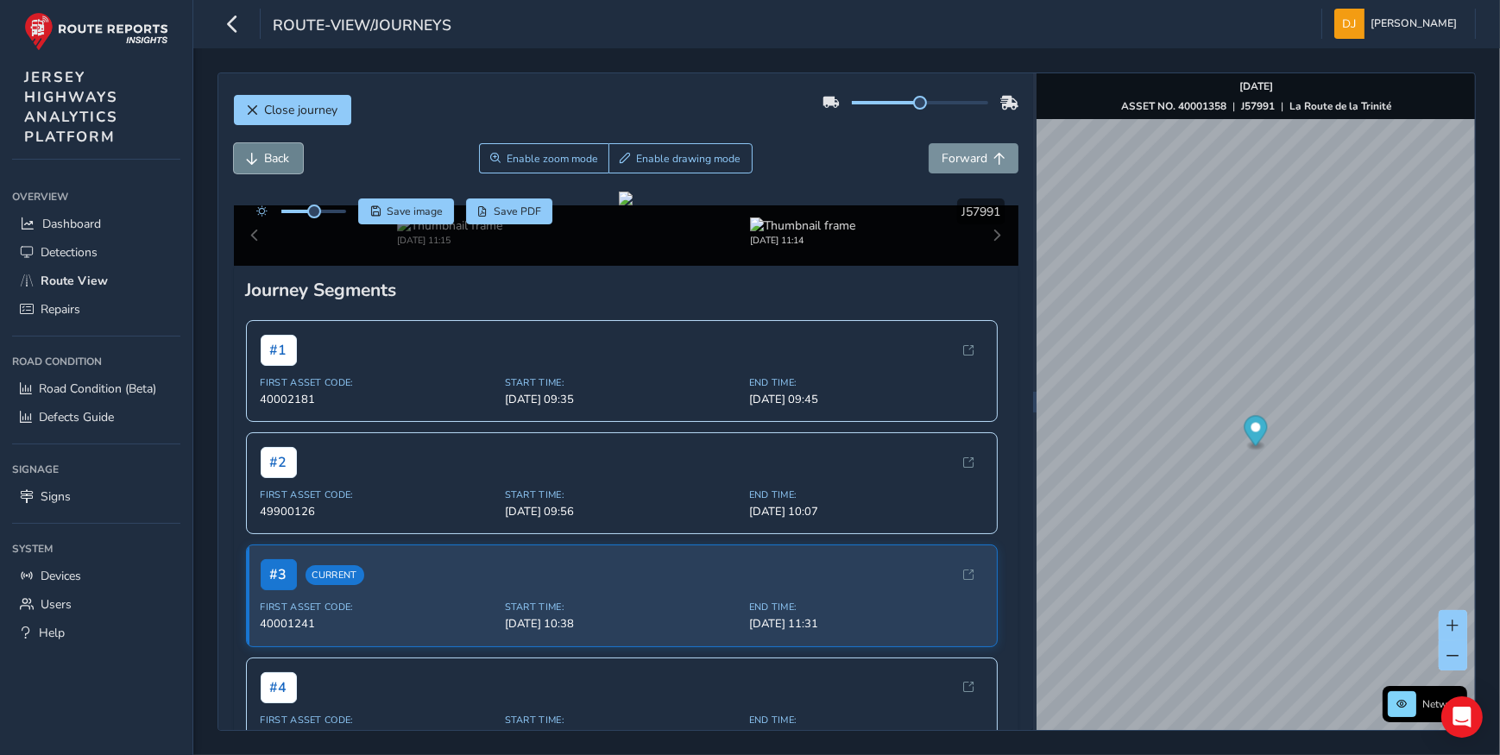
click at [258, 167] on button "Back" at bounding box center [268, 158] width 69 height 30
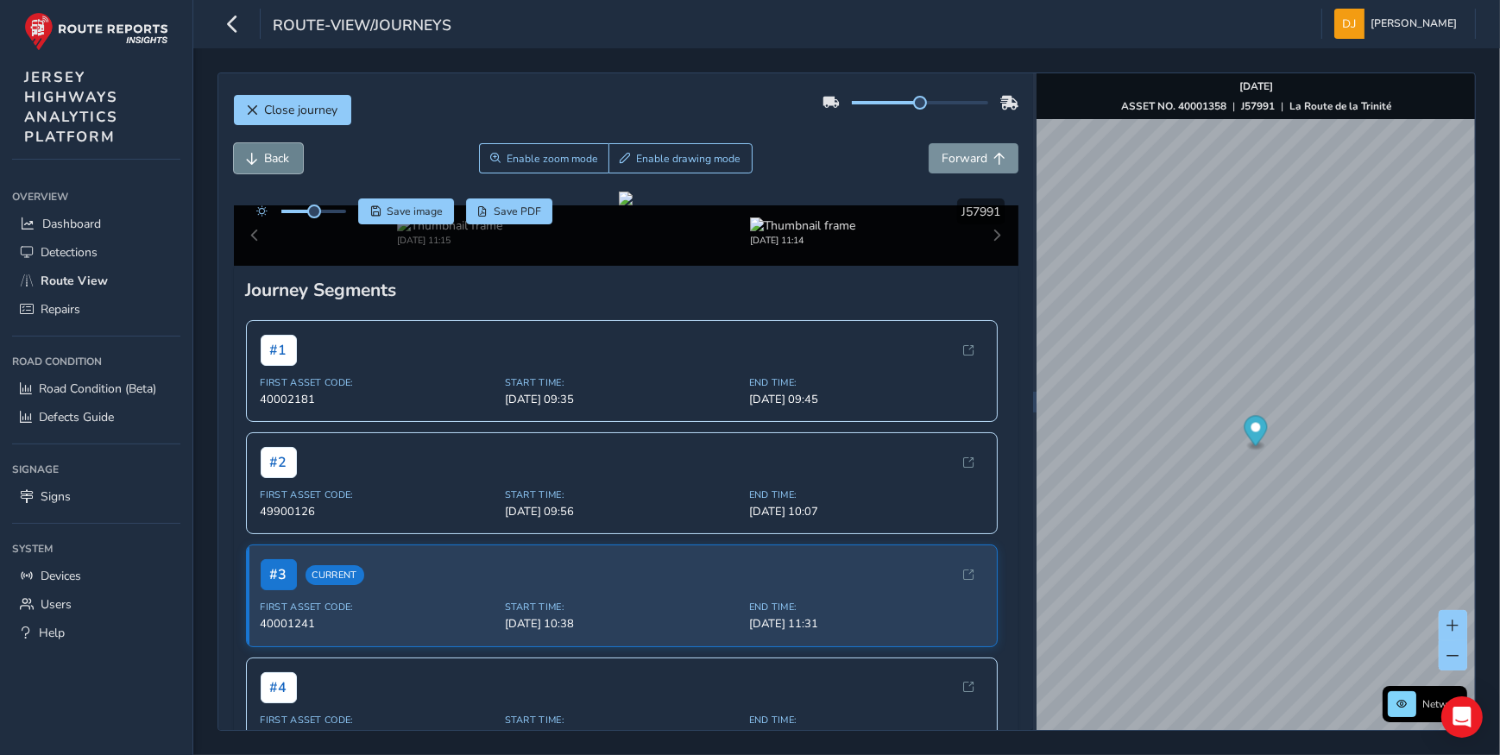
click at [258, 167] on button "Back" at bounding box center [268, 158] width 69 height 30
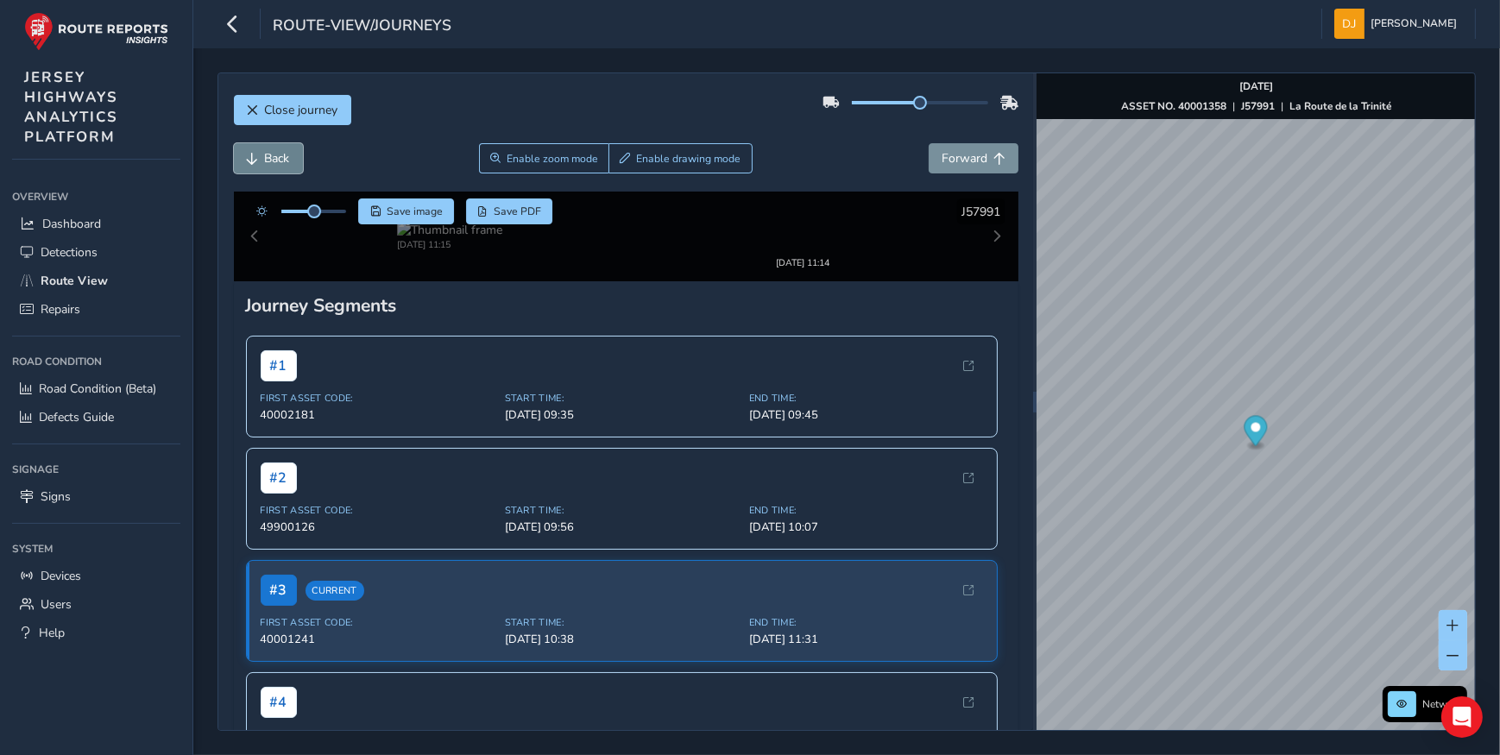
click at [258, 167] on button "Back" at bounding box center [268, 158] width 69 height 30
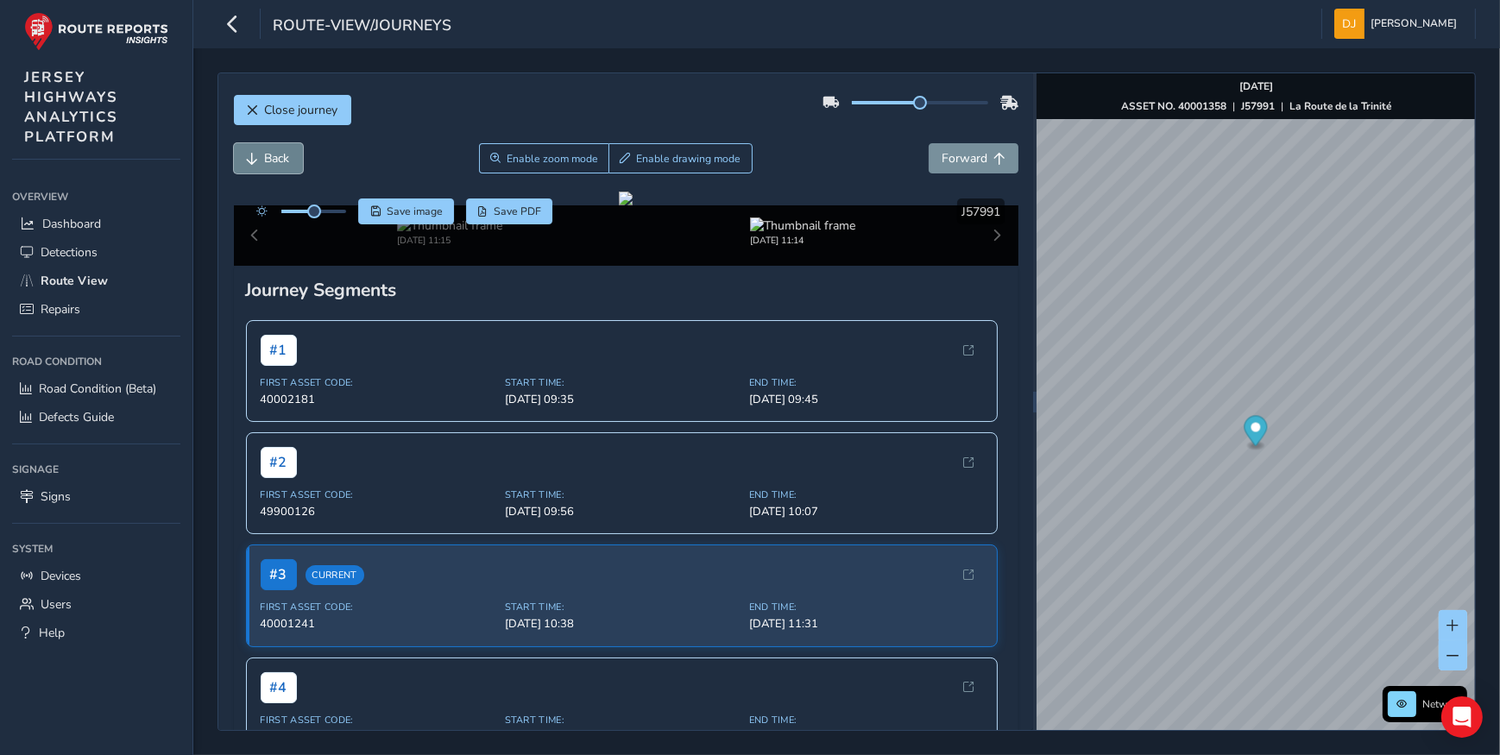
click at [258, 167] on button "Back" at bounding box center [268, 158] width 69 height 30
click at [972, 165] on span "Forward" at bounding box center [965, 158] width 46 height 16
click at [966, 164] on span "Forward" at bounding box center [965, 158] width 46 height 16
click at [260, 151] on button "Back" at bounding box center [268, 158] width 69 height 30
click at [515, 216] on span "Save PDF" at bounding box center [517, 212] width 47 height 14
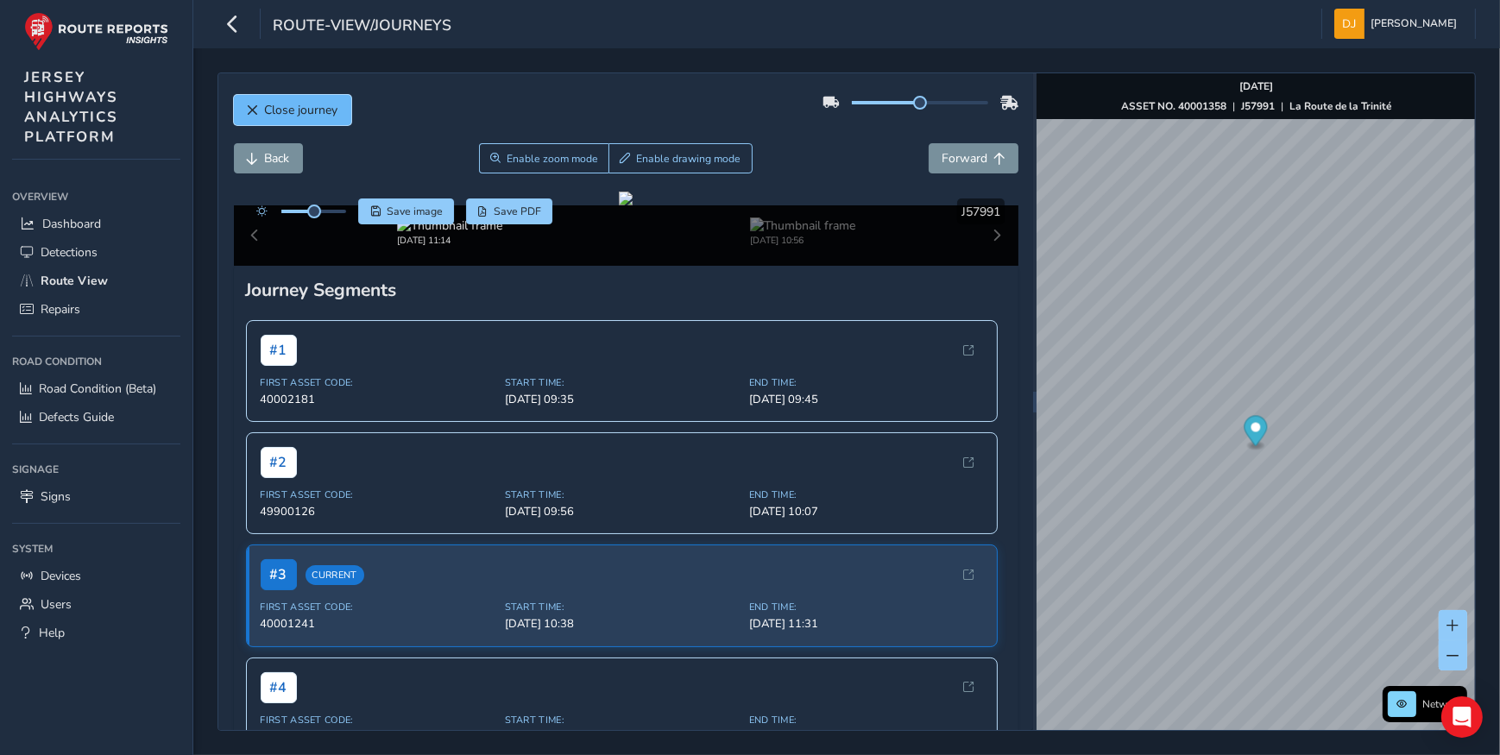
click at [266, 106] on span "Close journey" at bounding box center [301, 110] width 73 height 16
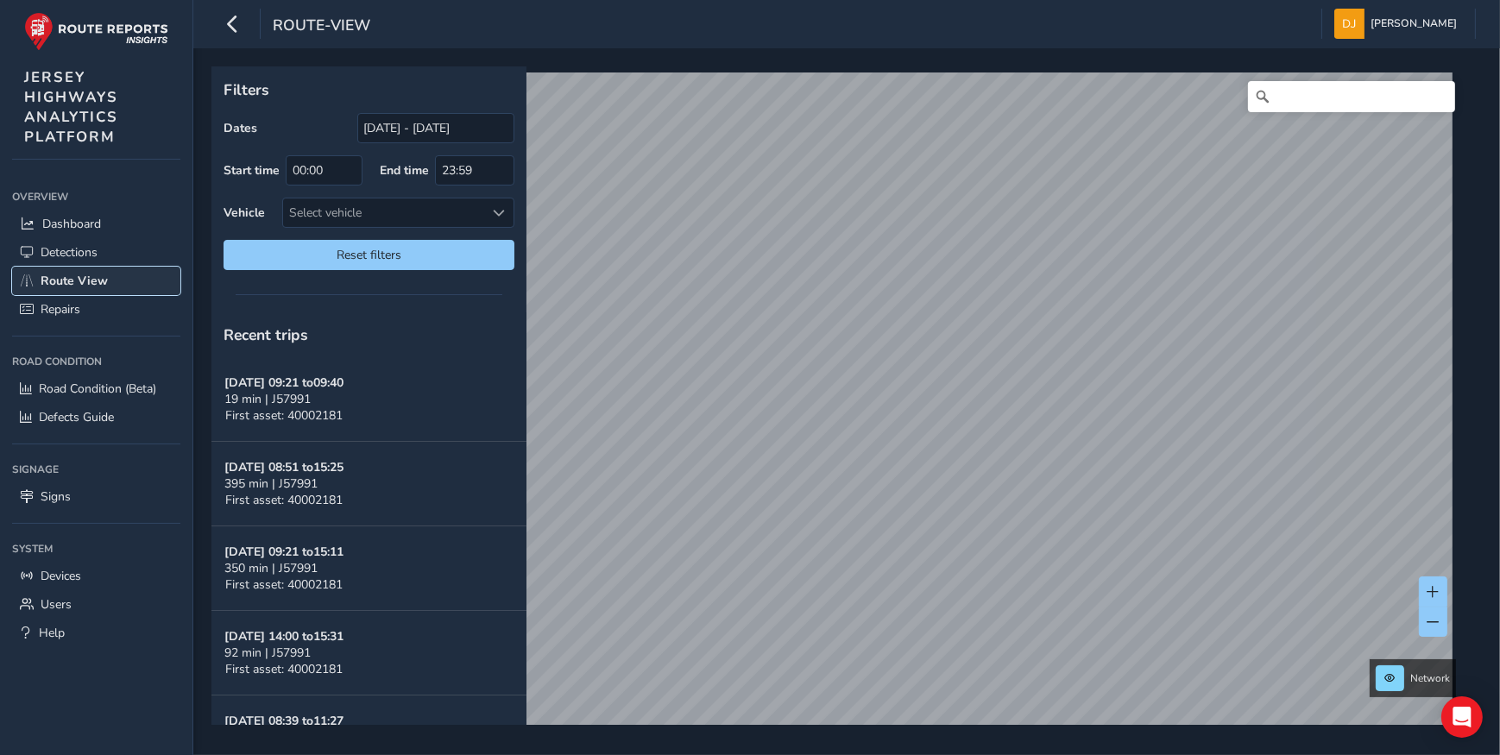
click at [73, 282] on span "Route View" at bounding box center [74, 281] width 67 height 16
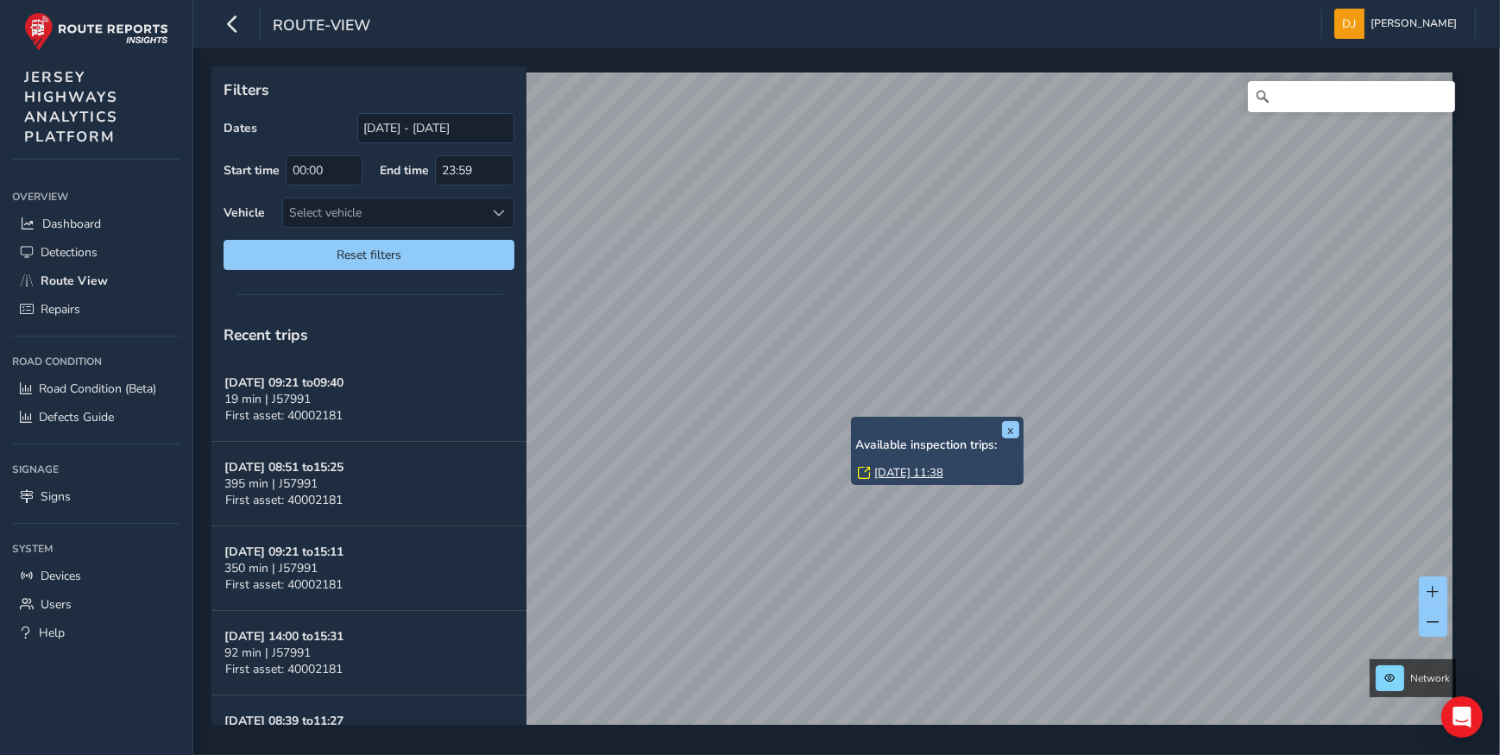
click at [908, 473] on link "[DATE] 11:38" at bounding box center [908, 473] width 69 height 16
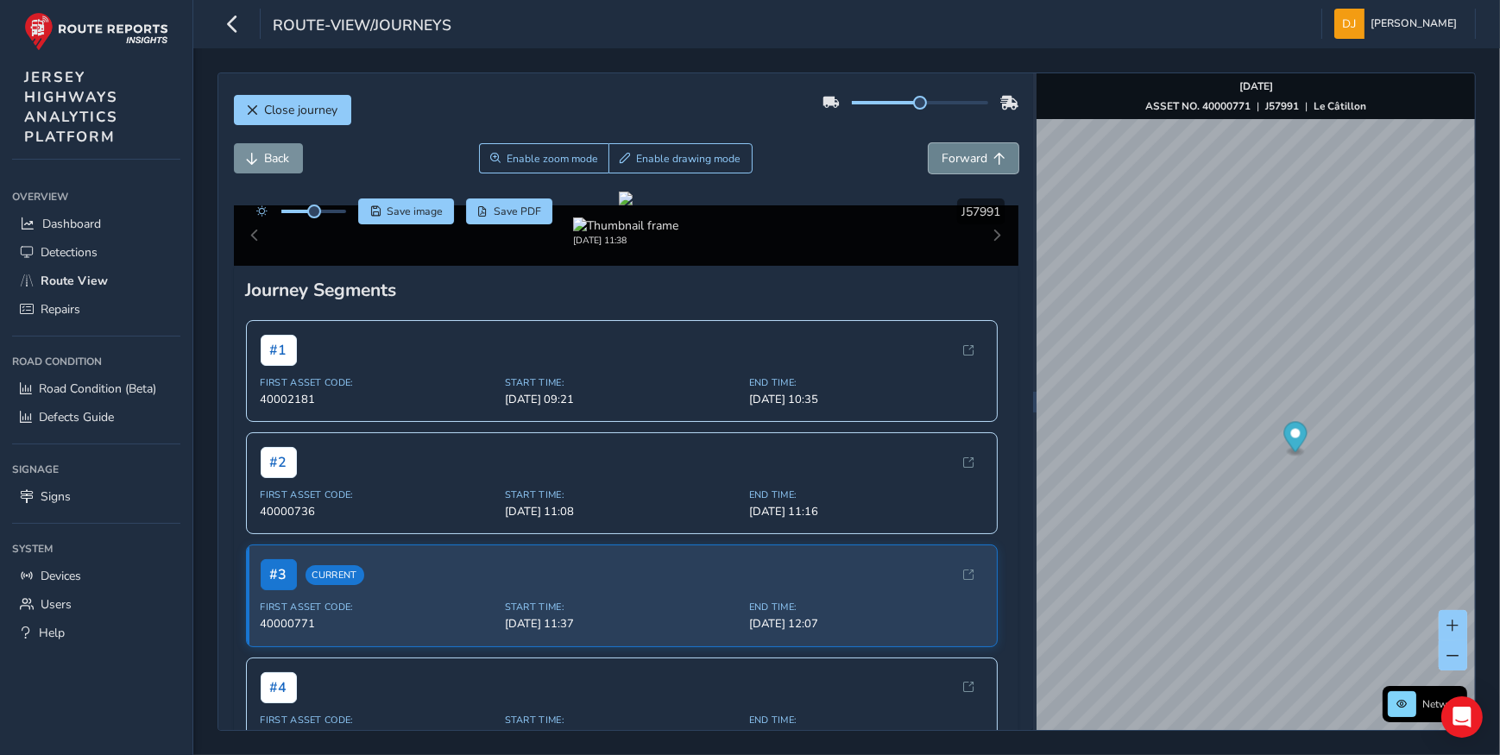
click at [966, 160] on span "Forward" at bounding box center [965, 158] width 46 height 16
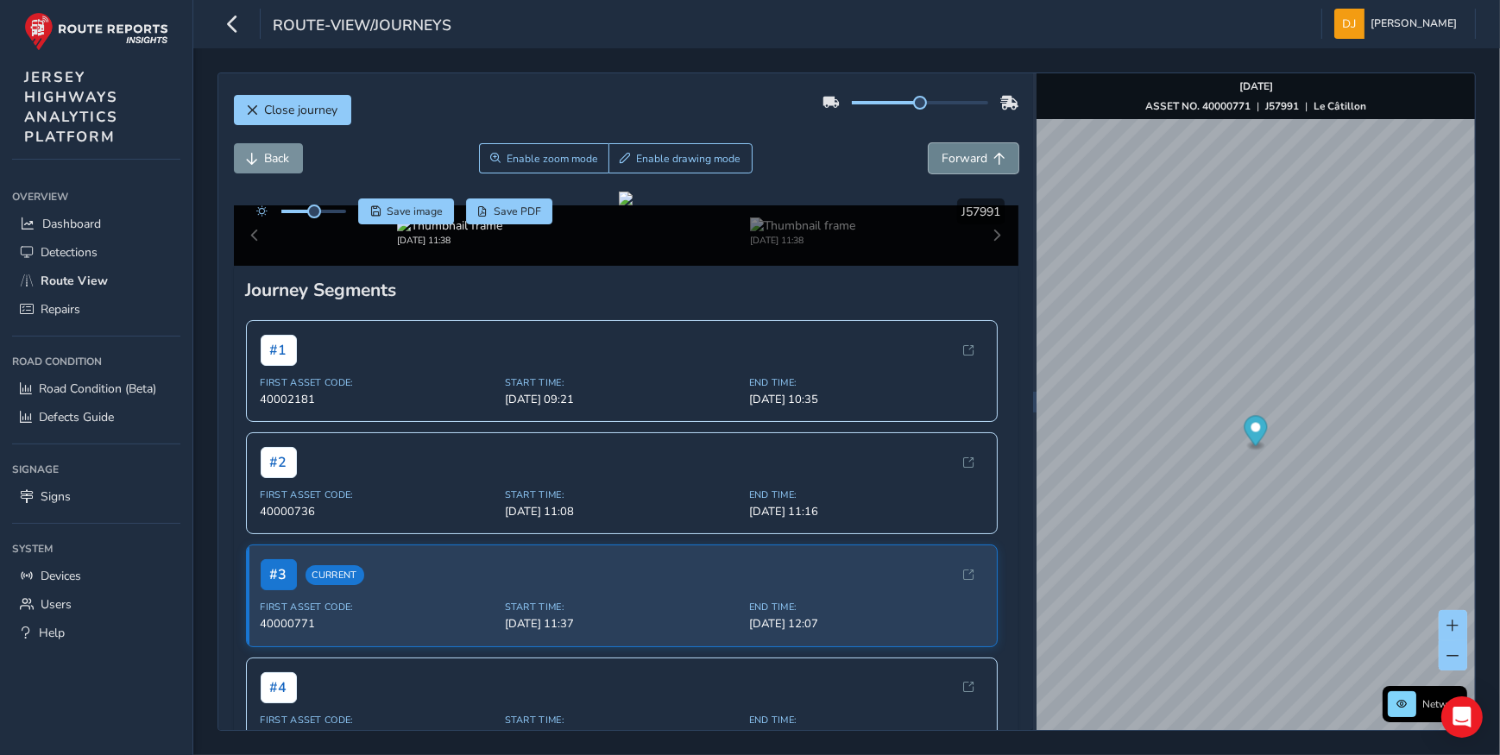
click at [966, 160] on span "Forward" at bounding box center [965, 158] width 46 height 16
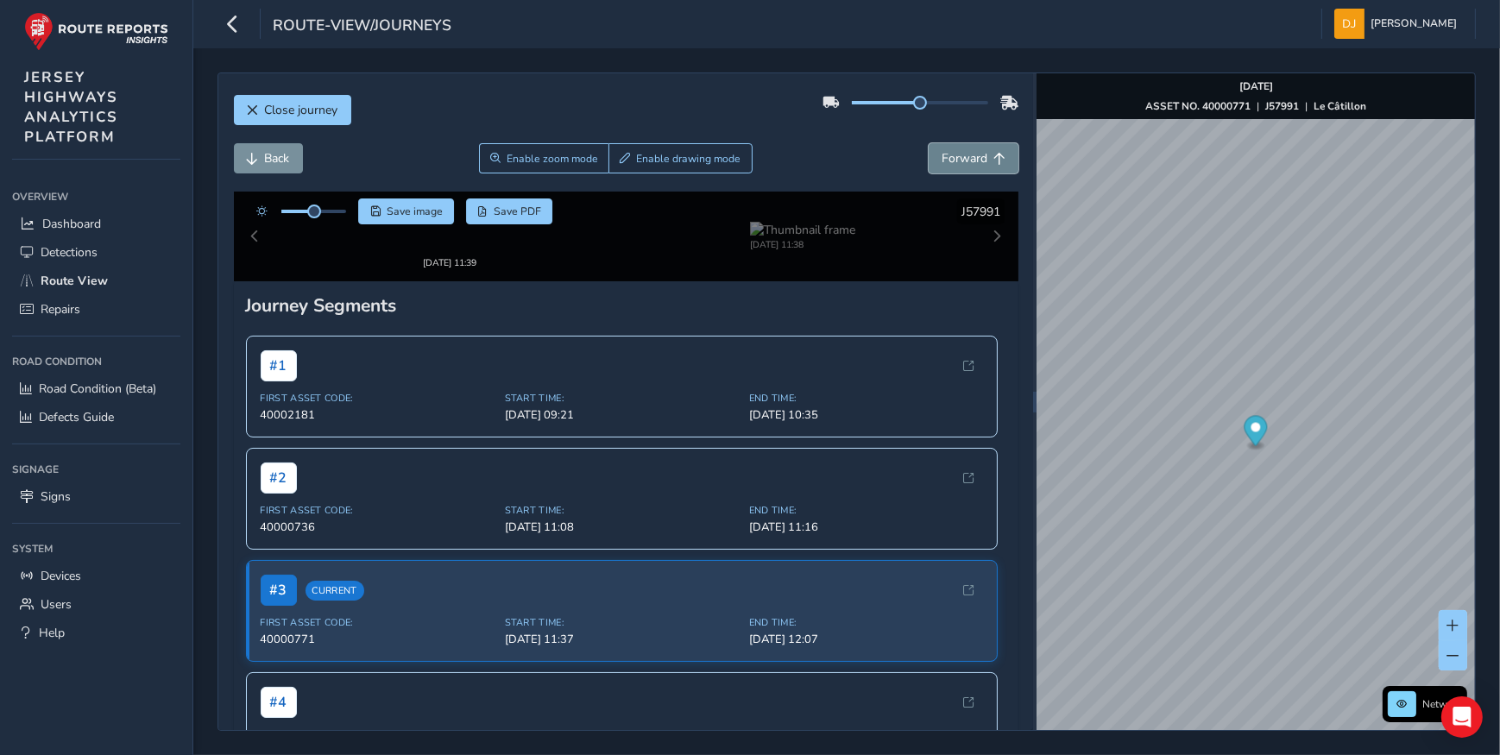
click at [966, 160] on span "Forward" at bounding box center [965, 158] width 46 height 16
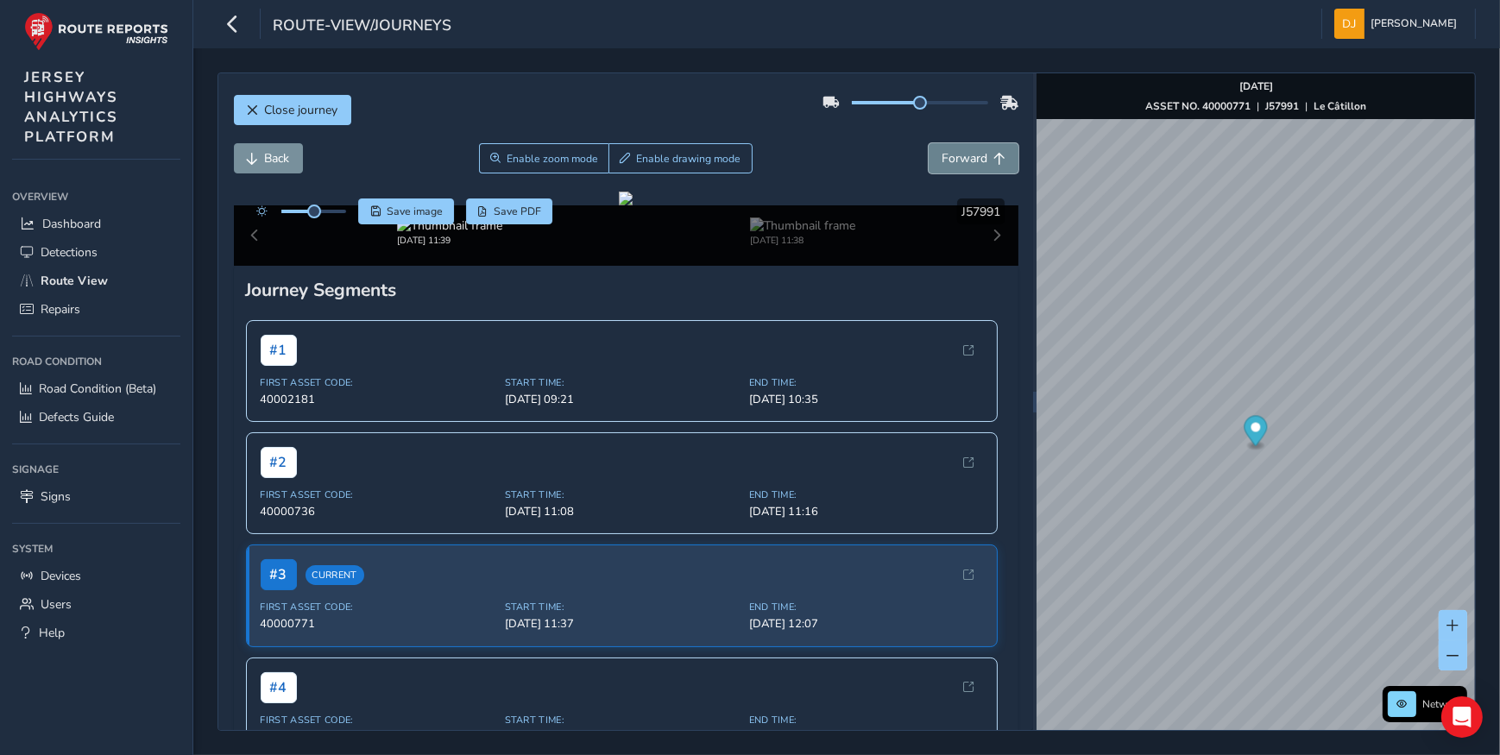
click at [966, 160] on span "Forward" at bounding box center [965, 158] width 46 height 16
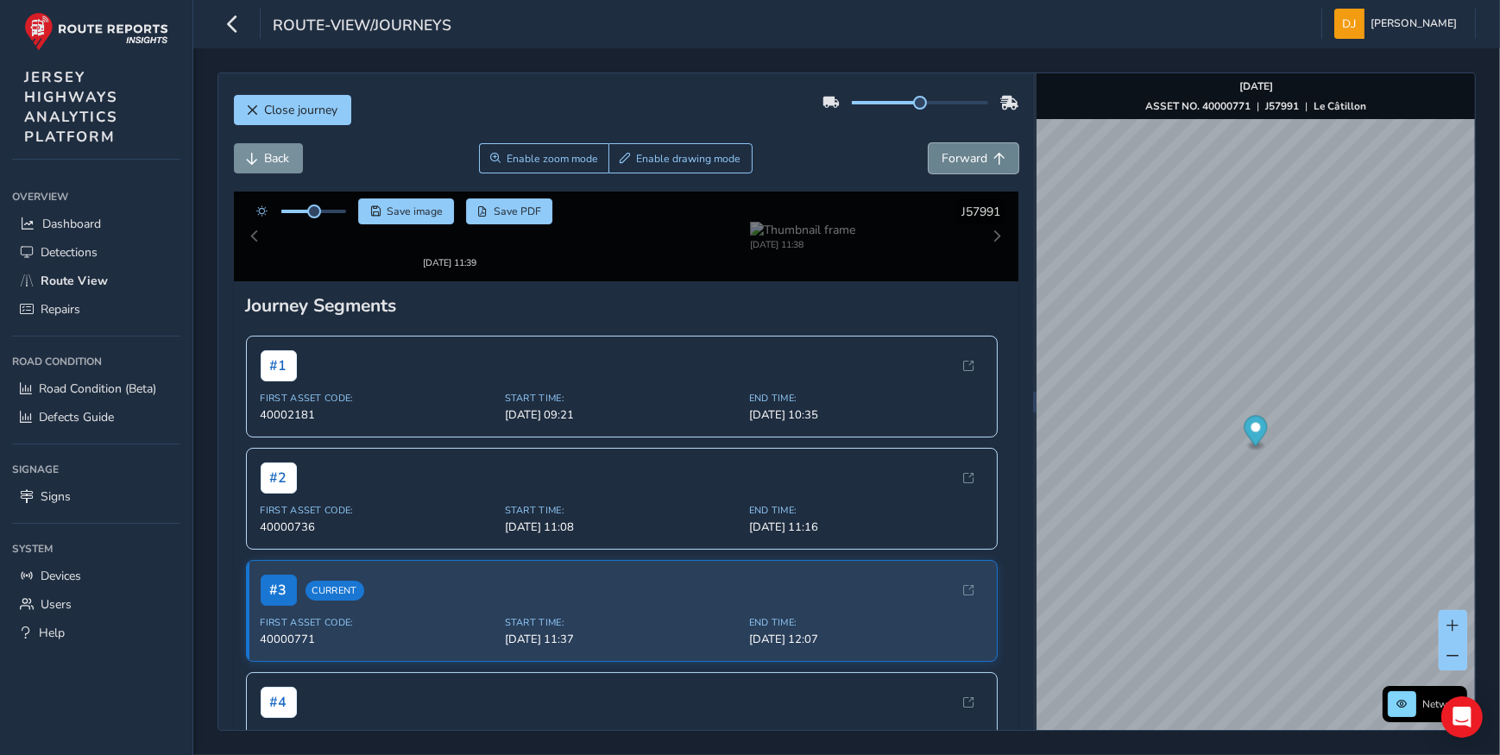
click at [966, 160] on span "Forward" at bounding box center [965, 158] width 46 height 16
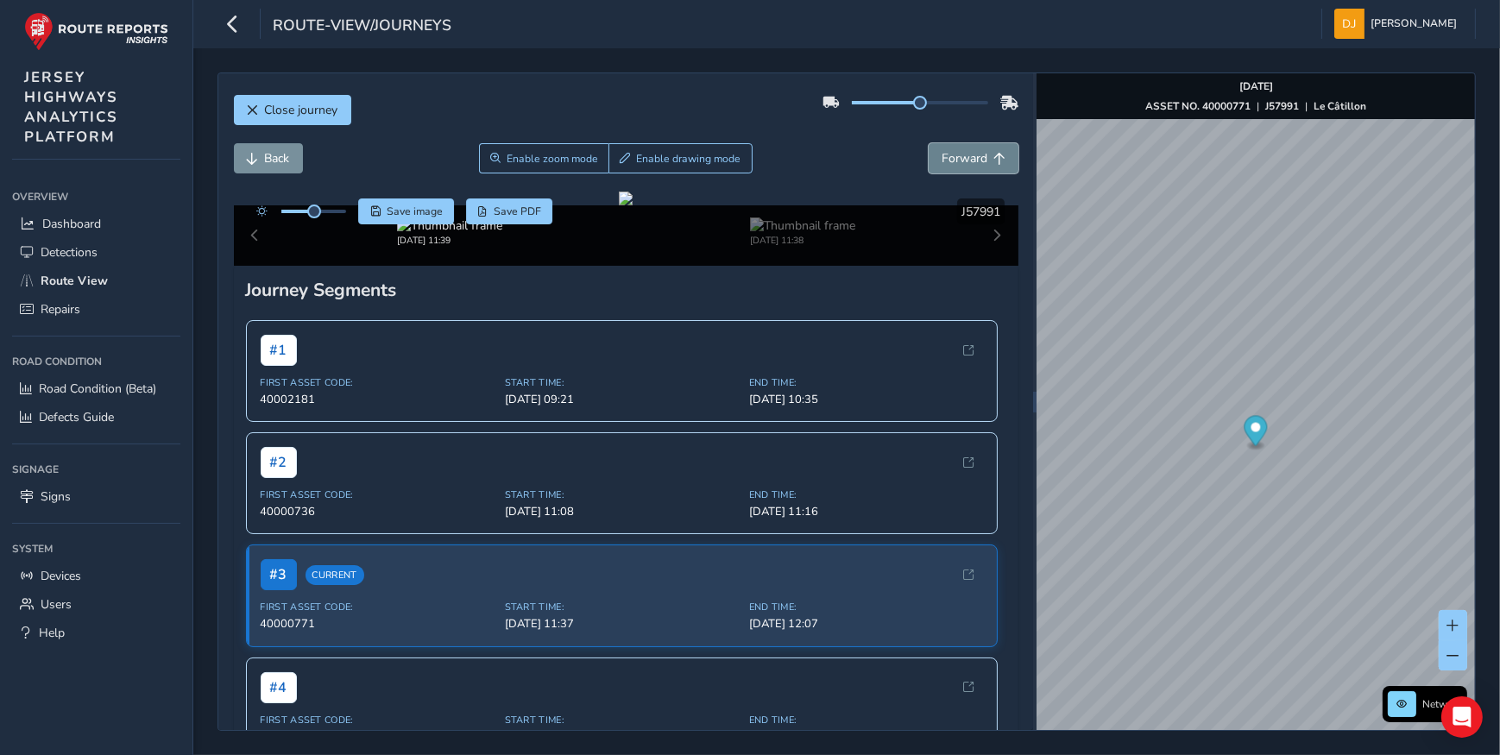
click at [966, 160] on span "Forward" at bounding box center [965, 158] width 46 height 16
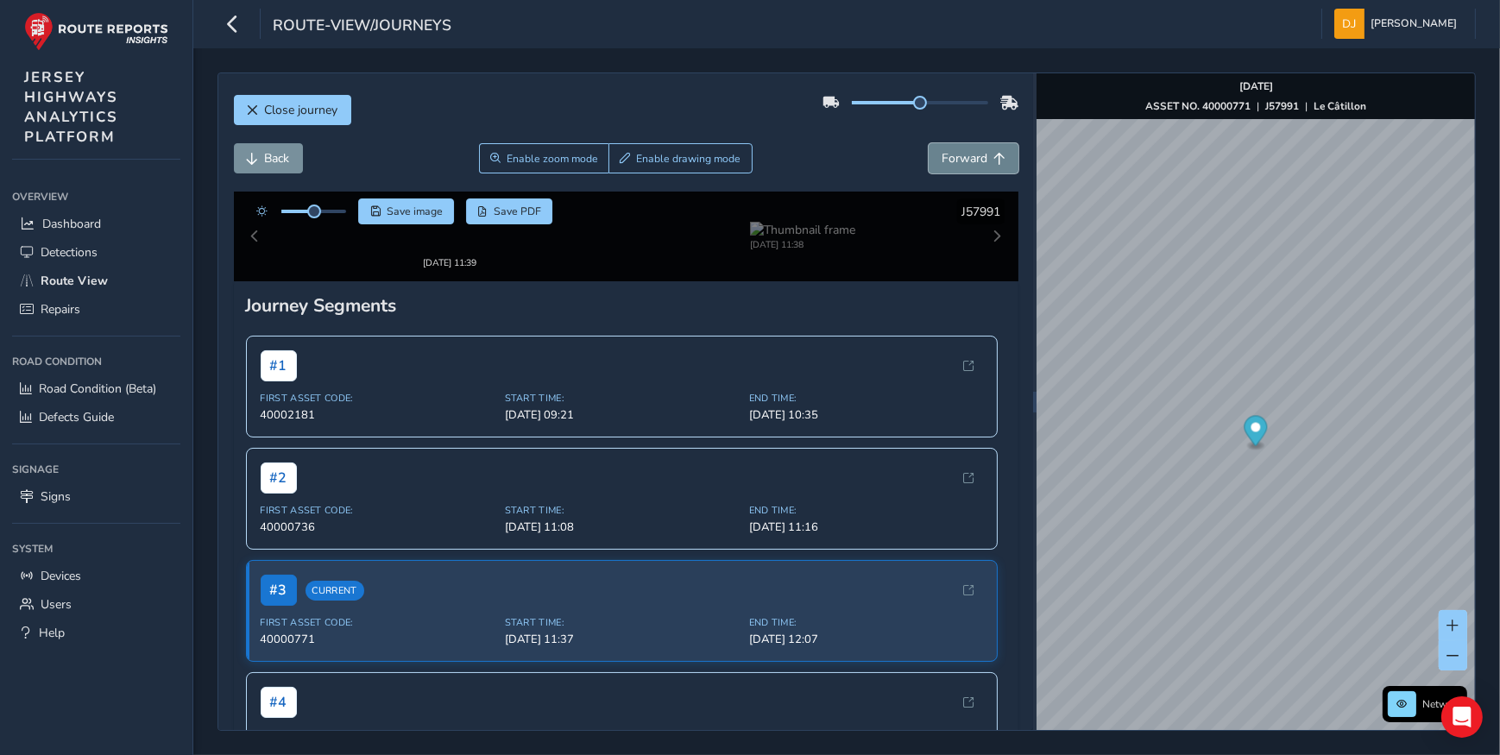
click at [966, 160] on span "Forward" at bounding box center [965, 158] width 46 height 16
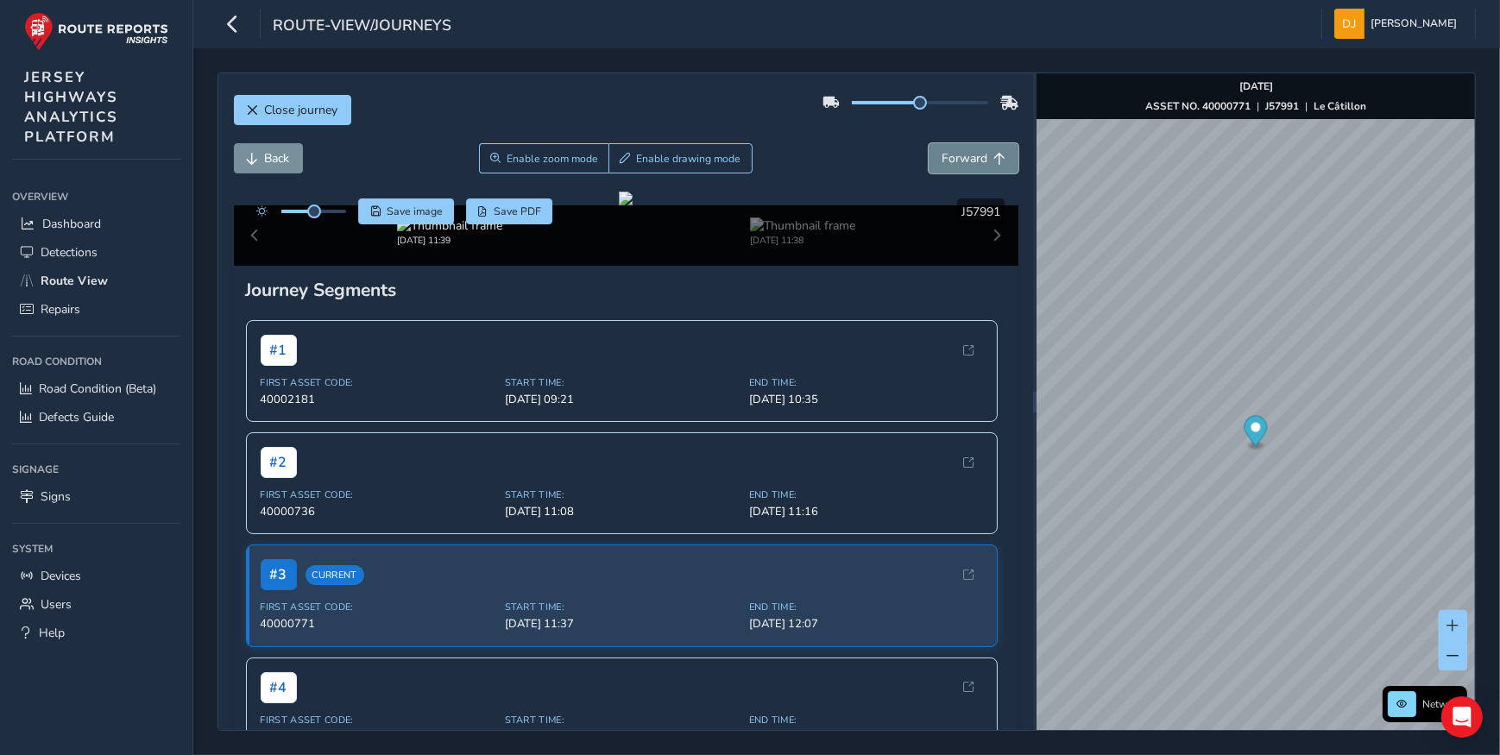
click at [966, 160] on span "Forward" at bounding box center [965, 158] width 46 height 16
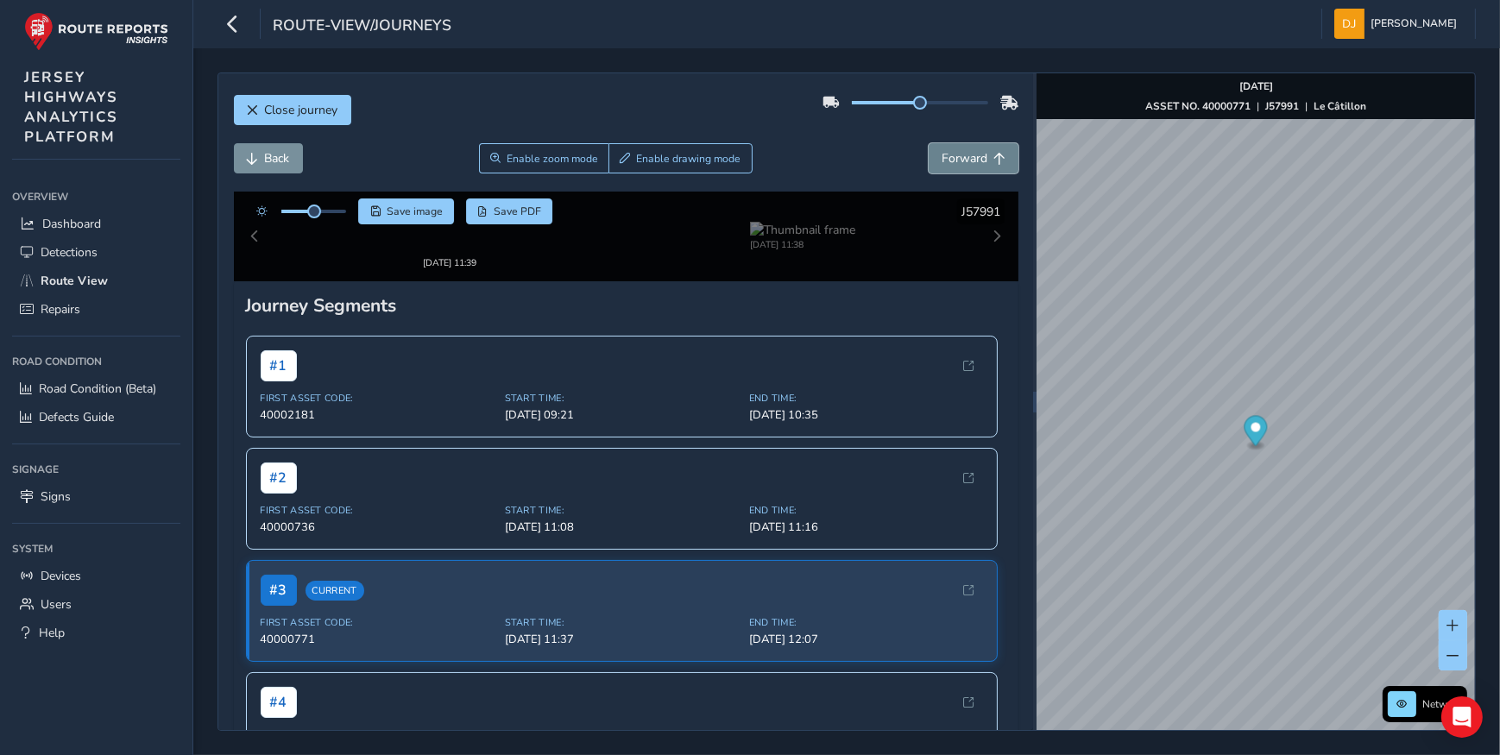
click at [966, 160] on span "Forward" at bounding box center [965, 158] width 46 height 16
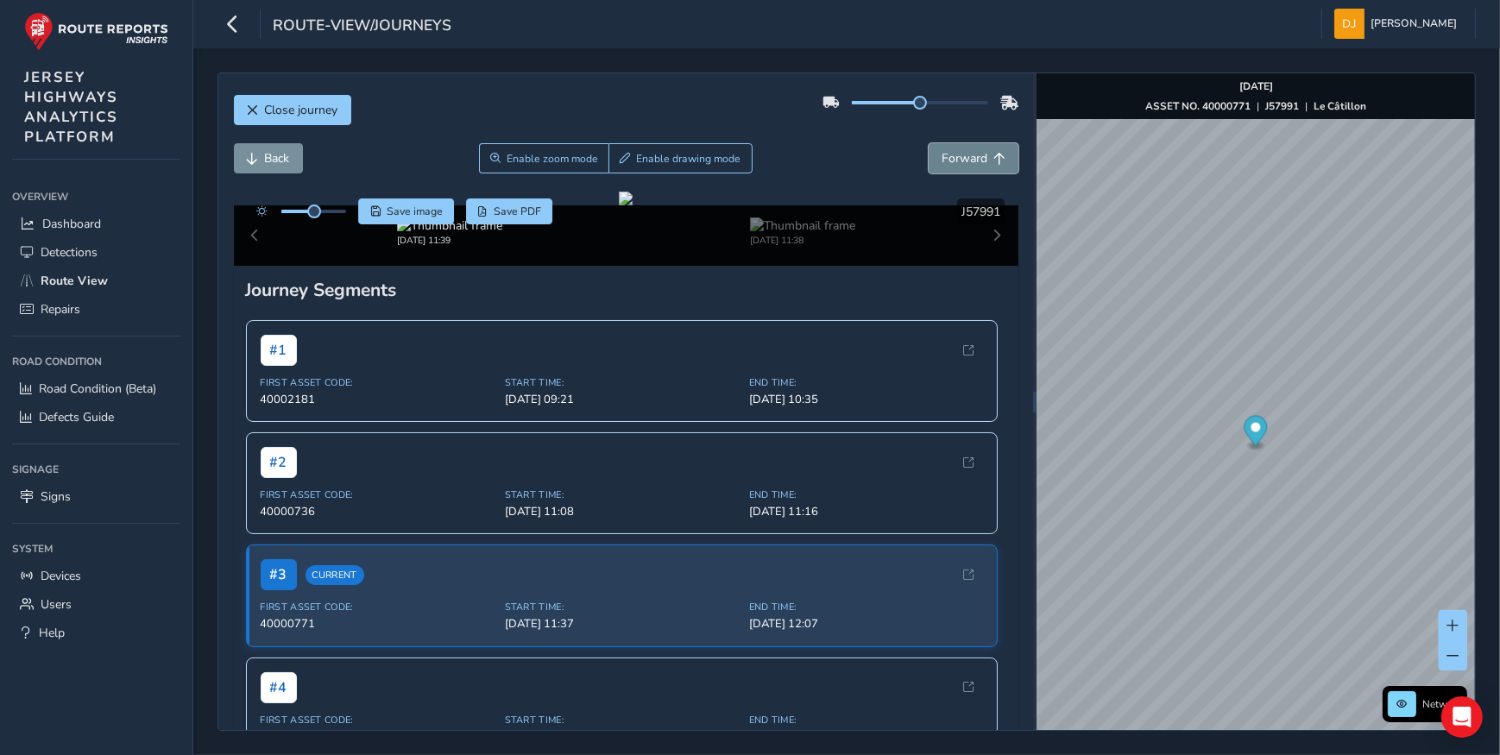
click at [966, 160] on span "Forward" at bounding box center [965, 158] width 46 height 16
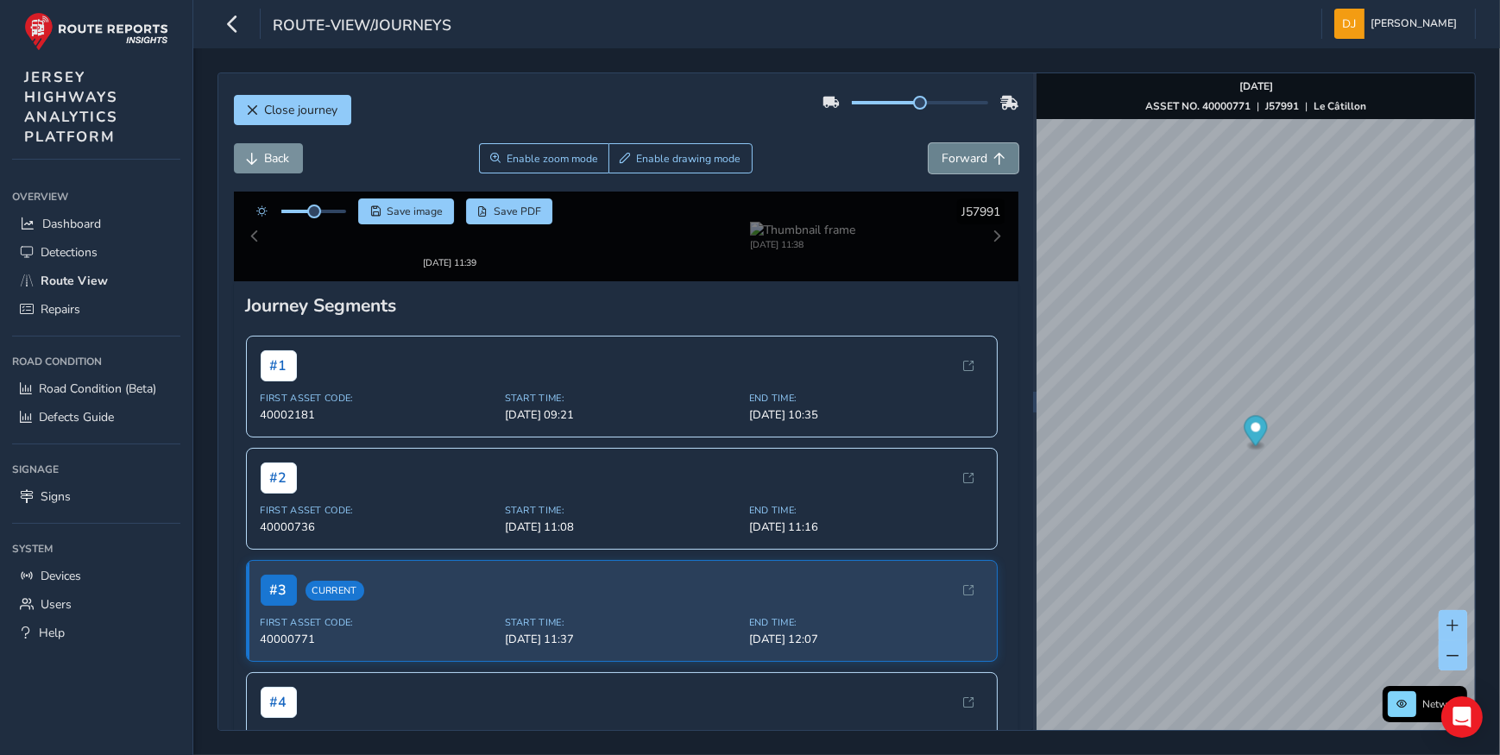
click at [966, 160] on span "Forward" at bounding box center [965, 158] width 46 height 16
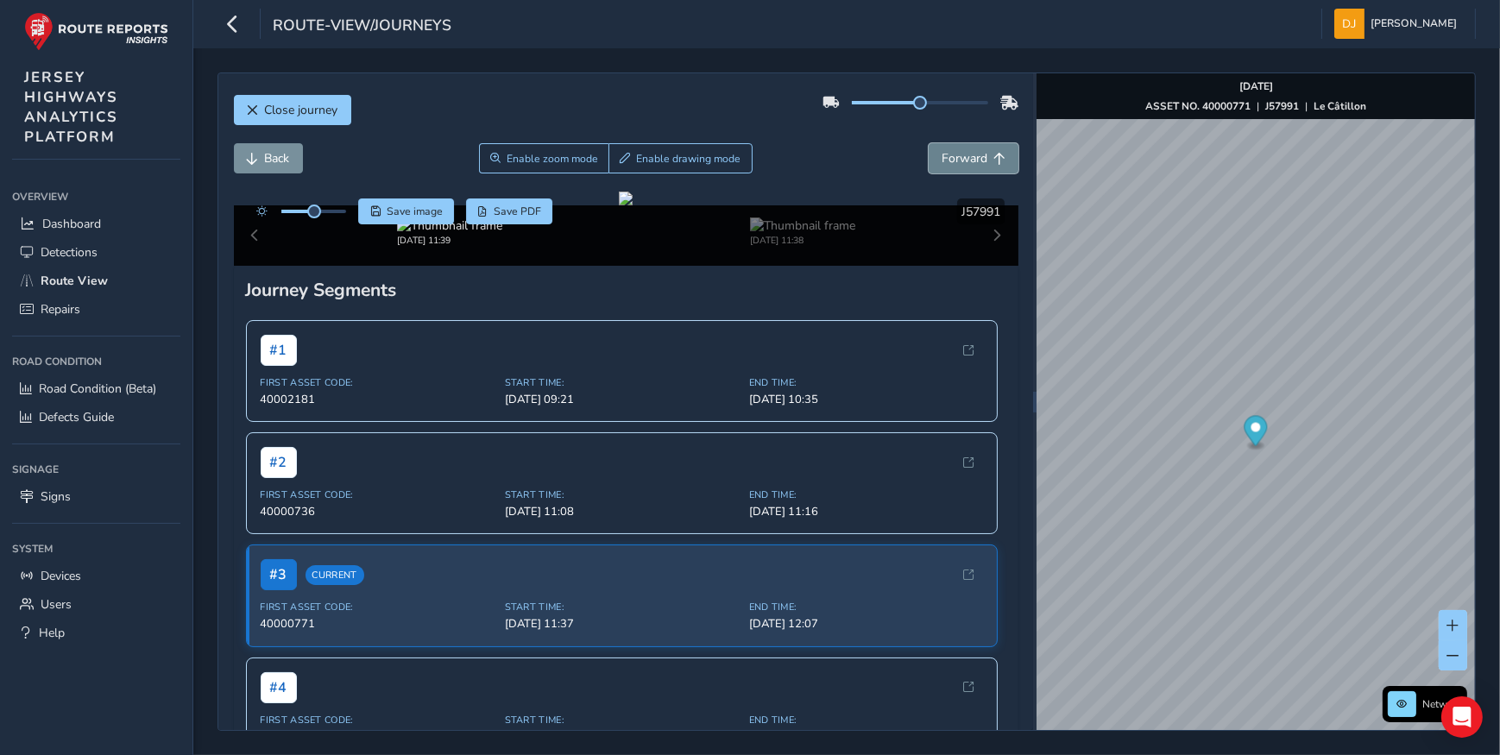
click at [966, 160] on span "Forward" at bounding box center [965, 158] width 46 height 16
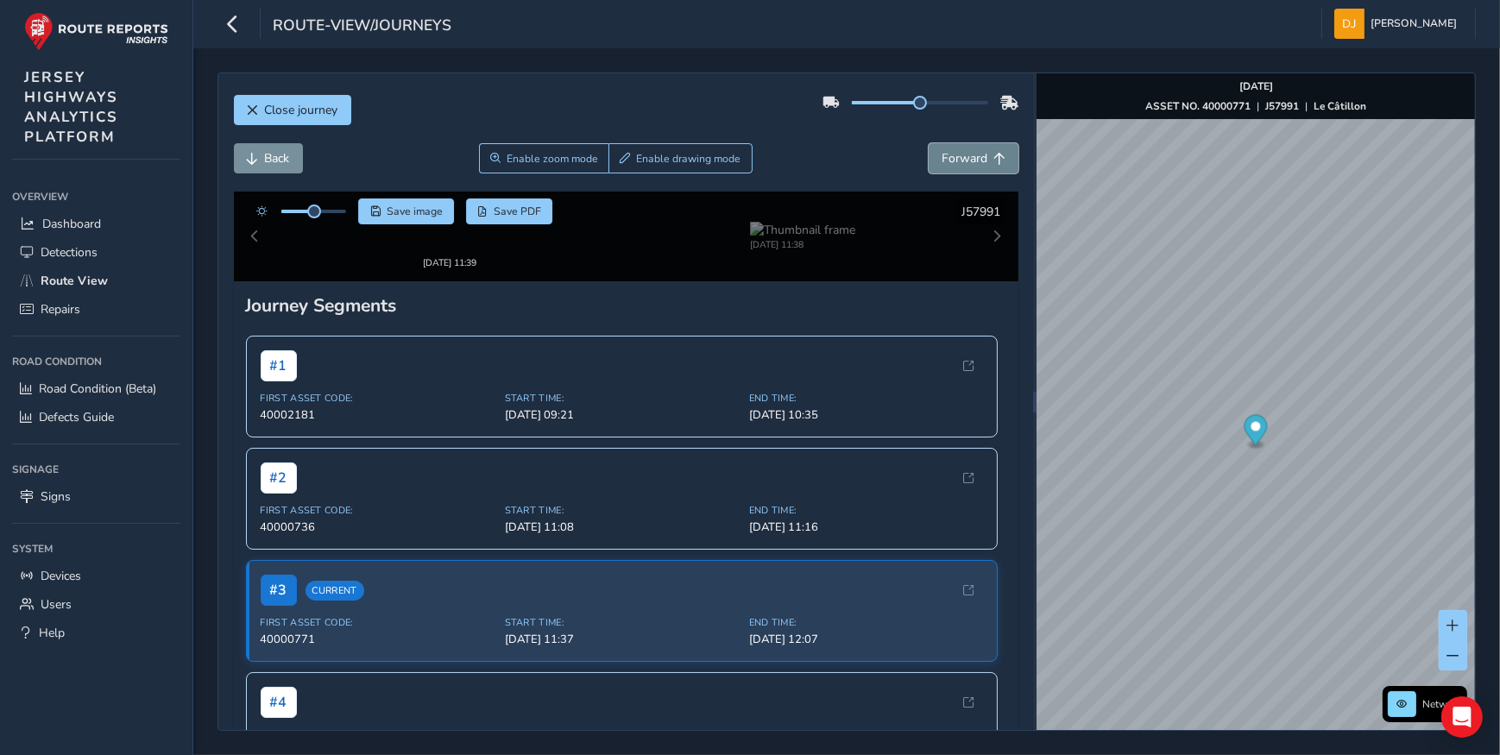
click at [966, 160] on span "Forward" at bounding box center [965, 158] width 46 height 16
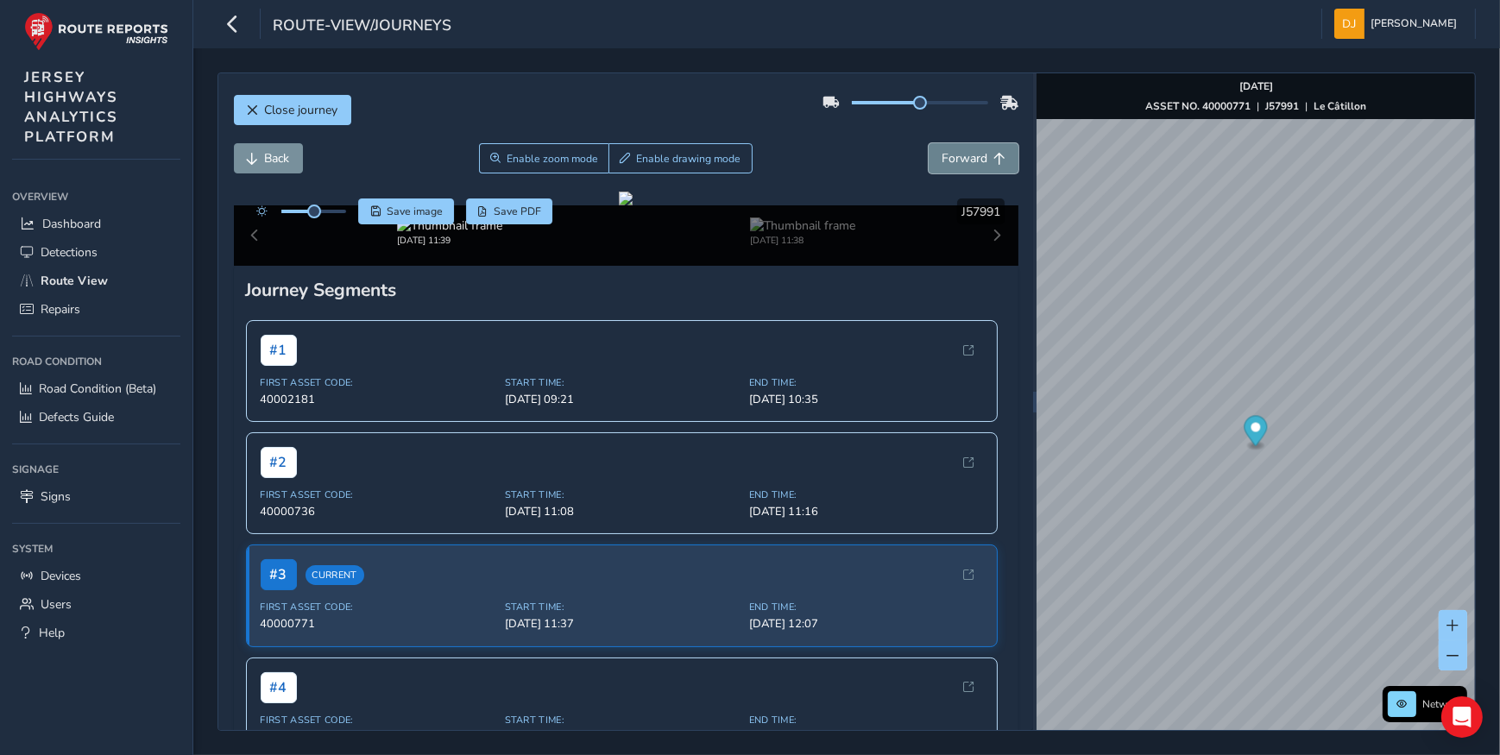
click at [966, 160] on span "Forward" at bounding box center [965, 158] width 46 height 16
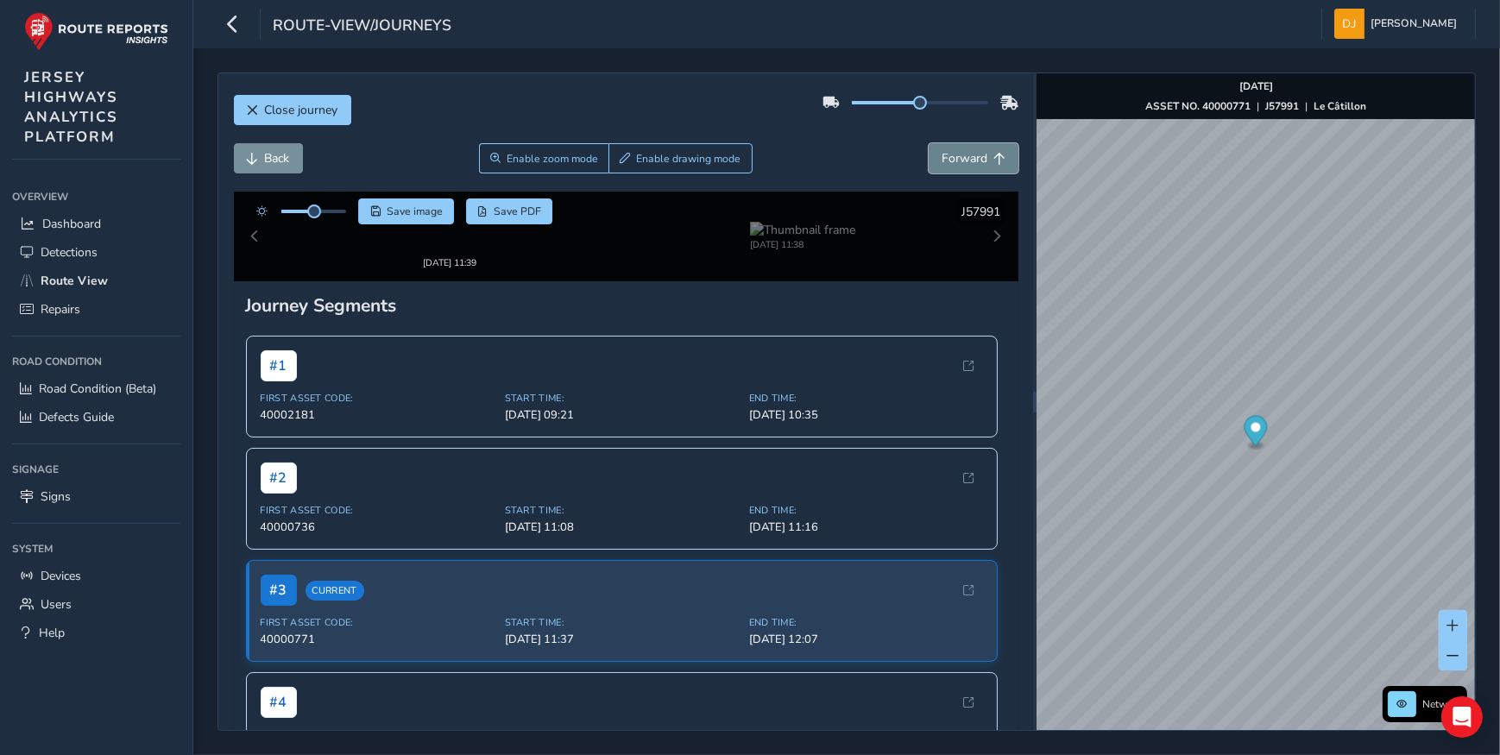
click at [966, 160] on span "Forward" at bounding box center [965, 158] width 46 height 16
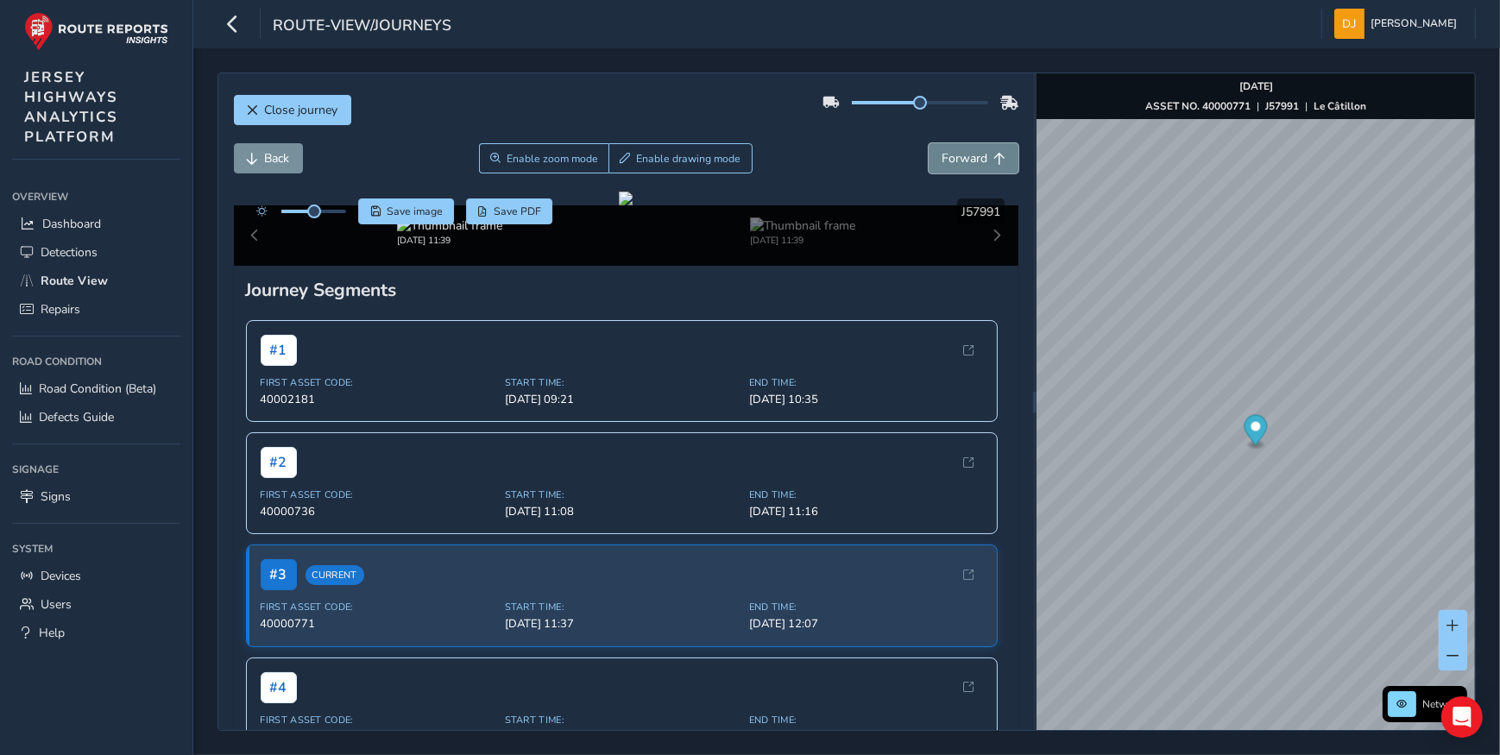
click at [966, 160] on span "Forward" at bounding box center [965, 158] width 46 height 16
click at [252, 154] on span "Back" at bounding box center [253, 159] width 12 height 12
drag, startPoint x: 314, startPoint y: 210, endPoint x: 369, endPoint y: 216, distance: 54.7
click at [369, 216] on div "Save image Save PDF" at bounding box center [401, 212] width 306 height 26
click at [994, 164] on span "Forward" at bounding box center [1000, 159] width 12 height 12
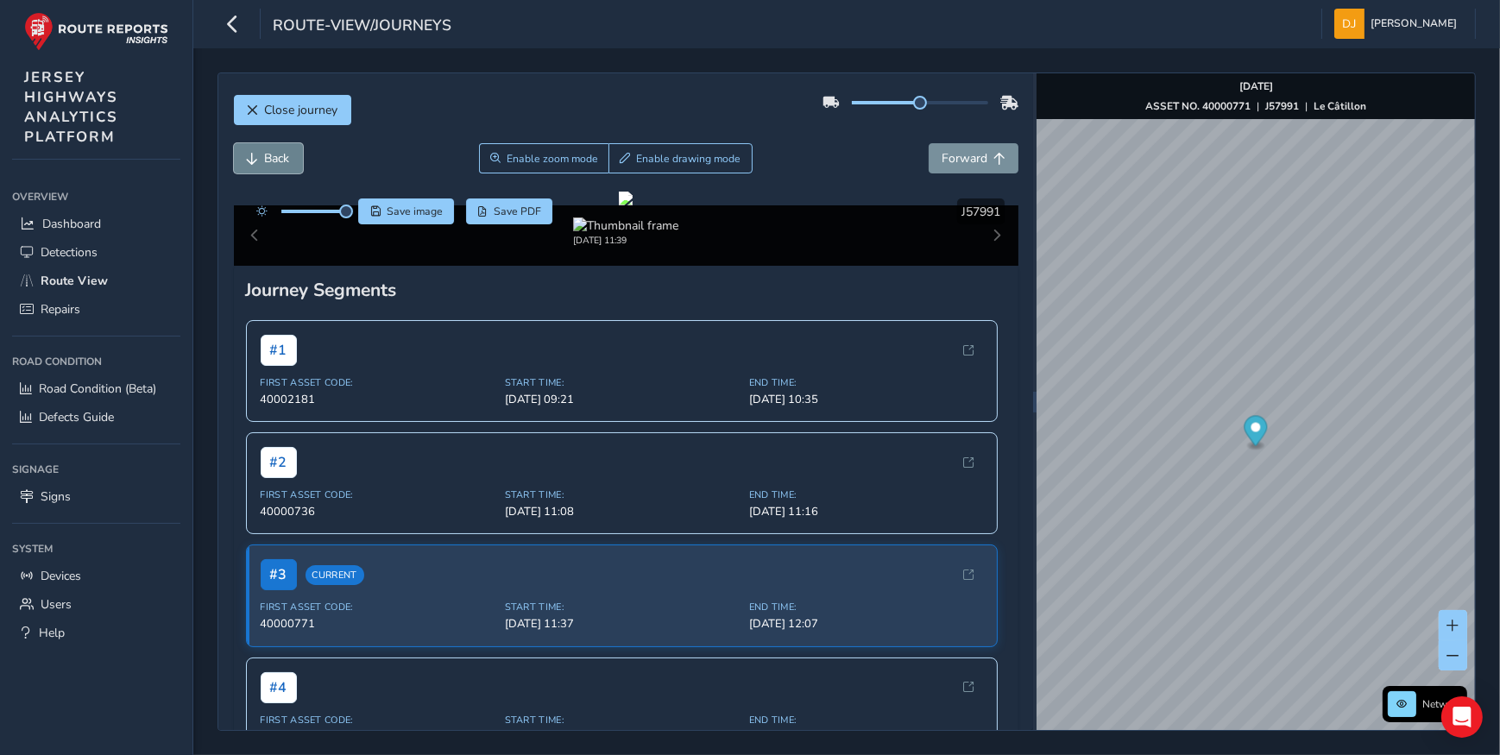
click at [285, 161] on span "Back" at bounding box center [277, 158] width 25 height 16
click at [969, 165] on span "Forward" at bounding box center [965, 158] width 46 height 16
click at [256, 155] on span "Back" at bounding box center [253, 159] width 12 height 12
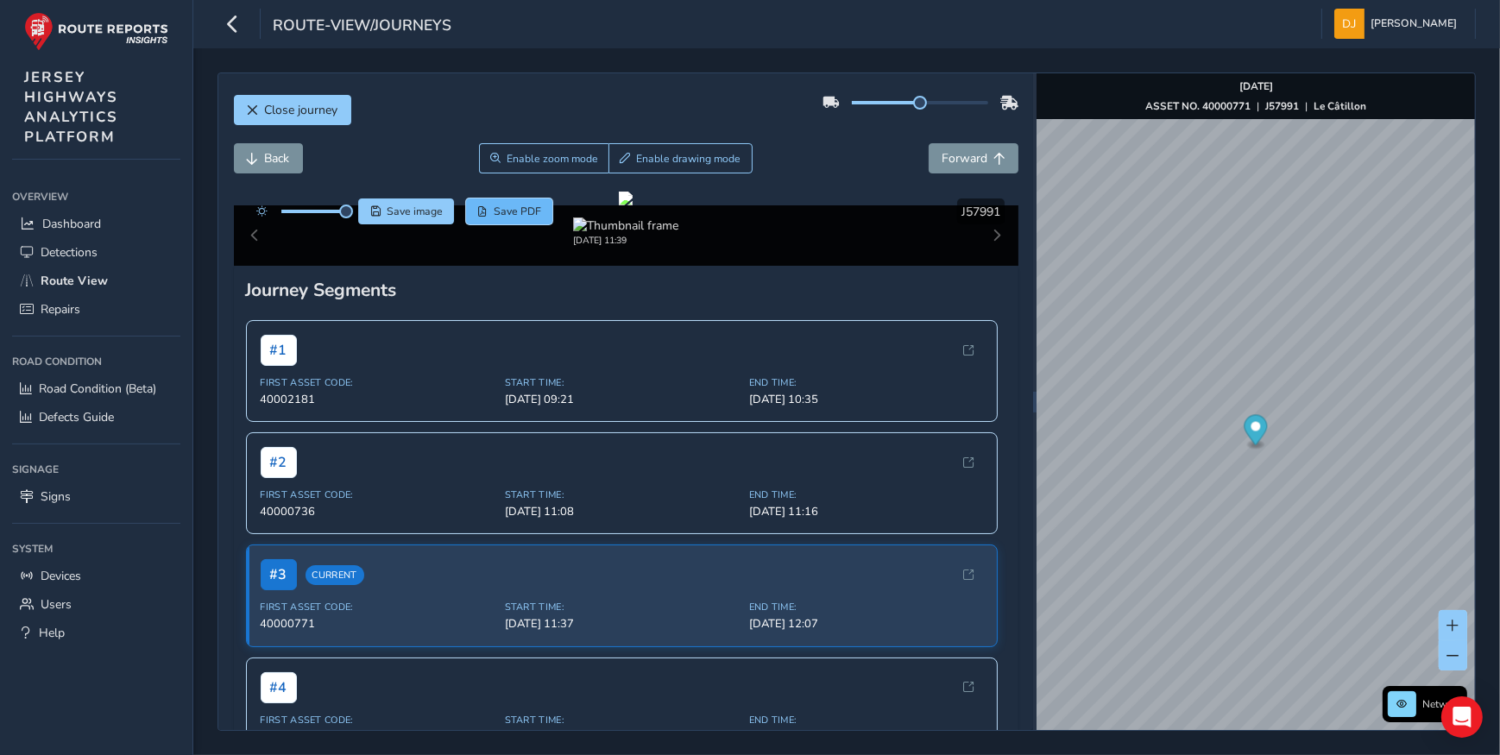
click at [496, 215] on span "Save PDF" at bounding box center [517, 212] width 47 height 14
click at [950, 167] on button "Forward" at bounding box center [974, 158] width 90 height 30
click at [950, 170] on button "Forward" at bounding box center [974, 158] width 90 height 30
click at [254, 148] on button "Back" at bounding box center [268, 158] width 69 height 30
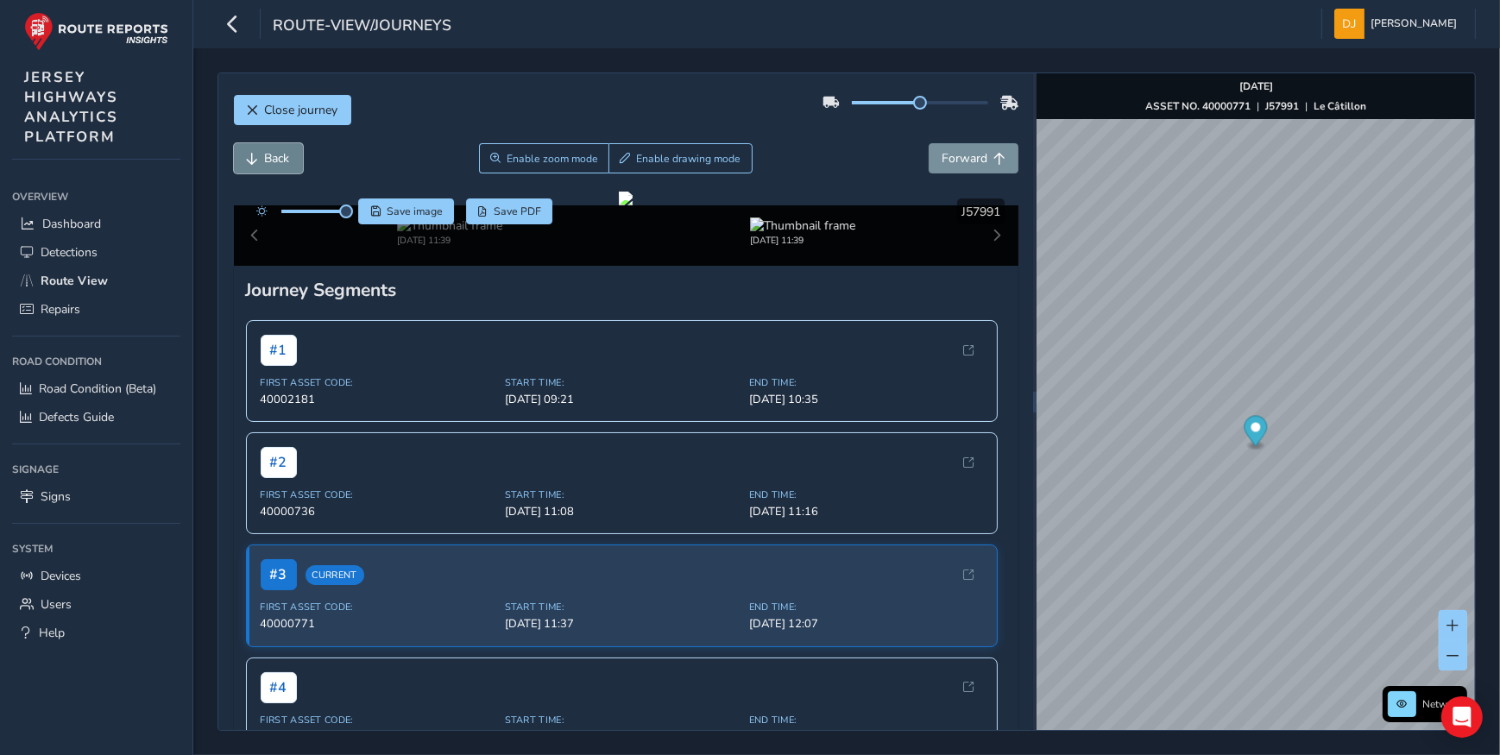
click at [254, 148] on button "Back" at bounding box center [268, 158] width 69 height 30
click at [988, 165] on button "Forward" at bounding box center [974, 158] width 90 height 30
click at [259, 142] on div "Close journey Back Enable zoom mode Enable drawing mode Forward Click and Drag …" at bounding box center [625, 401] width 815 height 657
drag, startPoint x: 259, startPoint y: 142, endPoint x: 259, endPoint y: 155, distance: 12.1
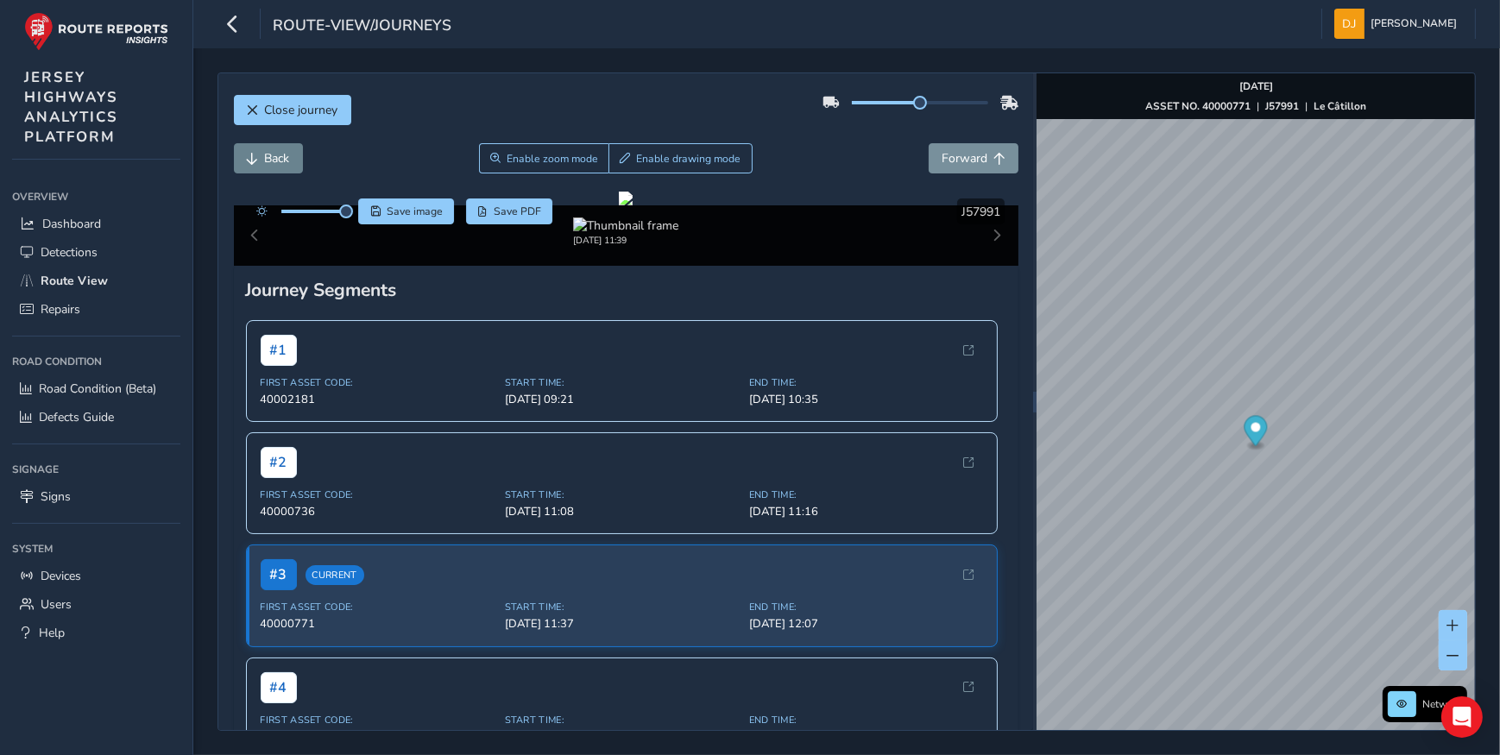
click at [259, 155] on button "Back" at bounding box center [268, 158] width 69 height 30
click at [932, 147] on button "Forward" at bounding box center [974, 158] width 90 height 30
click at [509, 213] on span "Save PDF" at bounding box center [517, 212] width 47 height 14
